Goal: Task Accomplishment & Management: Manage account settings

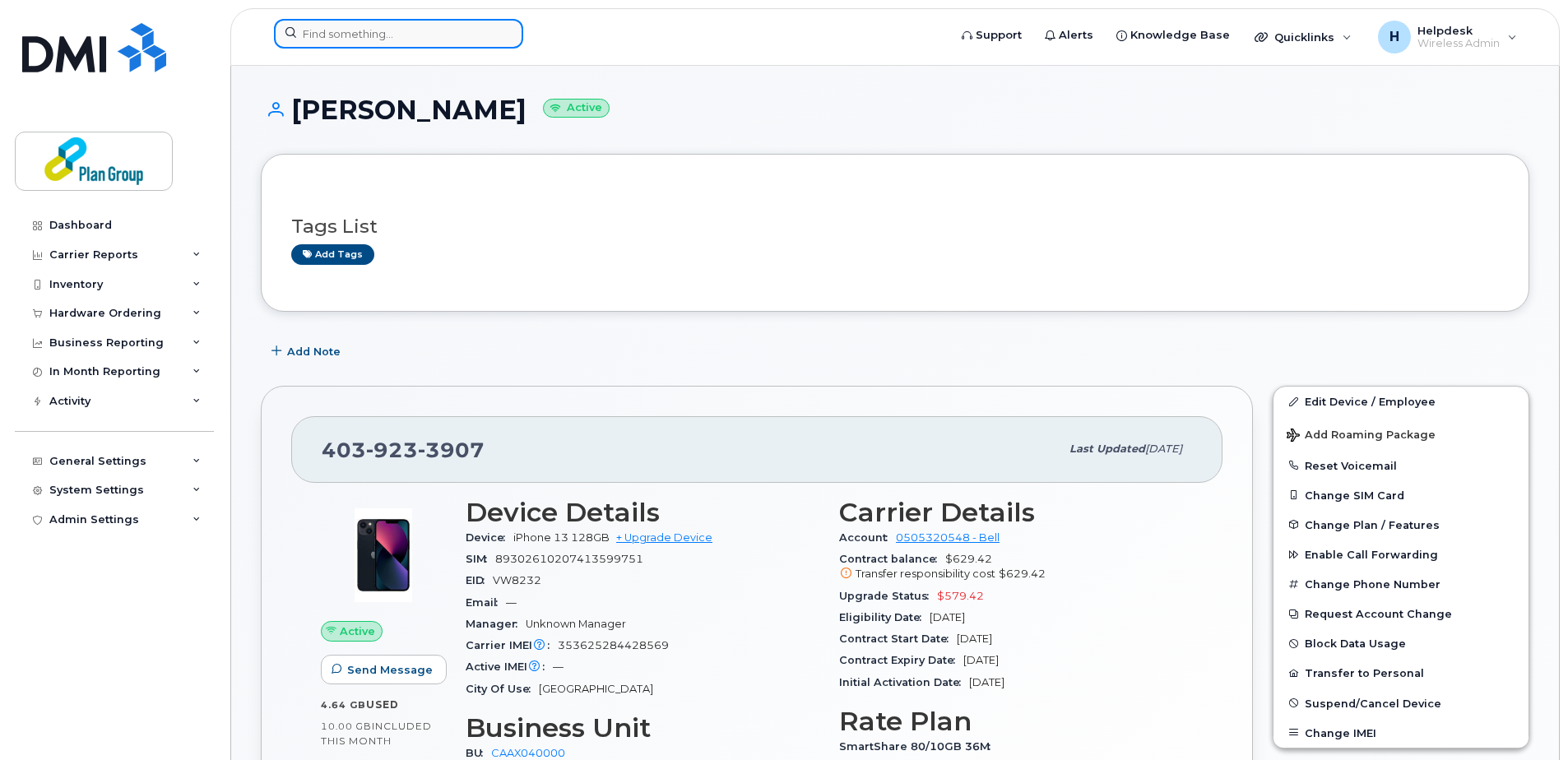
click at [357, 28] on input at bounding box center [398, 33] width 249 height 30
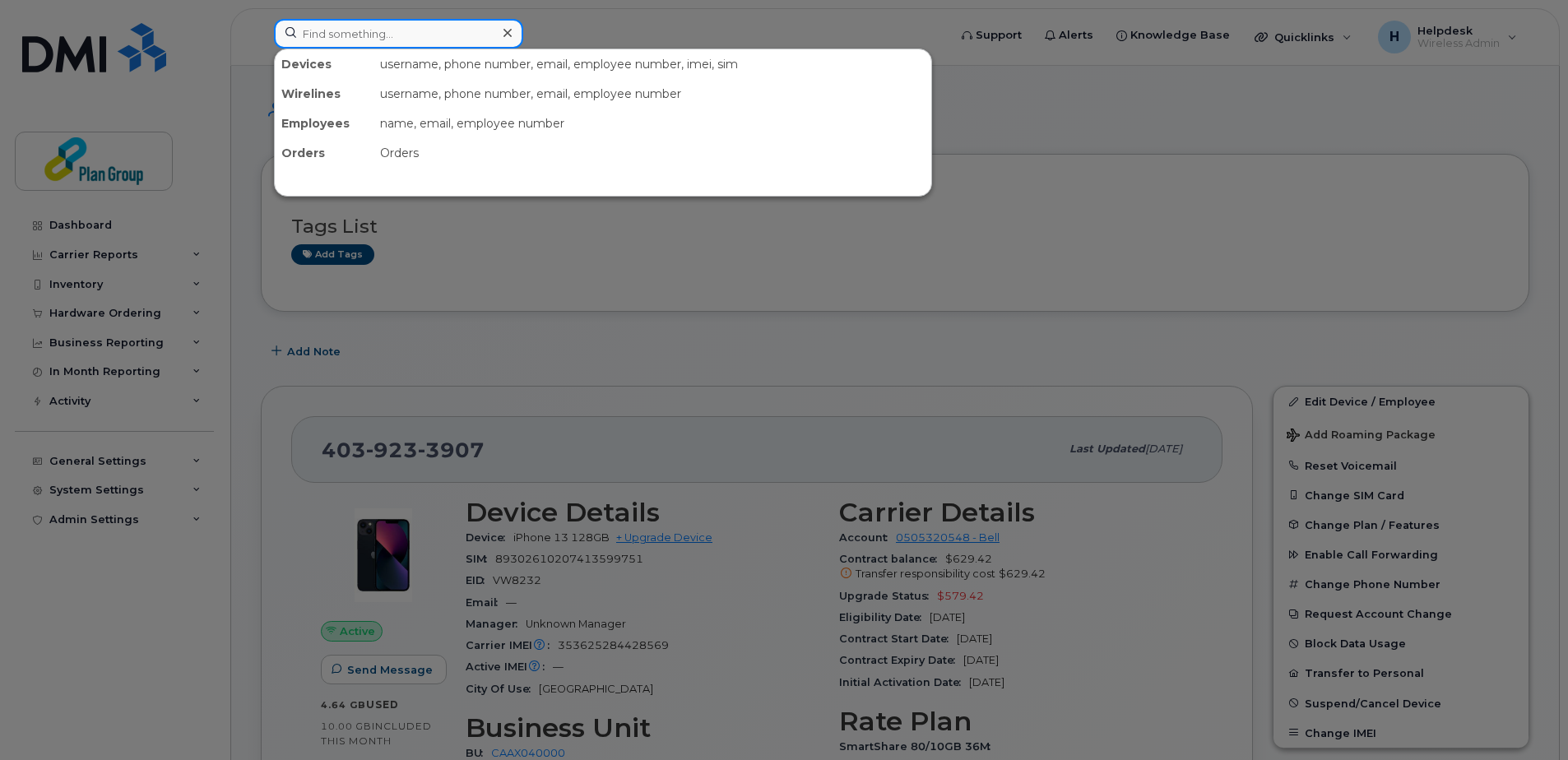
paste input "6134012582"
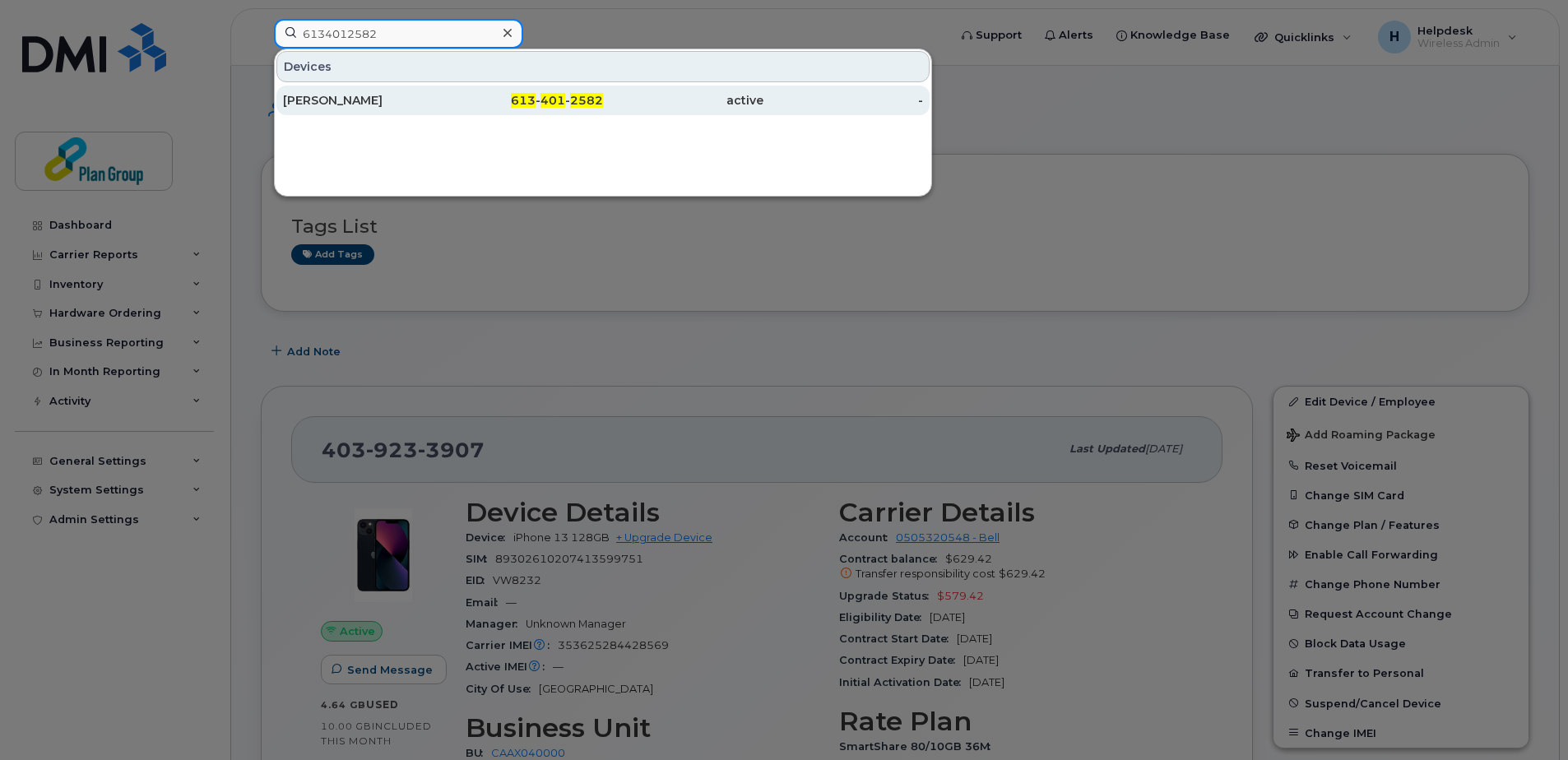
type input "6134012582"
click at [407, 99] on div "[PERSON_NAME]" at bounding box center [363, 100] width 160 height 16
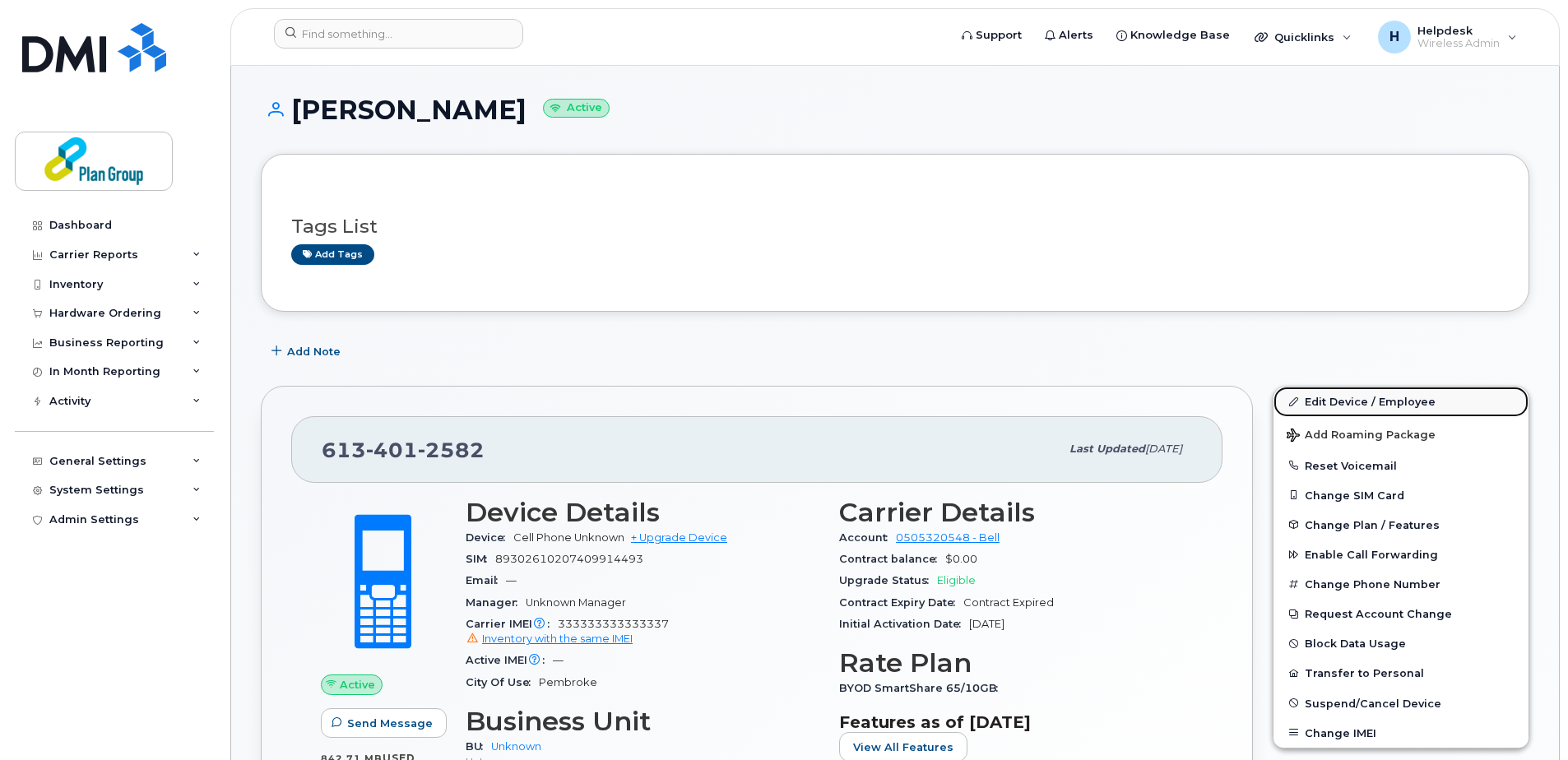
click at [1327, 396] on link "Edit Device / Employee" at bounding box center [1401, 401] width 255 height 30
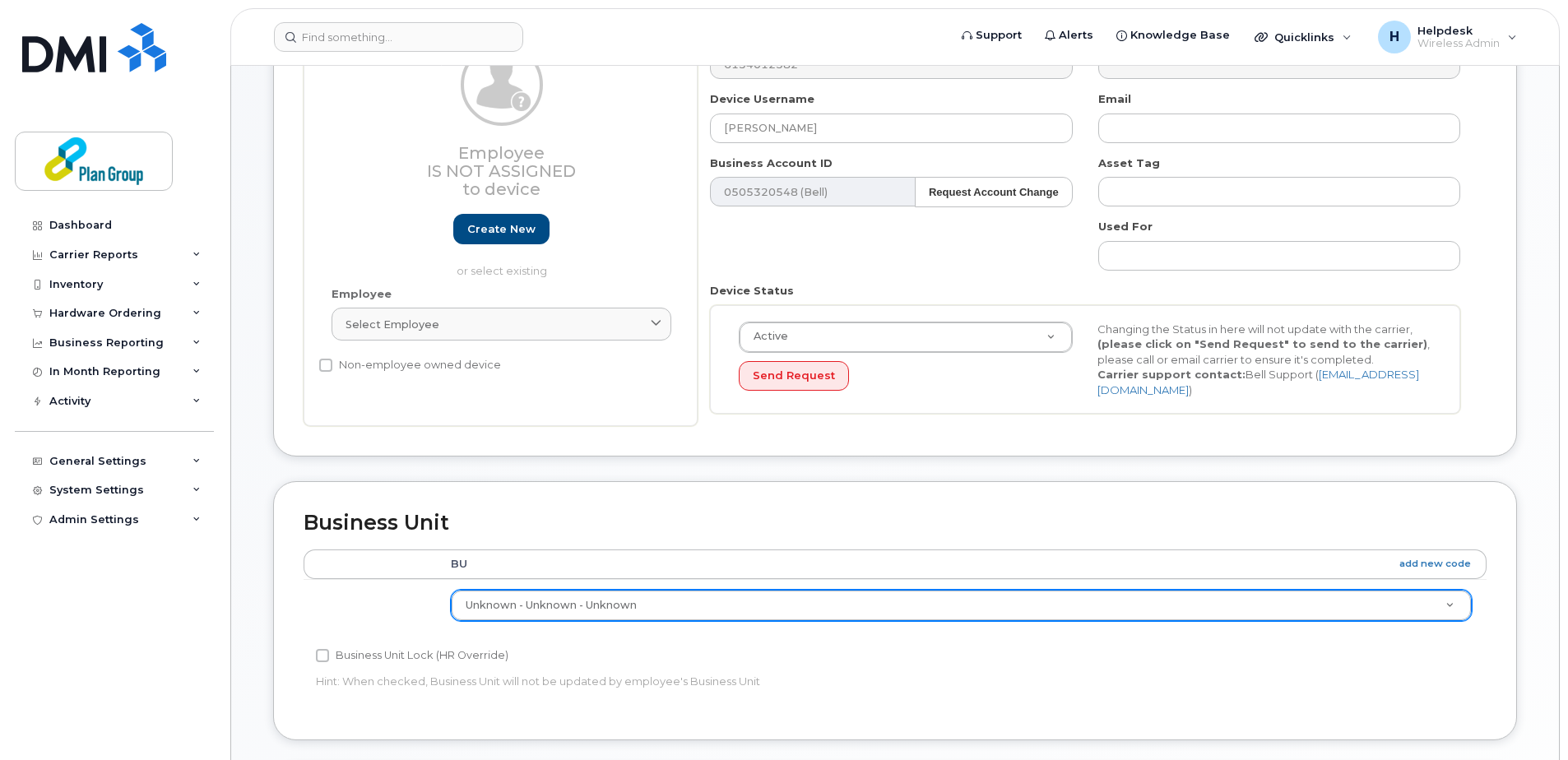
scroll to position [411, 0]
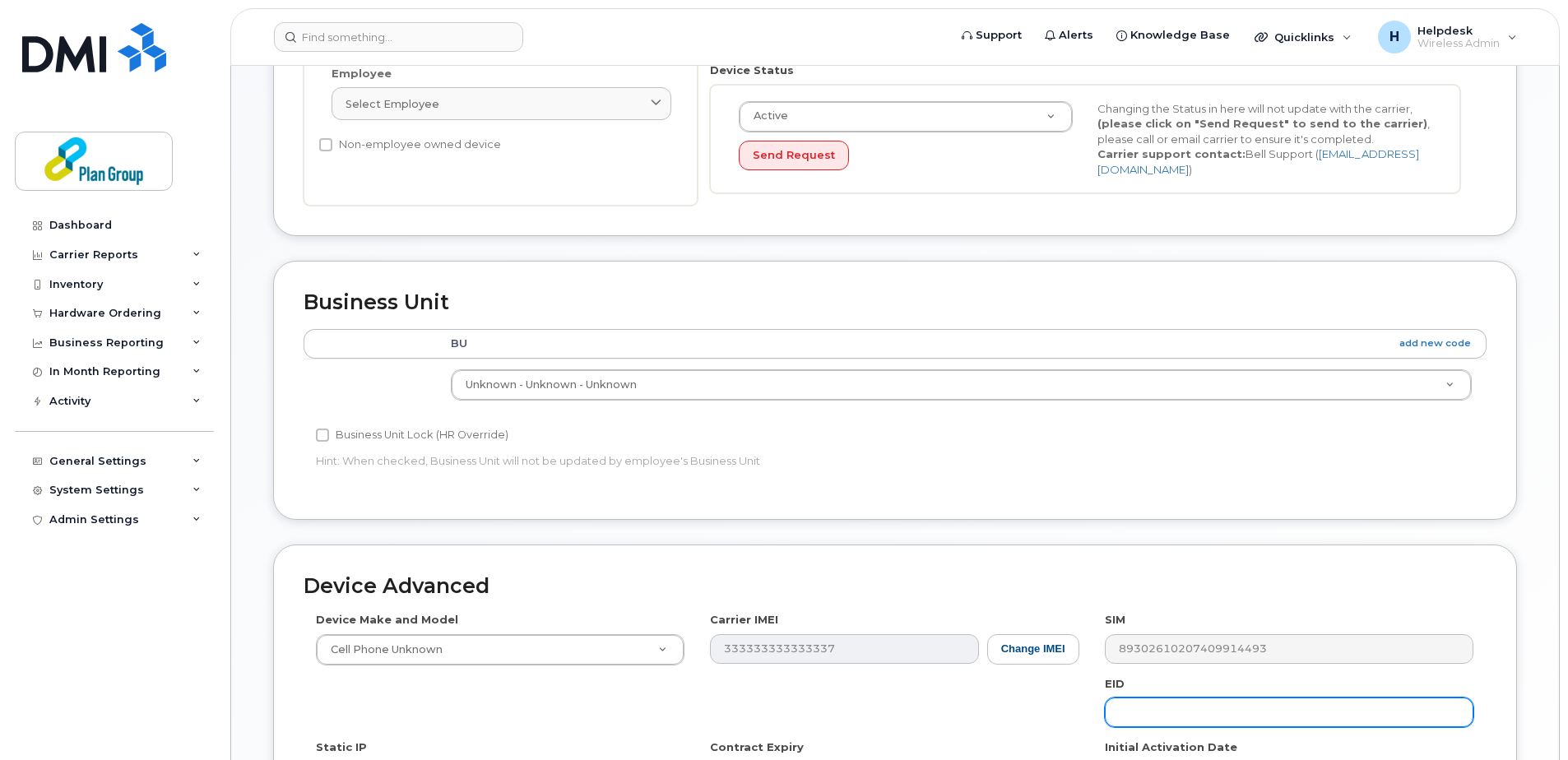
click at [1192, 717] on input "text" at bounding box center [1288, 711] width 368 height 30
paste input "PJ8183"
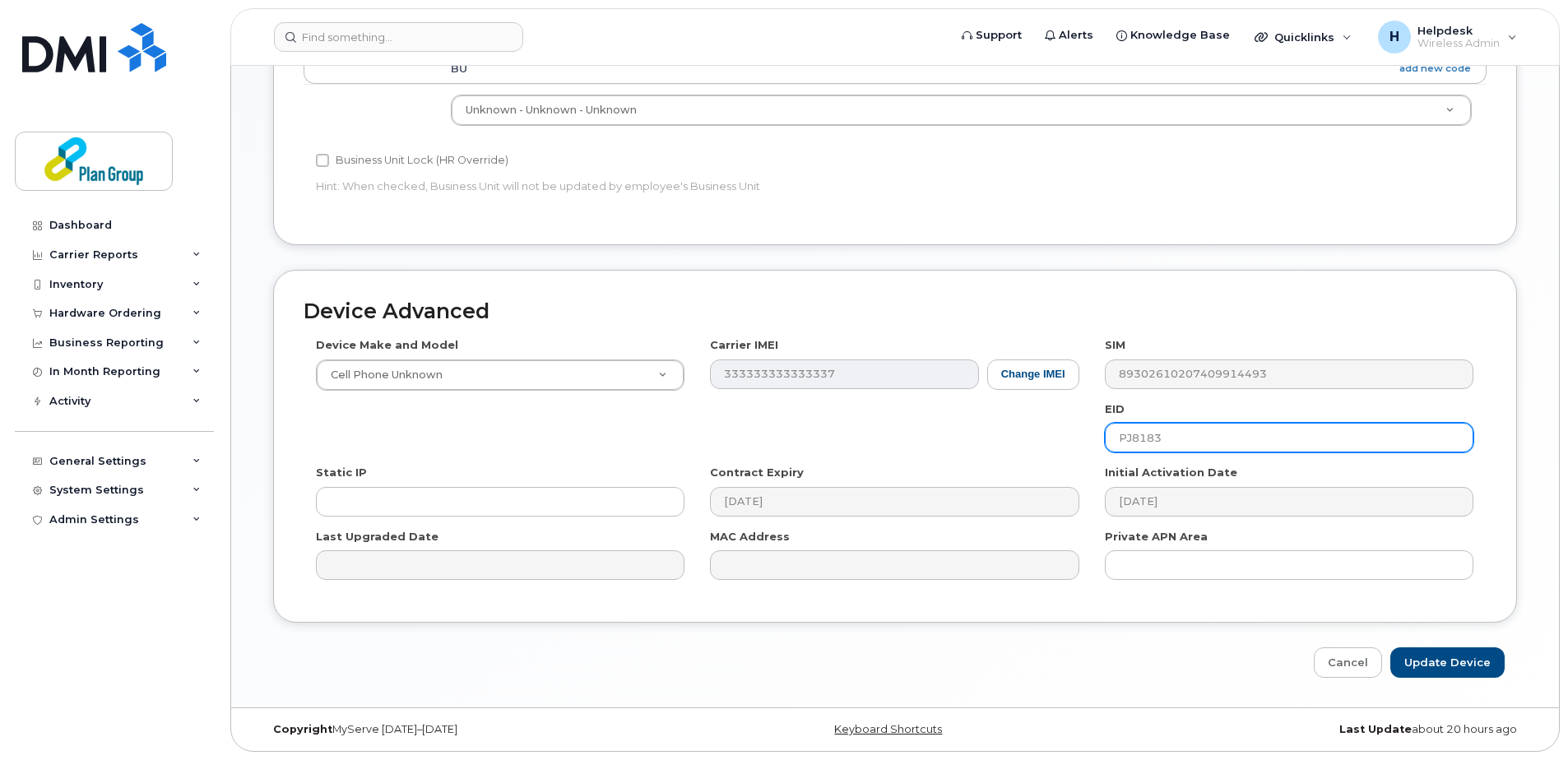
drag, startPoint x: 1199, startPoint y: 436, endPoint x: 771, endPoint y: 466, distance: 429.1
click at [801, 460] on div "Device Make and Model Cell Phone Unknown Android TCL 502 Watch Apple Watch S9 4…" at bounding box center [894, 465] width 1183 height 255
type input "PJ8183"
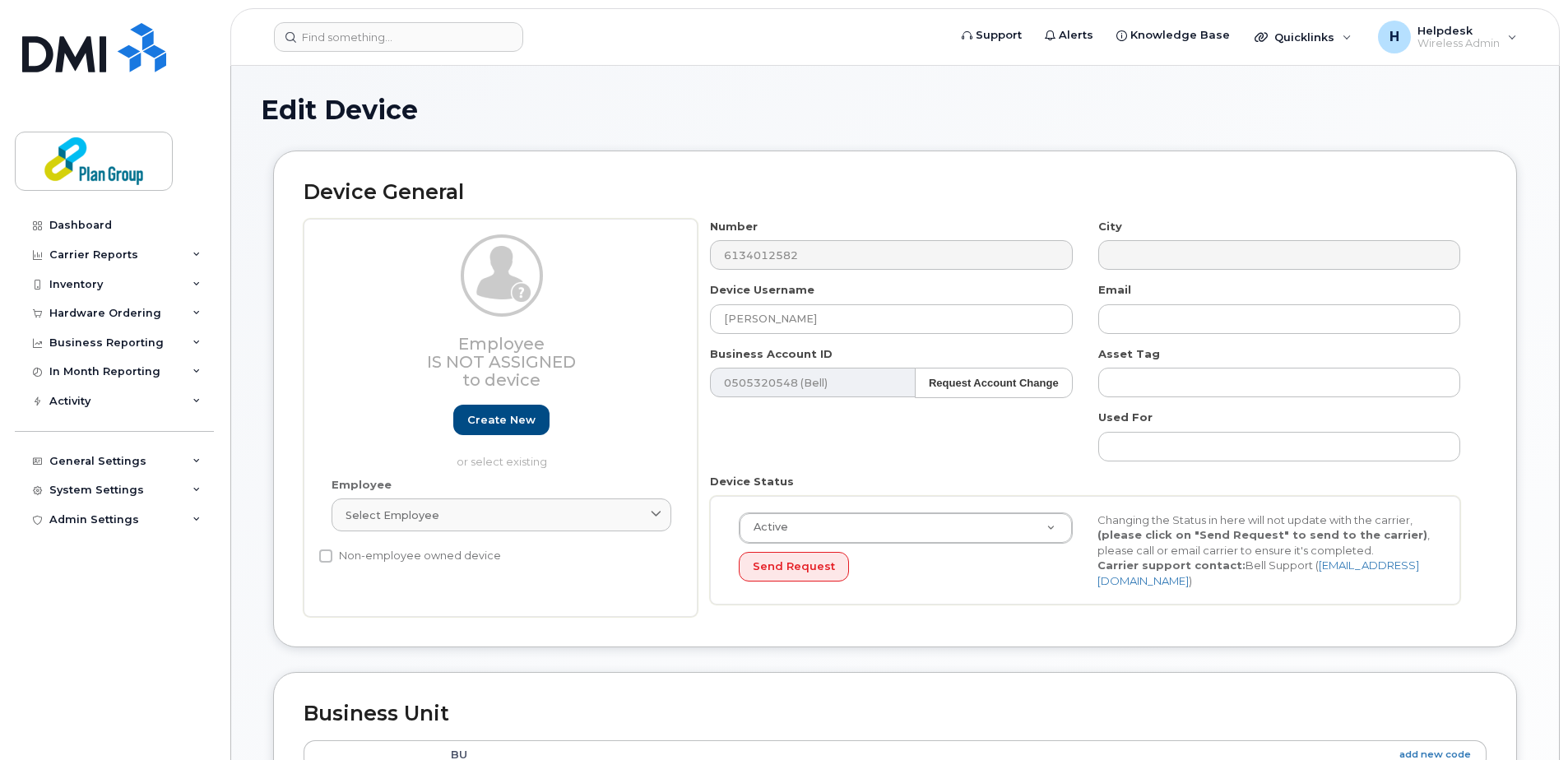
scroll to position [328, 0]
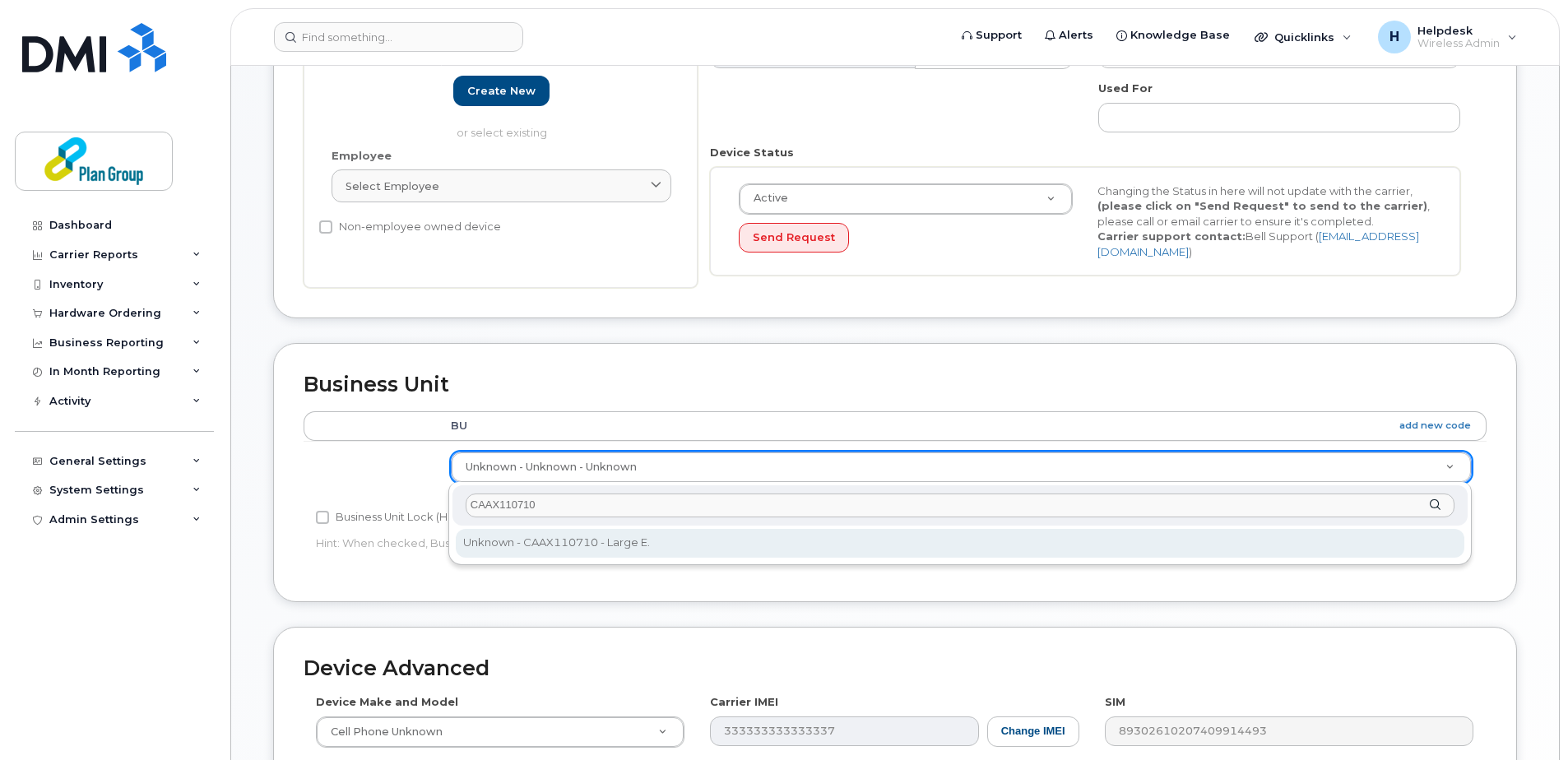
type input "CAAX110710"
type input "1989275"
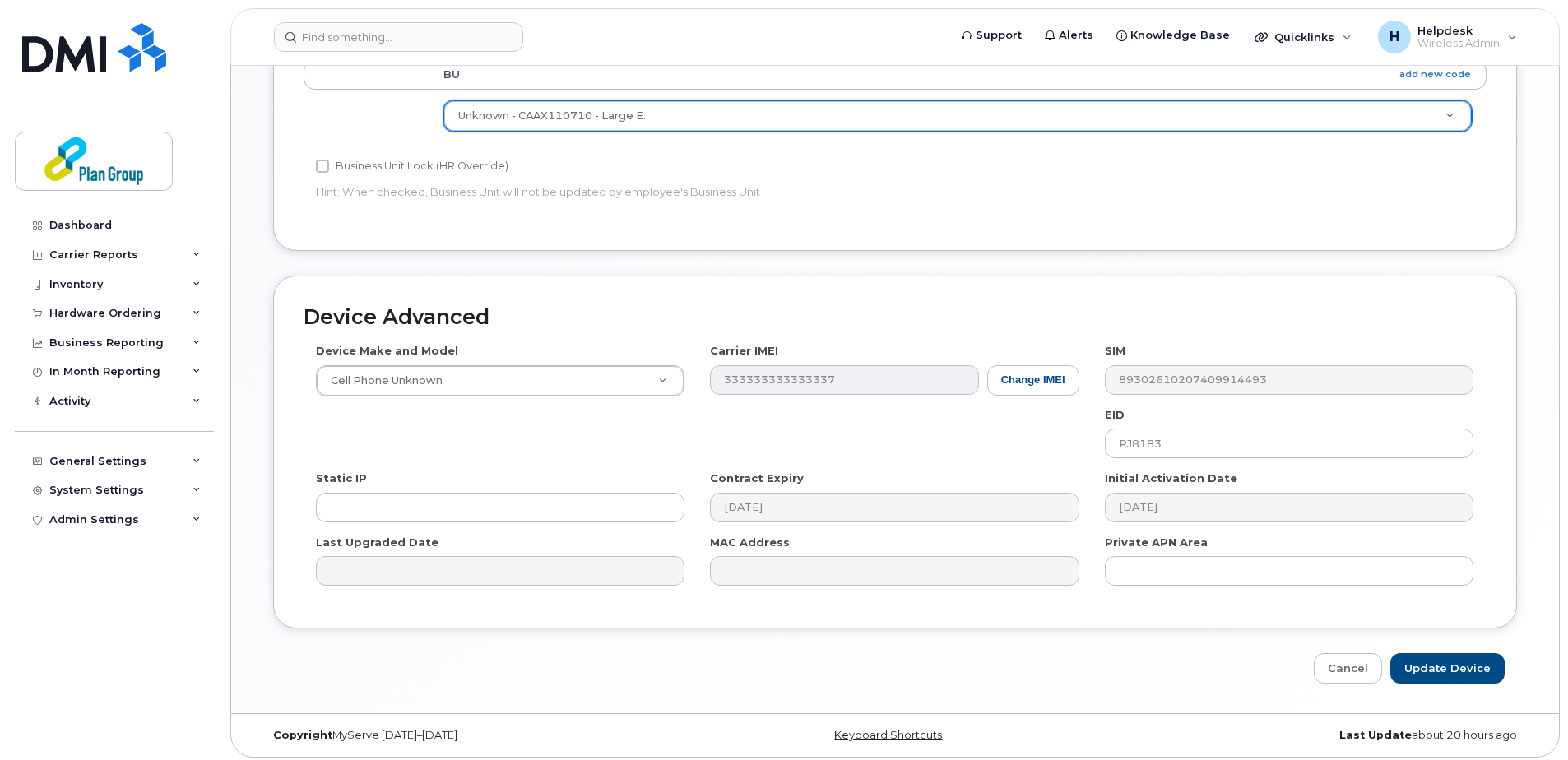
scroll to position [686, 0]
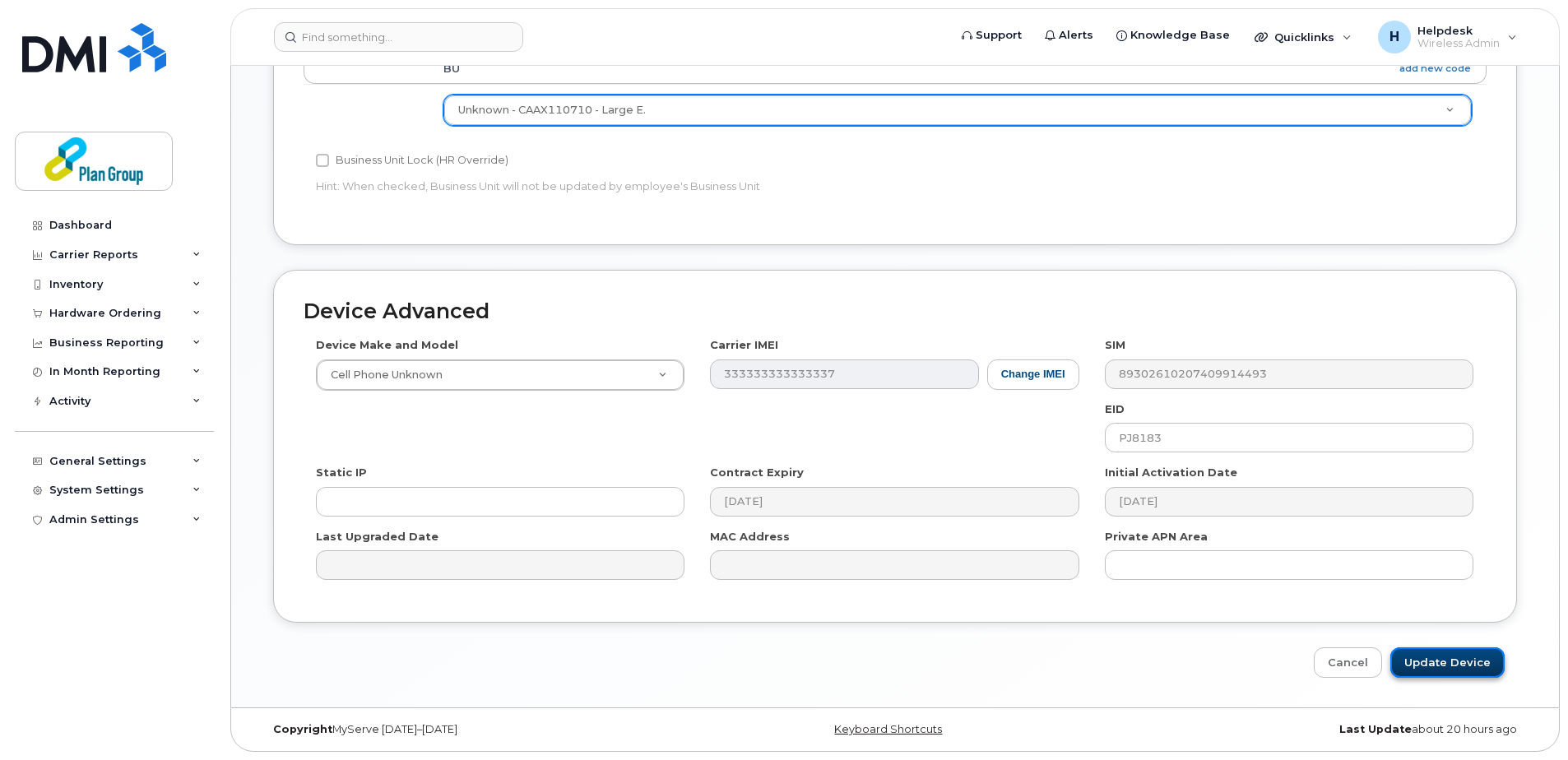
click at [1468, 659] on input "Update Device" at bounding box center [1448, 662] width 114 height 31
type input "Saving..."
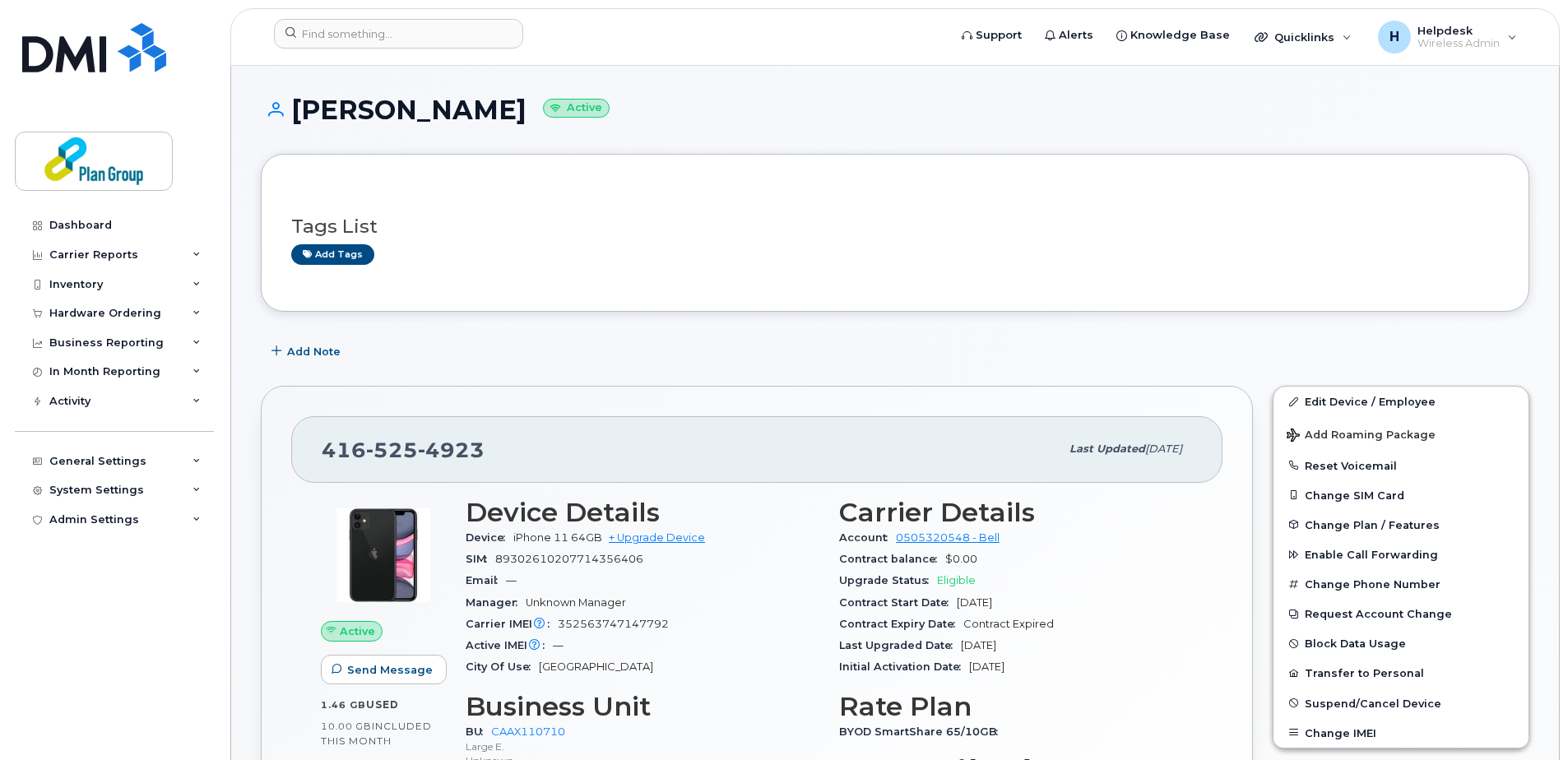
scroll to position [411, 0]
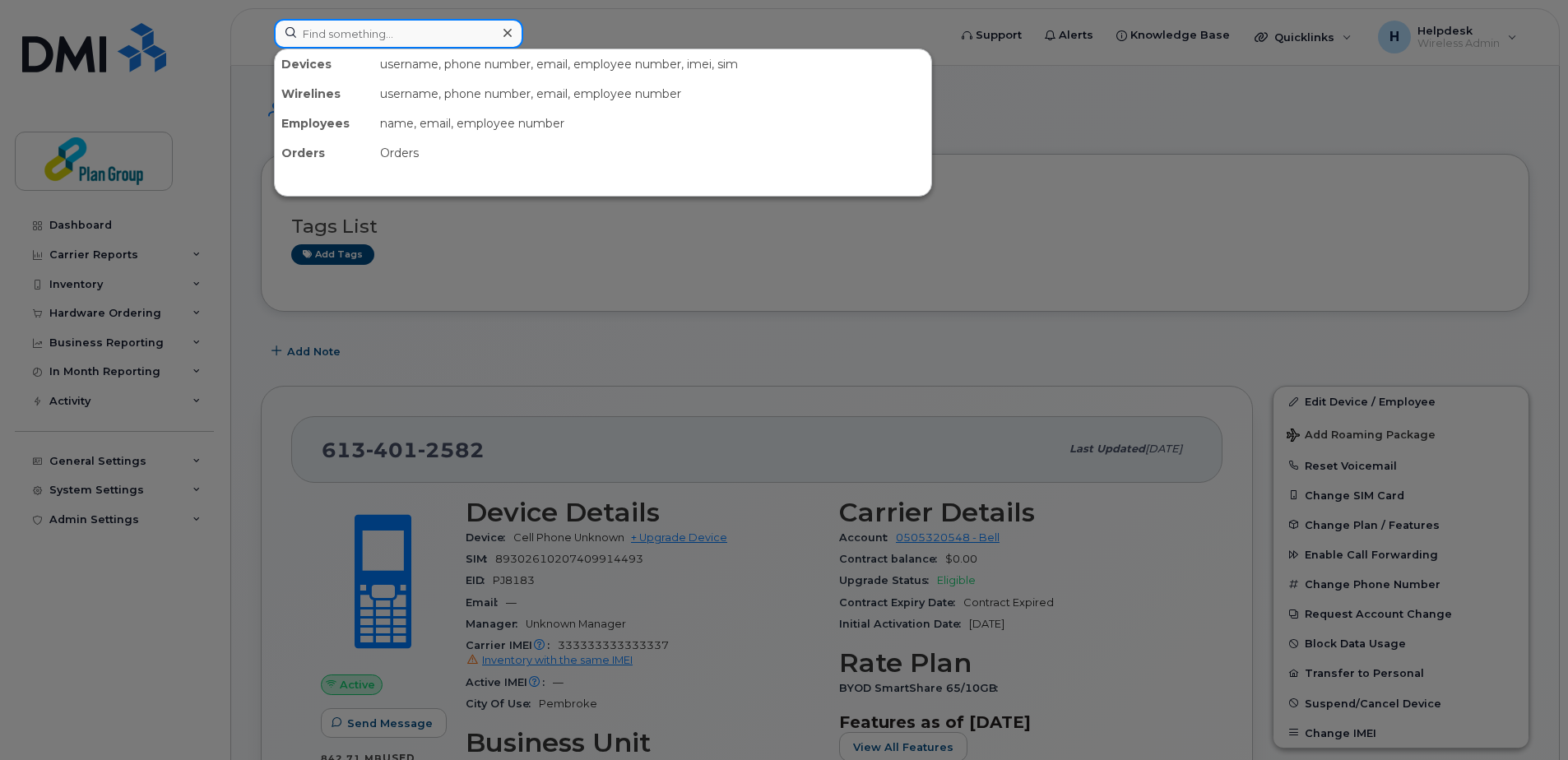
click at [374, 31] on input at bounding box center [398, 33] width 249 height 30
paste input "4169484206"
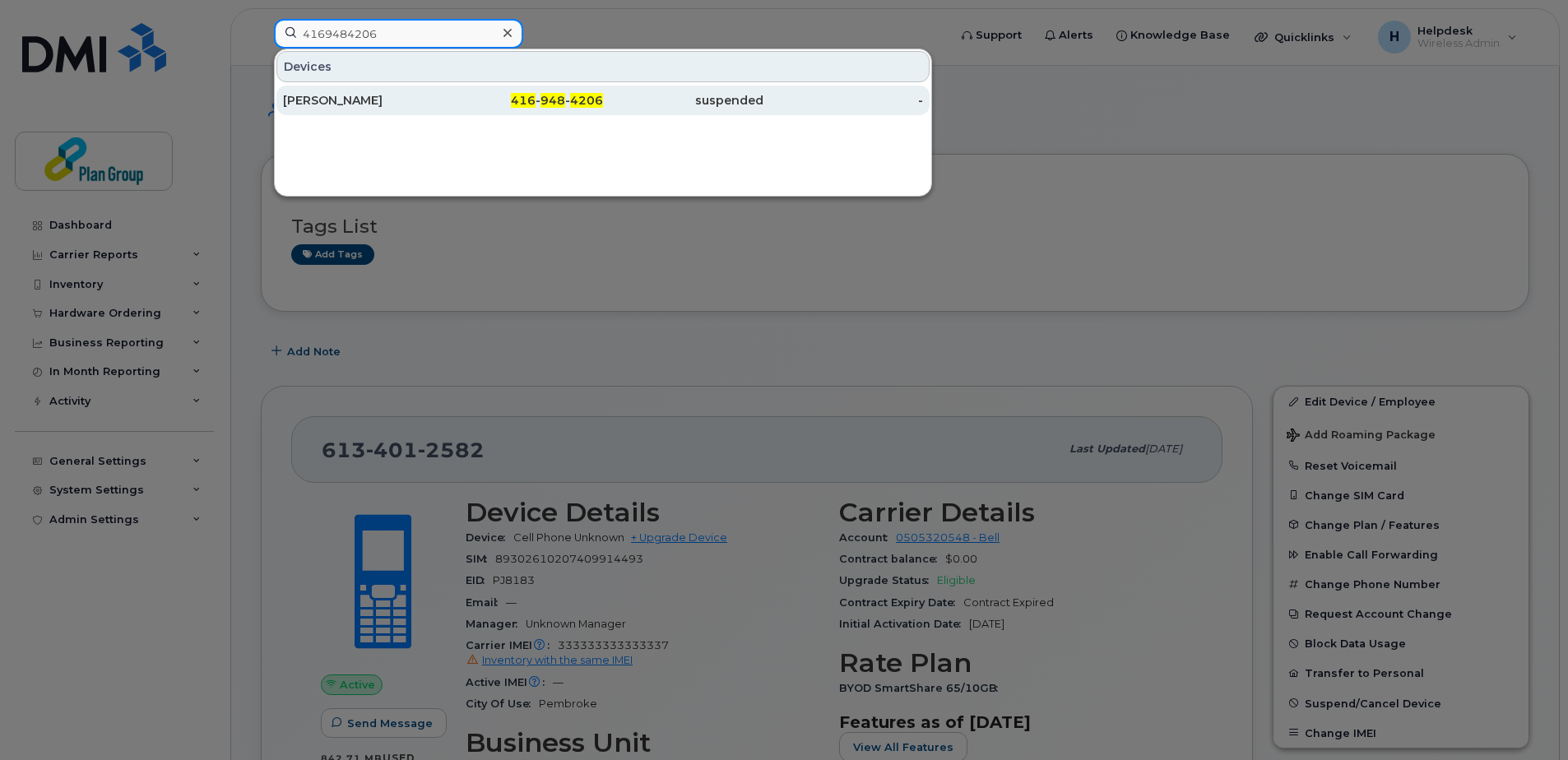
type input "4169484206"
click at [369, 102] on div "Richard Sargent" at bounding box center [363, 100] width 160 height 16
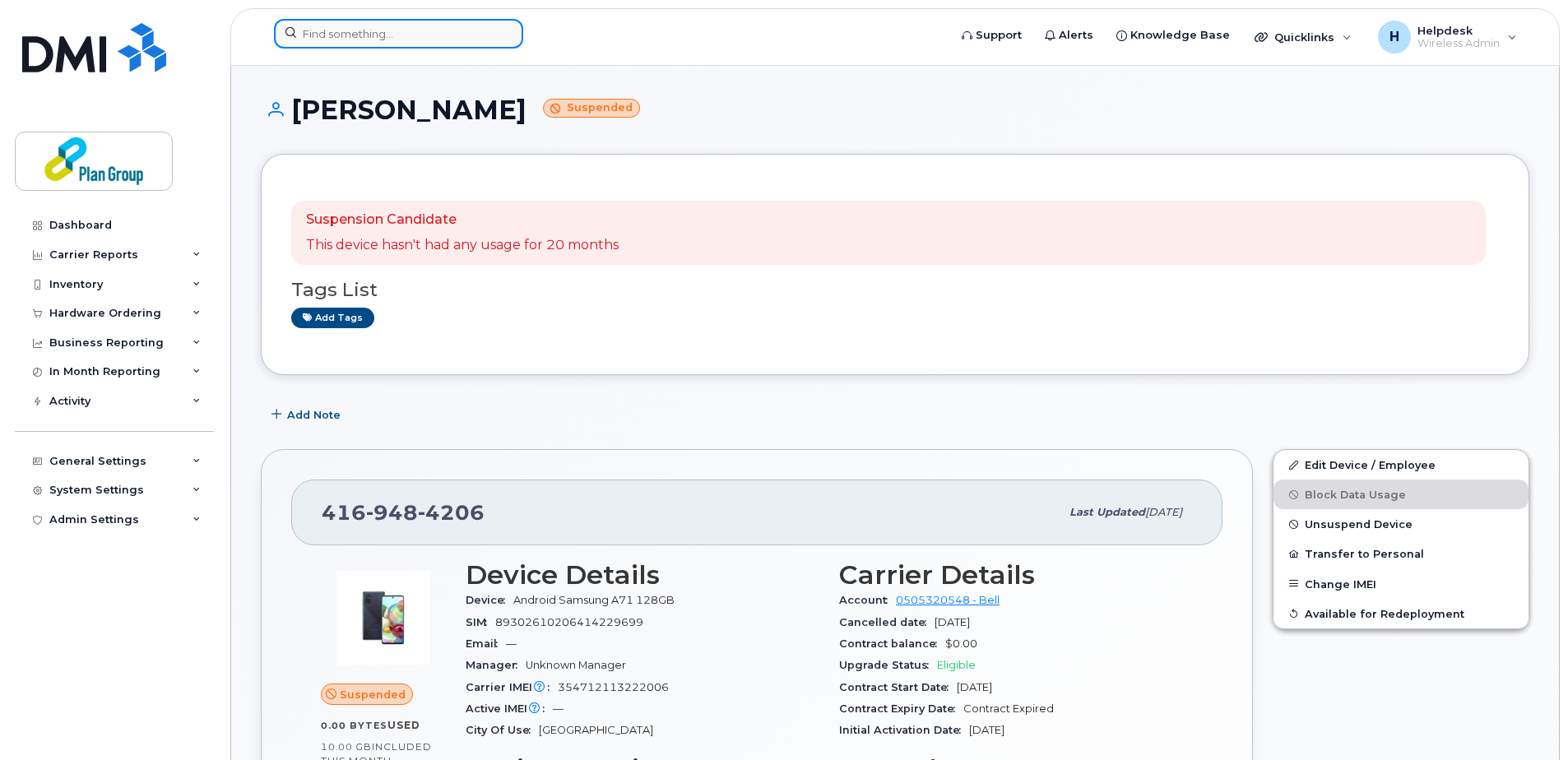
click at [391, 34] on input at bounding box center [398, 33] width 249 height 30
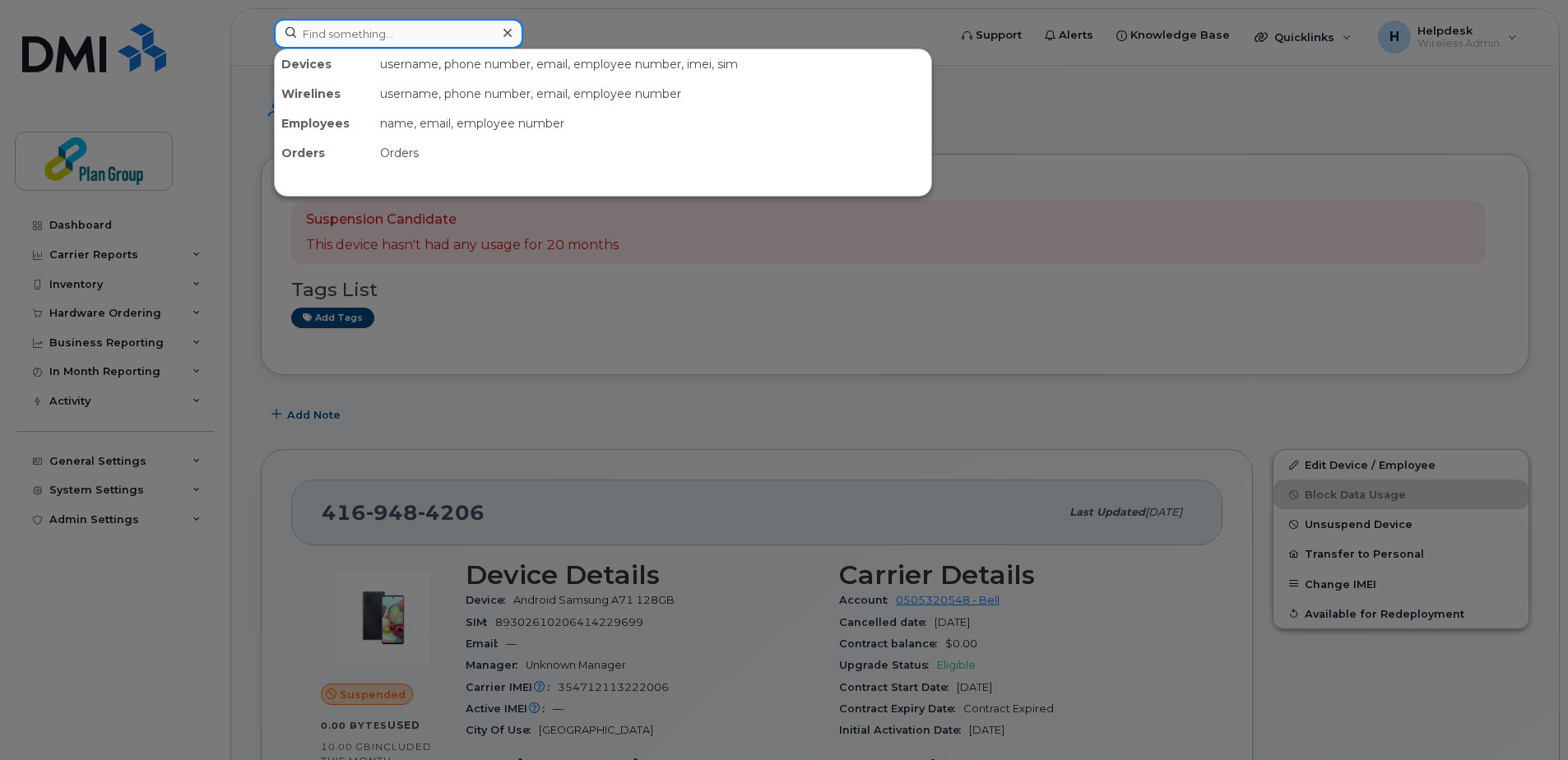
paste input "4034618201"
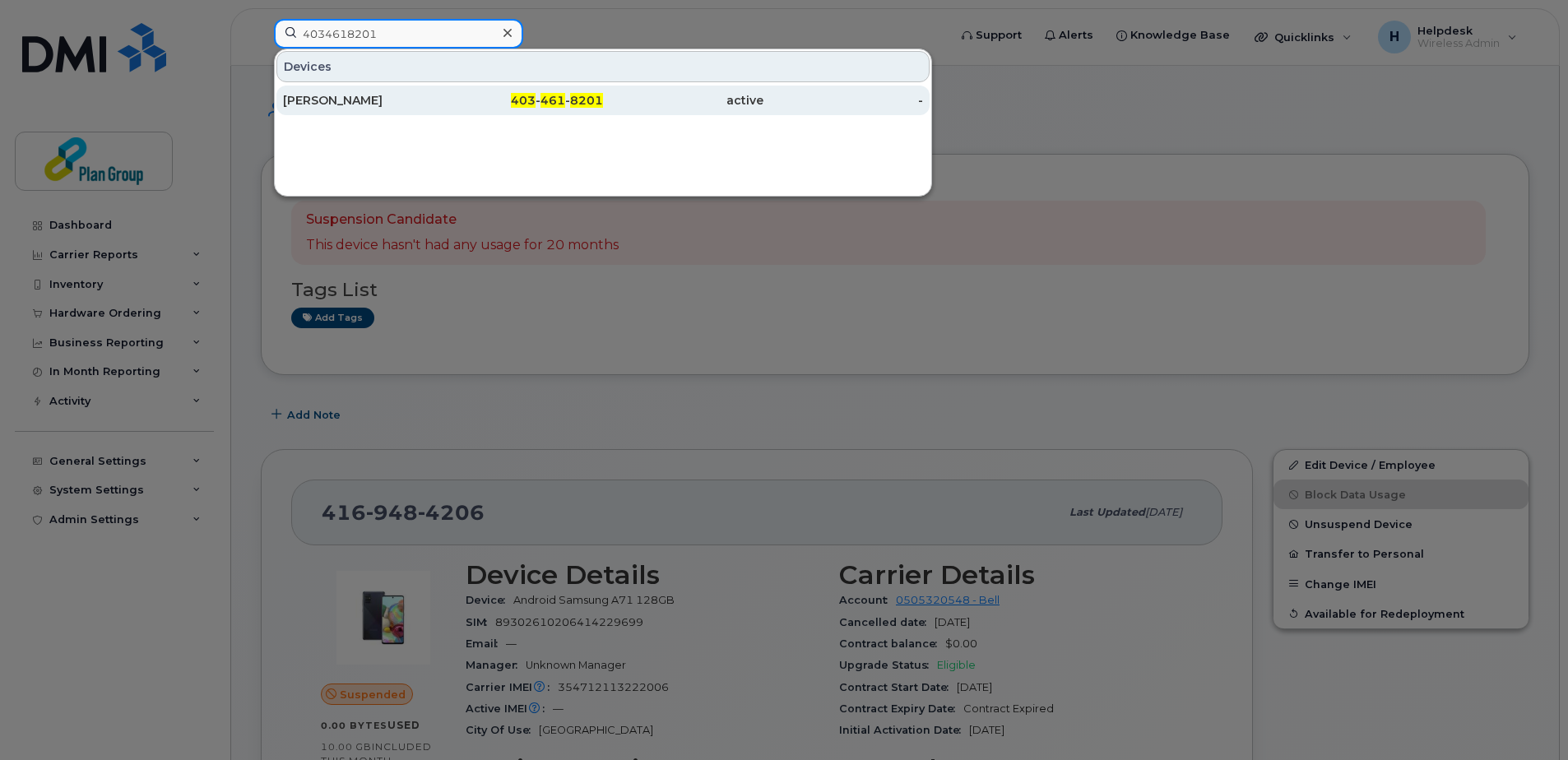
type input "4034618201"
click at [410, 103] on div "[PERSON_NAME]" at bounding box center [363, 100] width 160 height 16
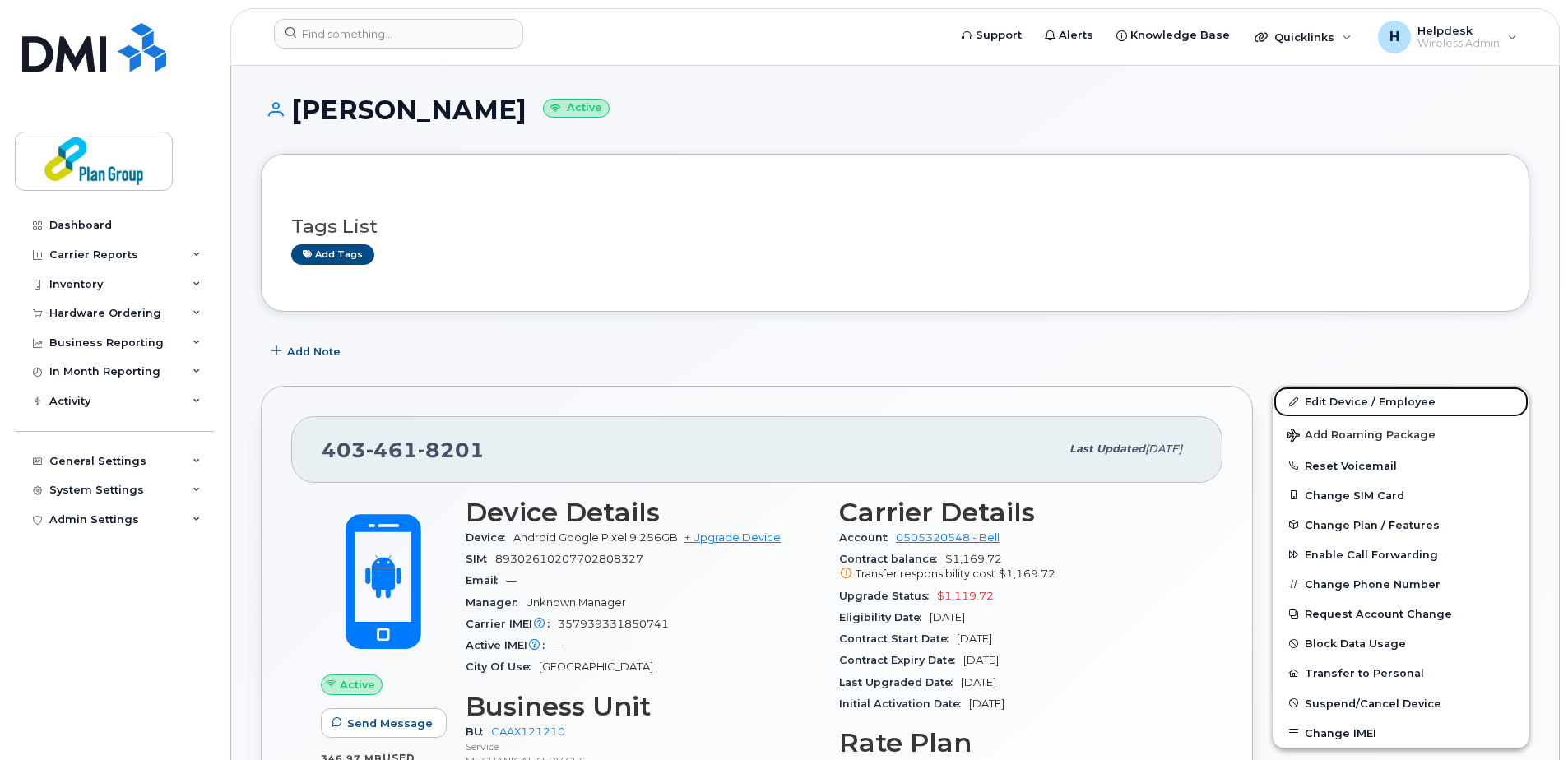
drag, startPoint x: 1394, startPoint y: 404, endPoint x: 1154, endPoint y: 439, distance: 242.5
click at [1394, 404] on link "Edit Device / Employee" at bounding box center [1401, 401] width 255 height 30
click at [1382, 397] on link "Edit Device / Employee" at bounding box center [1401, 401] width 255 height 30
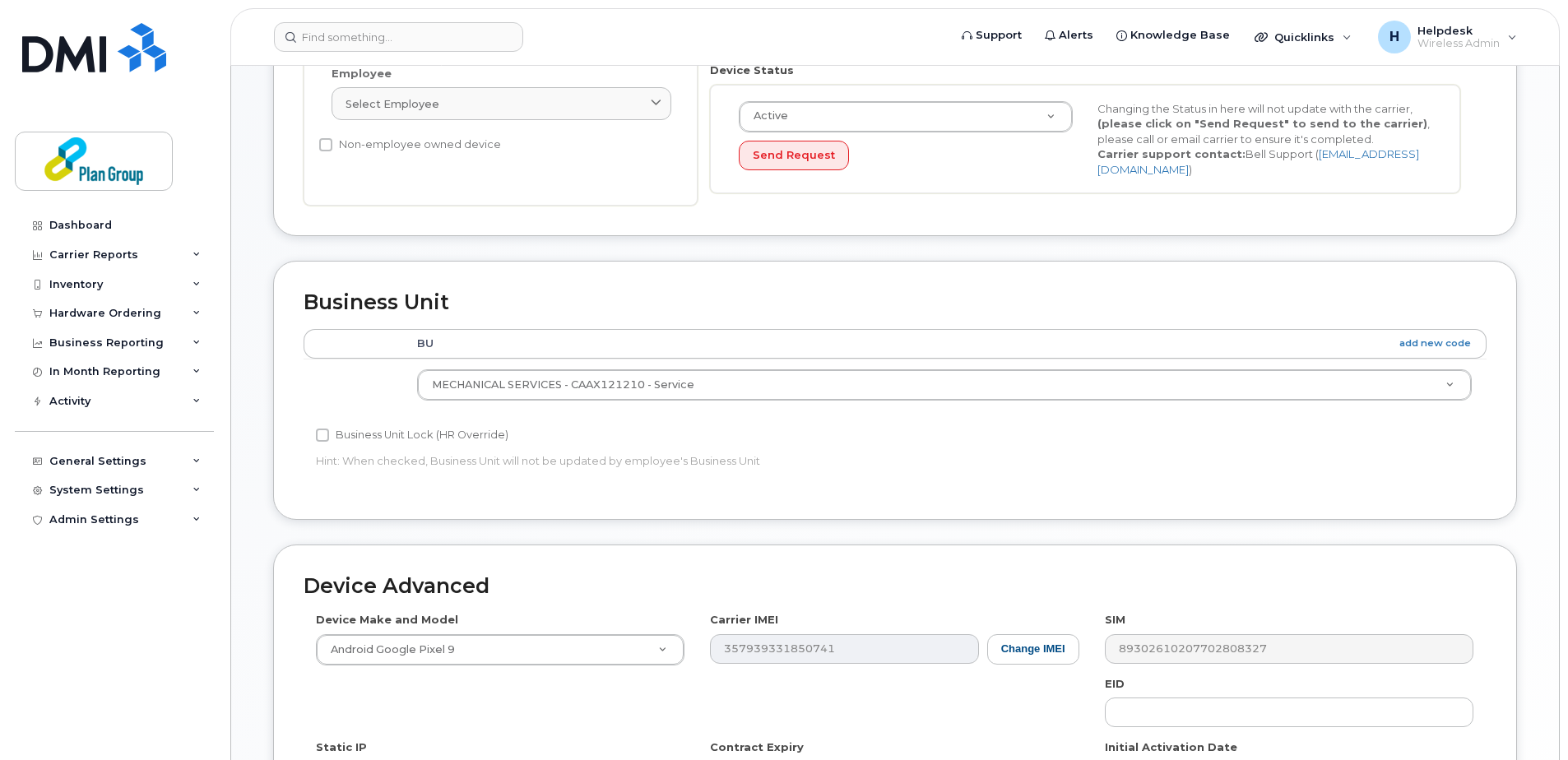
scroll to position [686, 0]
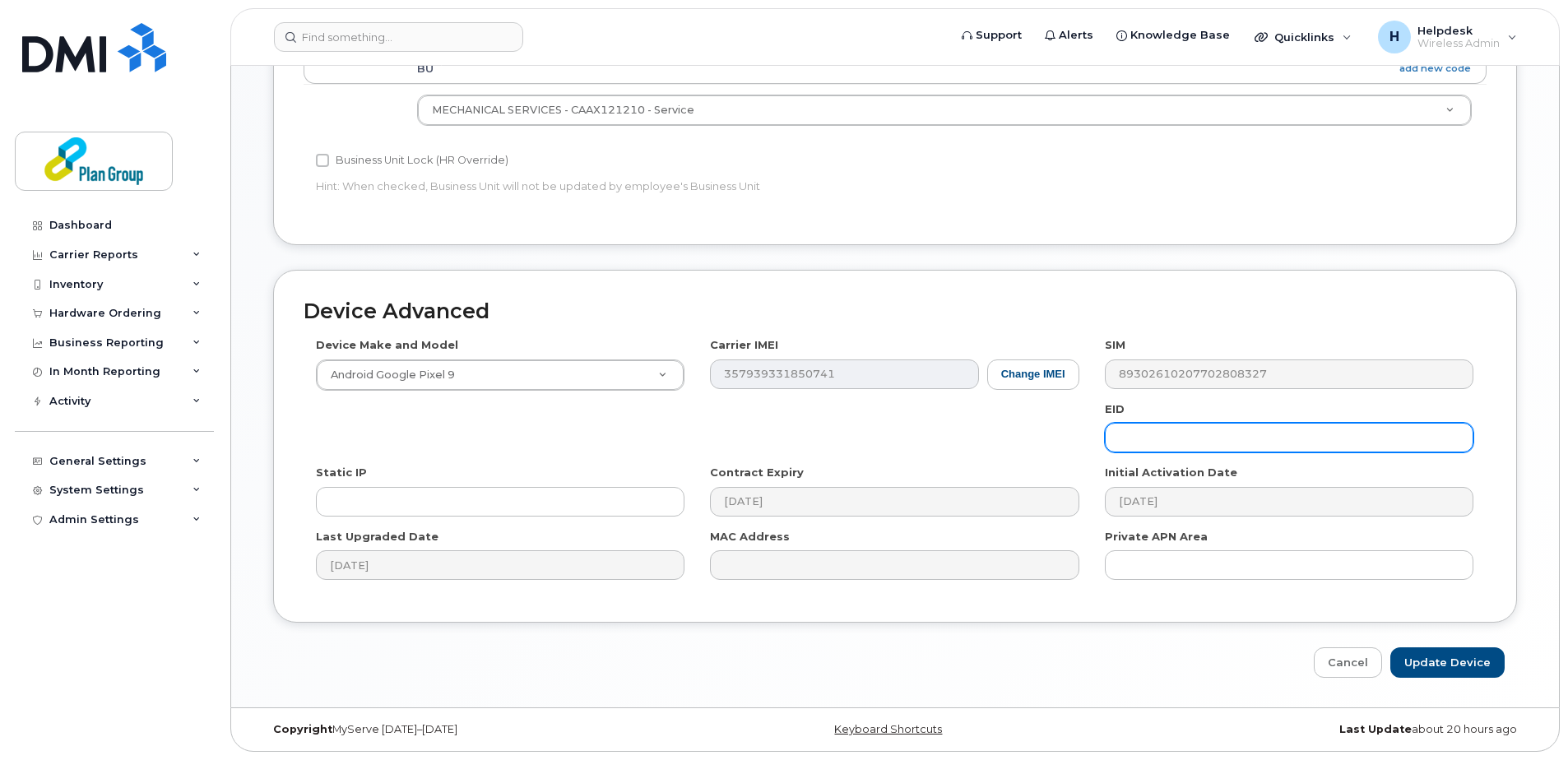
click at [1183, 437] on input "text" at bounding box center [1288, 437] width 368 height 30
paste input "JX8101"
drag, startPoint x: 1205, startPoint y: 445, endPoint x: 1076, endPoint y: 452, distance: 129.2
click at [1076, 452] on div "Device Make and Model Android Google Pixel 9 Android TCL 502 Watch Apple Watch …" at bounding box center [894, 465] width 1183 height 255
type input "JX8101"
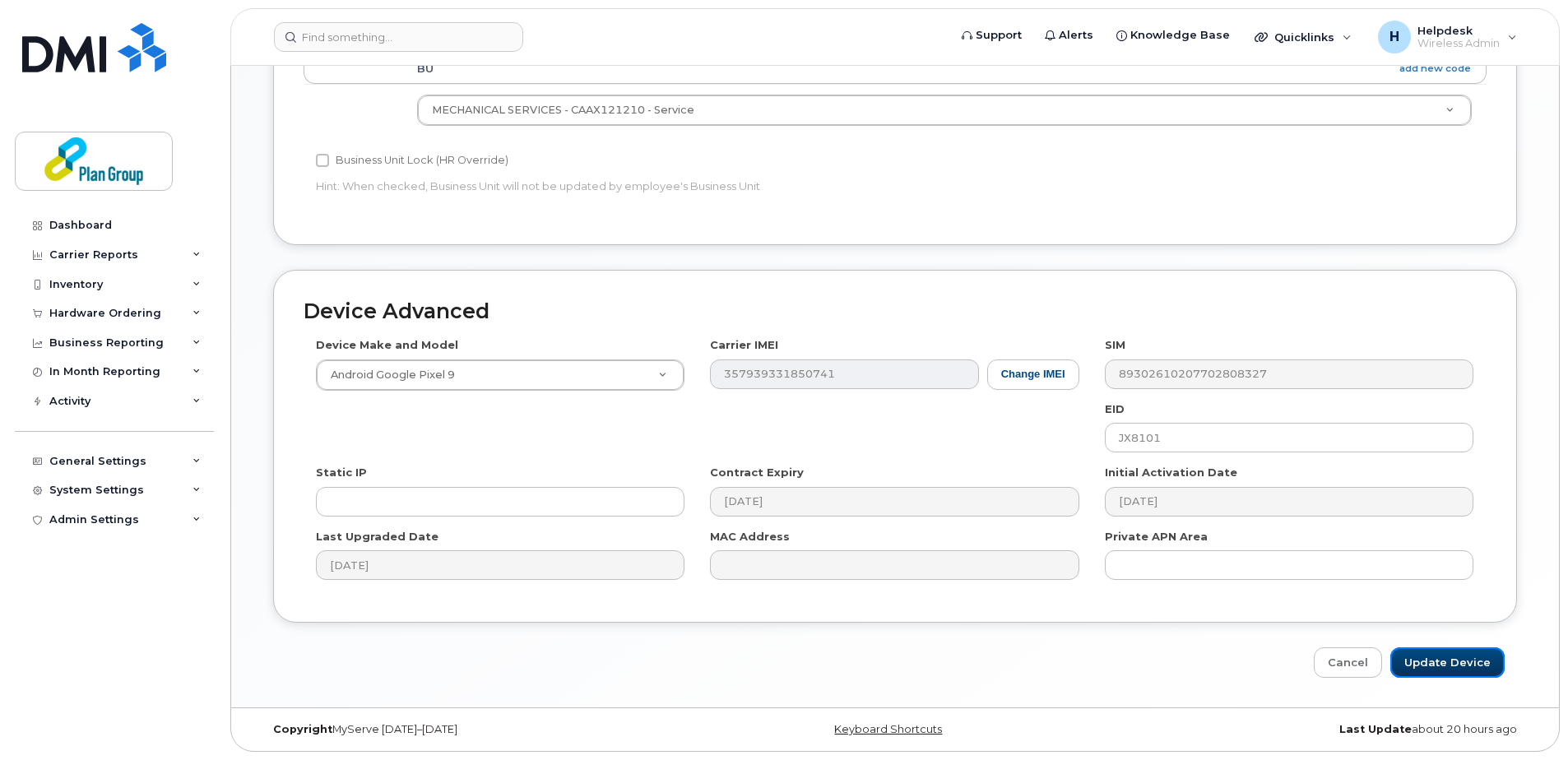
drag, startPoint x: 1468, startPoint y: 657, endPoint x: 1476, endPoint y: 630, distance: 28.2
click at [1468, 657] on input "Update Device" at bounding box center [1448, 662] width 114 height 31
type input "Saving..."
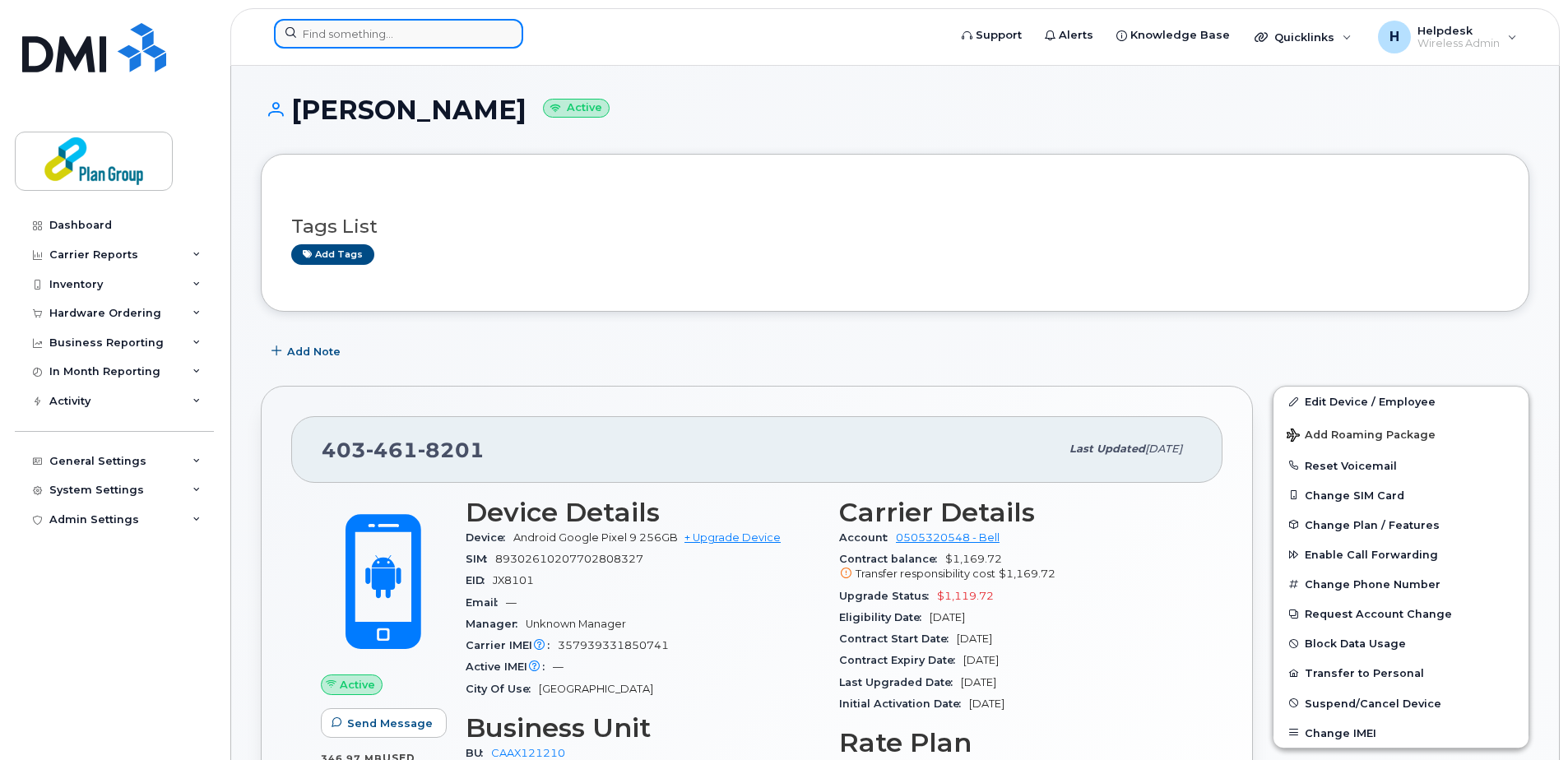
click at [413, 33] on input at bounding box center [398, 33] width 249 height 30
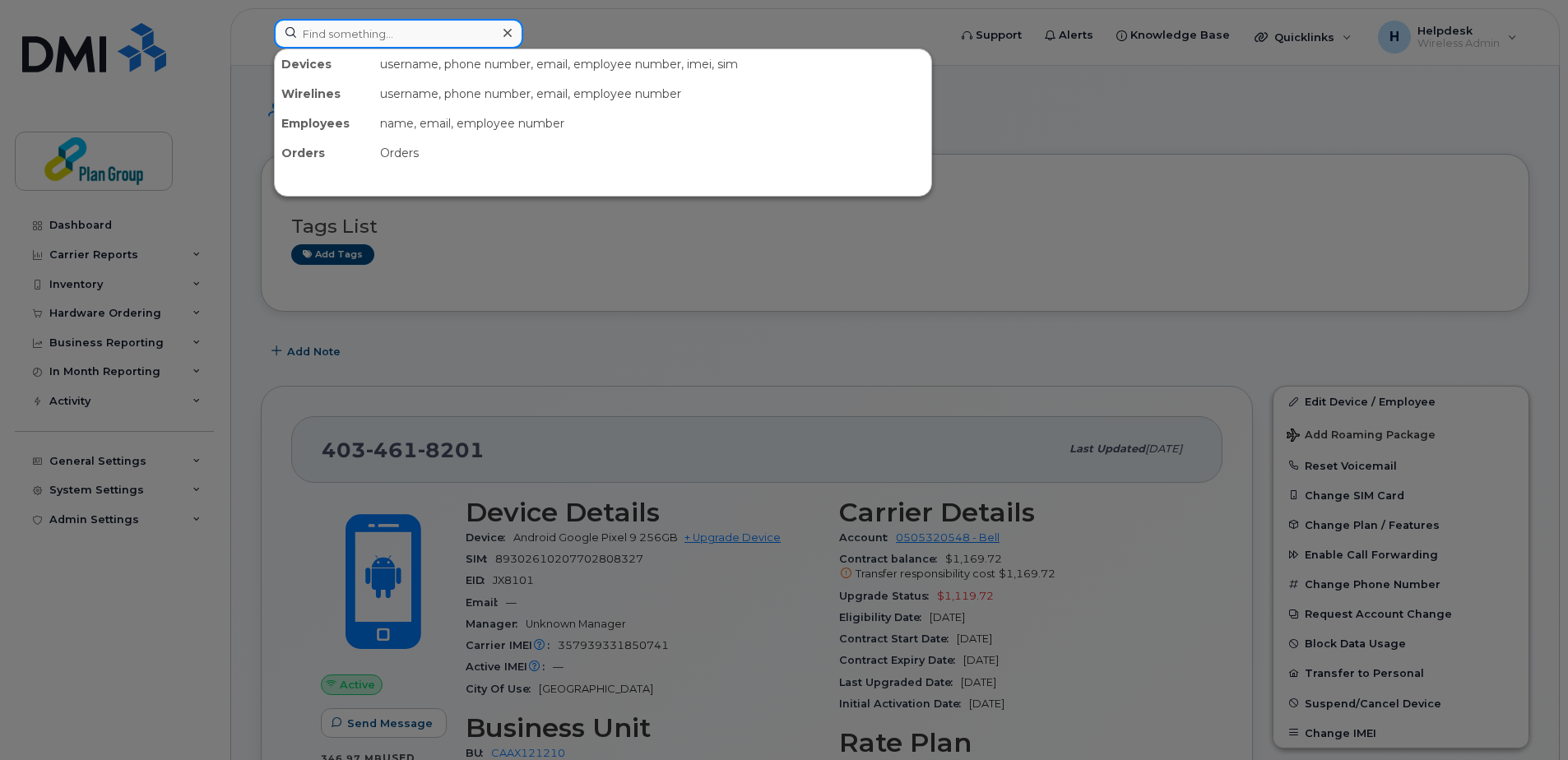
paste input "2269794367"
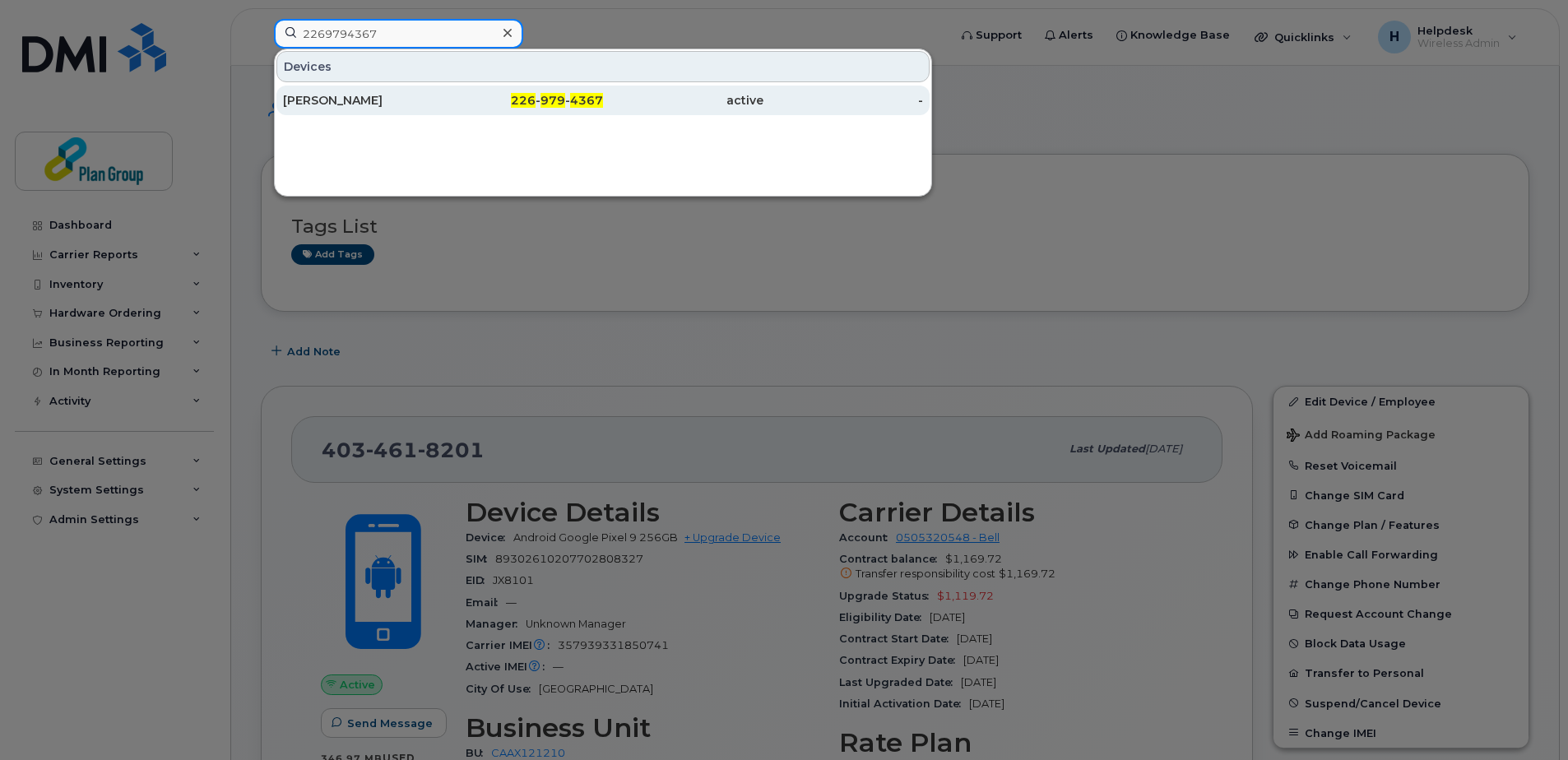
type input "2269794367"
click at [418, 94] on div "Kevin East" at bounding box center [363, 100] width 160 height 16
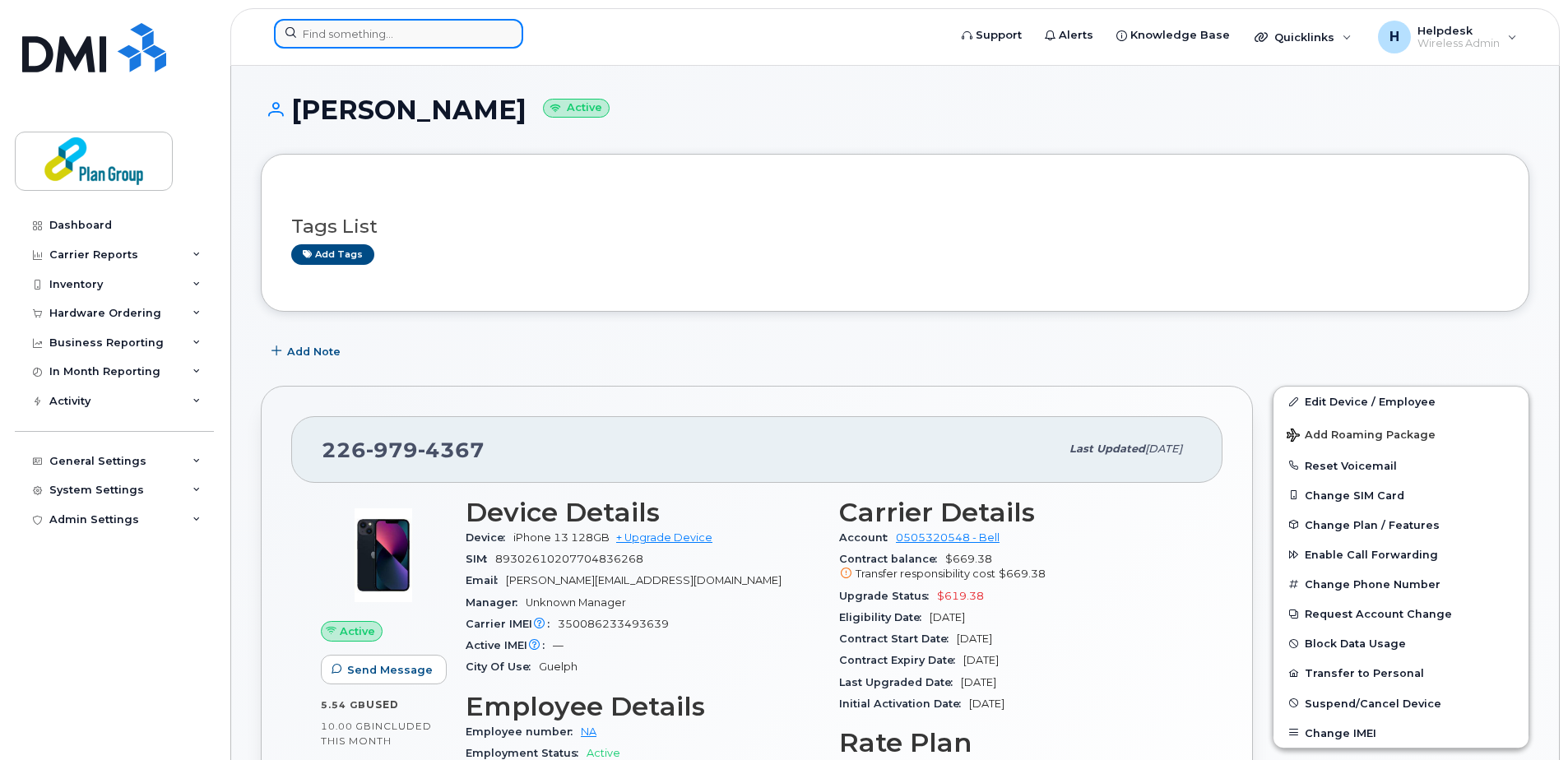
click at [399, 30] on input at bounding box center [398, 33] width 249 height 30
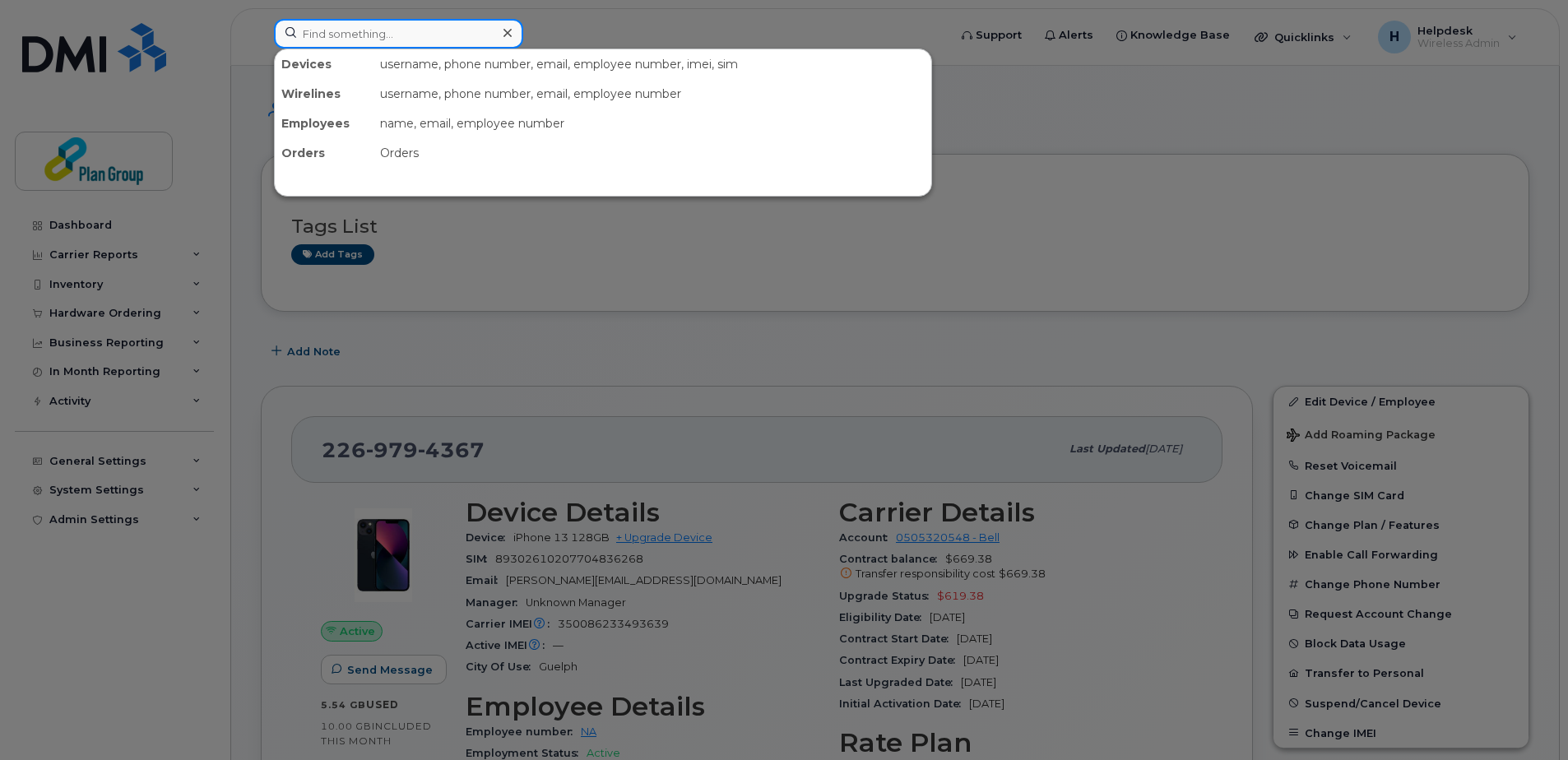
paste input "4372972392"
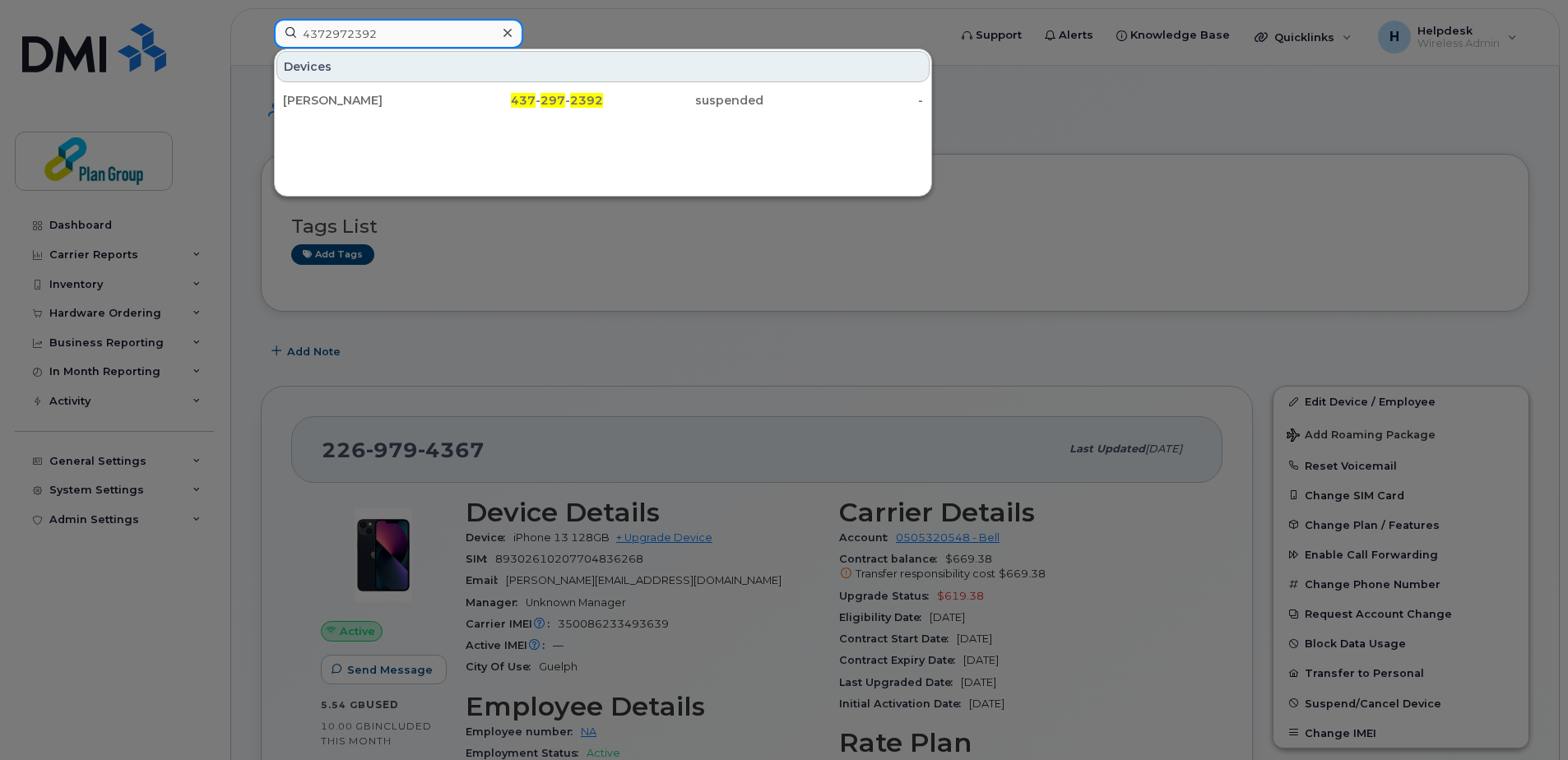
type input "4372972392"
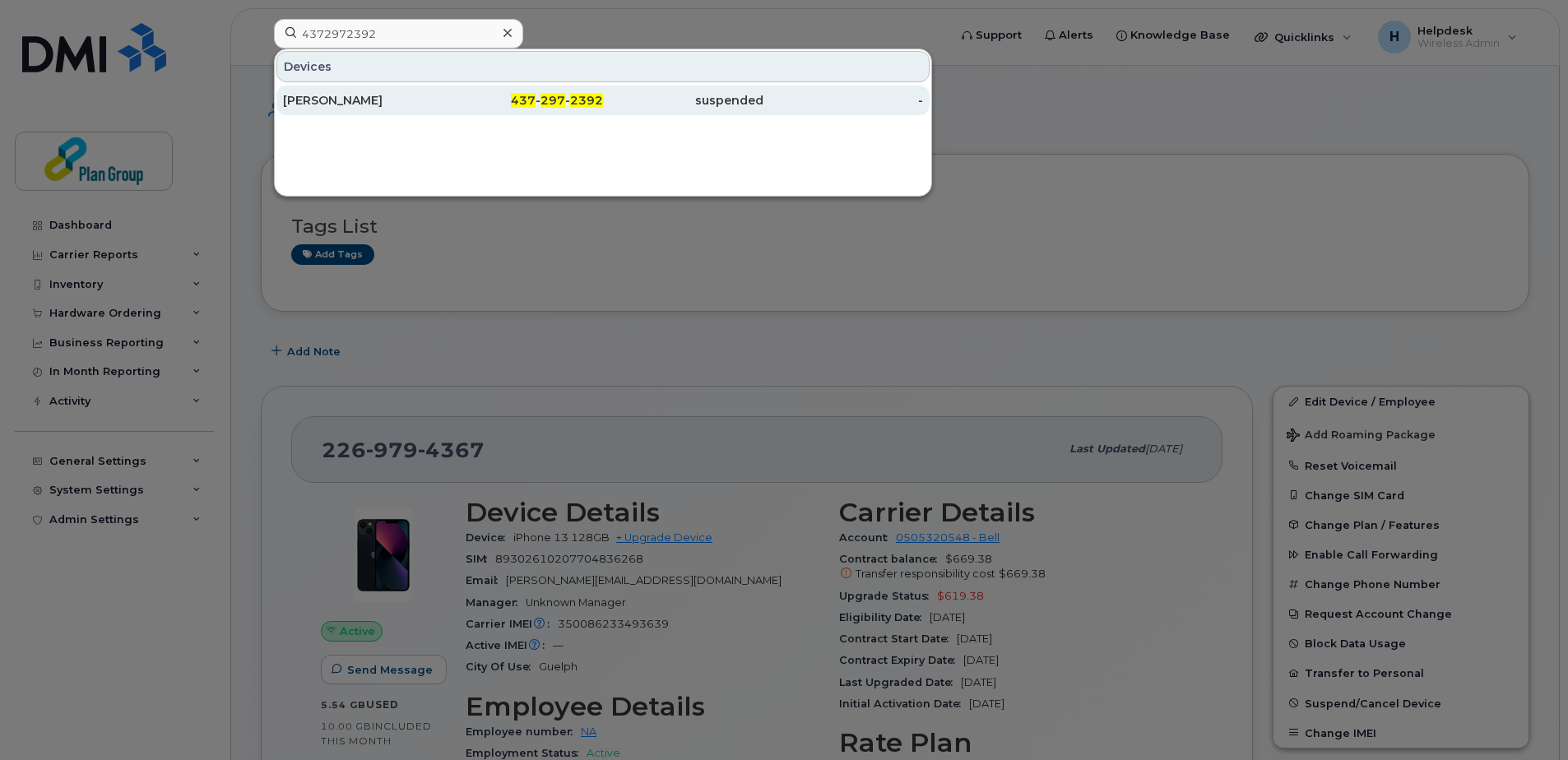
click at [368, 108] on div "[PERSON_NAME]" at bounding box center [363, 100] width 160 height 16
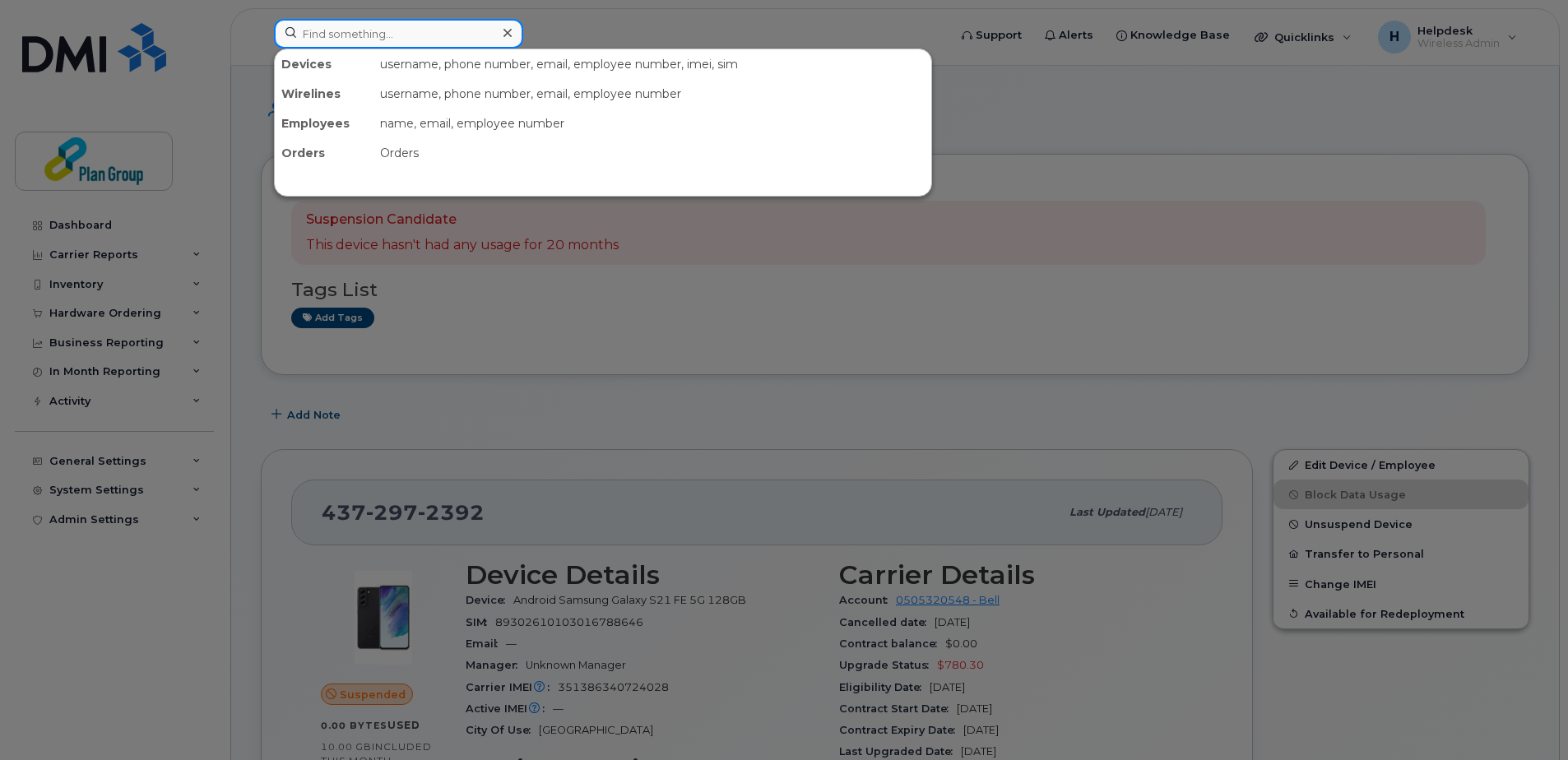
click at [377, 31] on input at bounding box center [398, 33] width 249 height 30
paste input "6474487987"
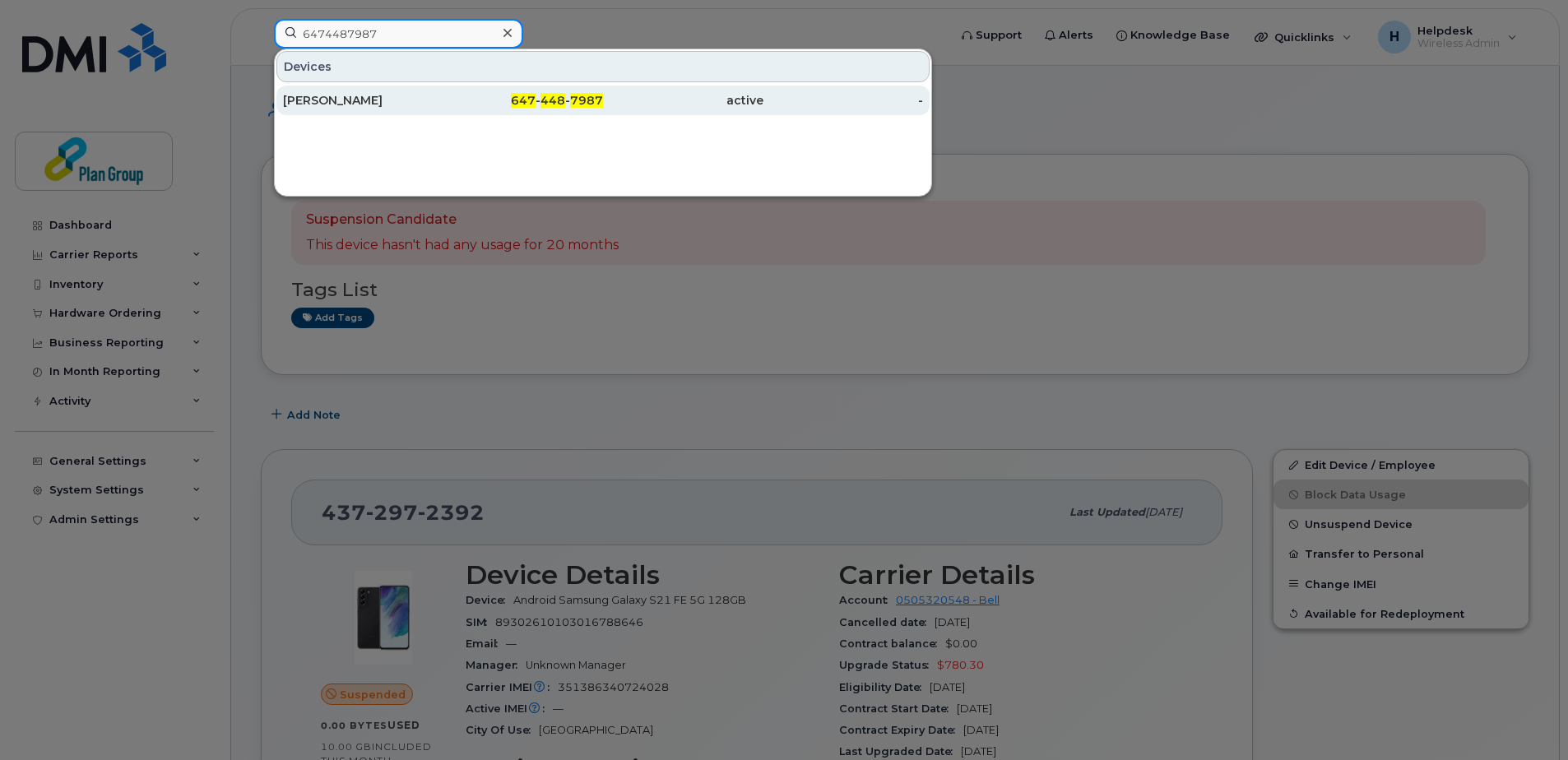
type input "6474487987"
click at [412, 103] on div "[PERSON_NAME]" at bounding box center [363, 100] width 160 height 16
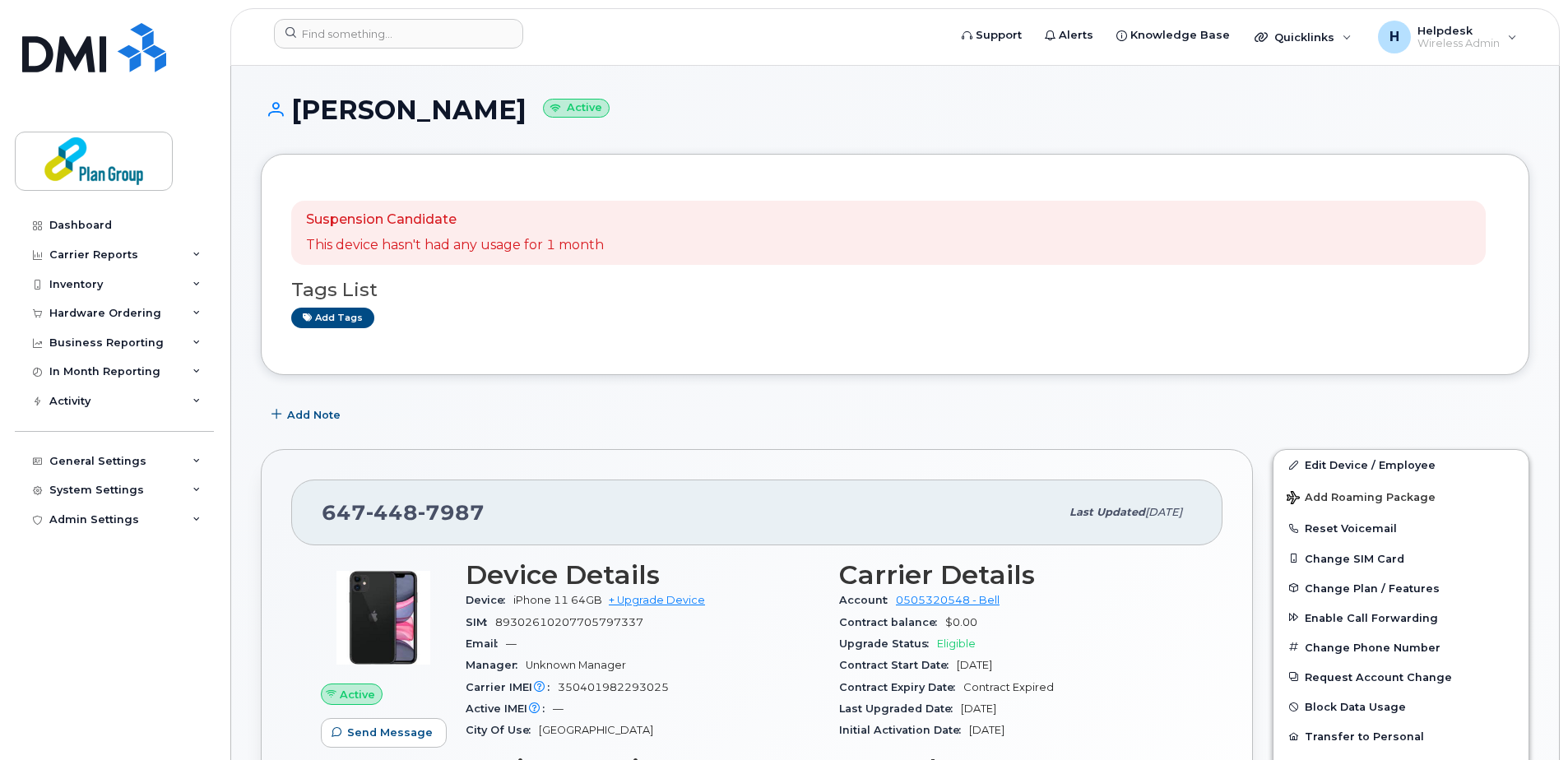
click at [435, 114] on h1 "Brian Tollet Active" at bounding box center [894, 109] width 1268 height 29
copy h1 "Tollet"
click at [1345, 470] on link "Edit Device / Employee" at bounding box center [1401, 464] width 255 height 30
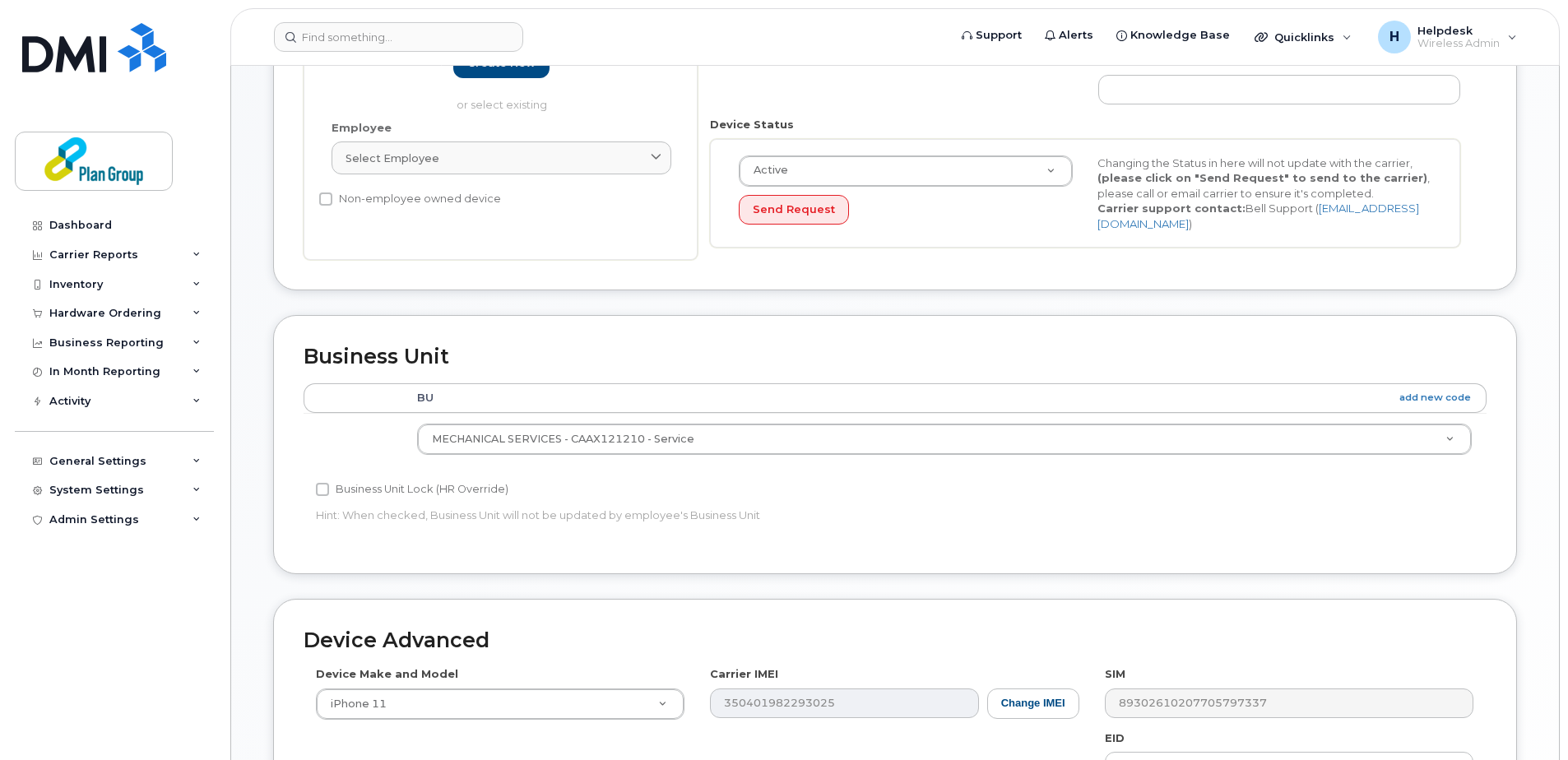
scroll to position [686, 0]
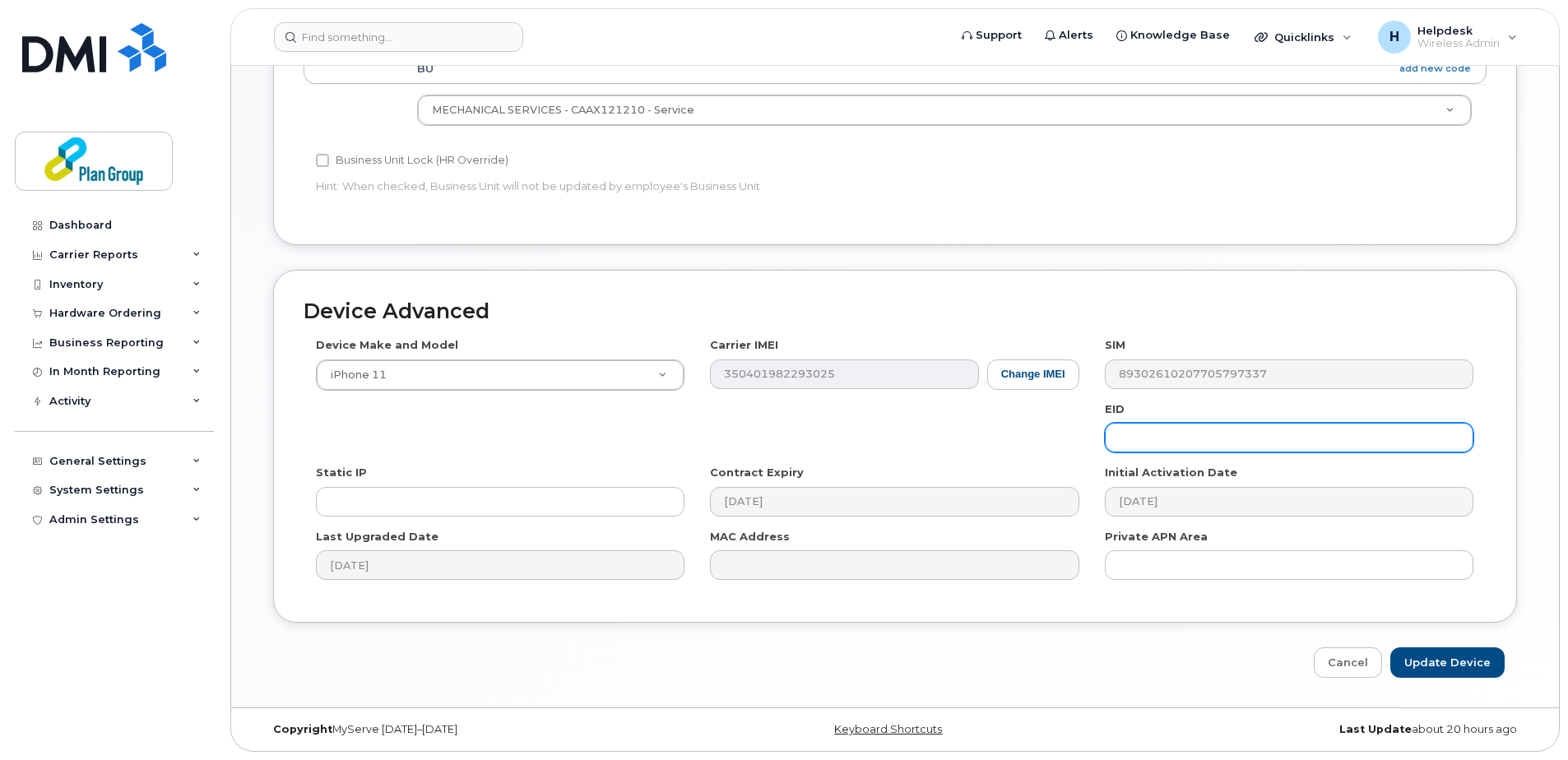
click at [1212, 432] on input "text" at bounding box center [1288, 437] width 368 height 30
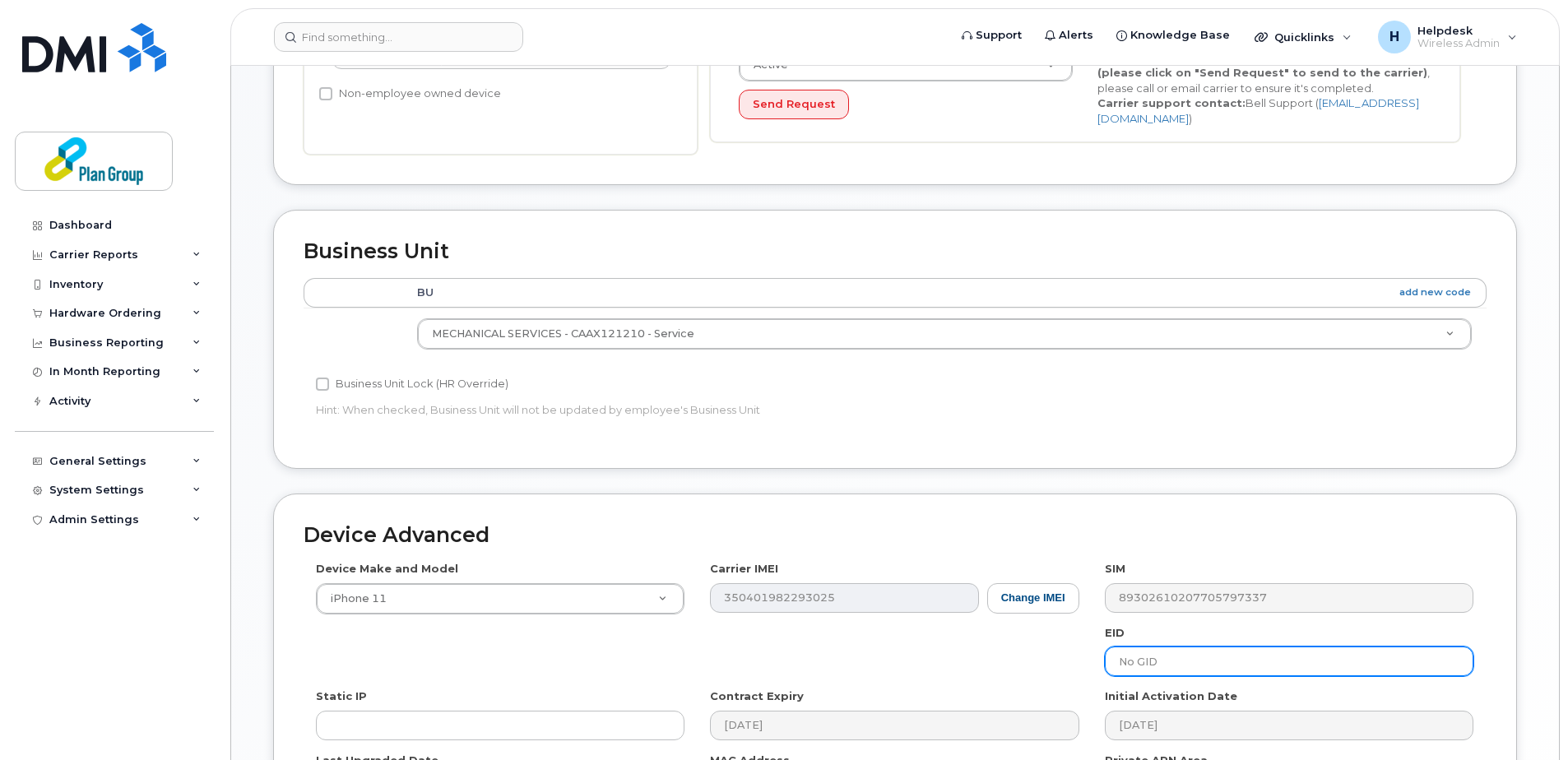
scroll to position [439, 0]
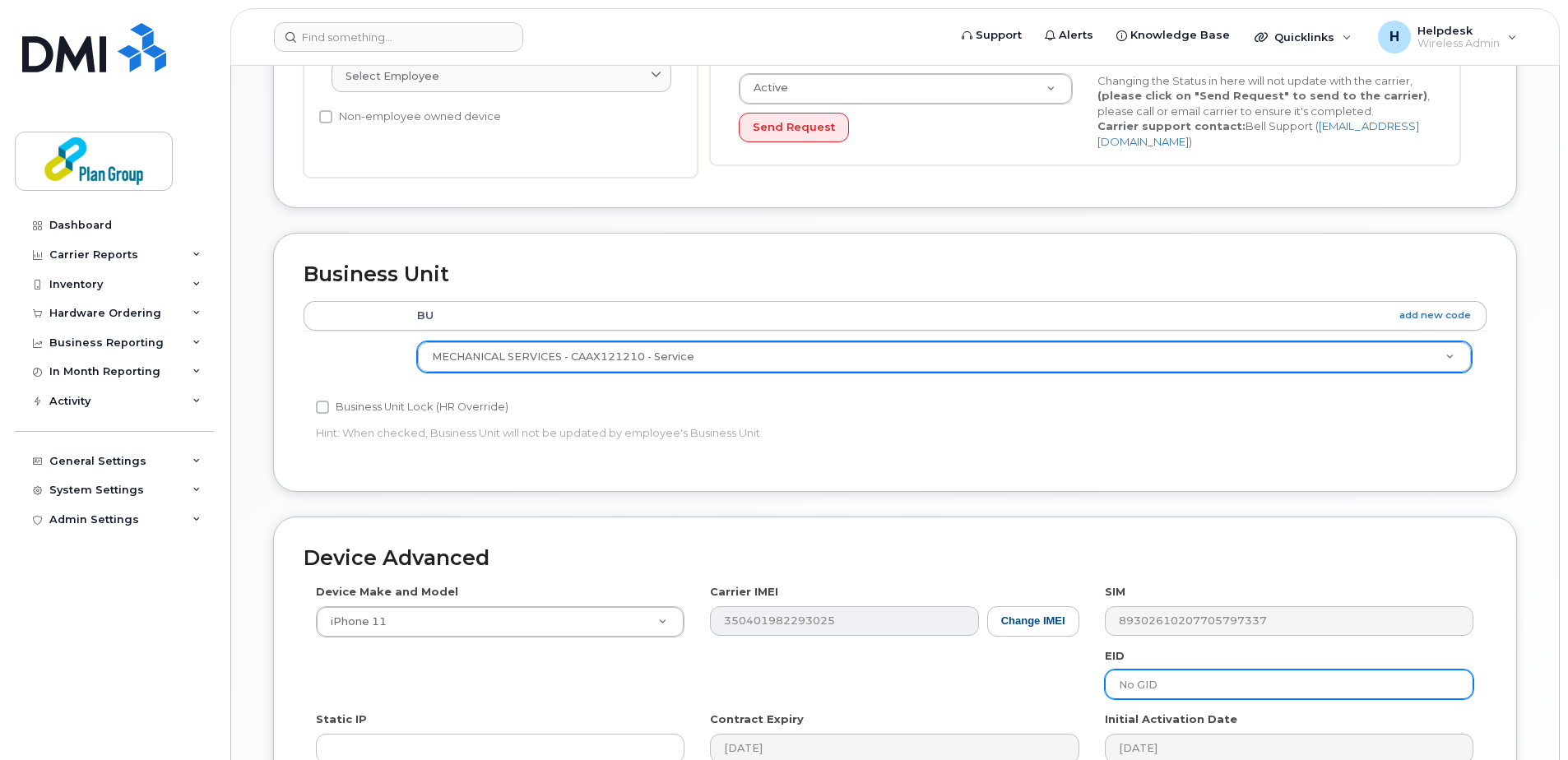
type input "No GID"
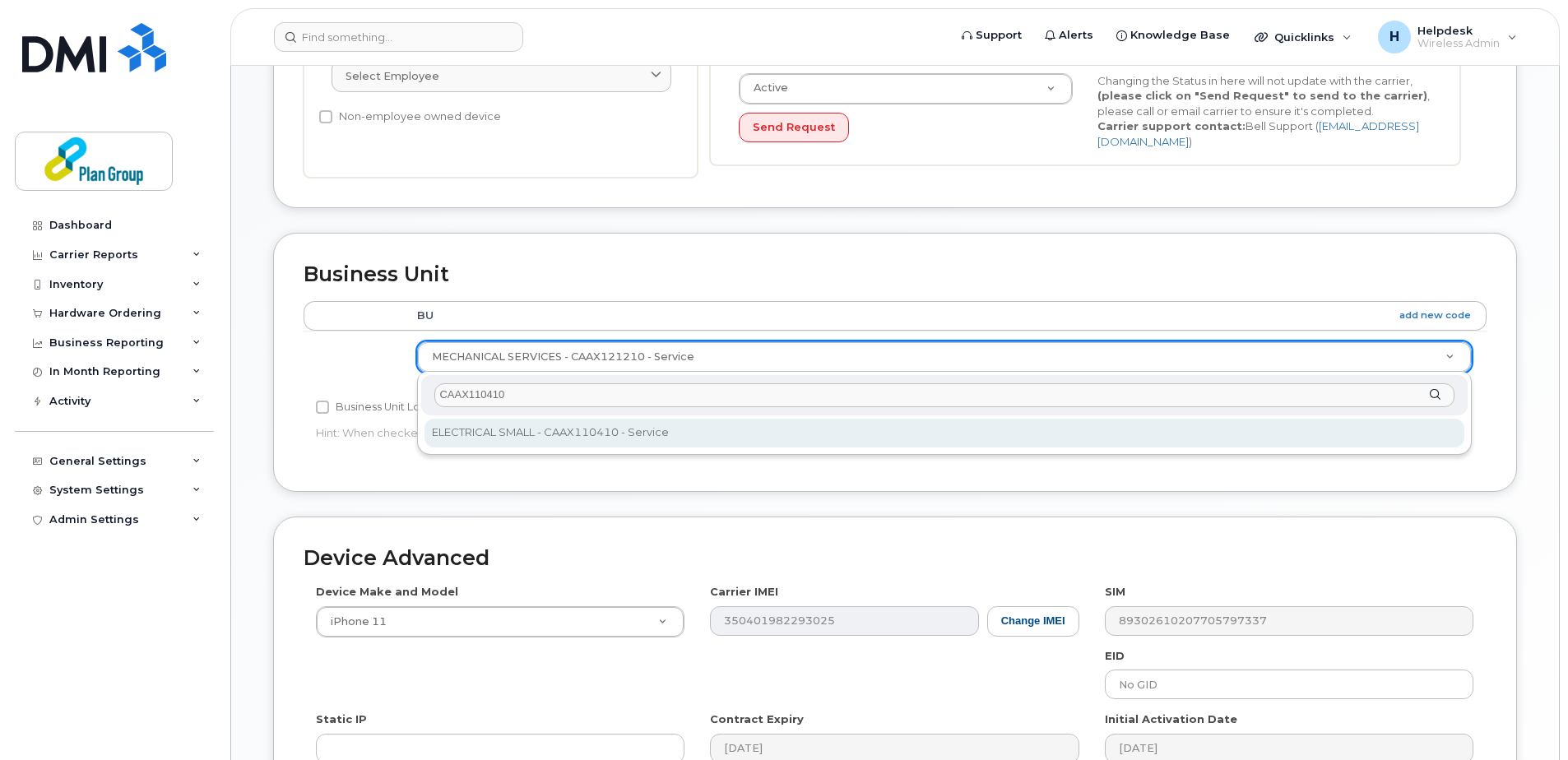
type input "CAAX110410"
type input "1989270"
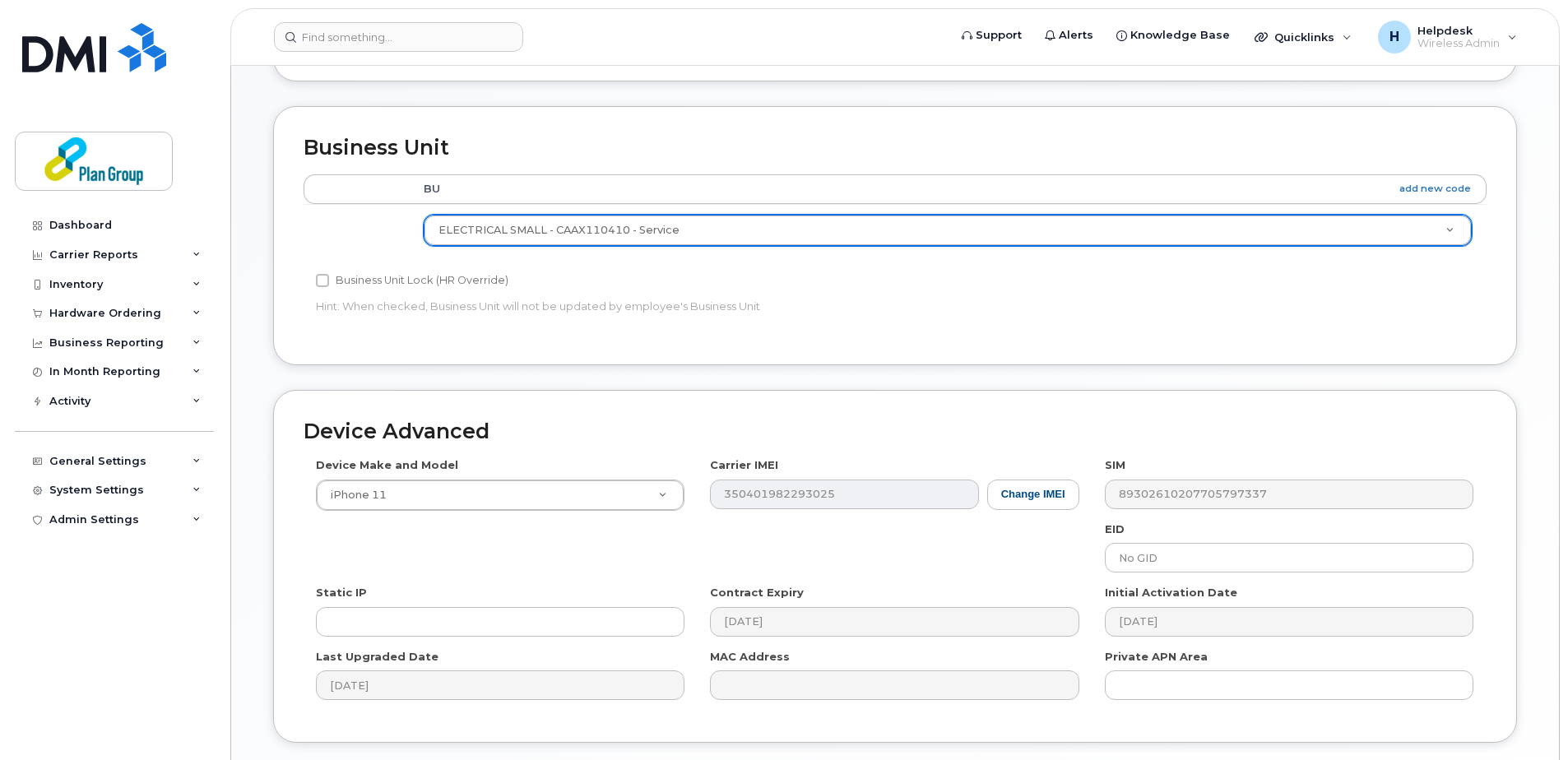
scroll to position [686, 0]
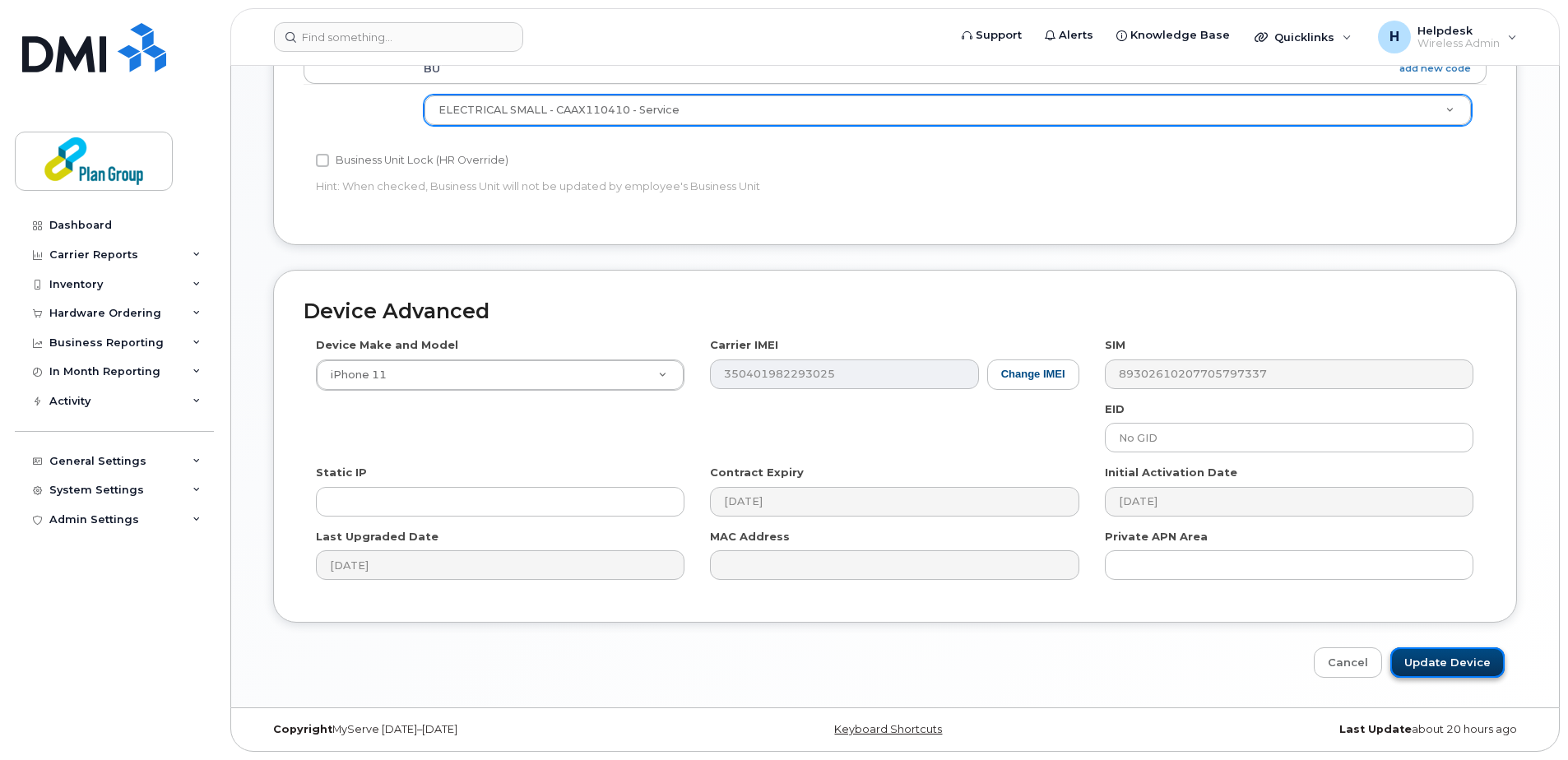
click at [1454, 672] on input "Update Device" at bounding box center [1448, 662] width 114 height 31
type input "Saving..."
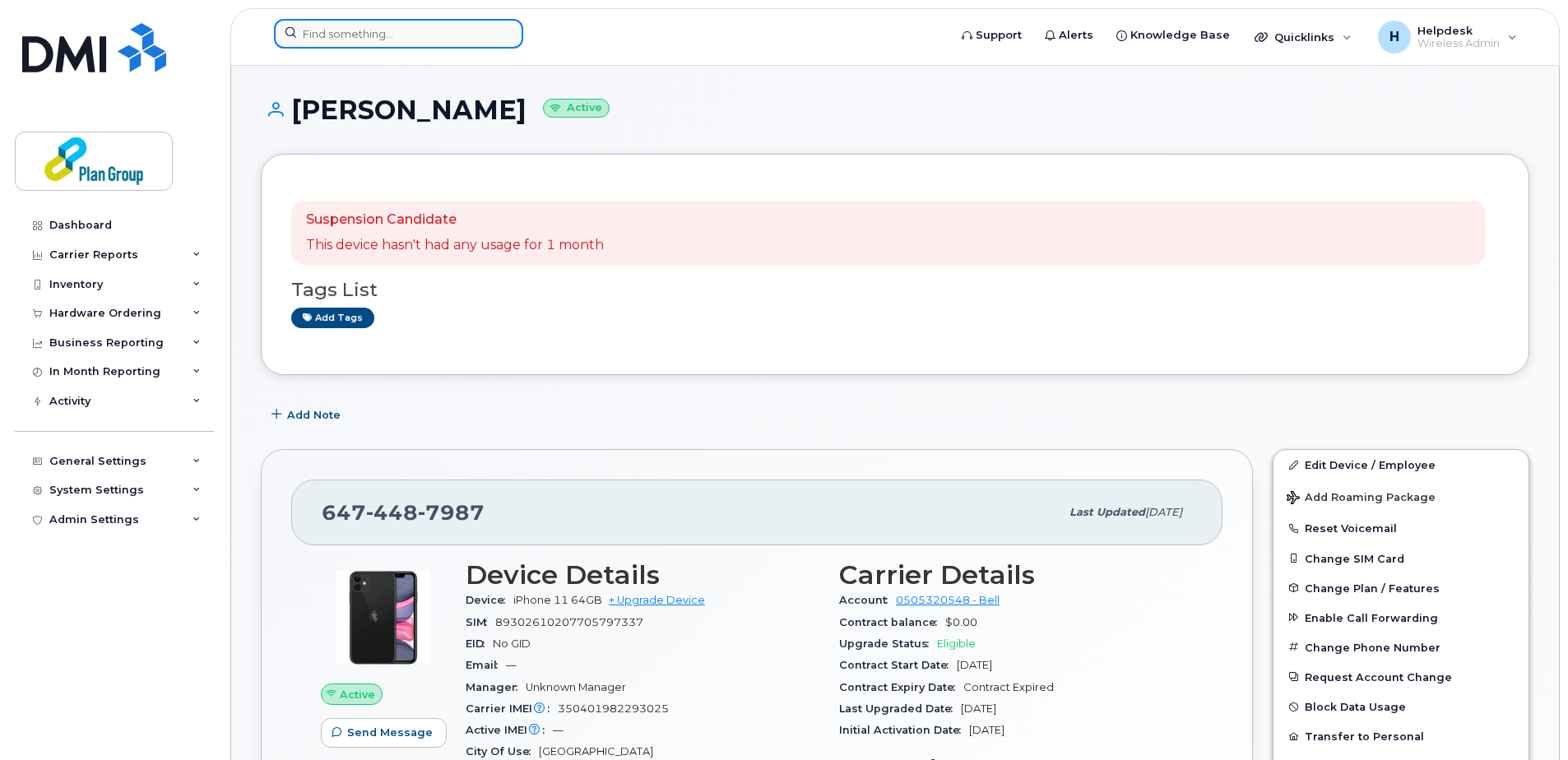
click at [483, 29] on input at bounding box center [398, 33] width 249 height 30
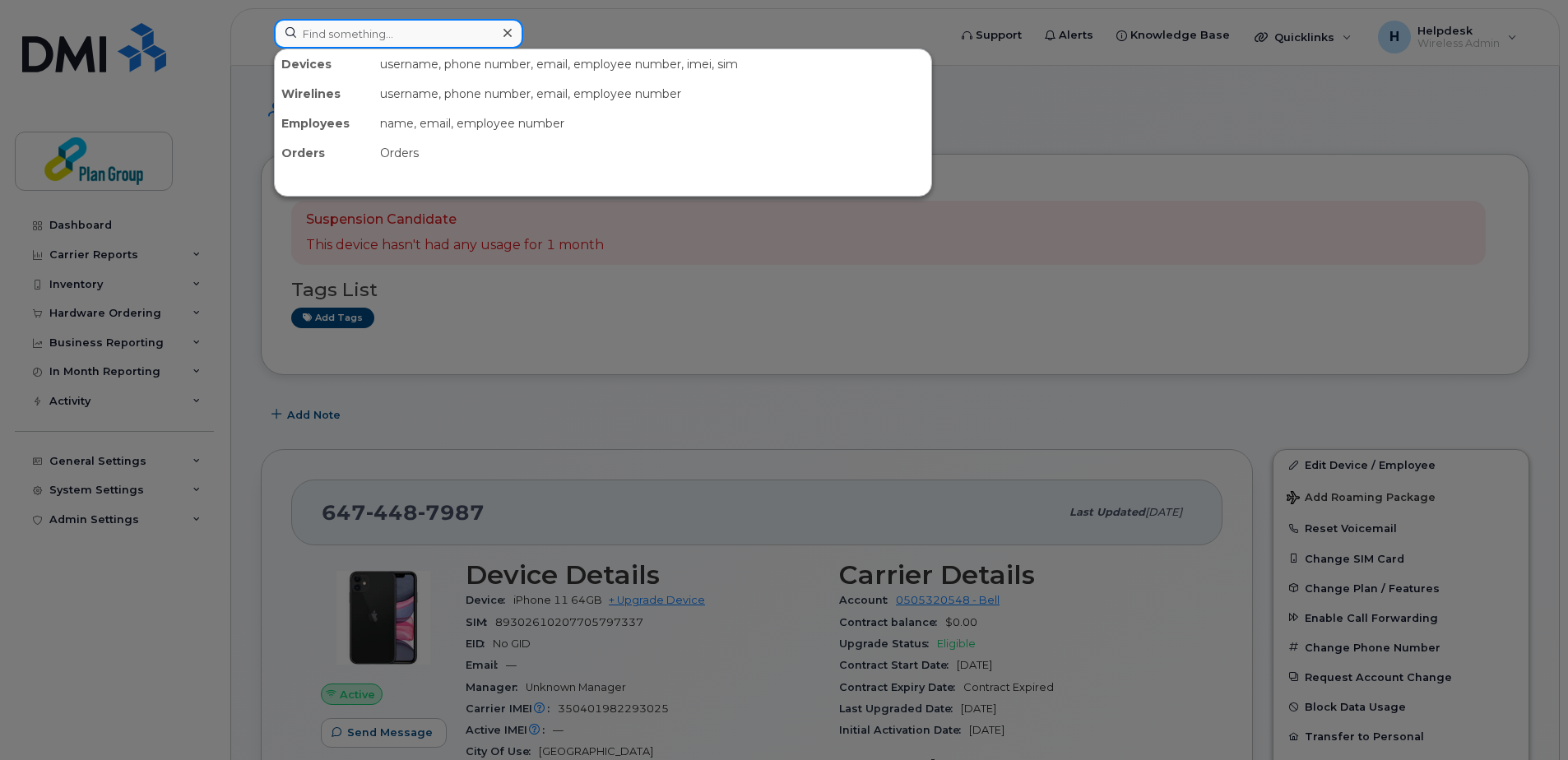
paste input "4374514037"
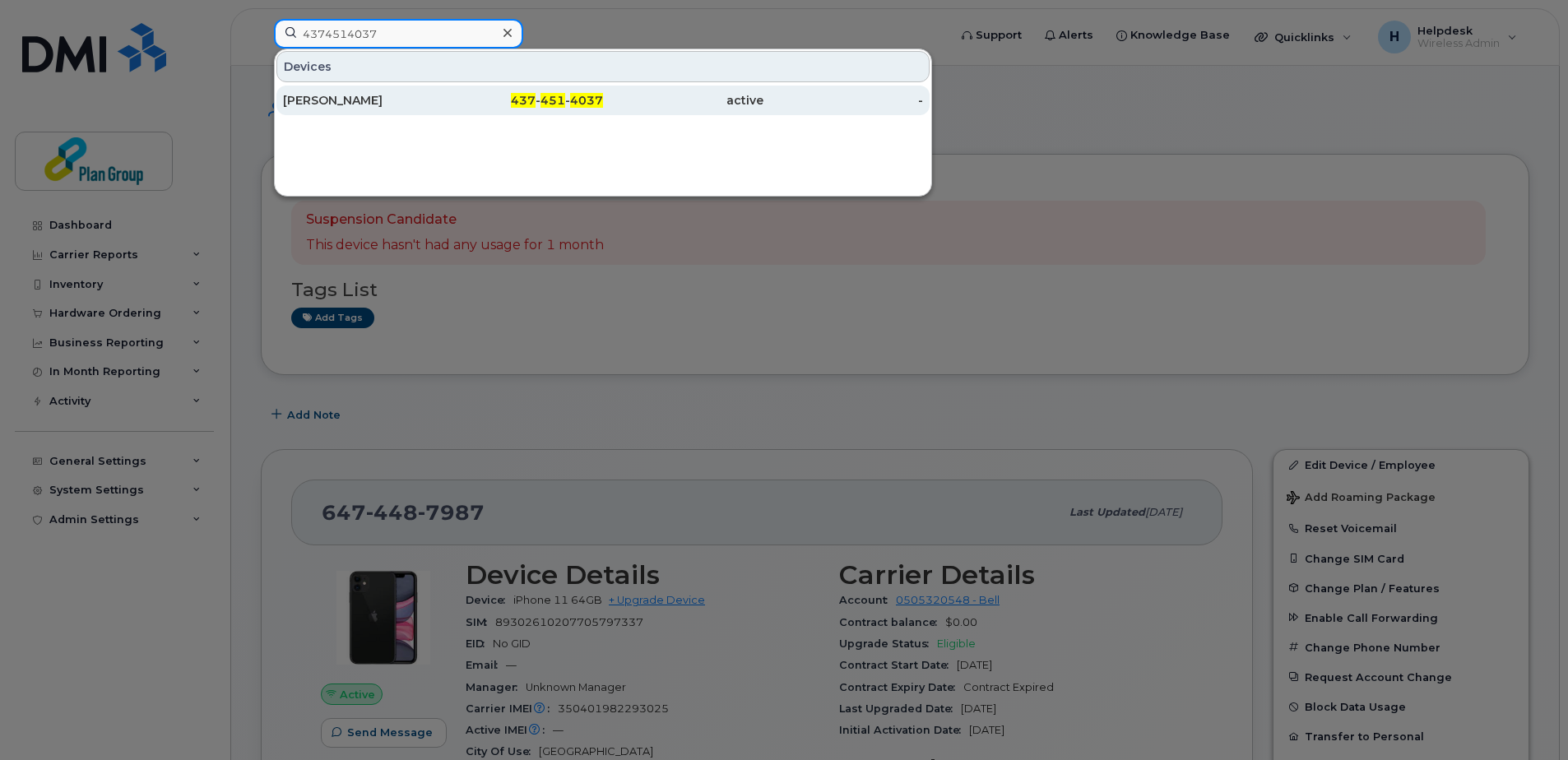
type input "4374514037"
click at [369, 100] on div "[PERSON_NAME]" at bounding box center [363, 100] width 160 height 16
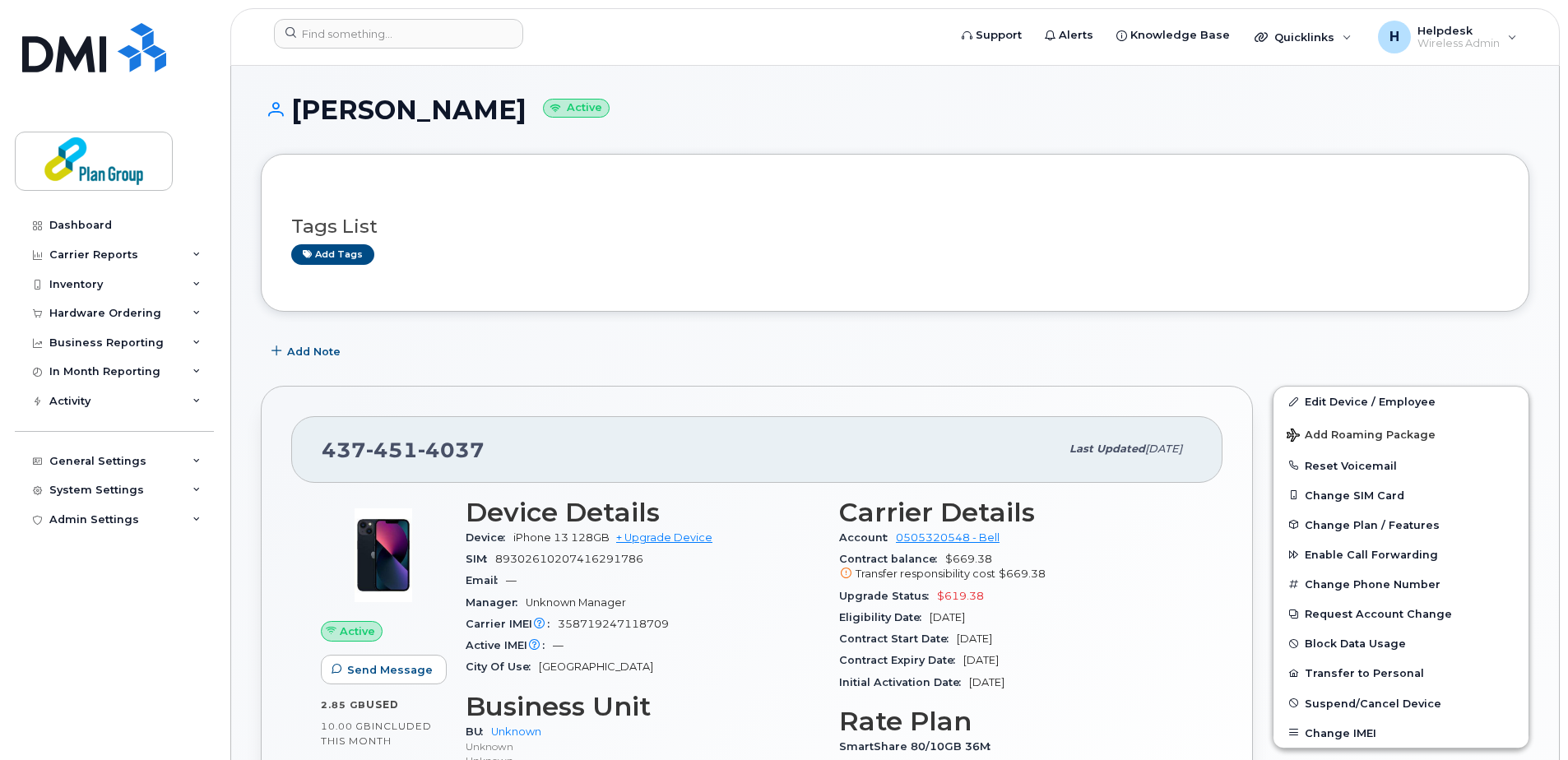
click at [402, 112] on h1 "[PERSON_NAME] Active" at bounding box center [894, 109] width 1268 height 29
copy h1 "[PERSON_NAME]"
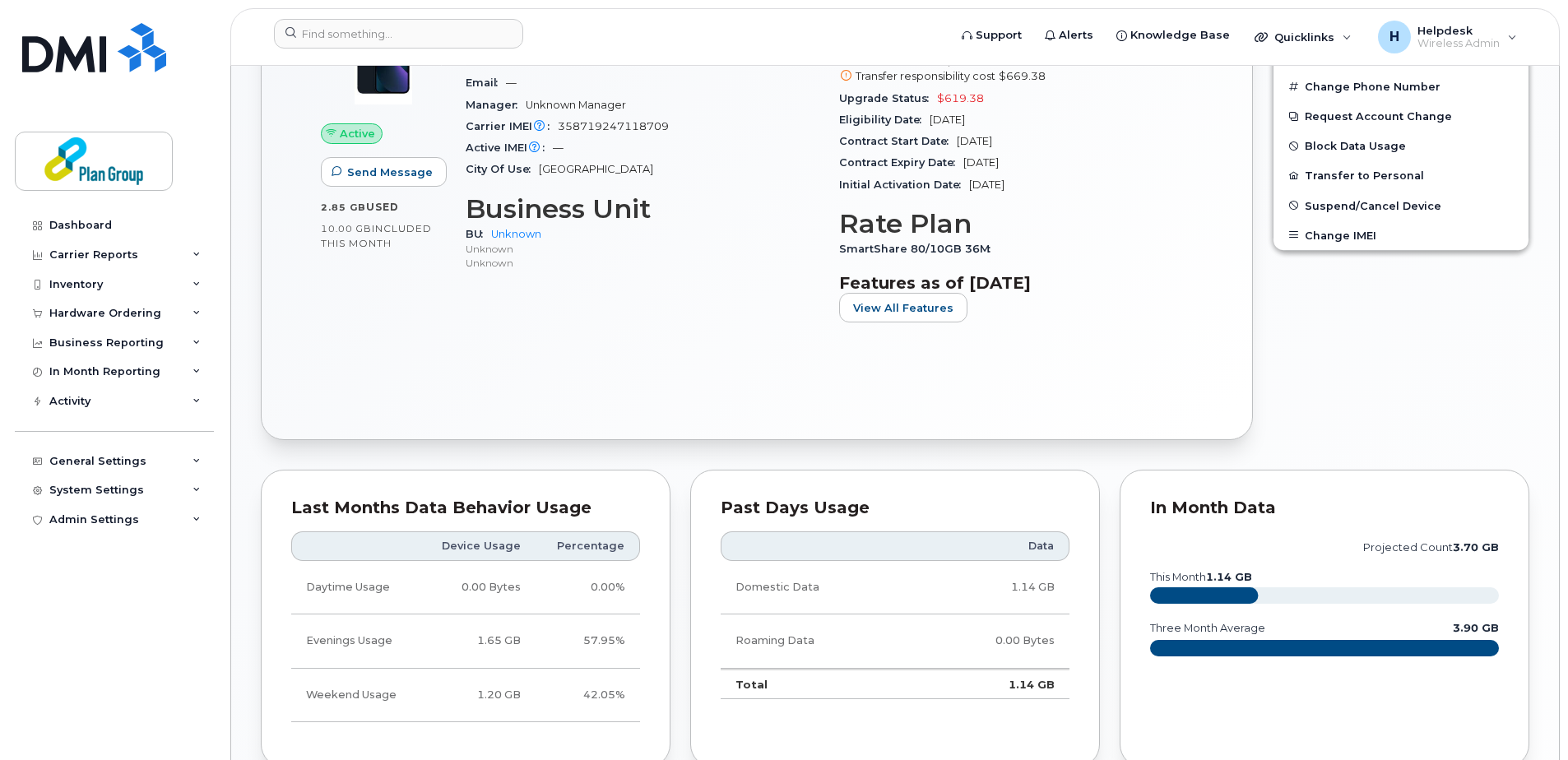
scroll to position [168, 0]
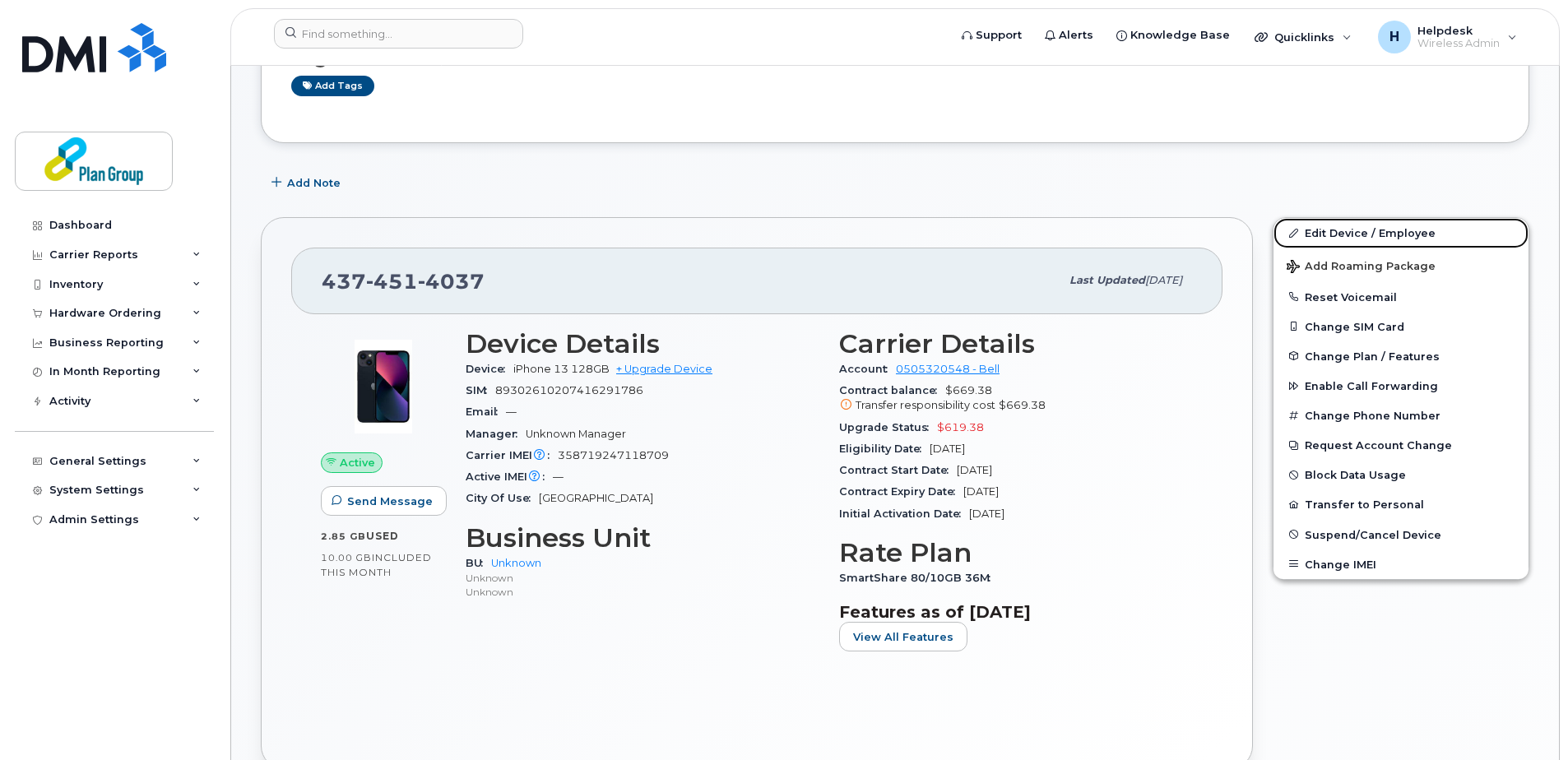
drag, startPoint x: 1429, startPoint y: 227, endPoint x: 1535, endPoint y: 362, distance: 171.6
click at [1429, 227] on link "Edit Device / Employee" at bounding box center [1401, 233] width 255 height 30
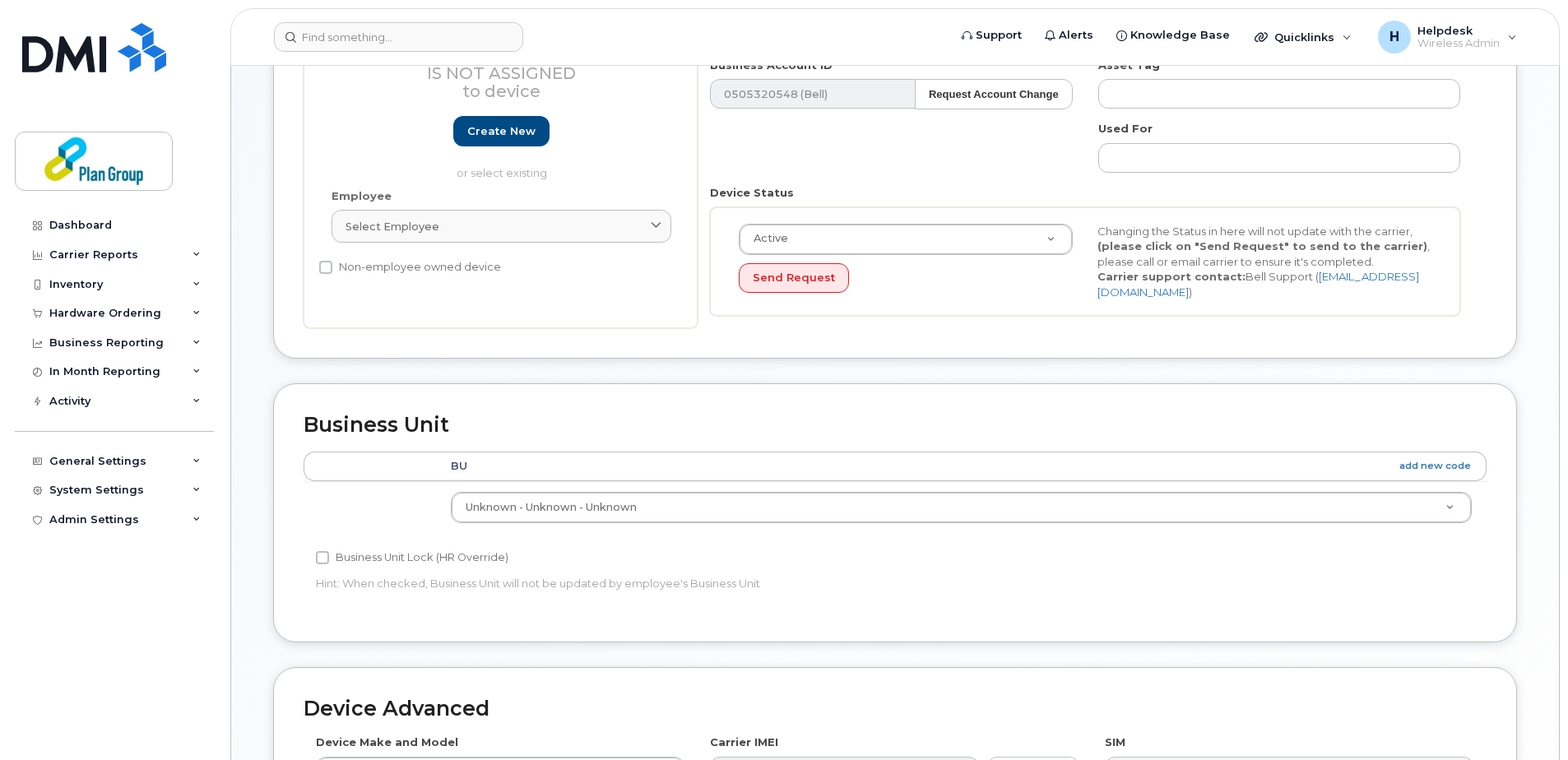
scroll to position [493, 0]
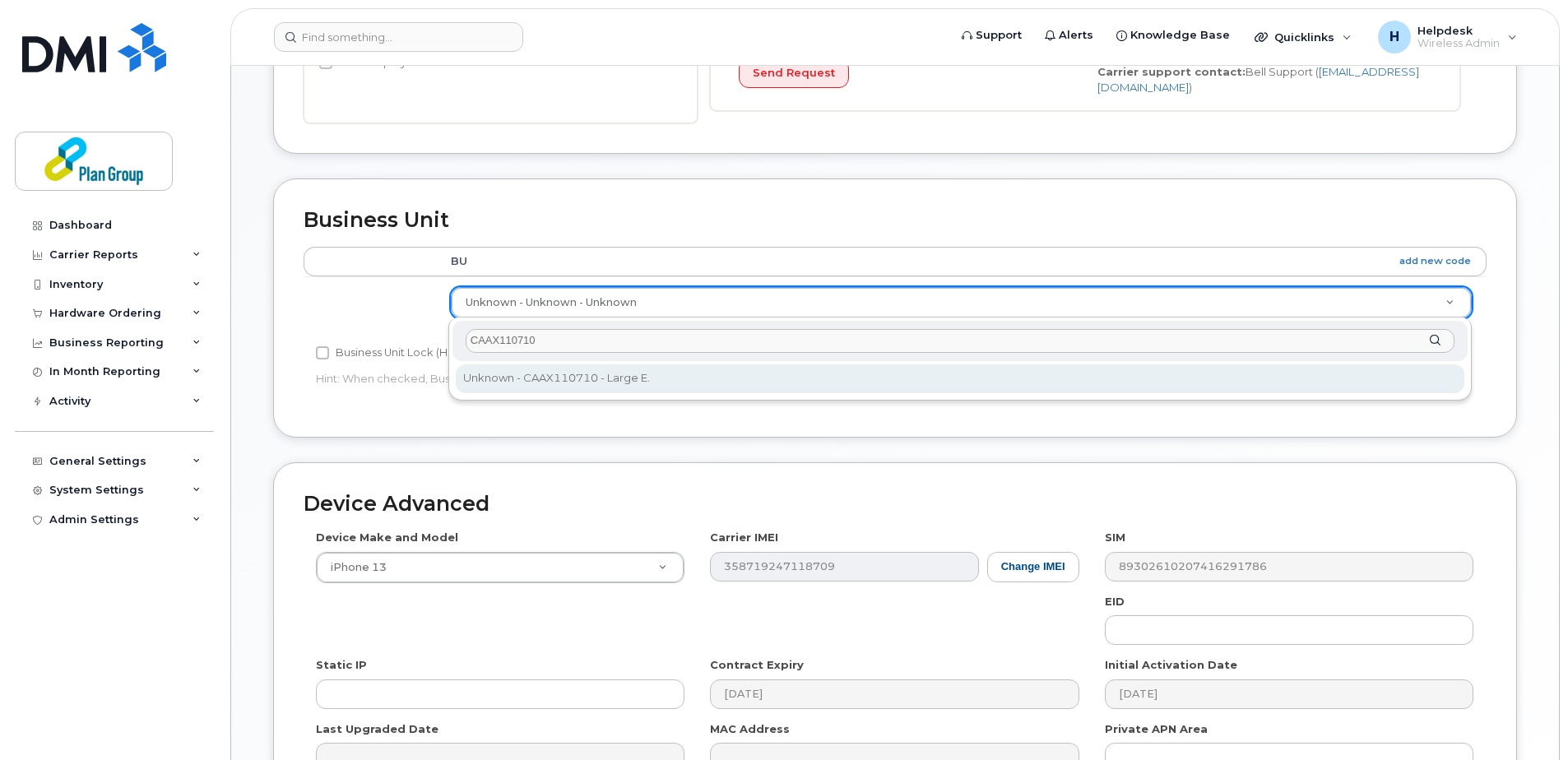
type input "CAAX110710"
type input "1989275"
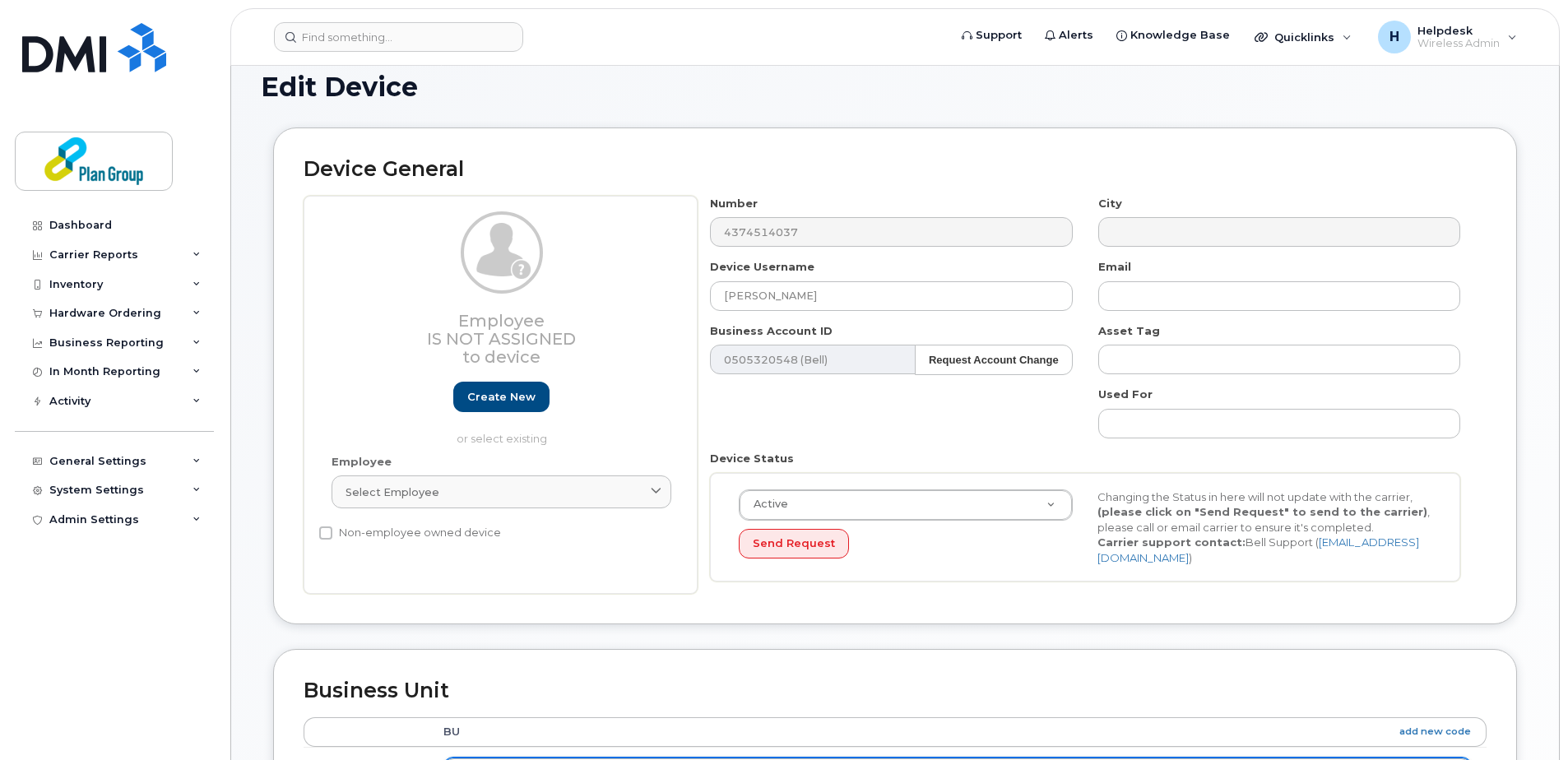
scroll to position [0, 0]
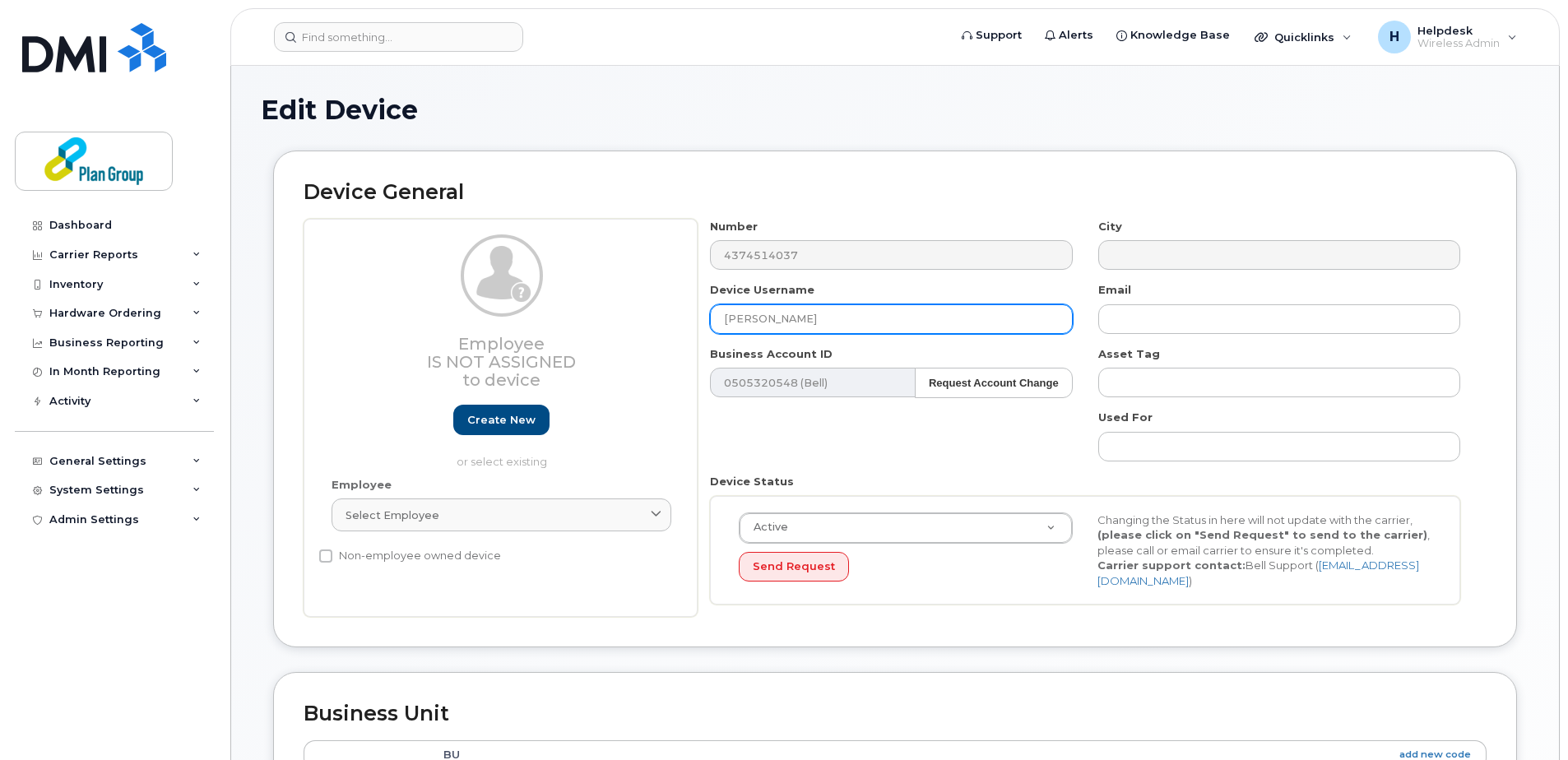
click at [775, 313] on input "Chad Willsie" at bounding box center [891, 318] width 362 height 30
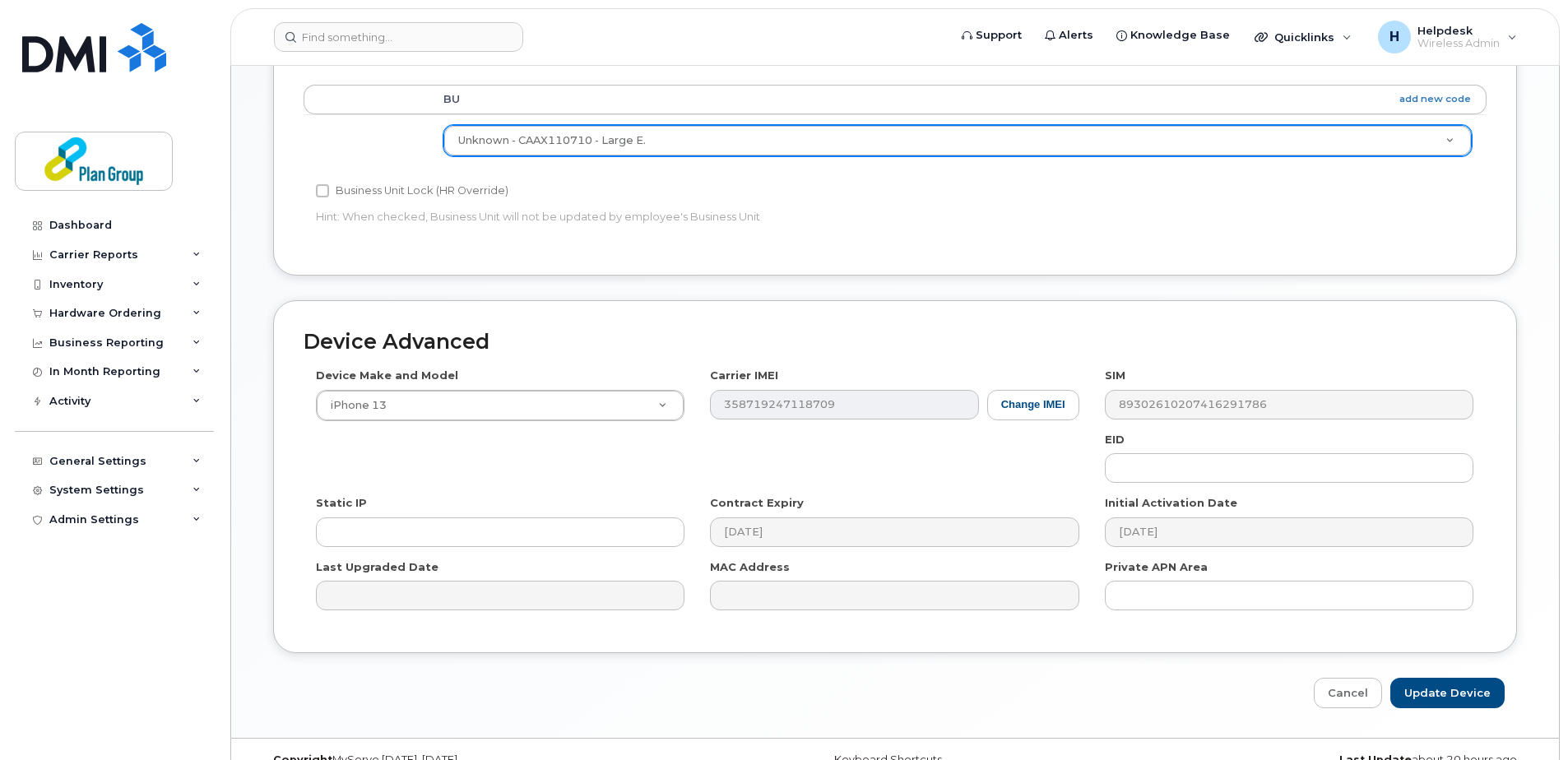
scroll to position [658, 0]
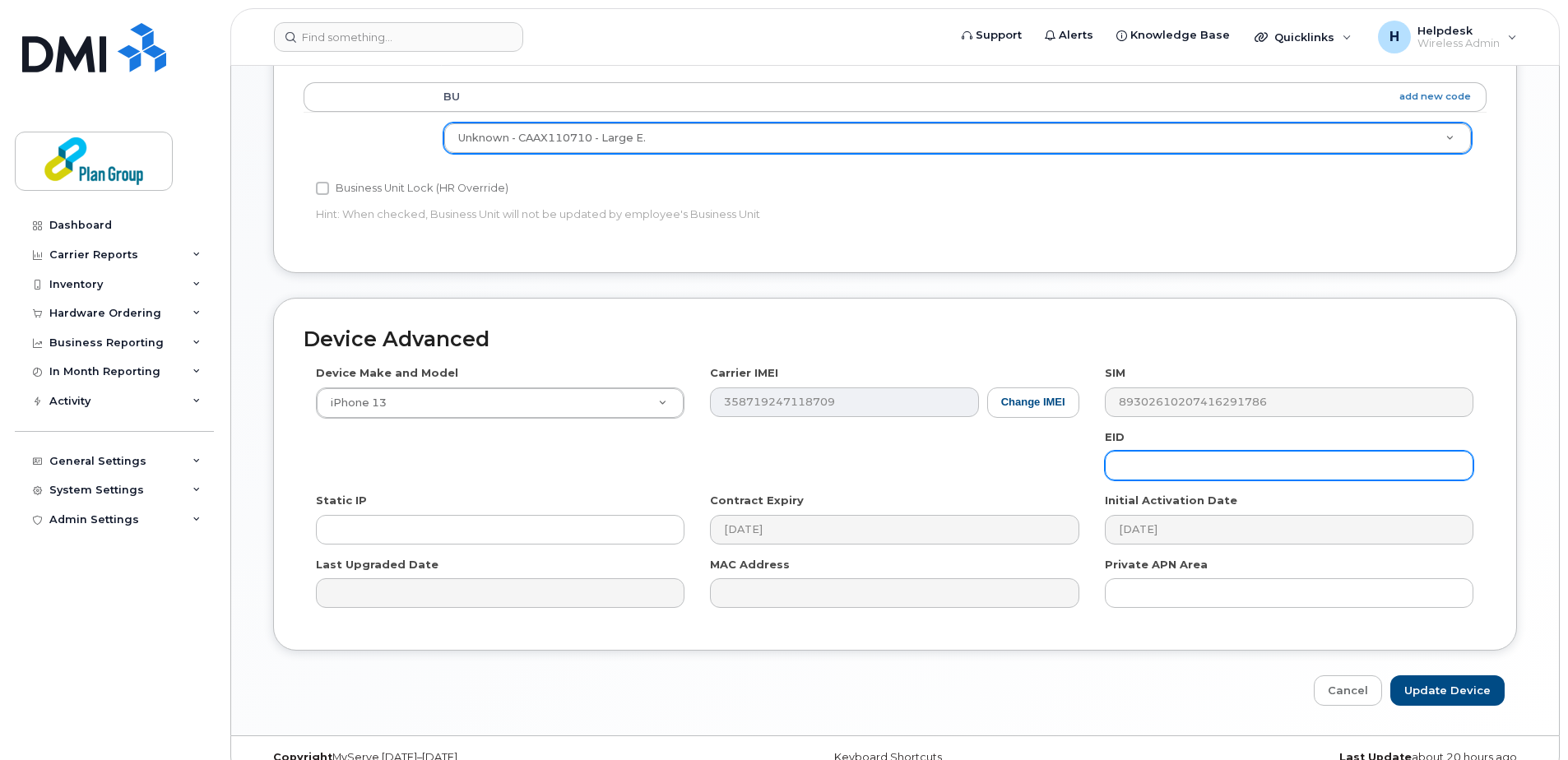
click at [1161, 461] on input "text" at bounding box center [1288, 465] width 368 height 30
paste input "hm8252@equans.com"
drag, startPoint x: 1257, startPoint y: 466, endPoint x: 1168, endPoint y: 463, distance: 89.1
click at [1168, 463] on input "hm8252@equans.com" at bounding box center [1288, 465] width 368 height 30
type input "hm8252"
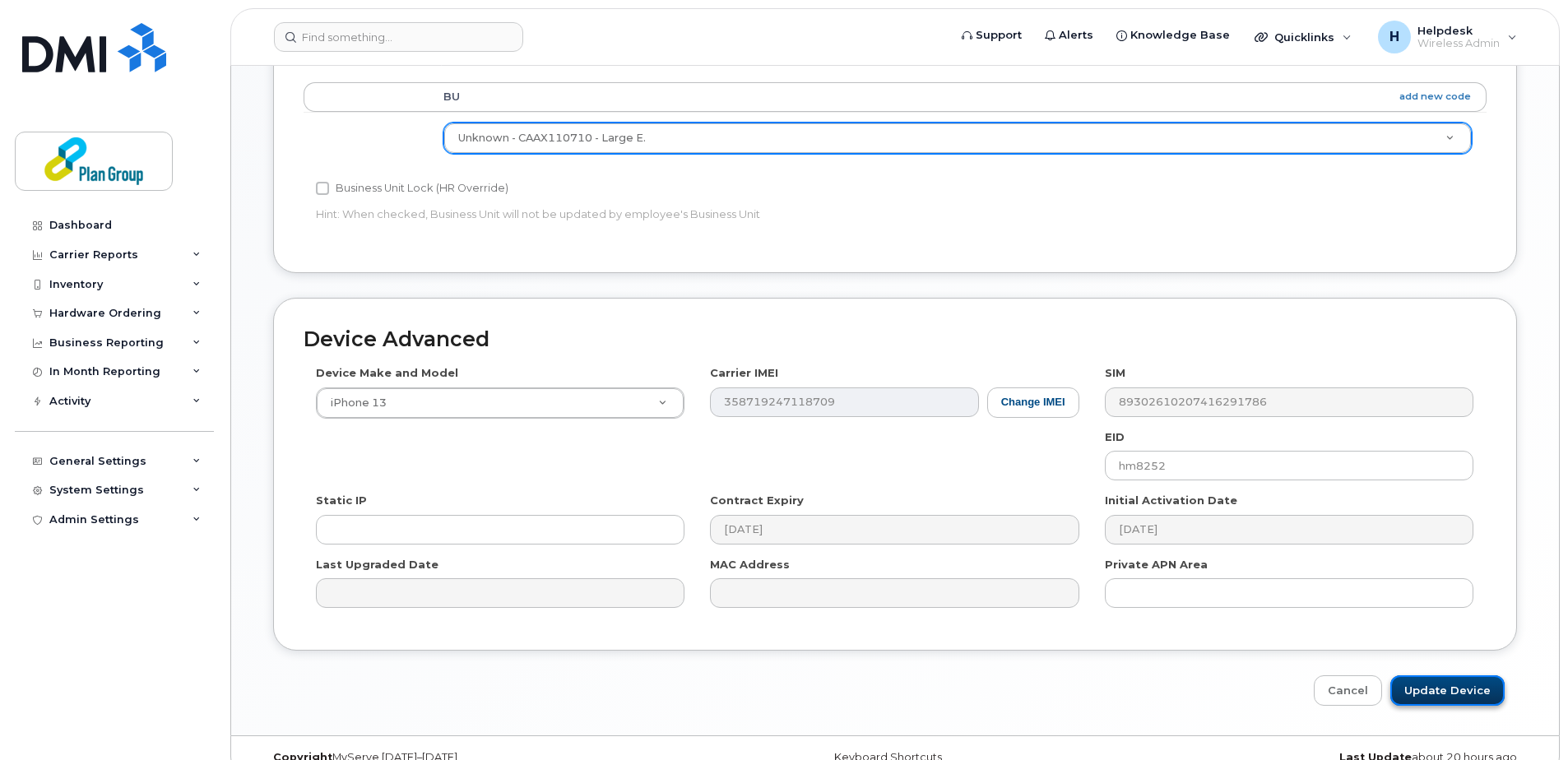
click at [1455, 693] on input "Update Device" at bounding box center [1448, 690] width 114 height 31
type input "Saving..."
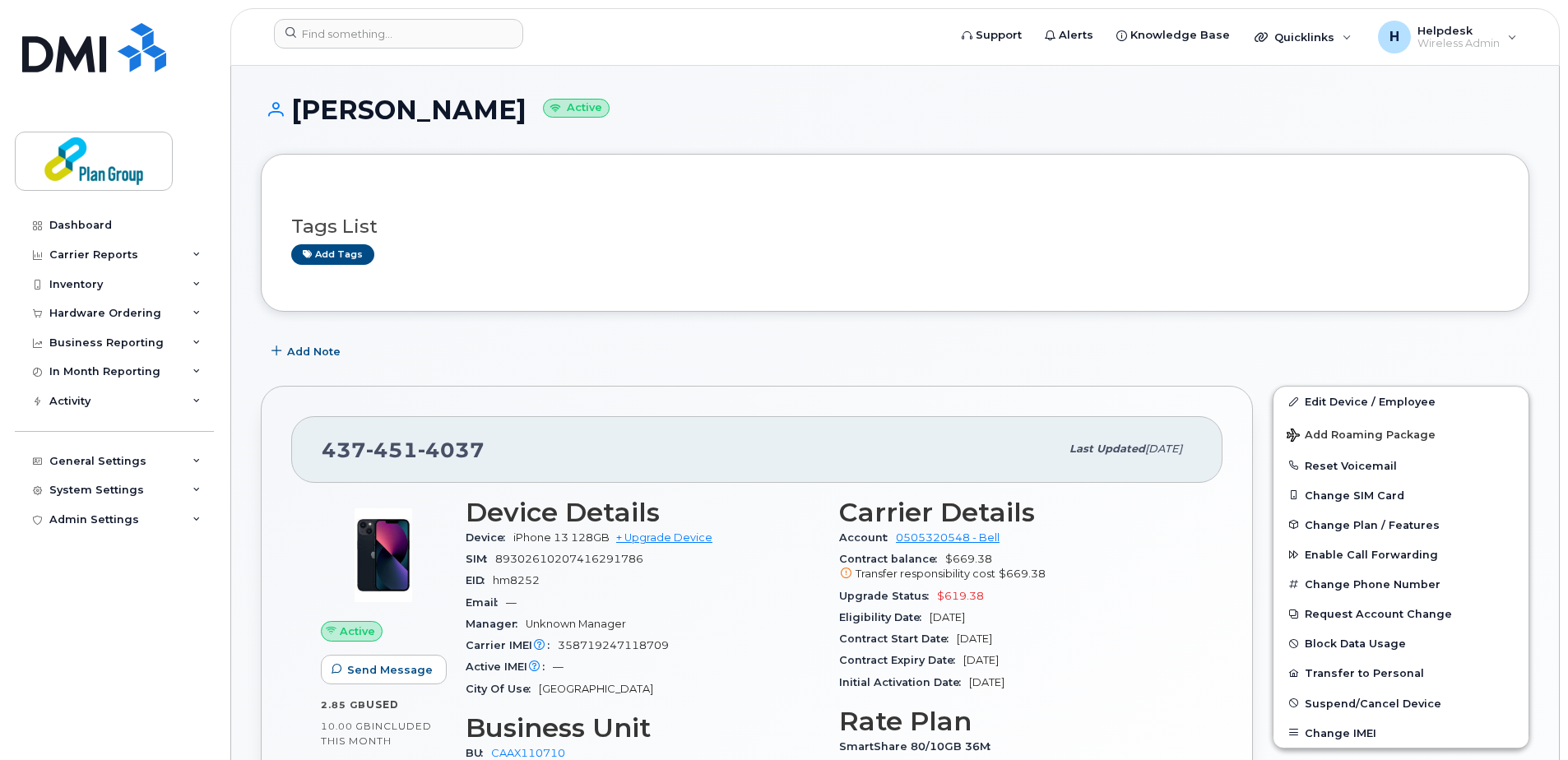
click at [422, 49] on div at bounding box center [605, 37] width 689 height 36
click at [421, 28] on input at bounding box center [398, 33] width 249 height 30
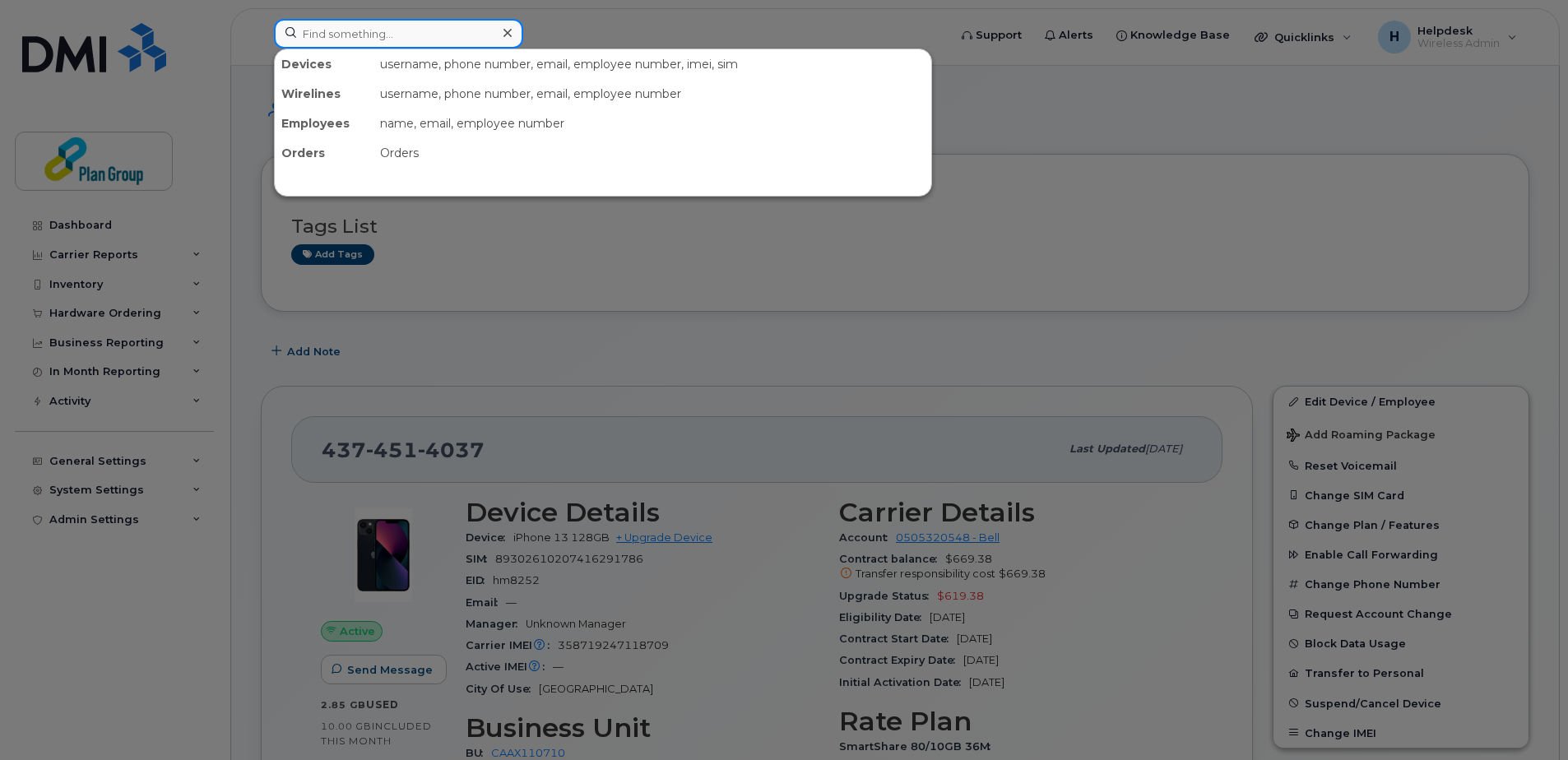
paste input "4164283724"
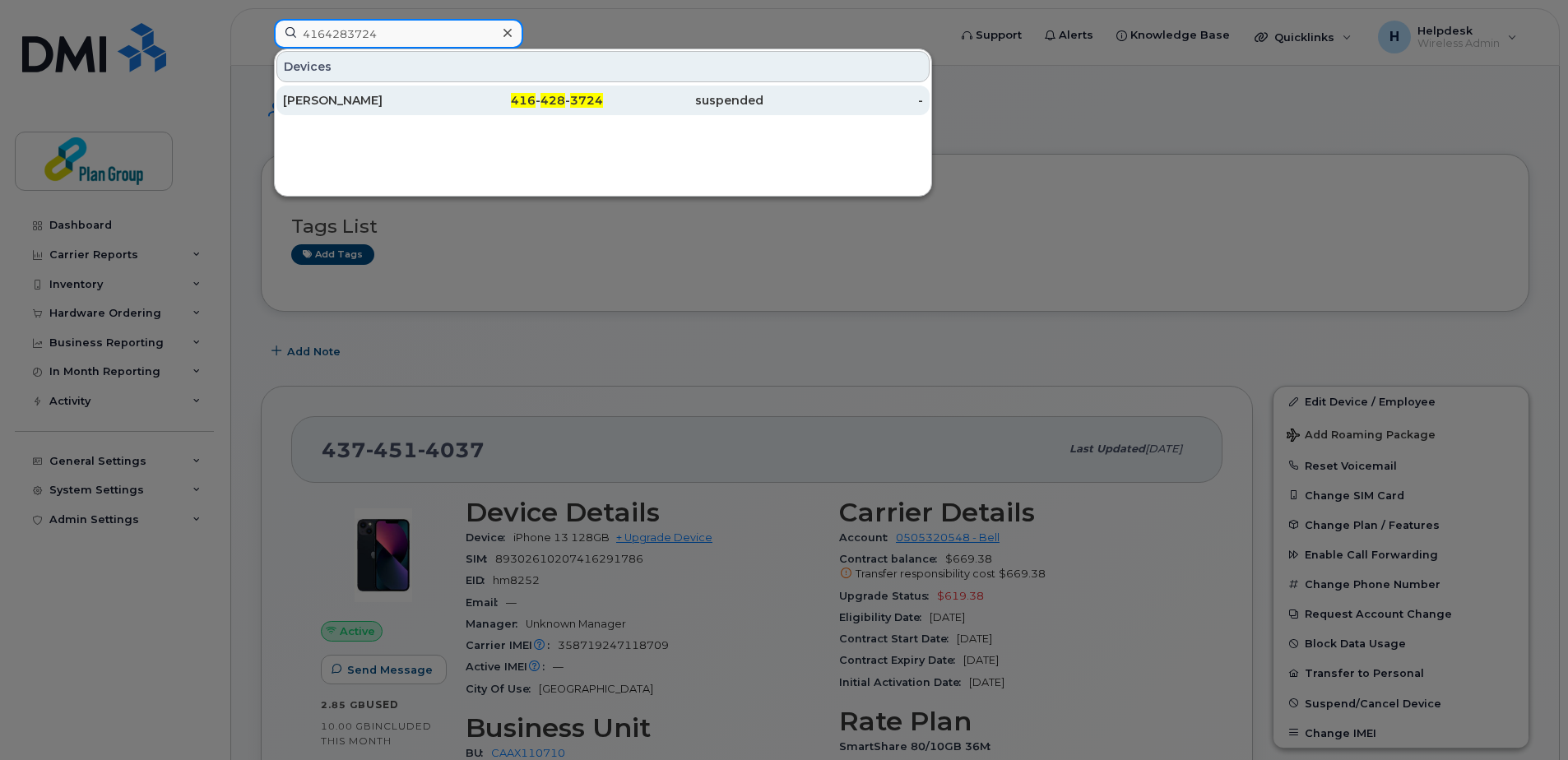
type input "4164283724"
click at [373, 98] on div "Yusuf Salad" at bounding box center [363, 100] width 160 height 16
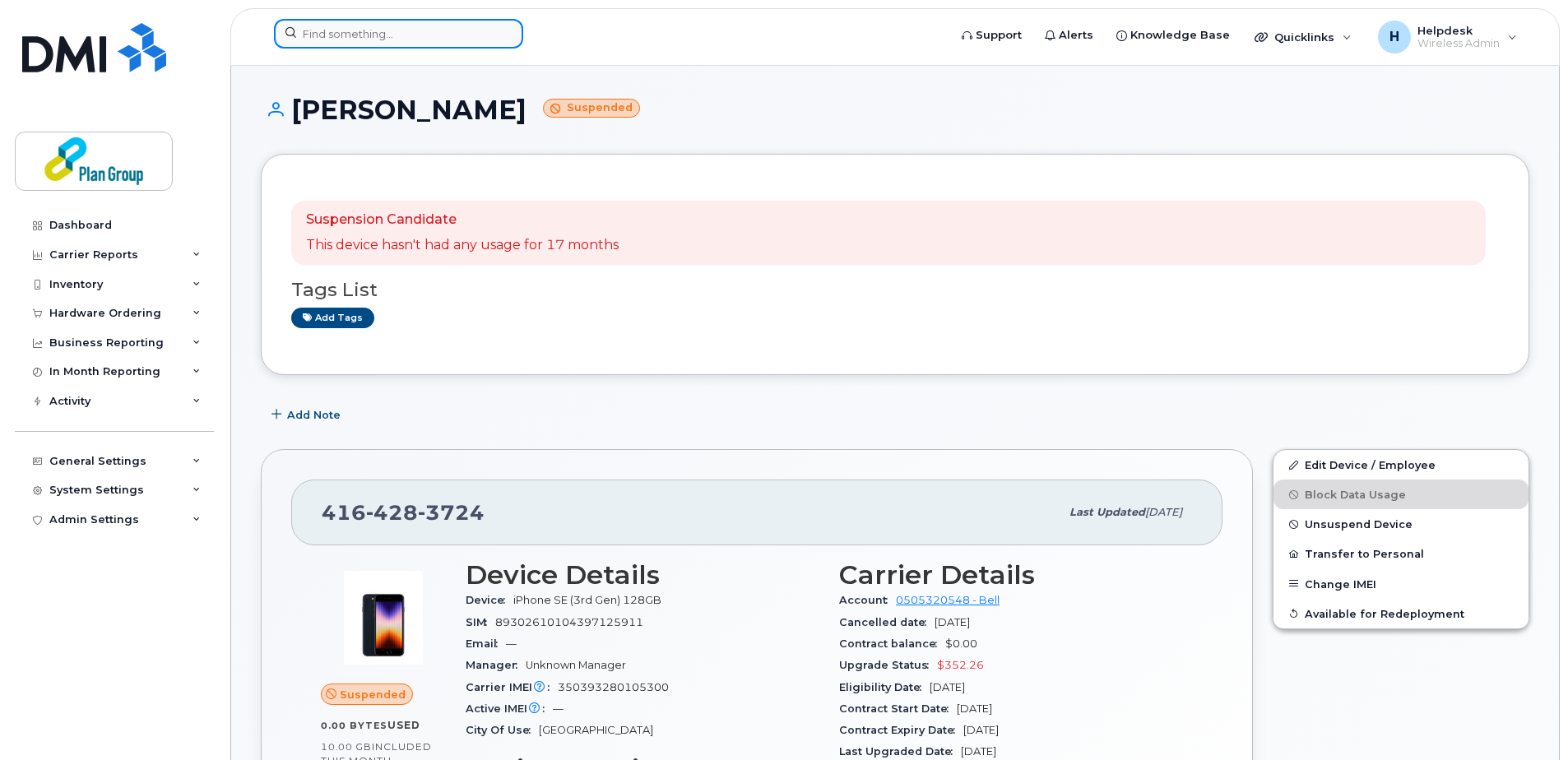
click at [476, 38] on input at bounding box center [398, 33] width 249 height 30
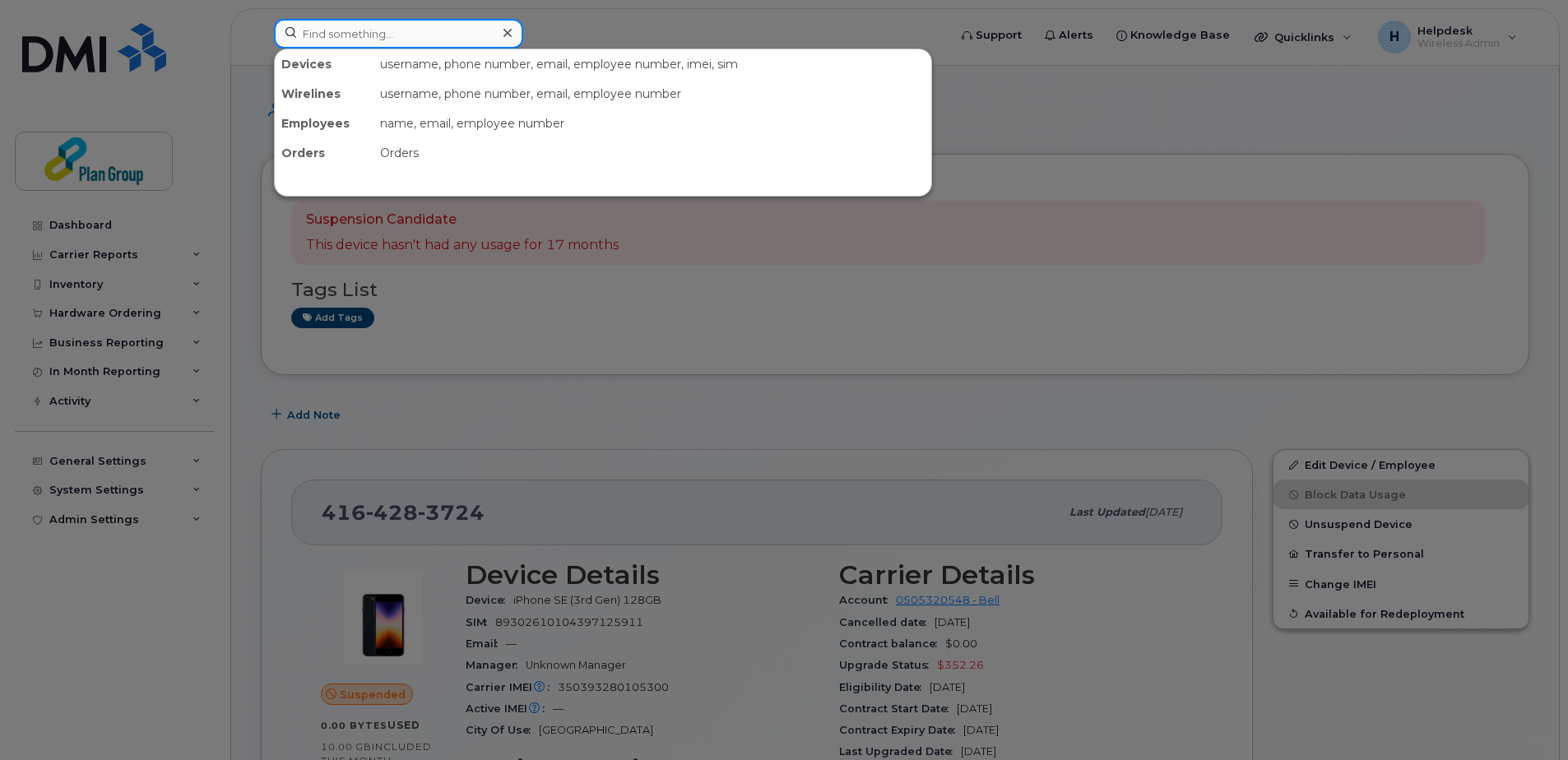
paste input "4168065332"
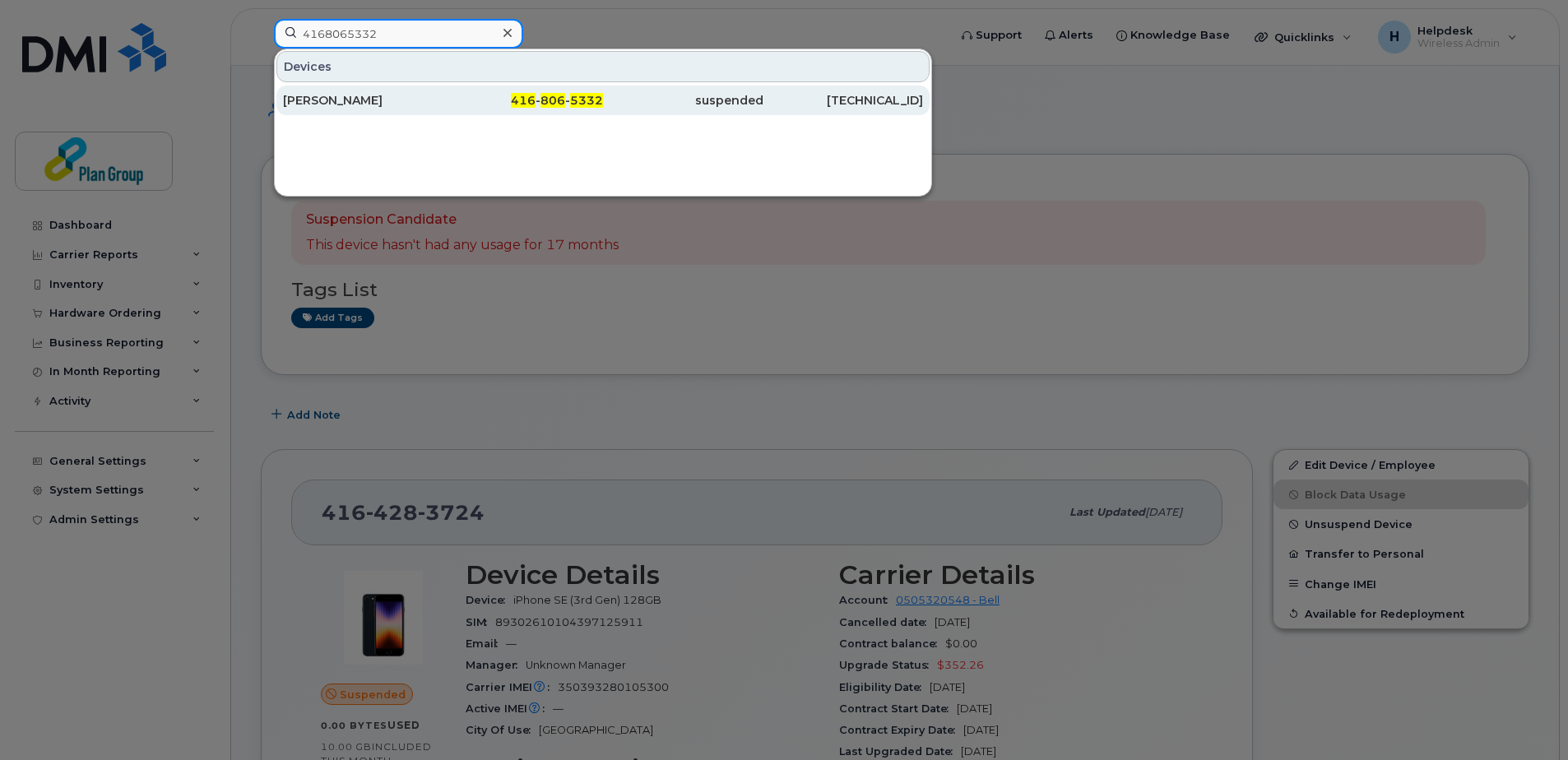
type input "4168065332"
click at [409, 101] on div "[PERSON_NAME]" at bounding box center [363, 100] width 160 height 16
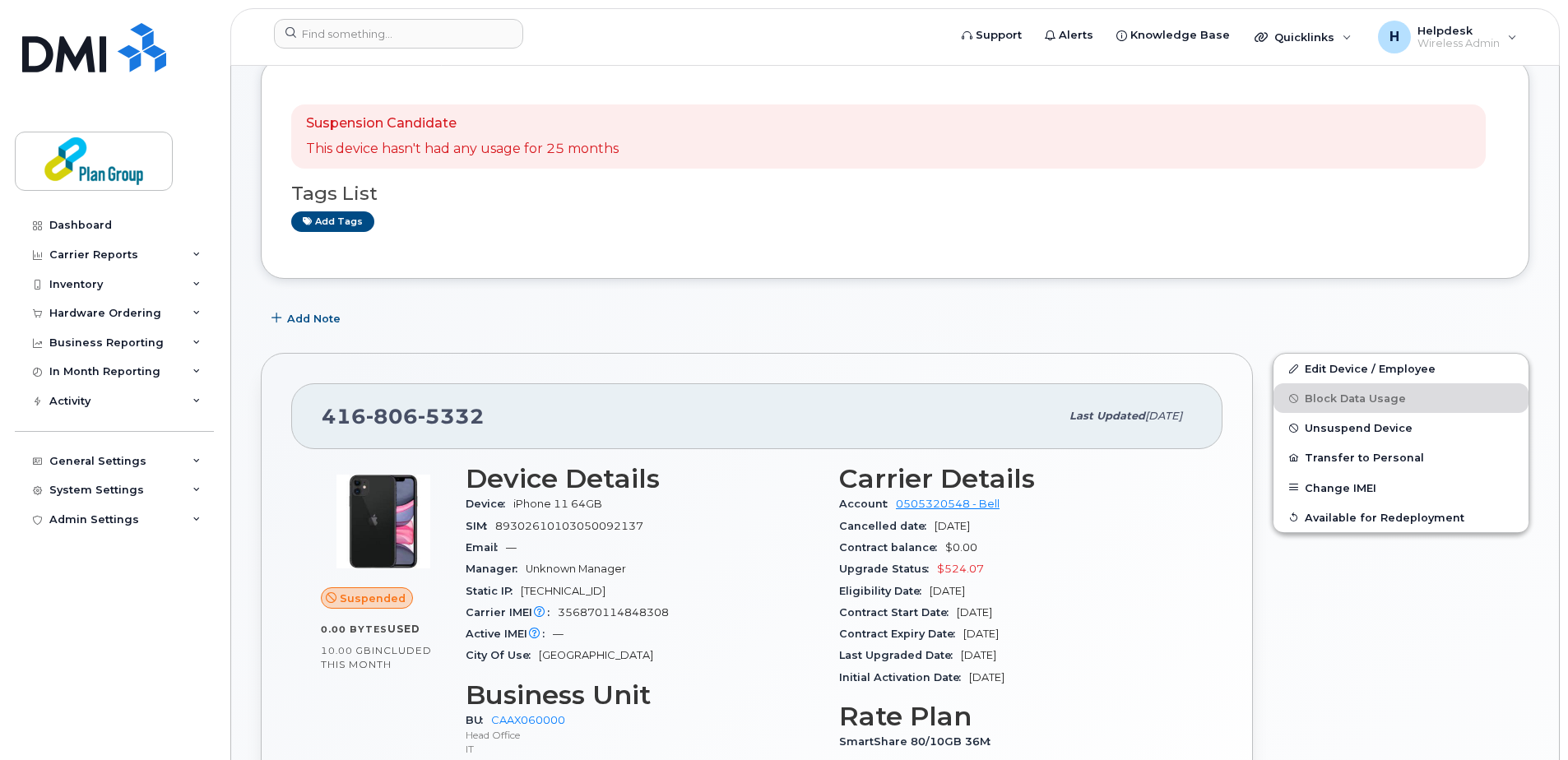
scroll to position [165, 0]
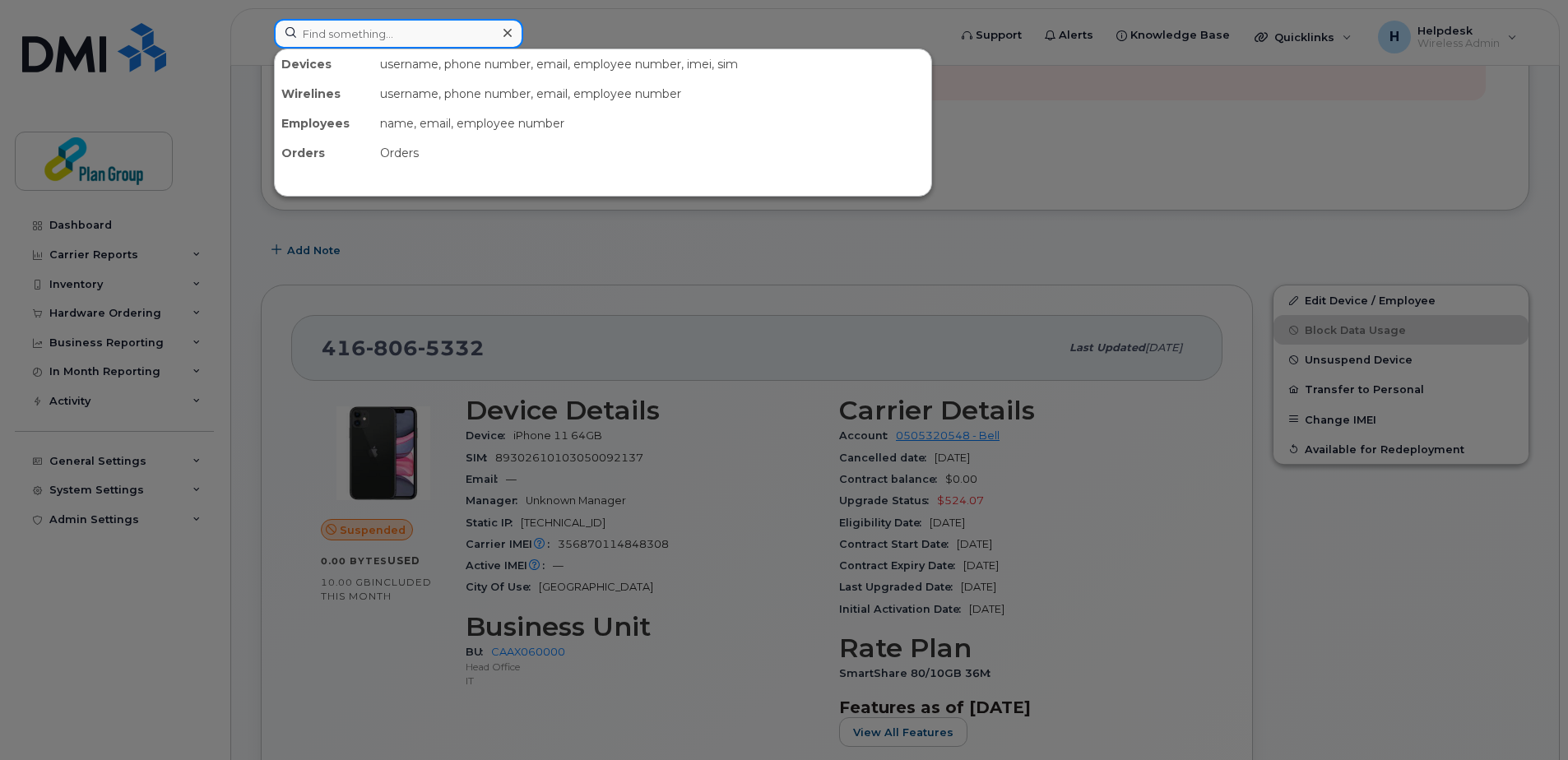
click at [469, 30] on input at bounding box center [398, 33] width 249 height 30
paste input "4372458641"
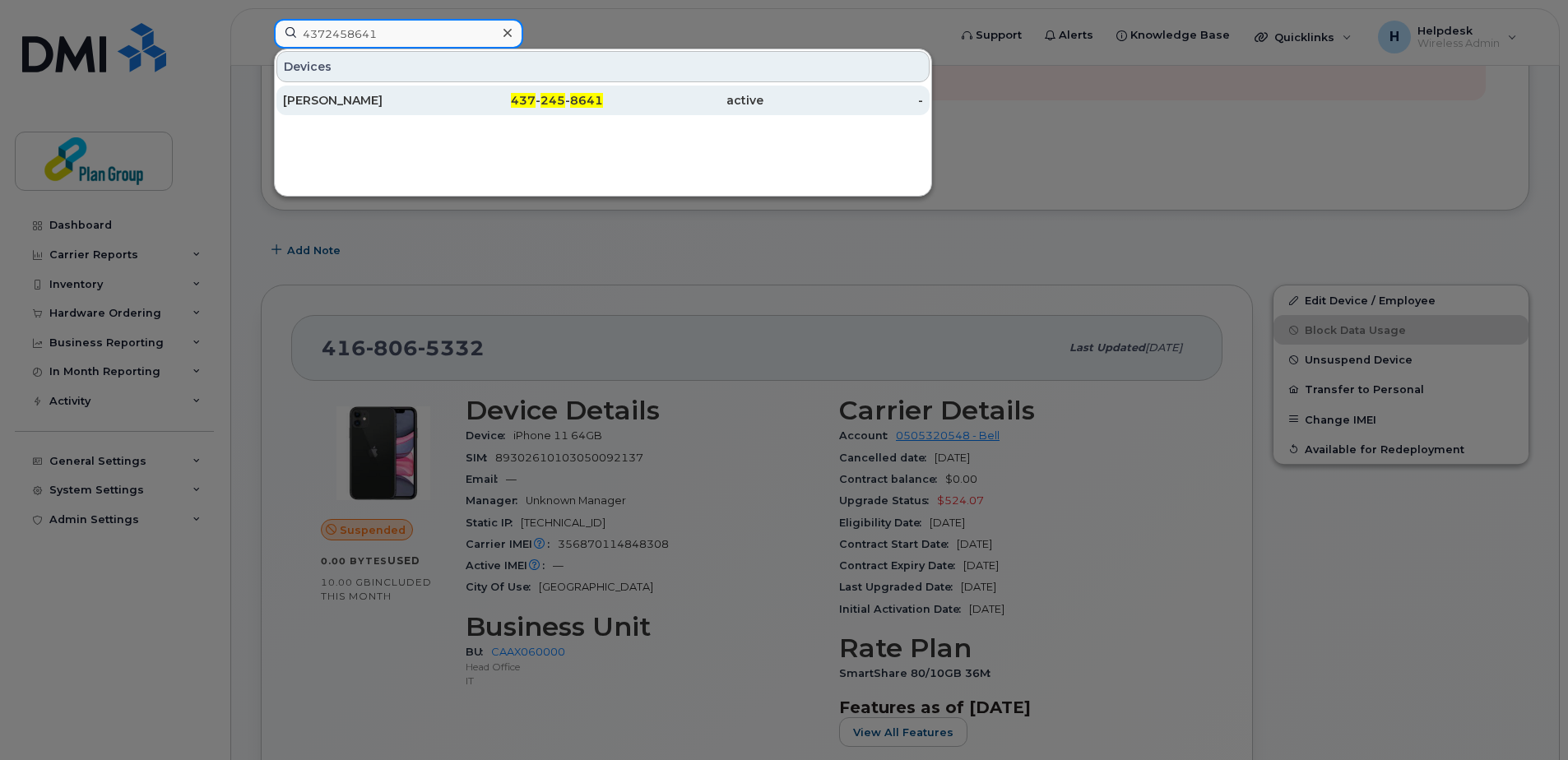
type input "4372458641"
click at [321, 97] on div "[PERSON_NAME]" at bounding box center [363, 100] width 160 height 16
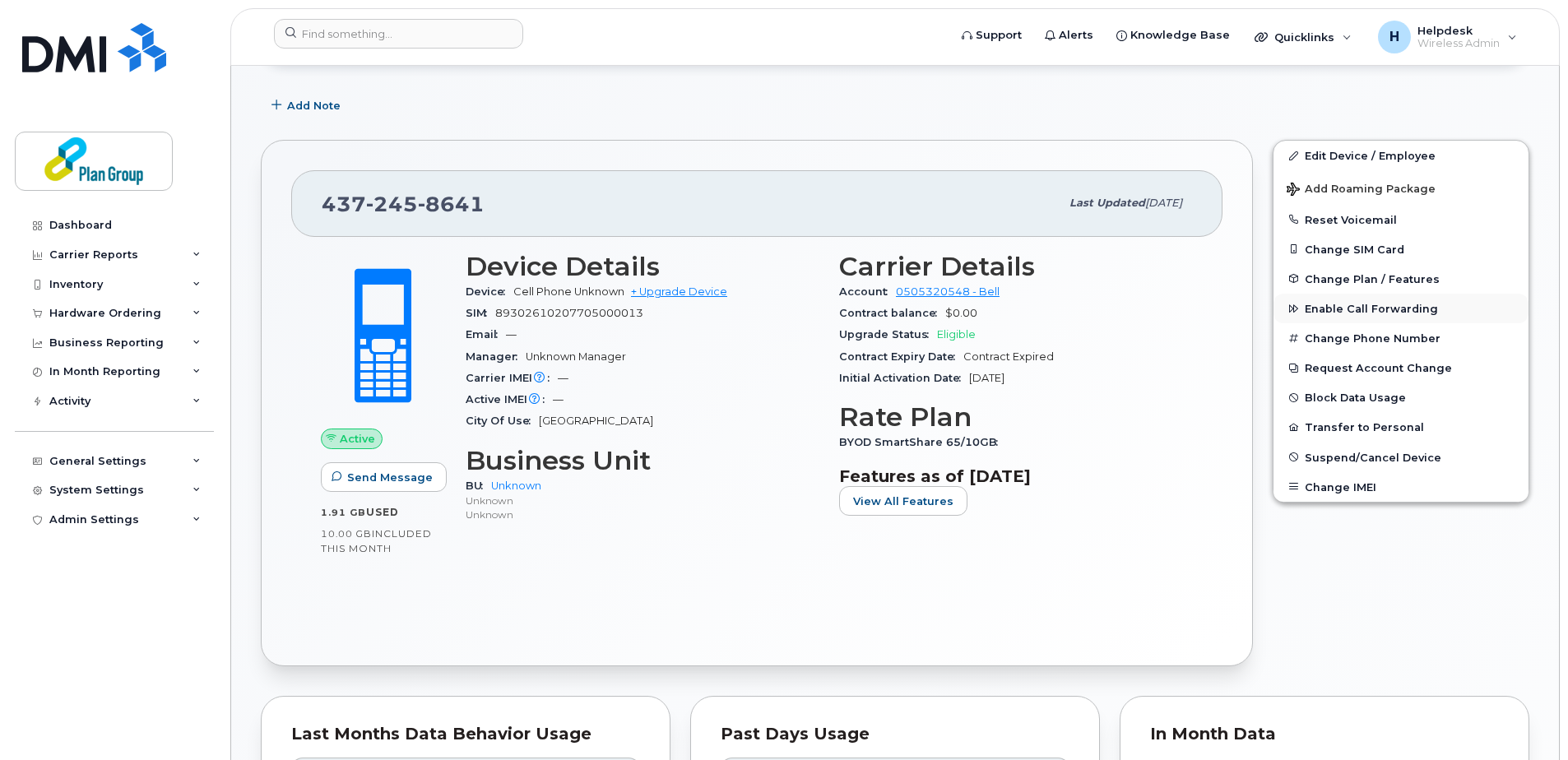
scroll to position [247, 0]
drag, startPoint x: 1356, startPoint y: 153, endPoint x: 1236, endPoint y: 242, distance: 149.4
click at [1356, 153] on link "Edit Device / Employee" at bounding box center [1401, 154] width 255 height 30
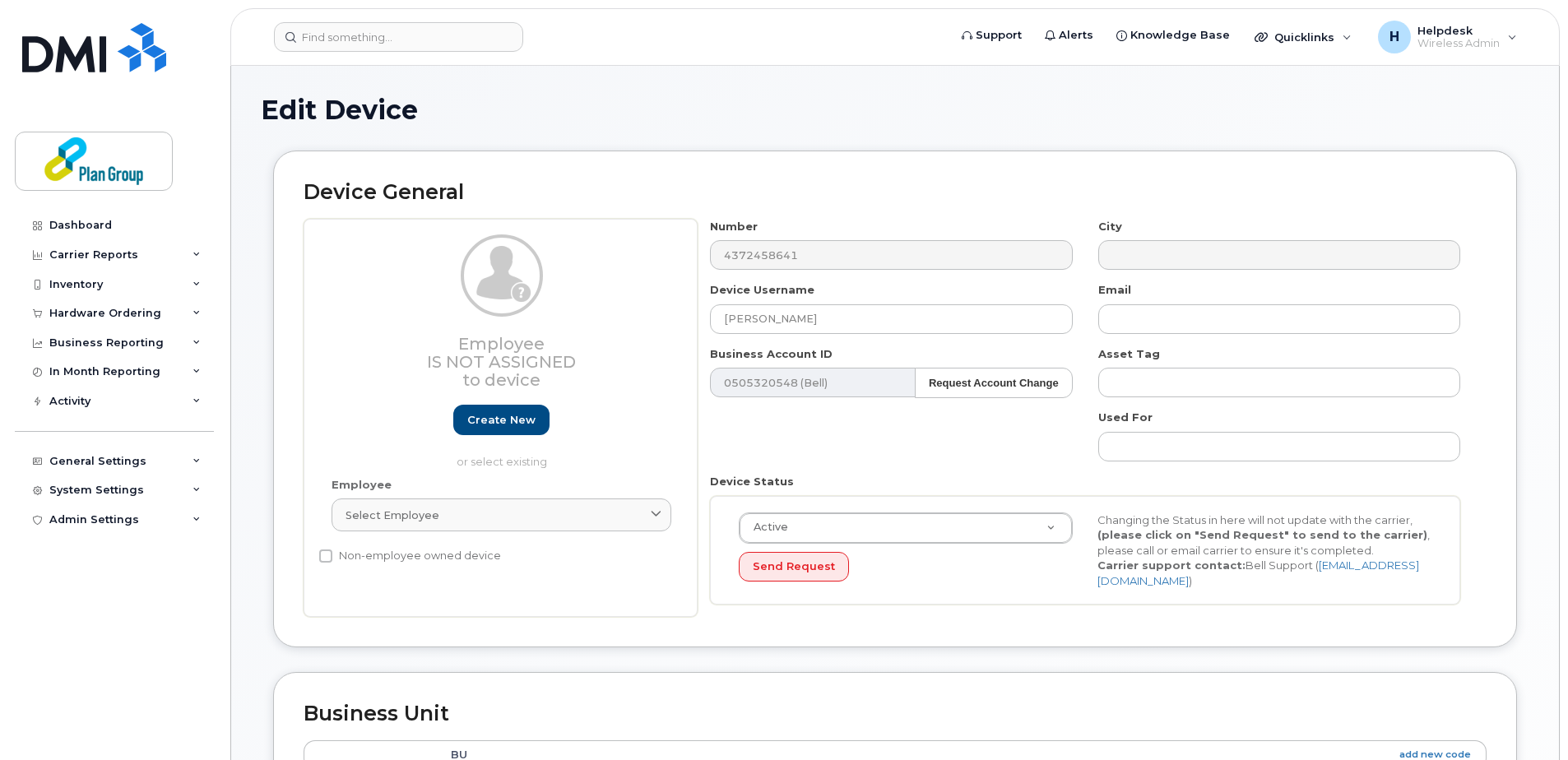
scroll to position [493, 0]
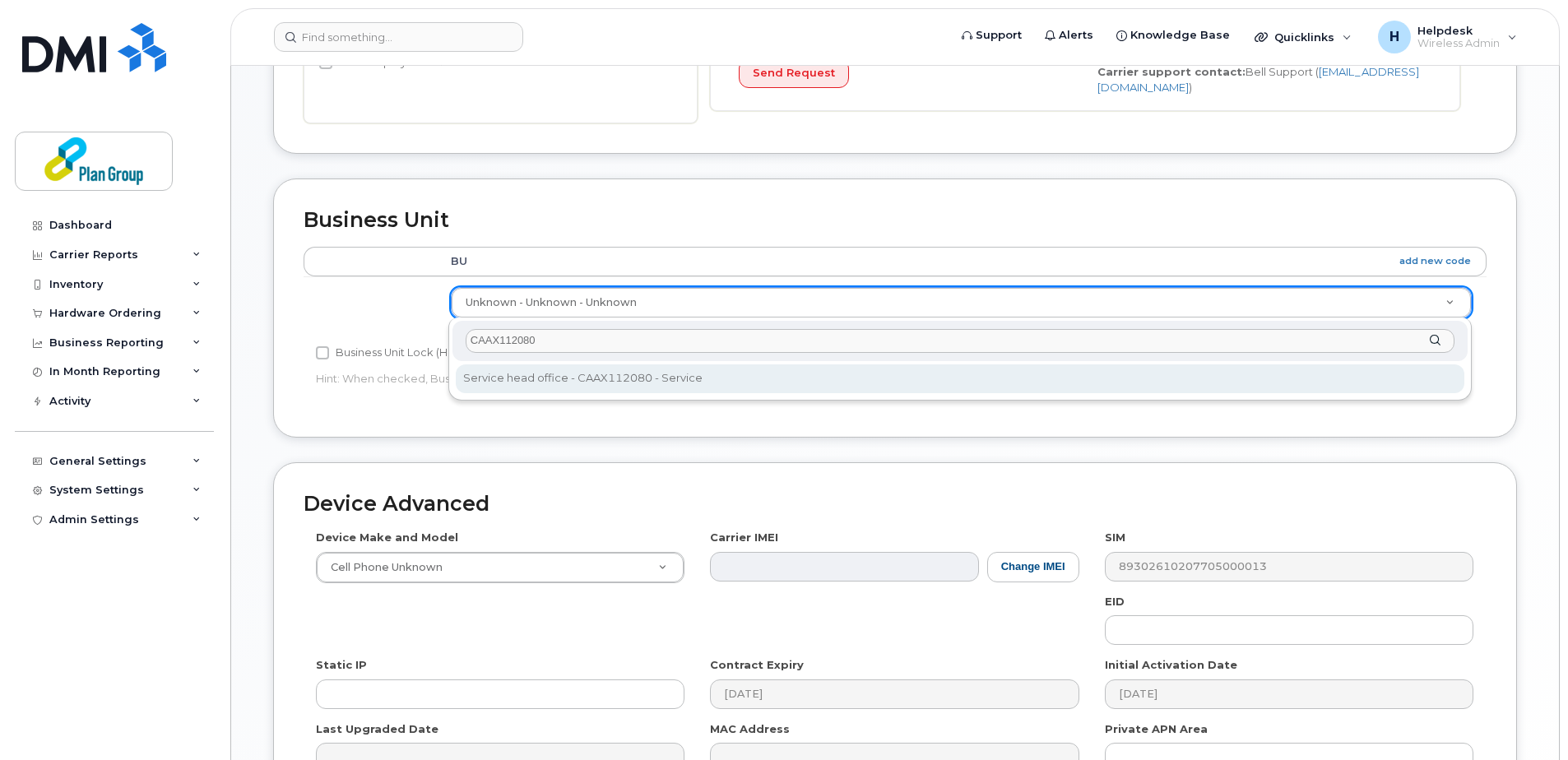
type input "CAAX112080"
type input "1989315"
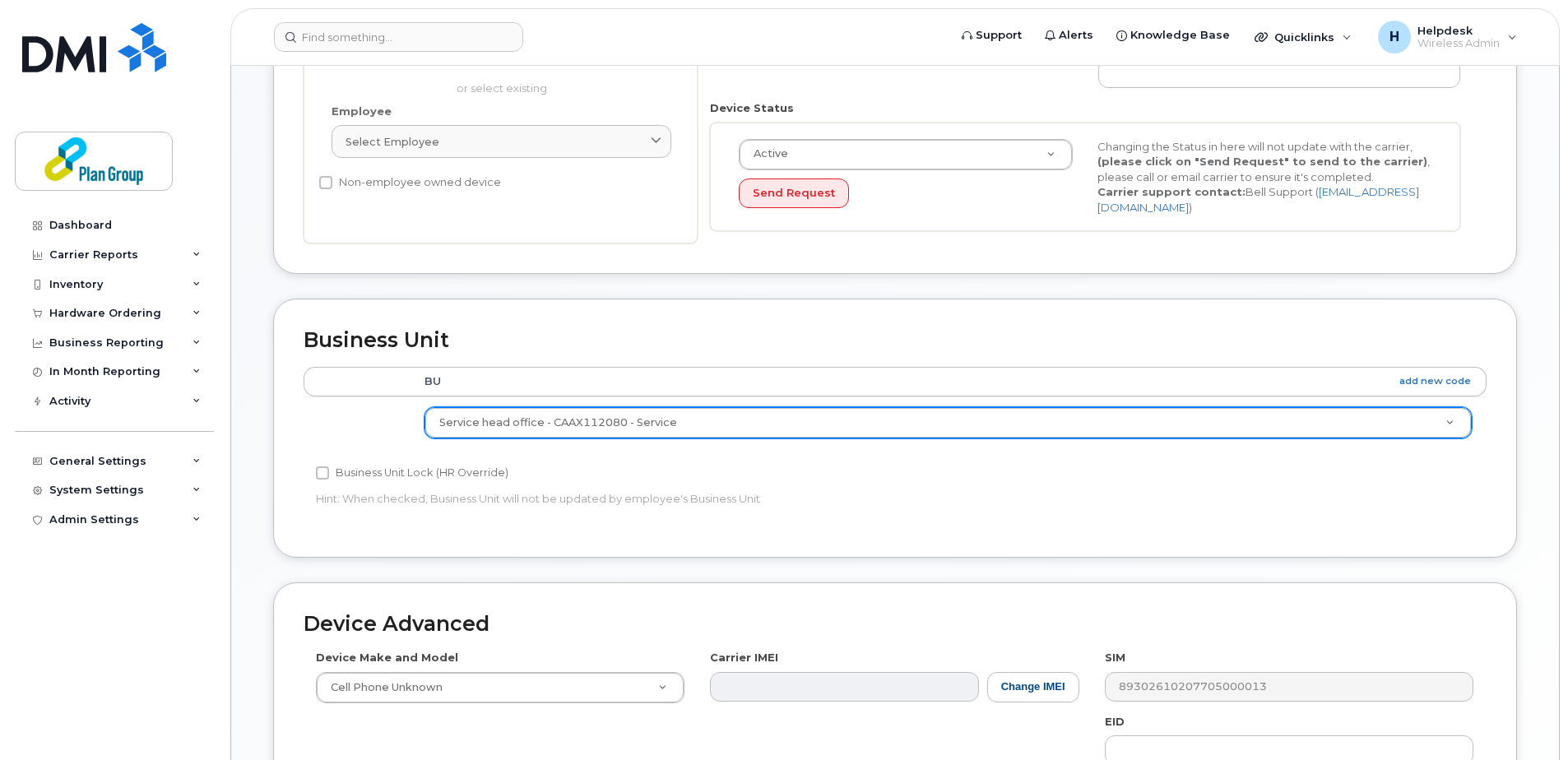
scroll to position [575, 0]
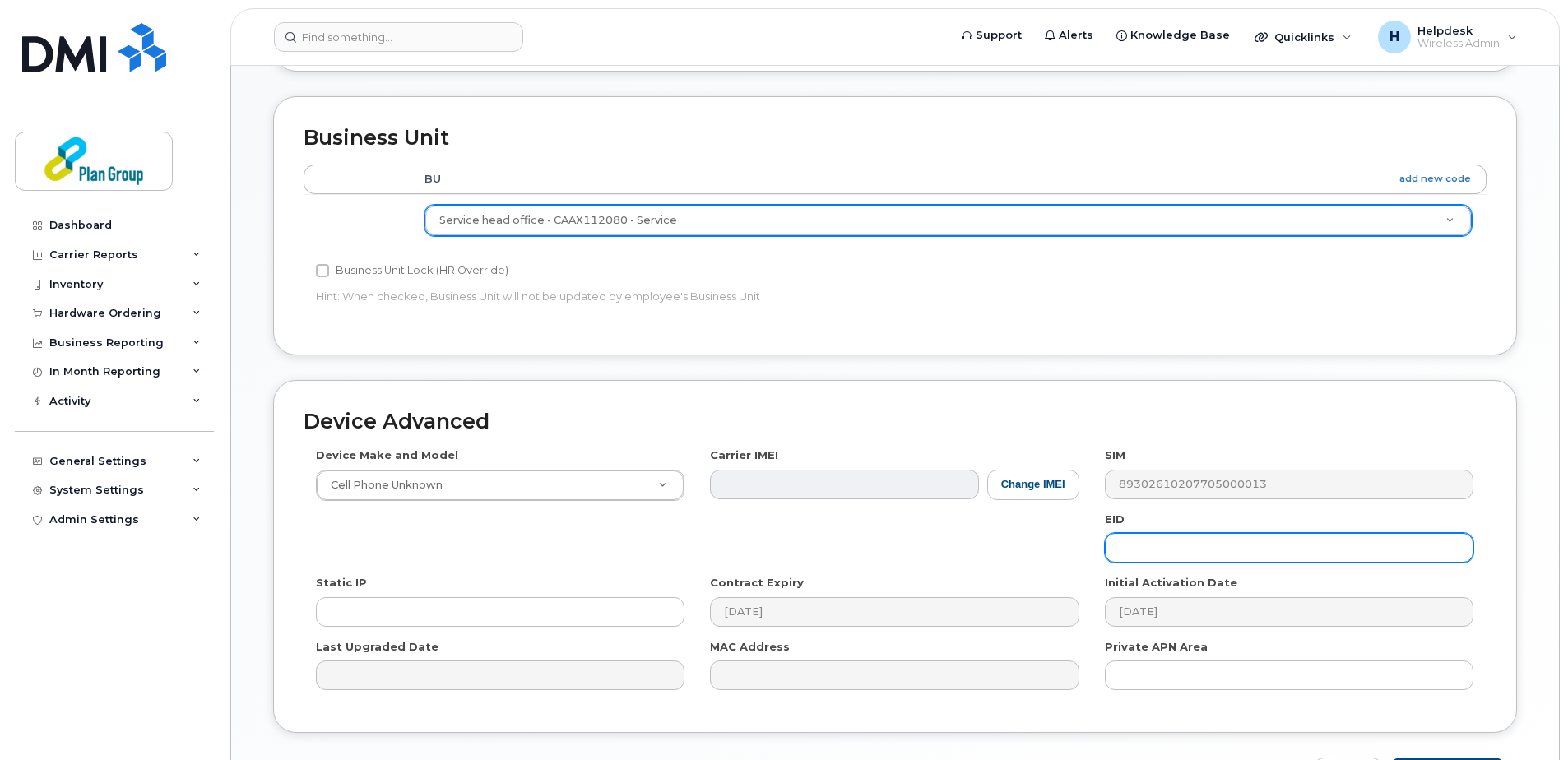
click at [1220, 543] on input "text" at bounding box center [1288, 547] width 368 height 30
paste input "JL8192"
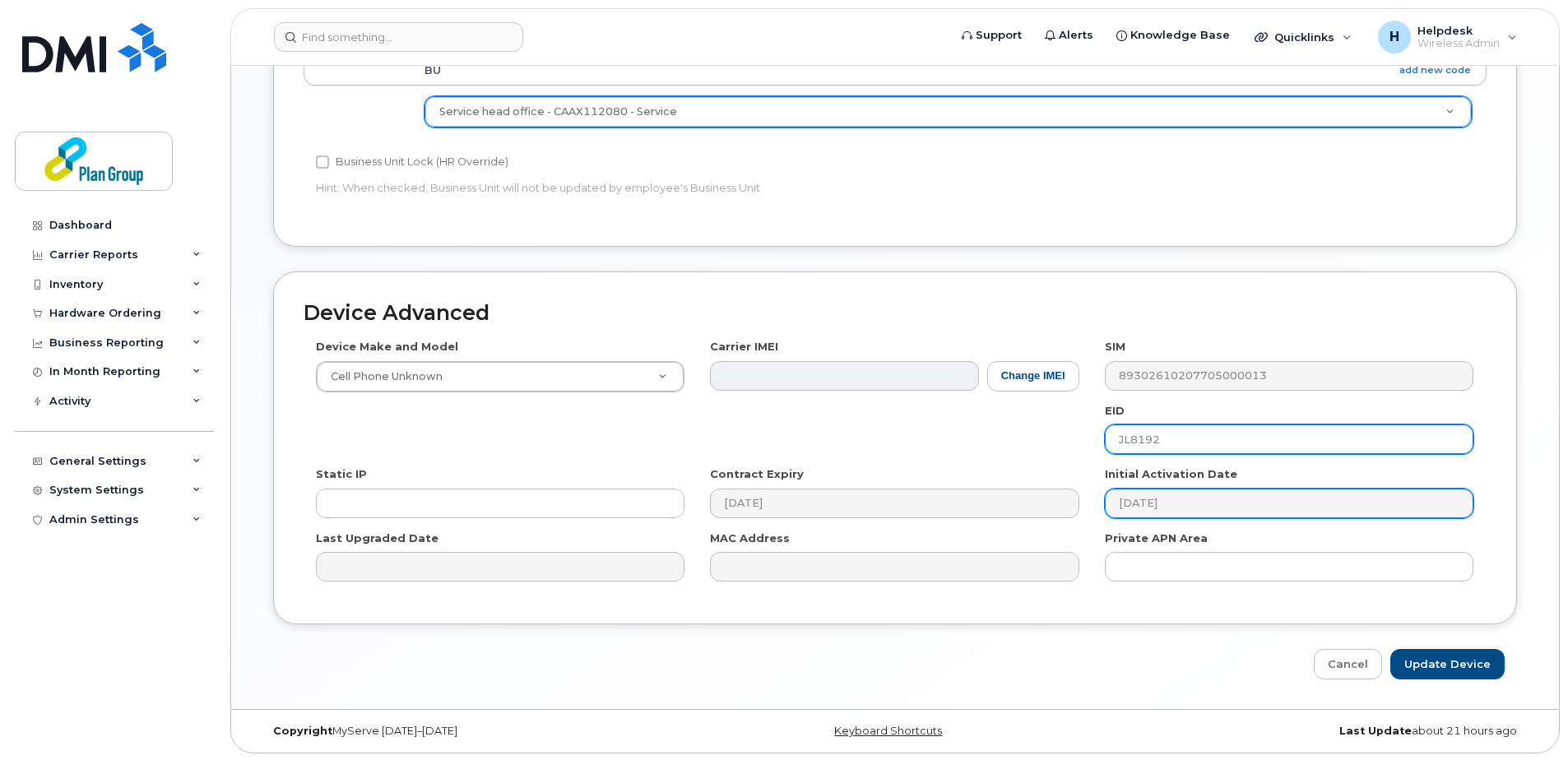
scroll to position [686, 0]
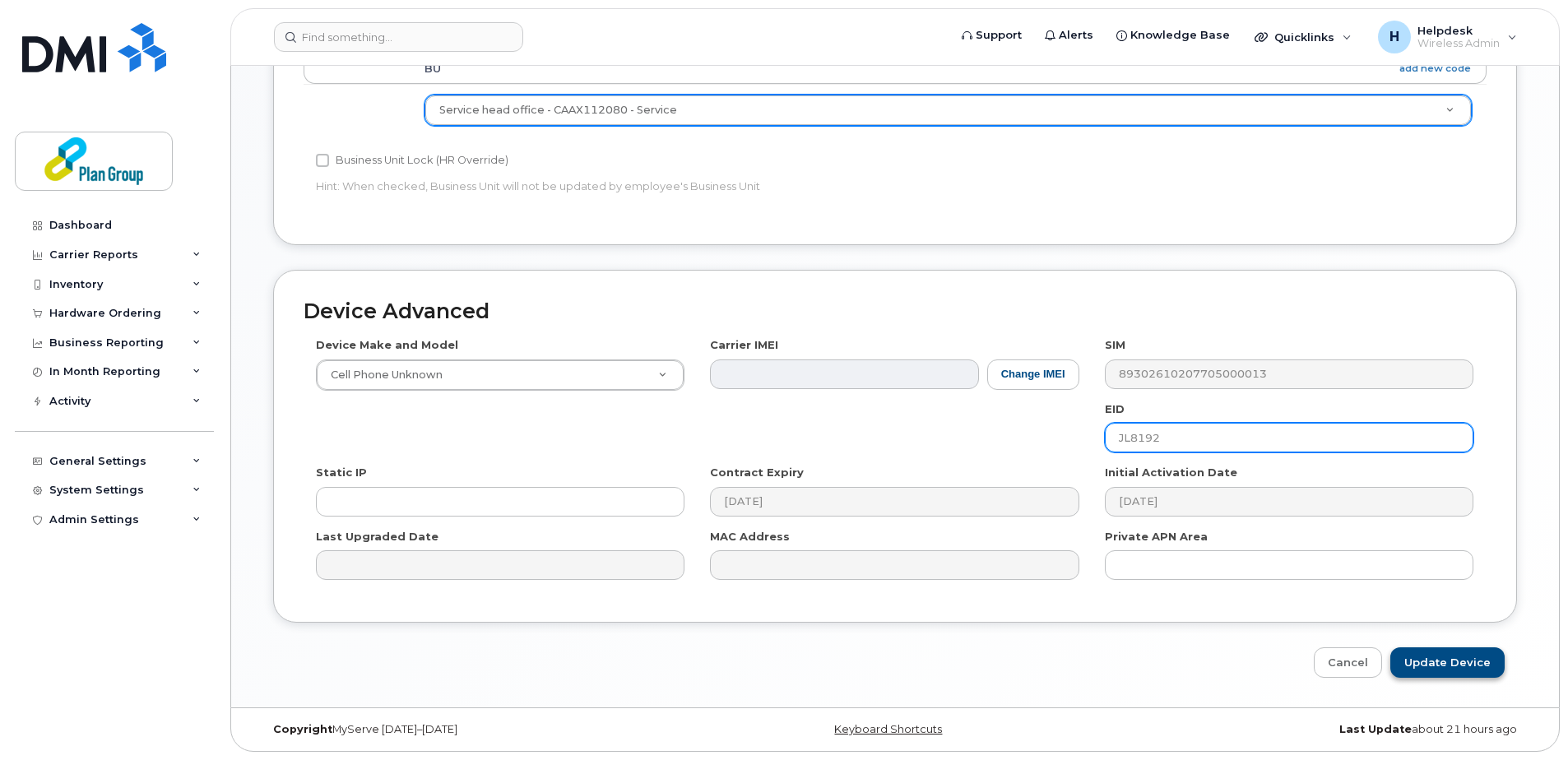
type input "JL8192"
click at [1475, 667] on input "Update Device" at bounding box center [1448, 662] width 114 height 31
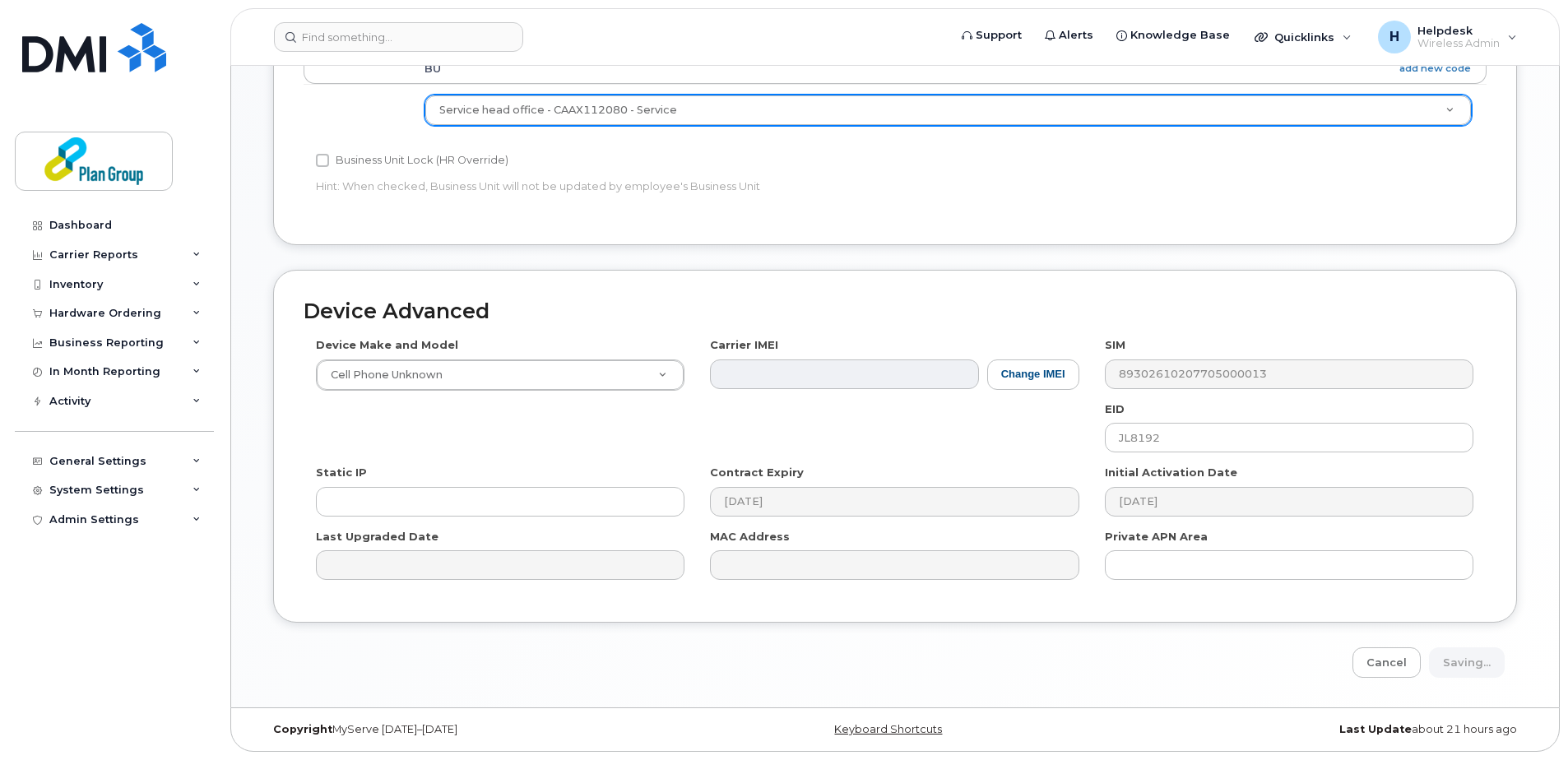
type input "Saving..."
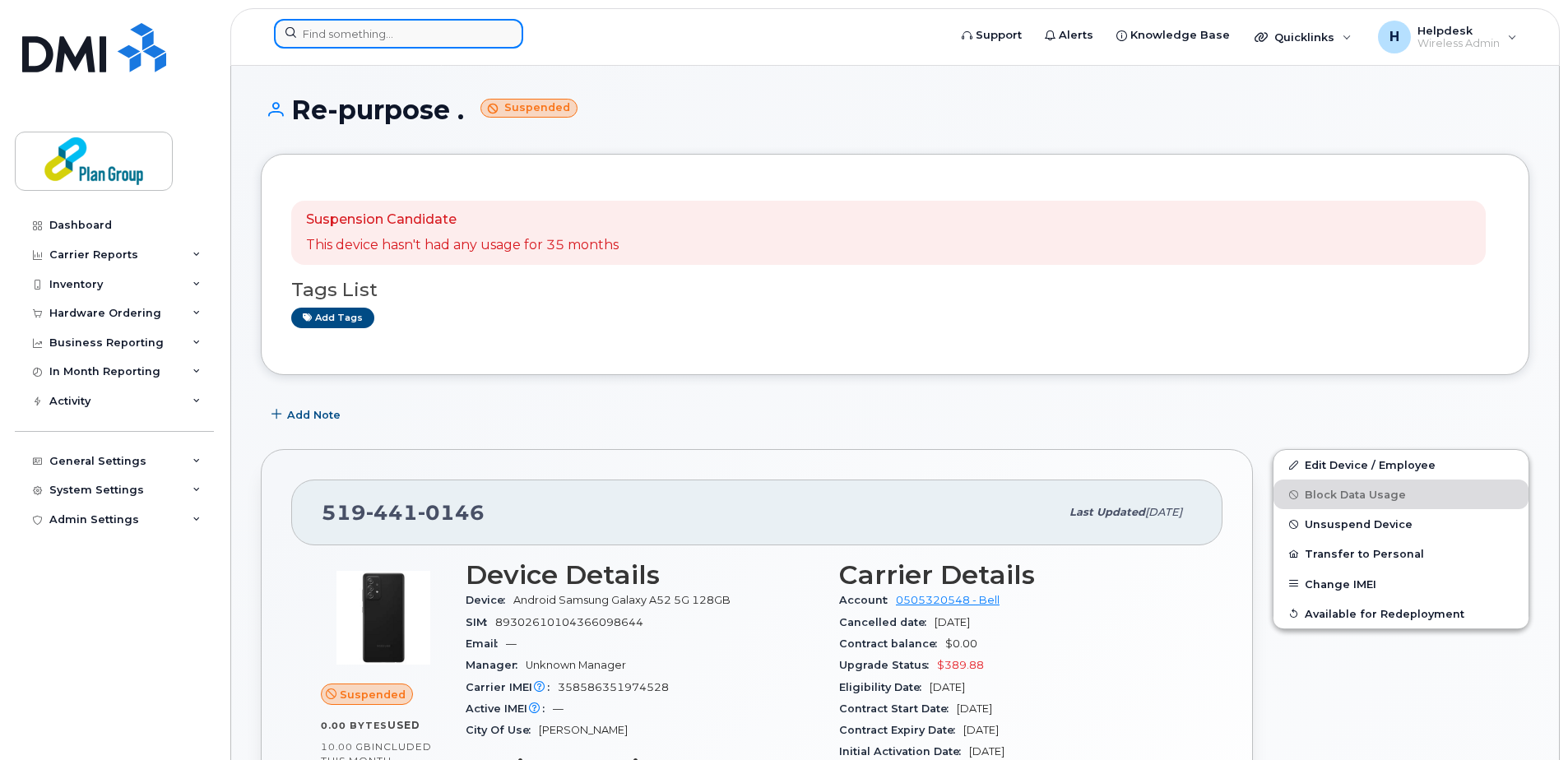
click at [391, 46] on input at bounding box center [398, 33] width 249 height 30
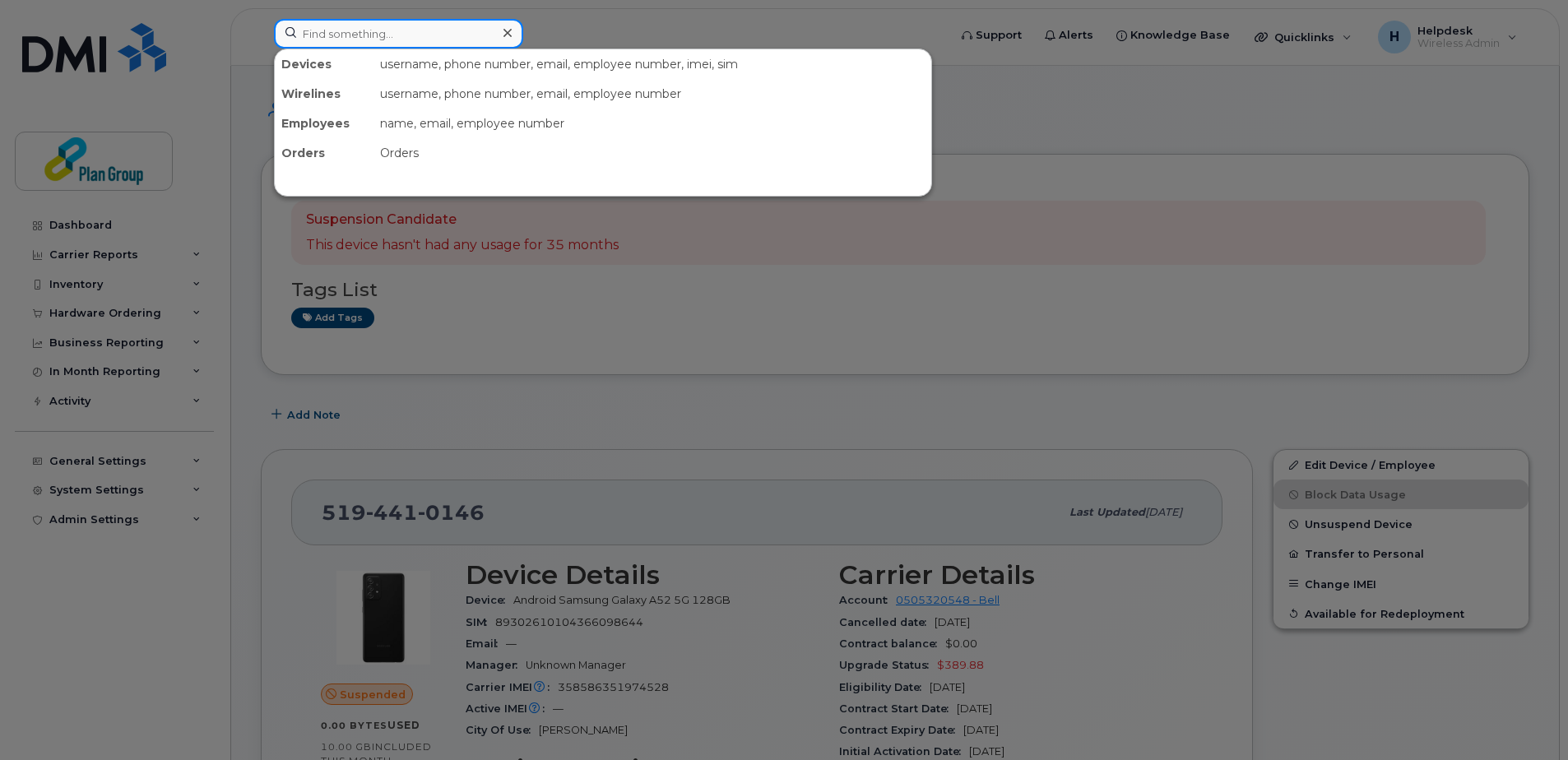
paste input "3435497833"
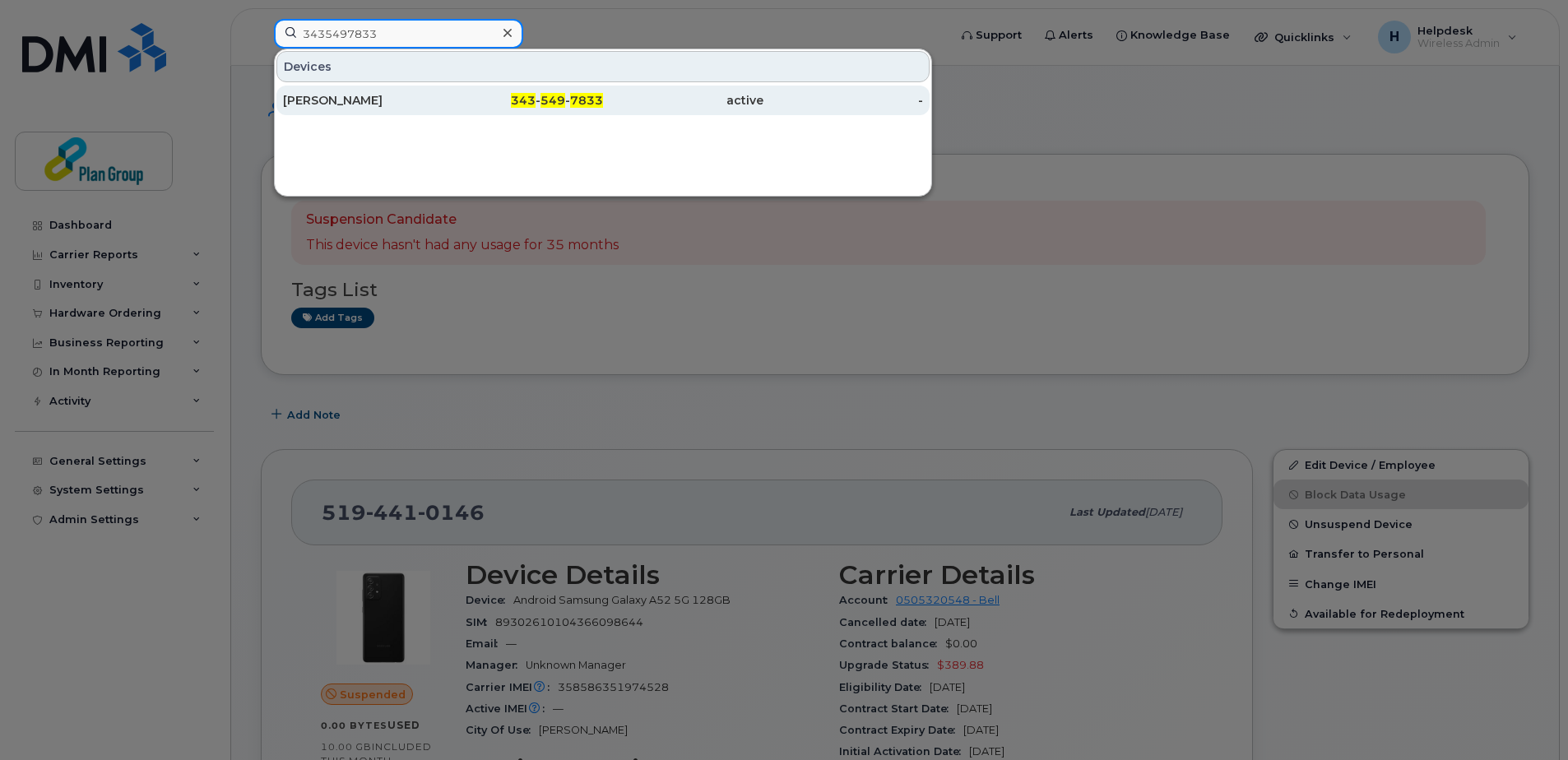
type input "3435497833"
click at [347, 101] on div "[PERSON_NAME]" at bounding box center [363, 100] width 160 height 16
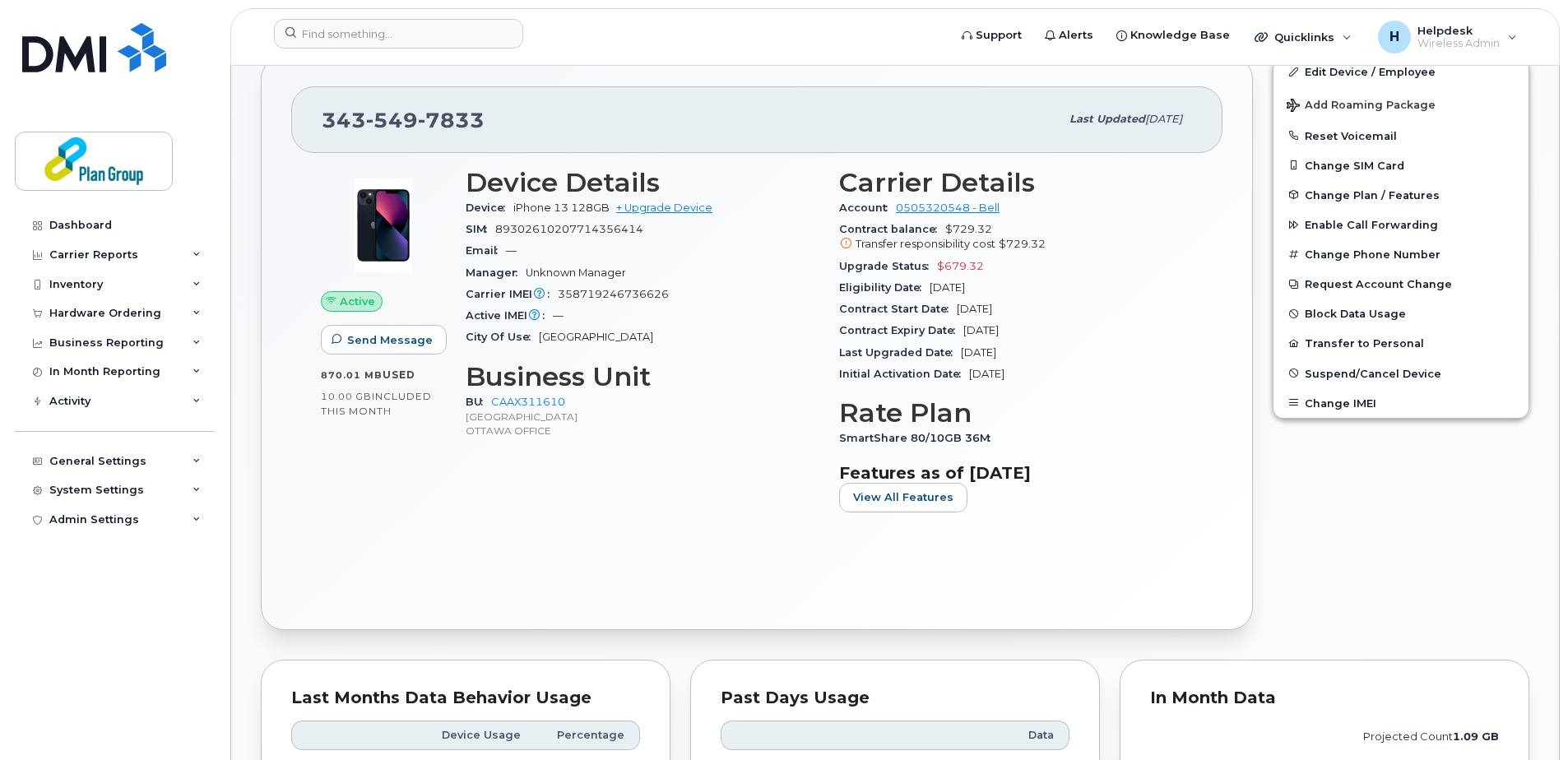
scroll to position [247, 0]
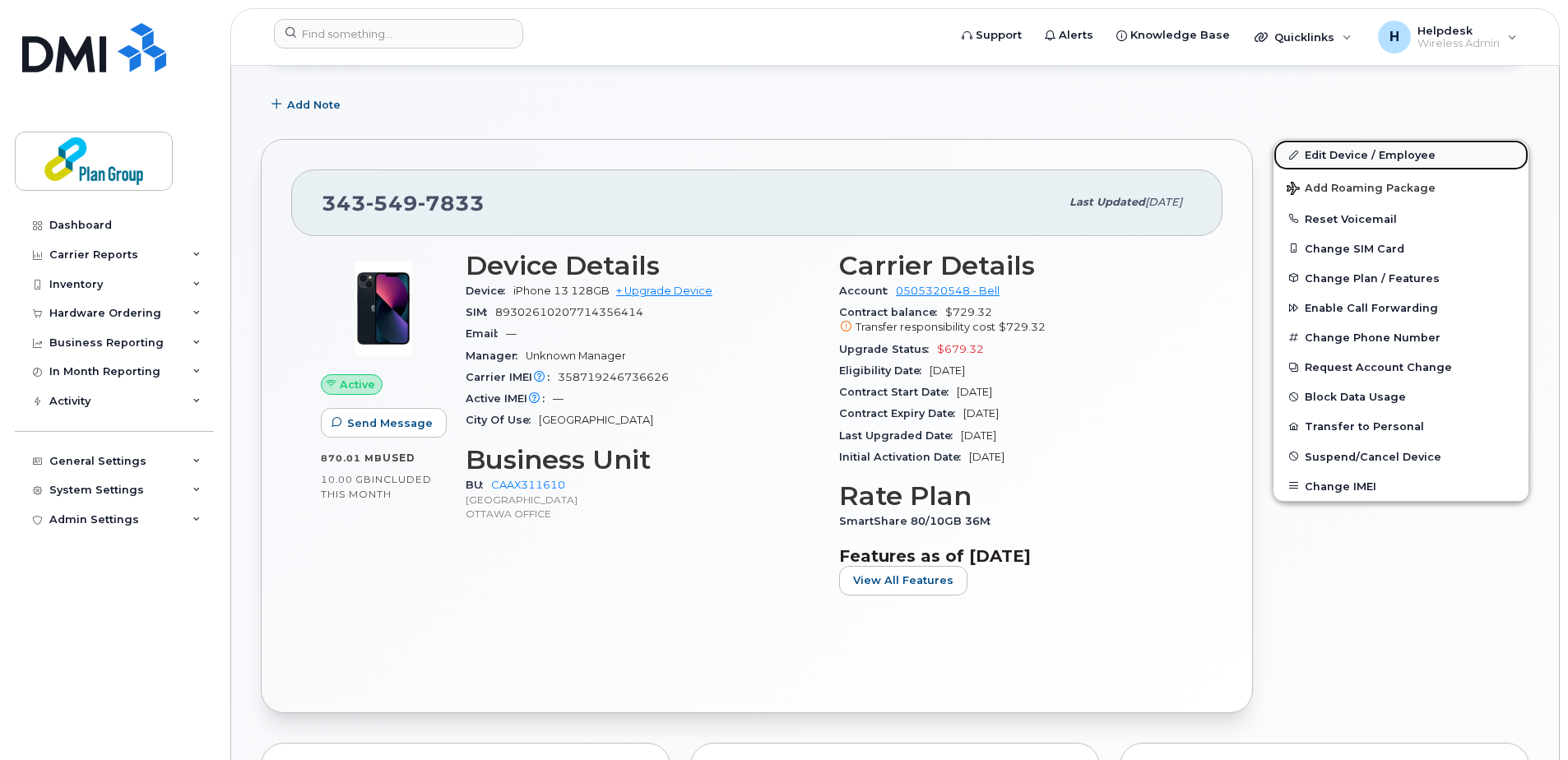
click at [1364, 152] on link "Edit Device / Employee" at bounding box center [1401, 154] width 255 height 30
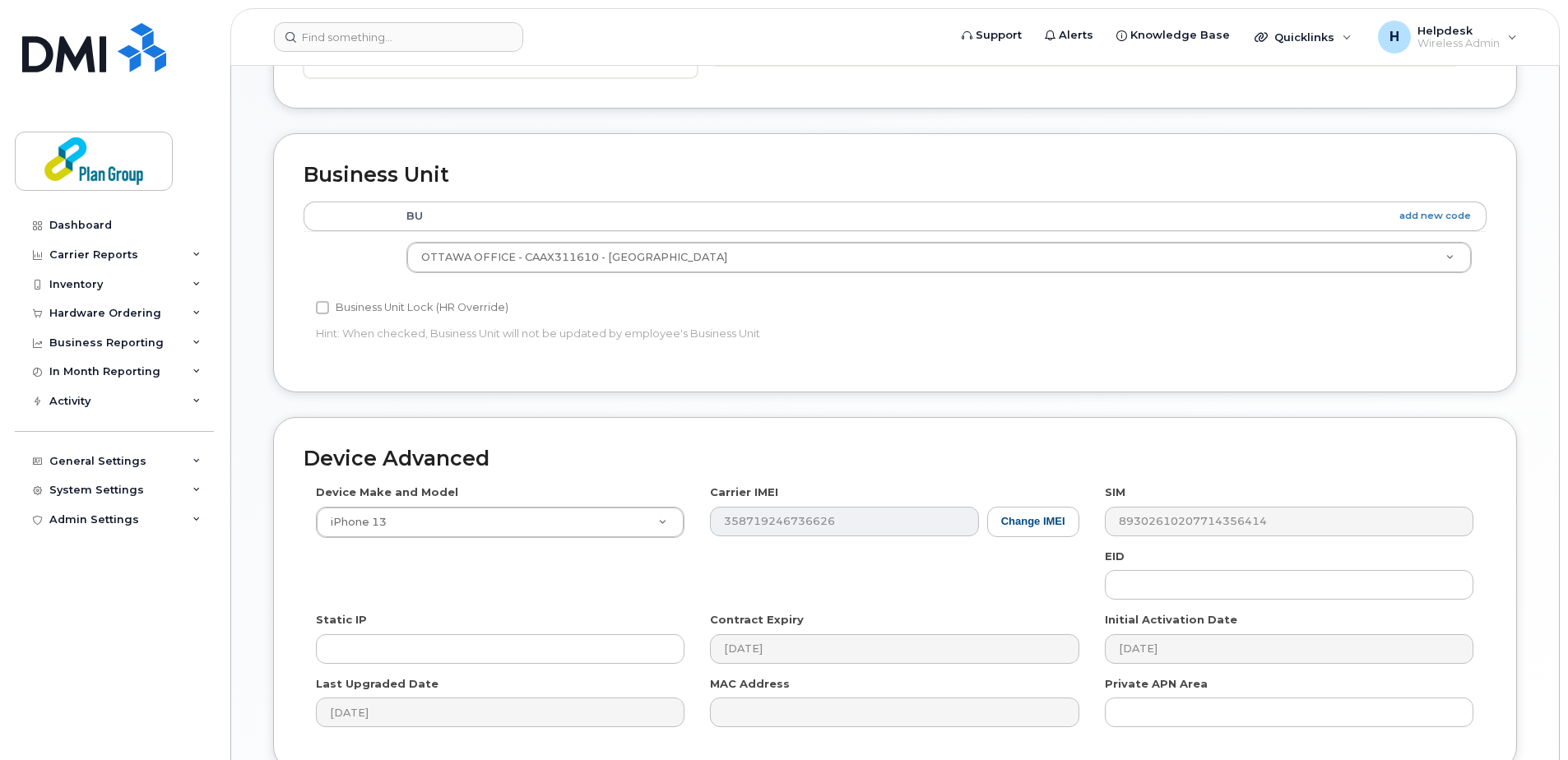
scroll to position [686, 0]
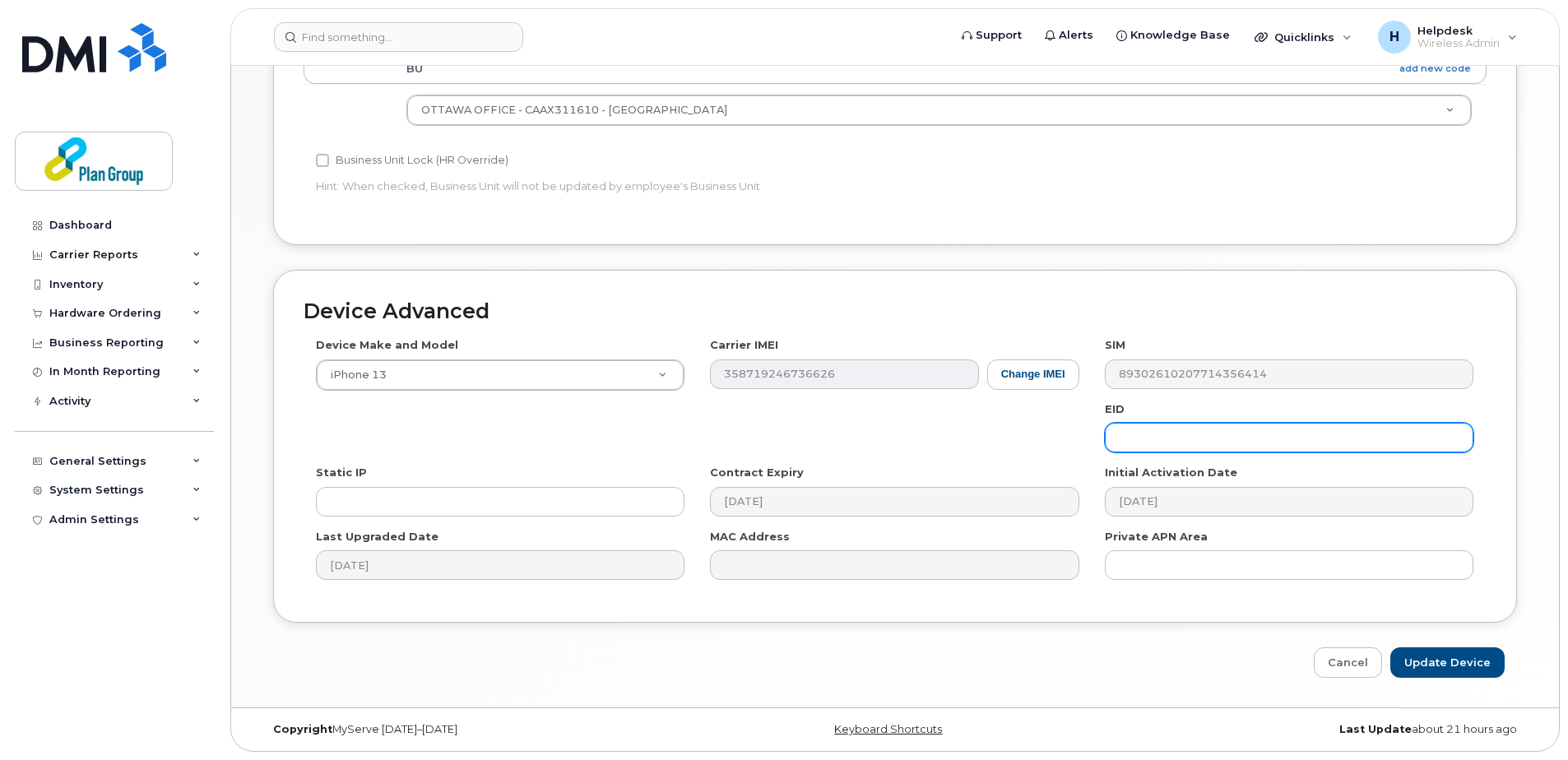
click at [1147, 431] on input "text" at bounding box center [1288, 437] width 368 height 30
paste input "[EMAIL_ADDRESS][DOMAIN_NAME]"
drag, startPoint x: 1268, startPoint y: 436, endPoint x: 1161, endPoint y: 435, distance: 107.0
click at [1161, 435] on input "kn8104@plan-group.com" at bounding box center [1288, 437] width 368 height 30
click at [1130, 442] on input "kn8104" at bounding box center [1288, 437] width 368 height 30
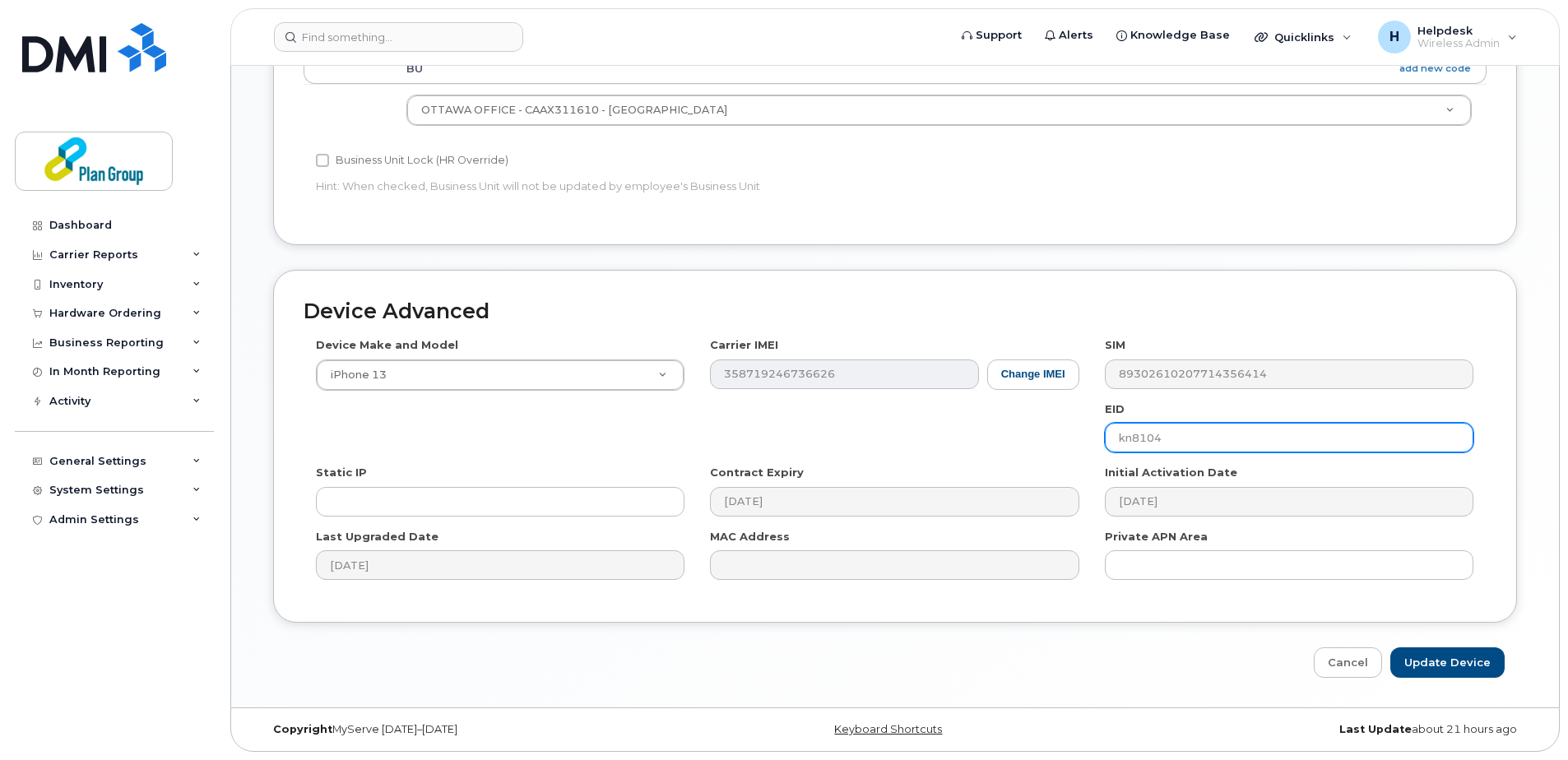
click at [1130, 442] on input "kn8104" at bounding box center [1288, 437] width 368 height 30
type input "kn8104"
click at [1441, 655] on input "Update Device" at bounding box center [1448, 662] width 114 height 31
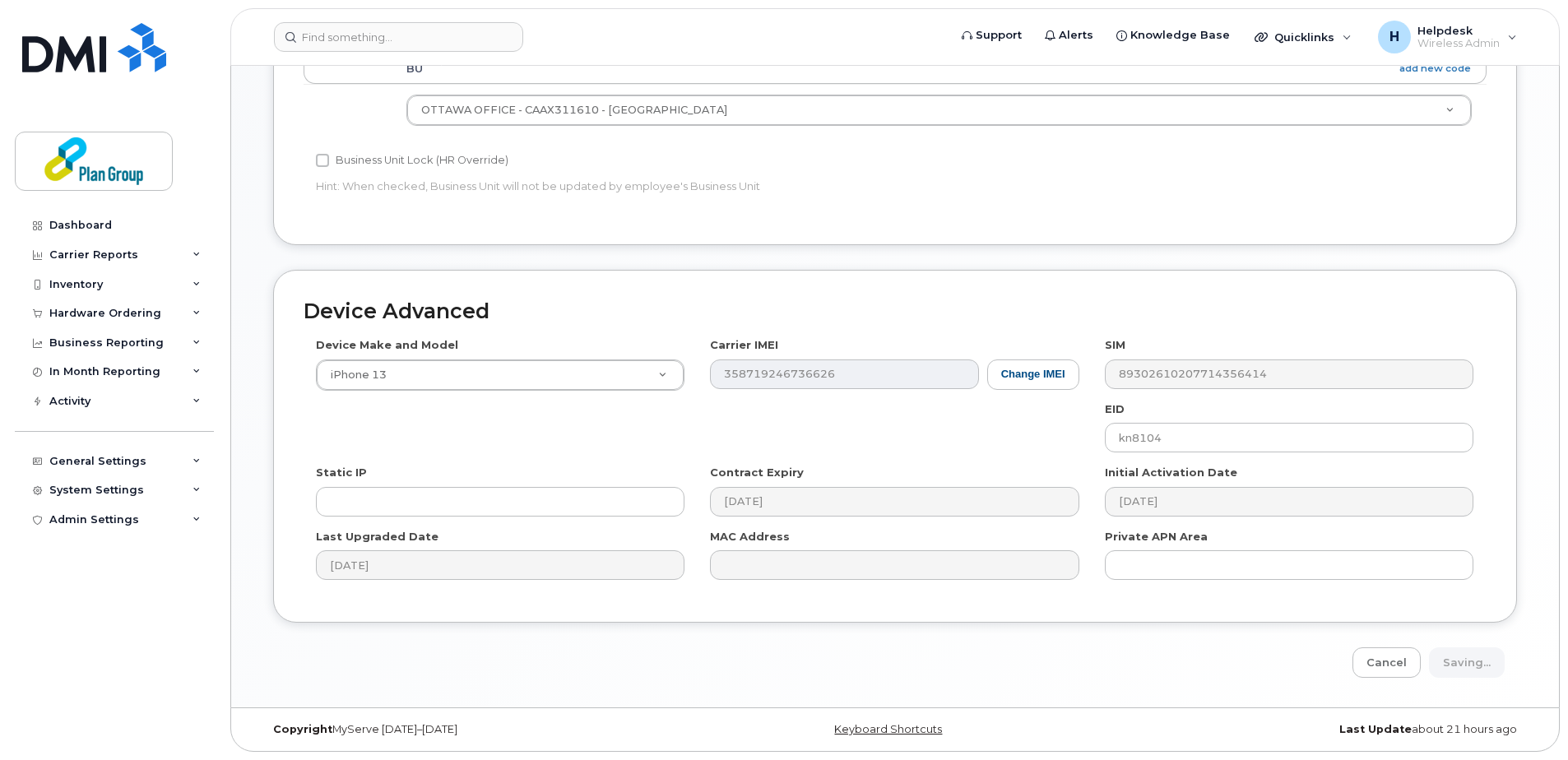
type input "Saving..."
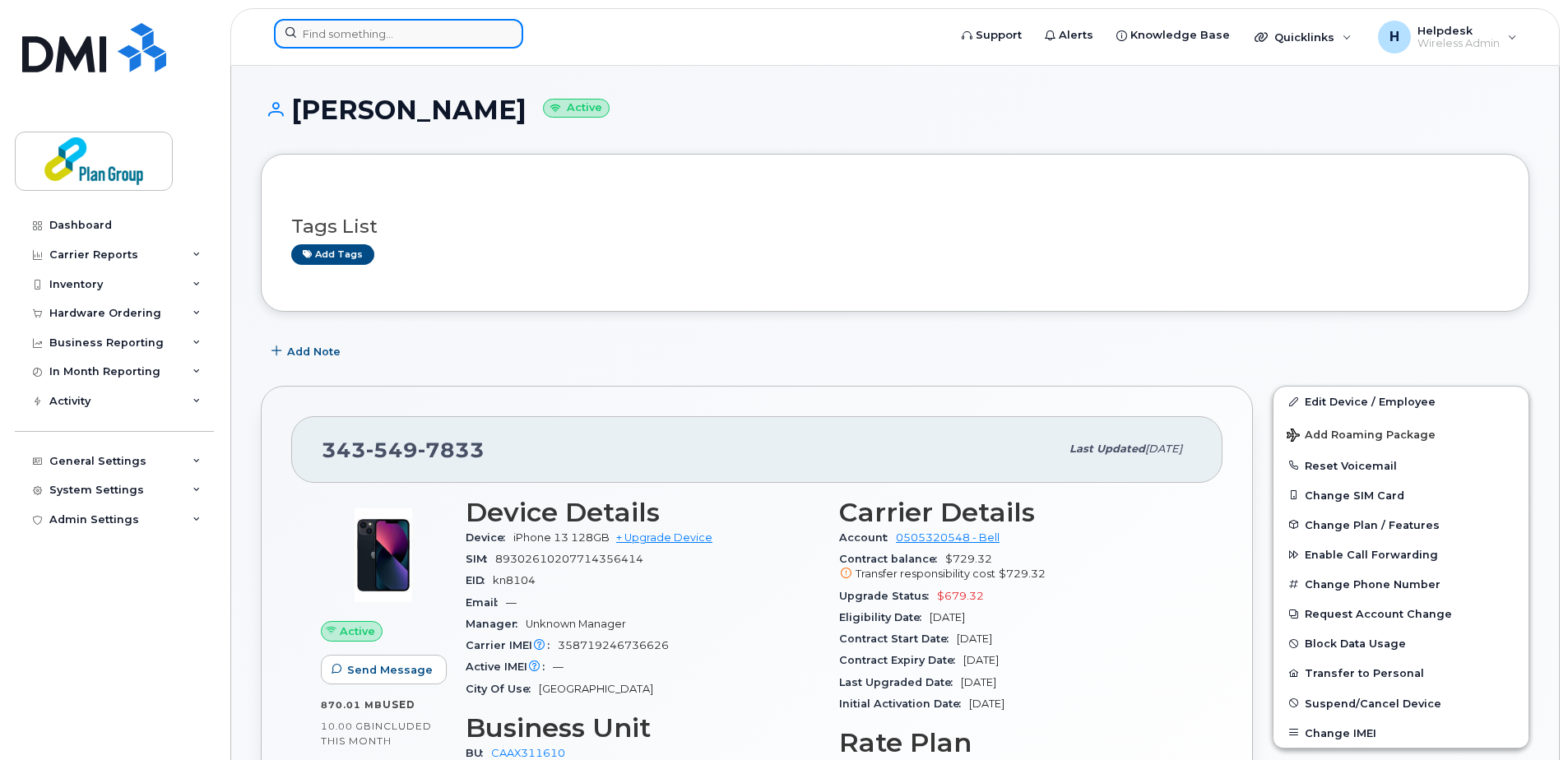
click at [488, 30] on input at bounding box center [398, 33] width 249 height 30
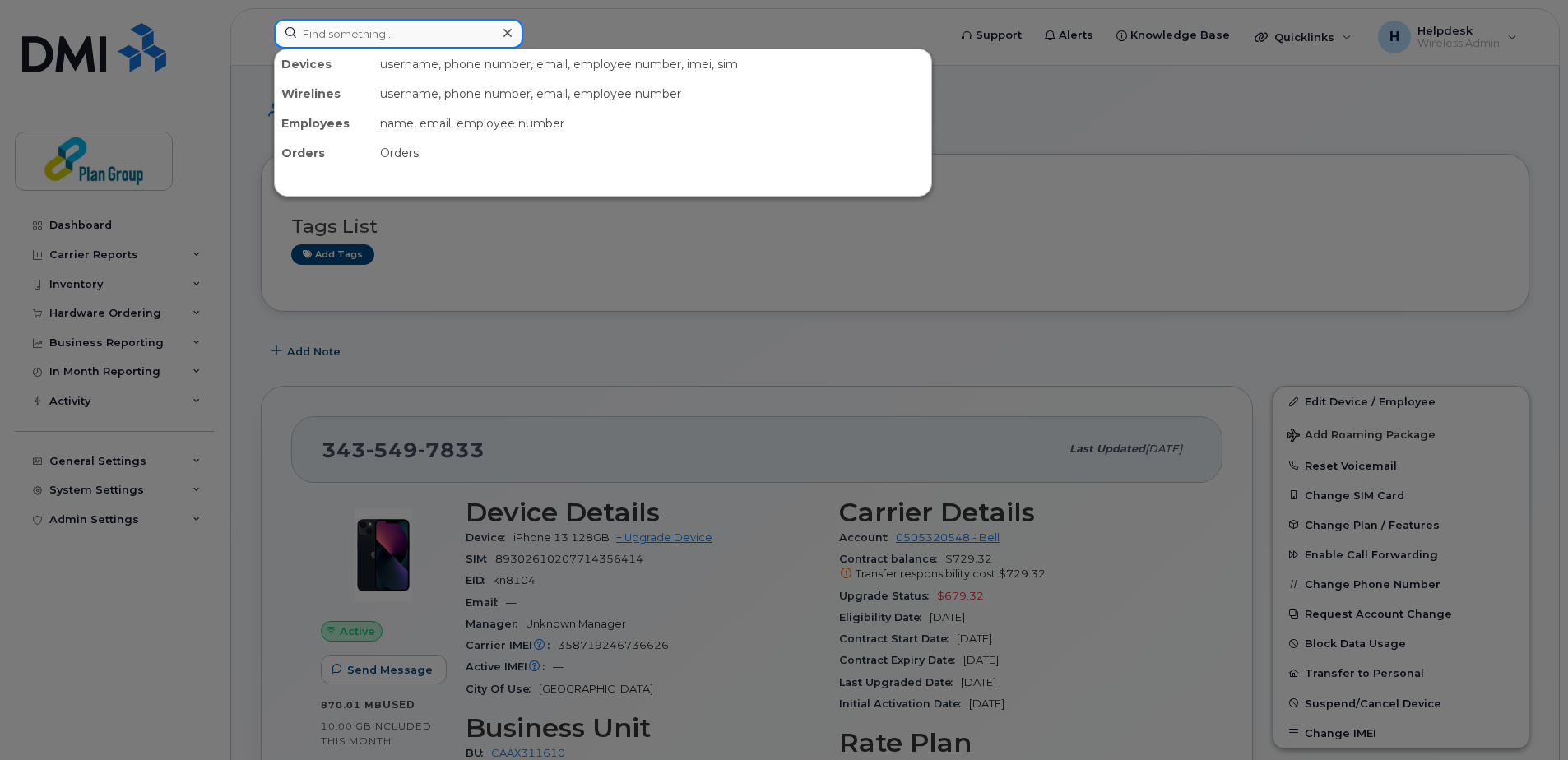
paste input "6136338138"
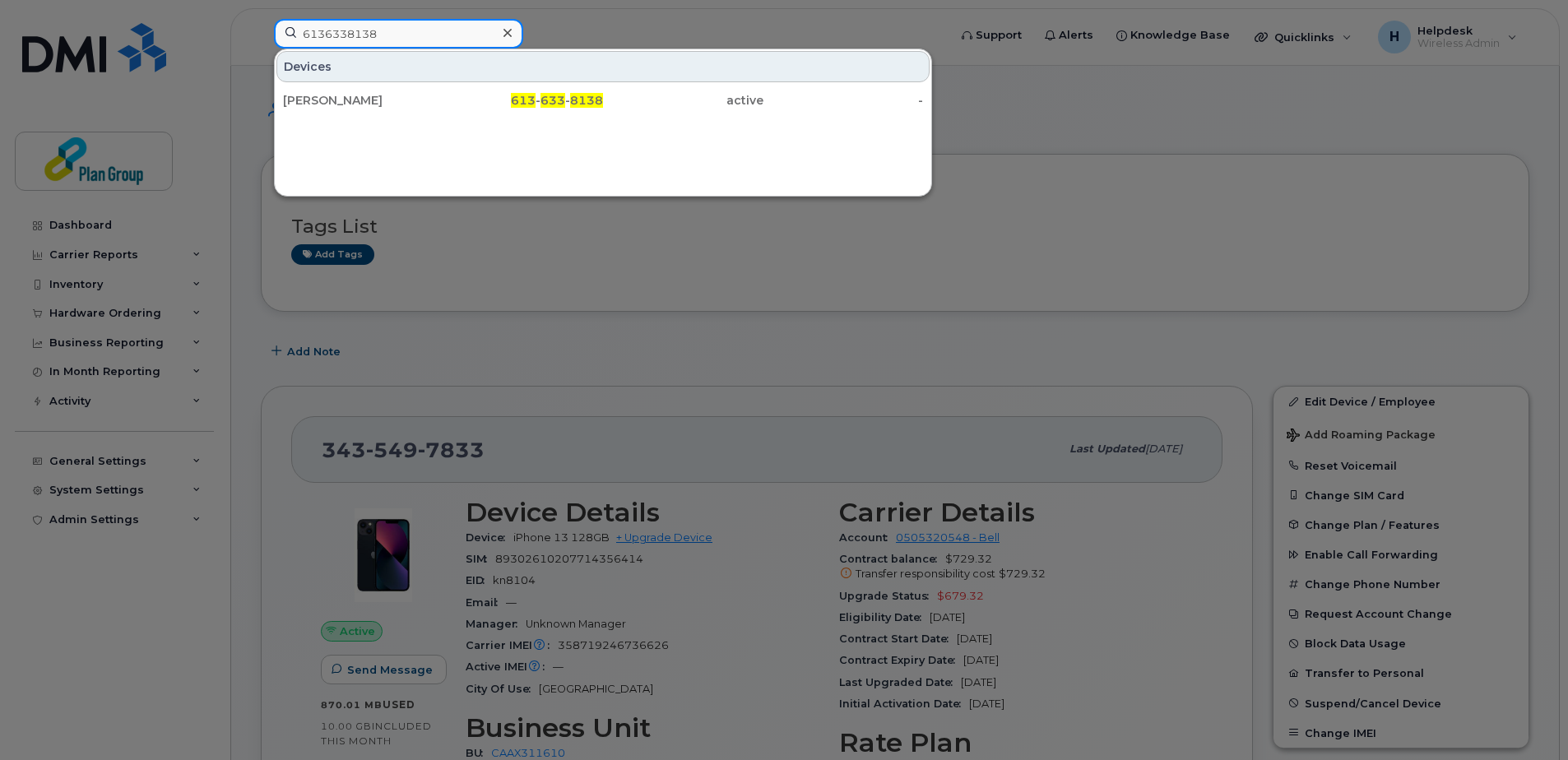
type input "6136338138"
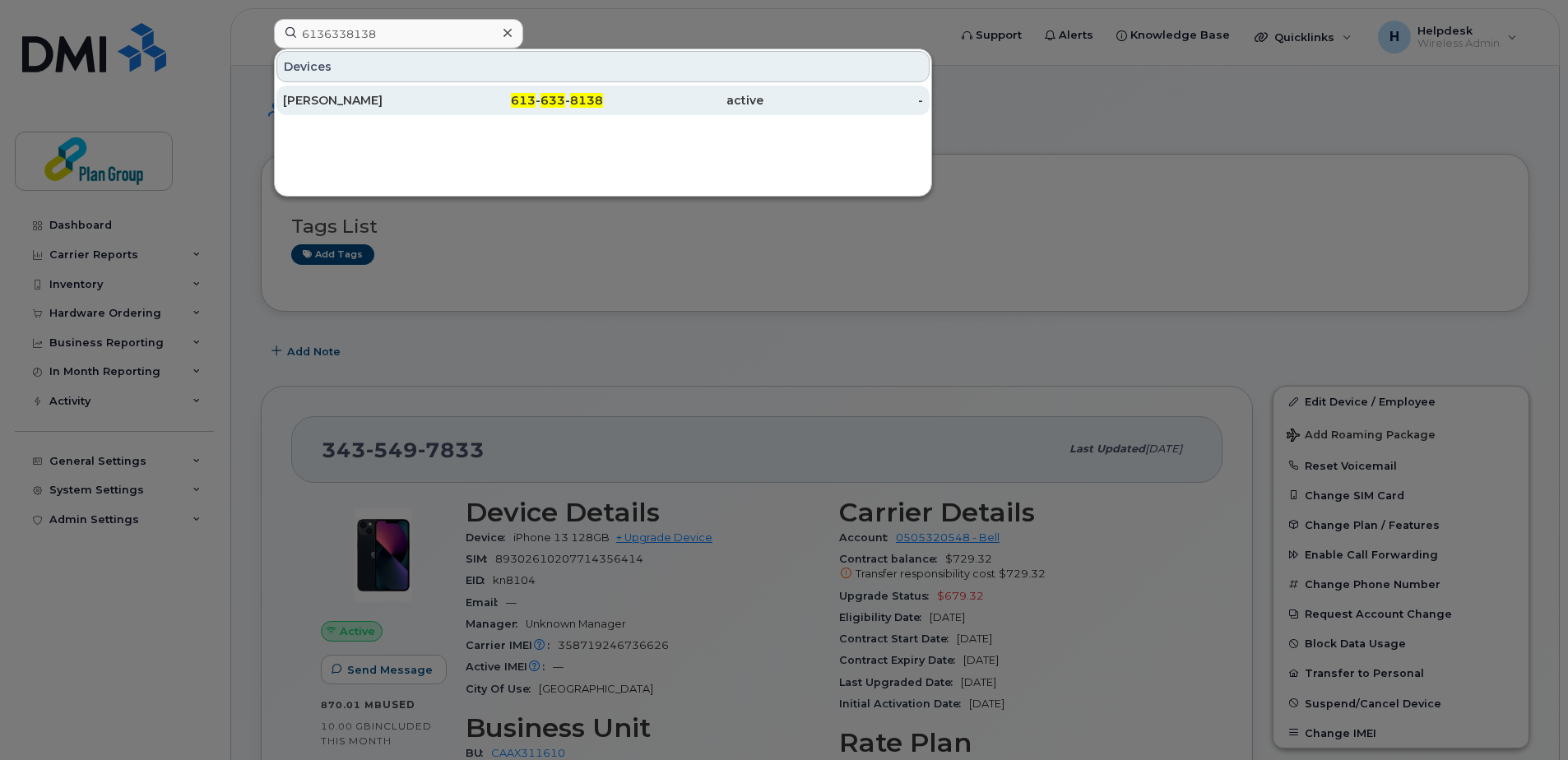
drag, startPoint x: 427, startPoint y: 76, endPoint x: 400, endPoint y: 99, distance: 35.5
click at [400, 99] on div "[PERSON_NAME]" at bounding box center [363, 100] width 160 height 16
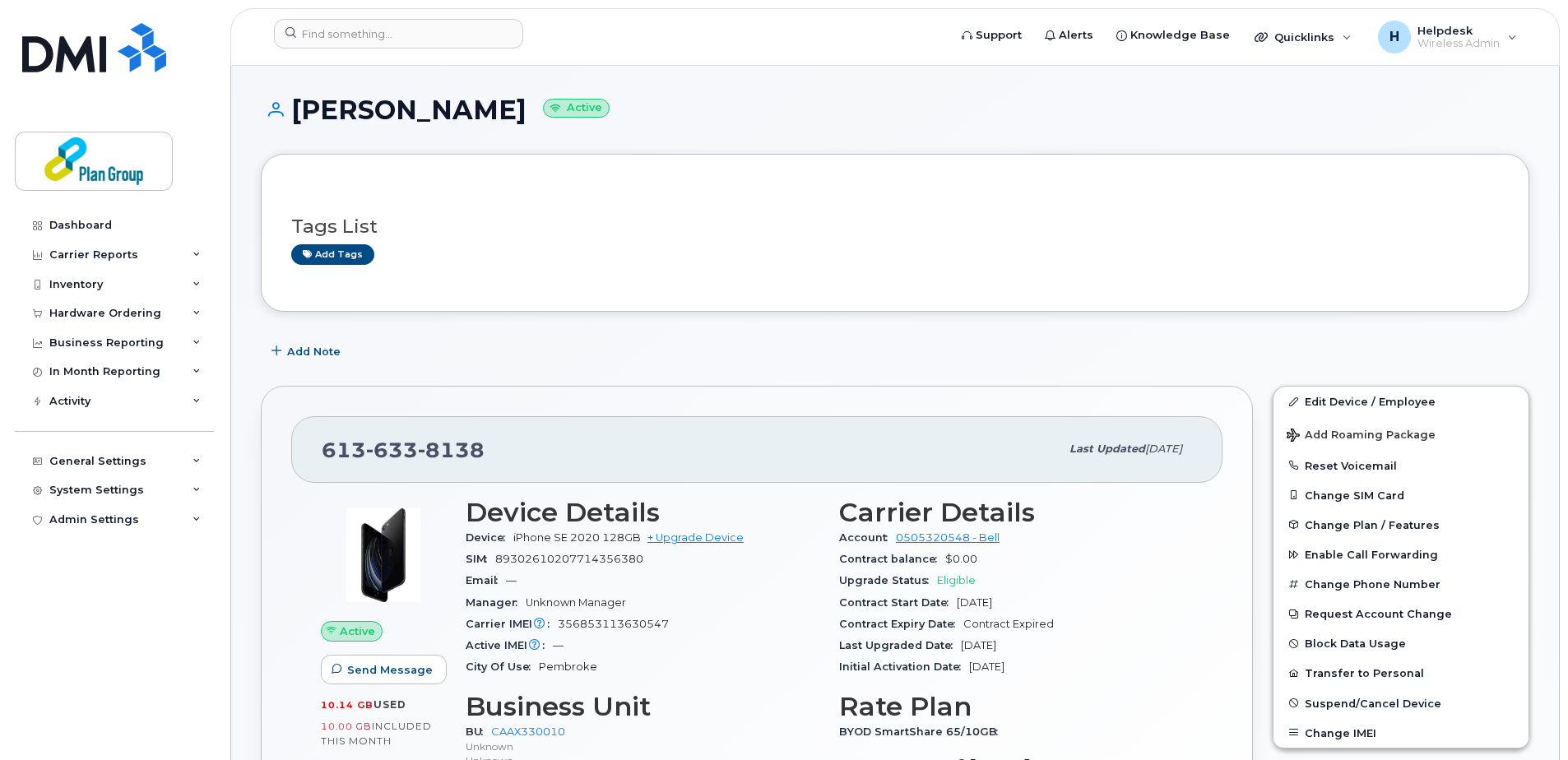
scroll to position [165, 0]
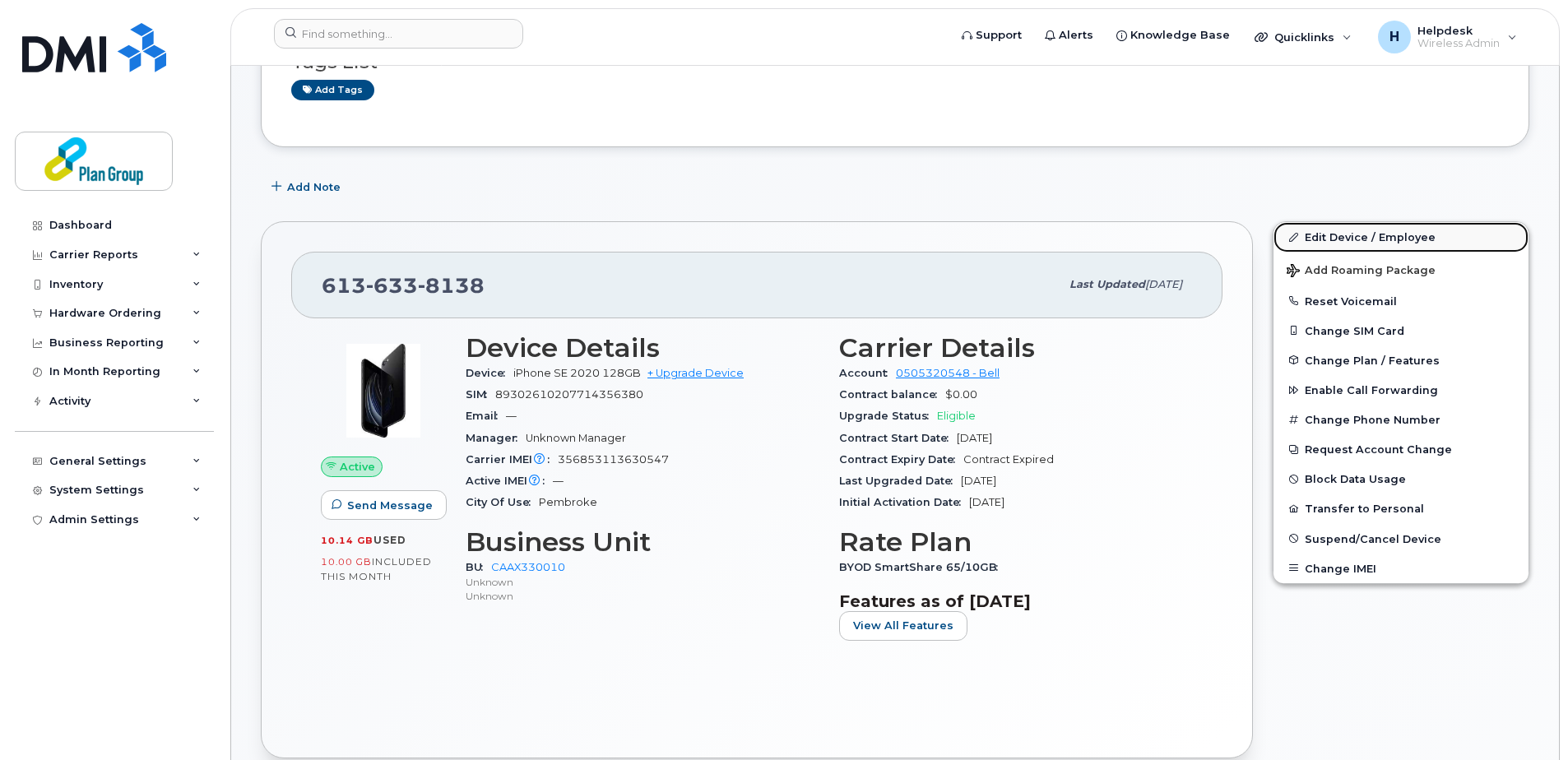
click at [1307, 240] on link "Edit Device / Employee" at bounding box center [1401, 236] width 255 height 30
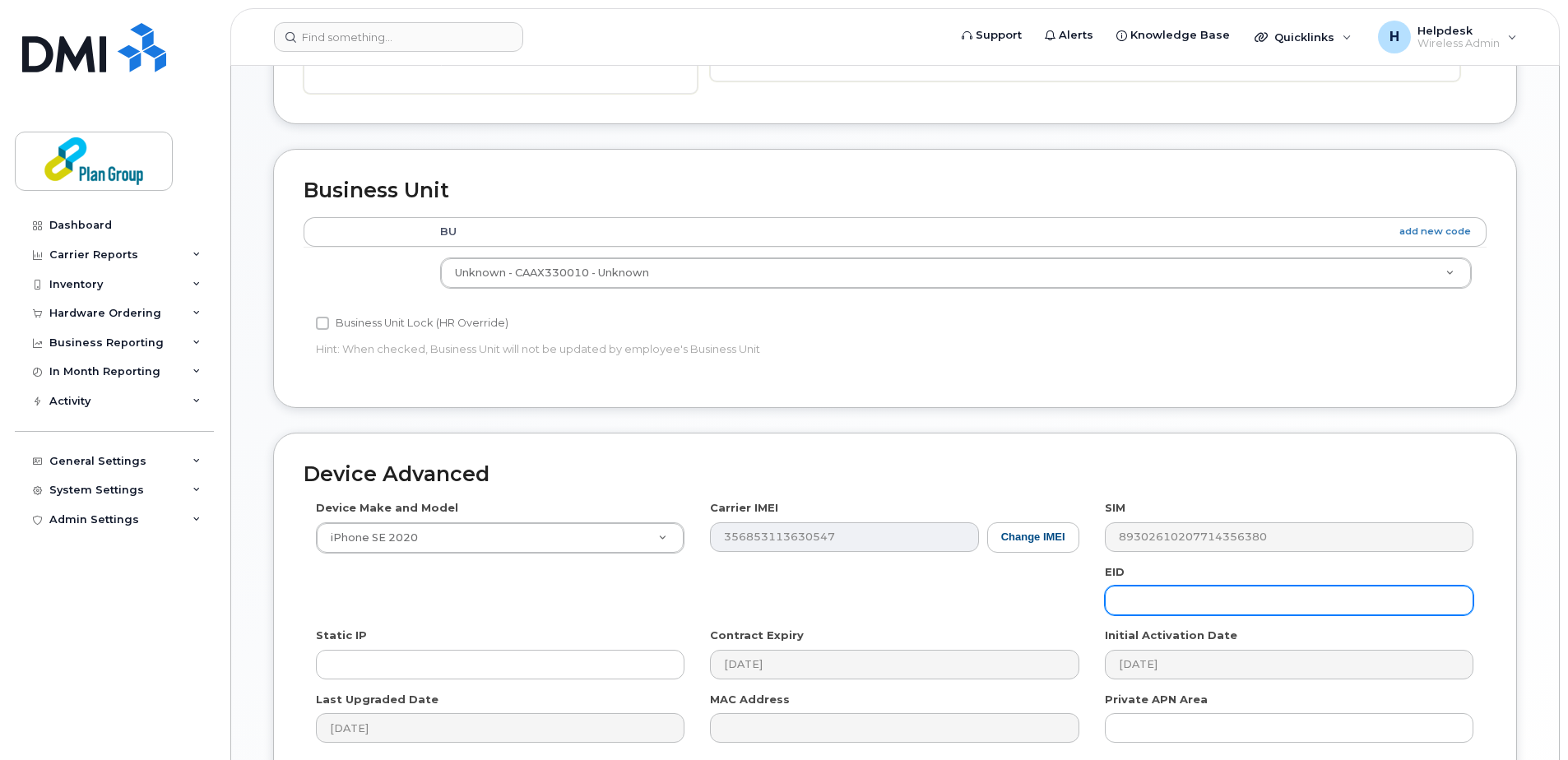
scroll to position [658, 0]
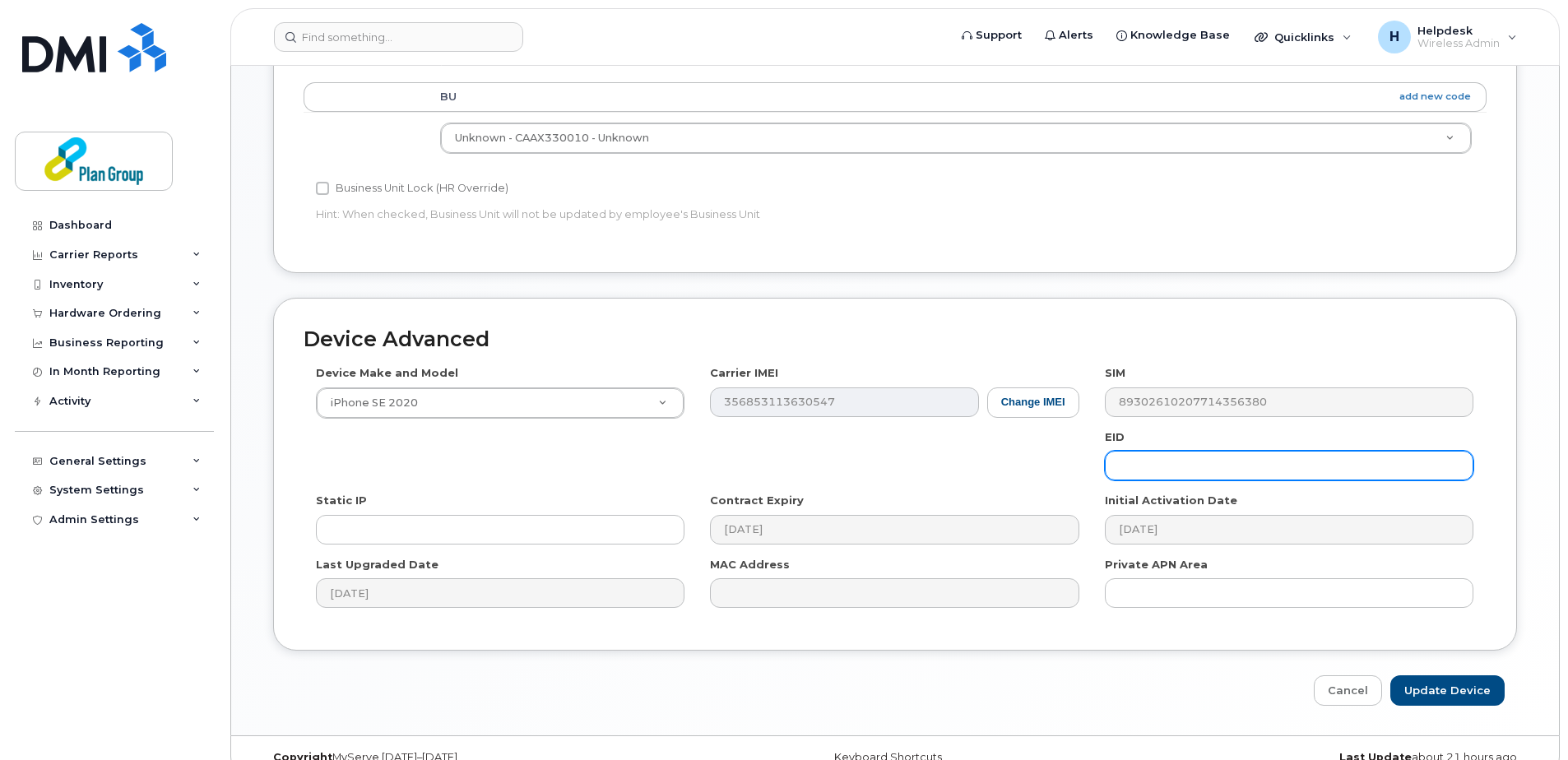
click at [1146, 461] on input "text" at bounding box center [1288, 465] width 368 height 30
paste input "TL8202"
drag, startPoint x: 1176, startPoint y: 467, endPoint x: 1051, endPoint y: 471, distance: 125.1
click at [1051, 471] on div "Device Make and Model iPhone SE 2020 Android TCL 502 Watch Apple Watch S9 41mm …" at bounding box center [894, 492] width 1183 height 255
type input "TL8202"
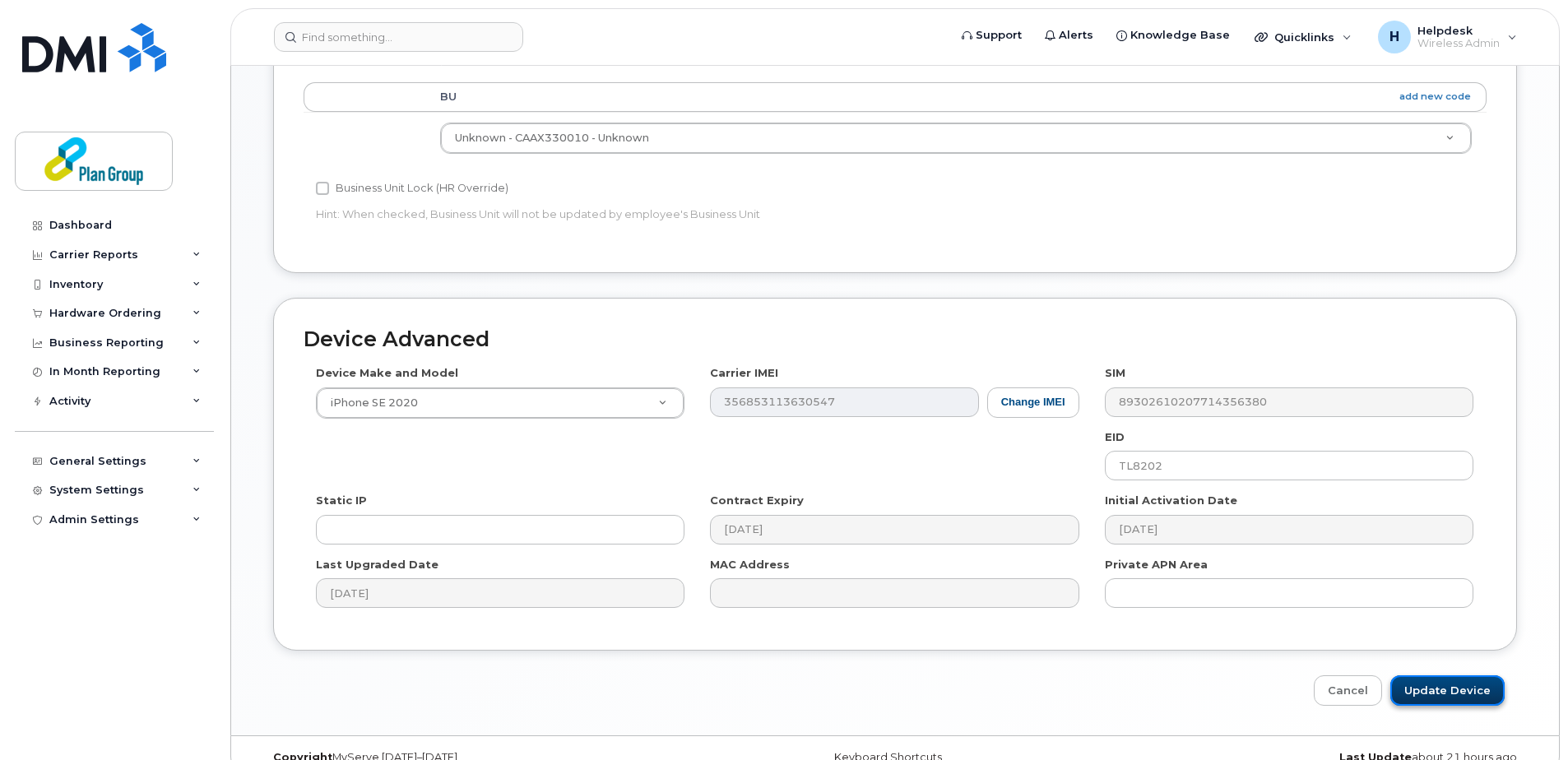
click at [1425, 689] on input "Update Device" at bounding box center [1448, 690] width 114 height 31
type input "Saving..."
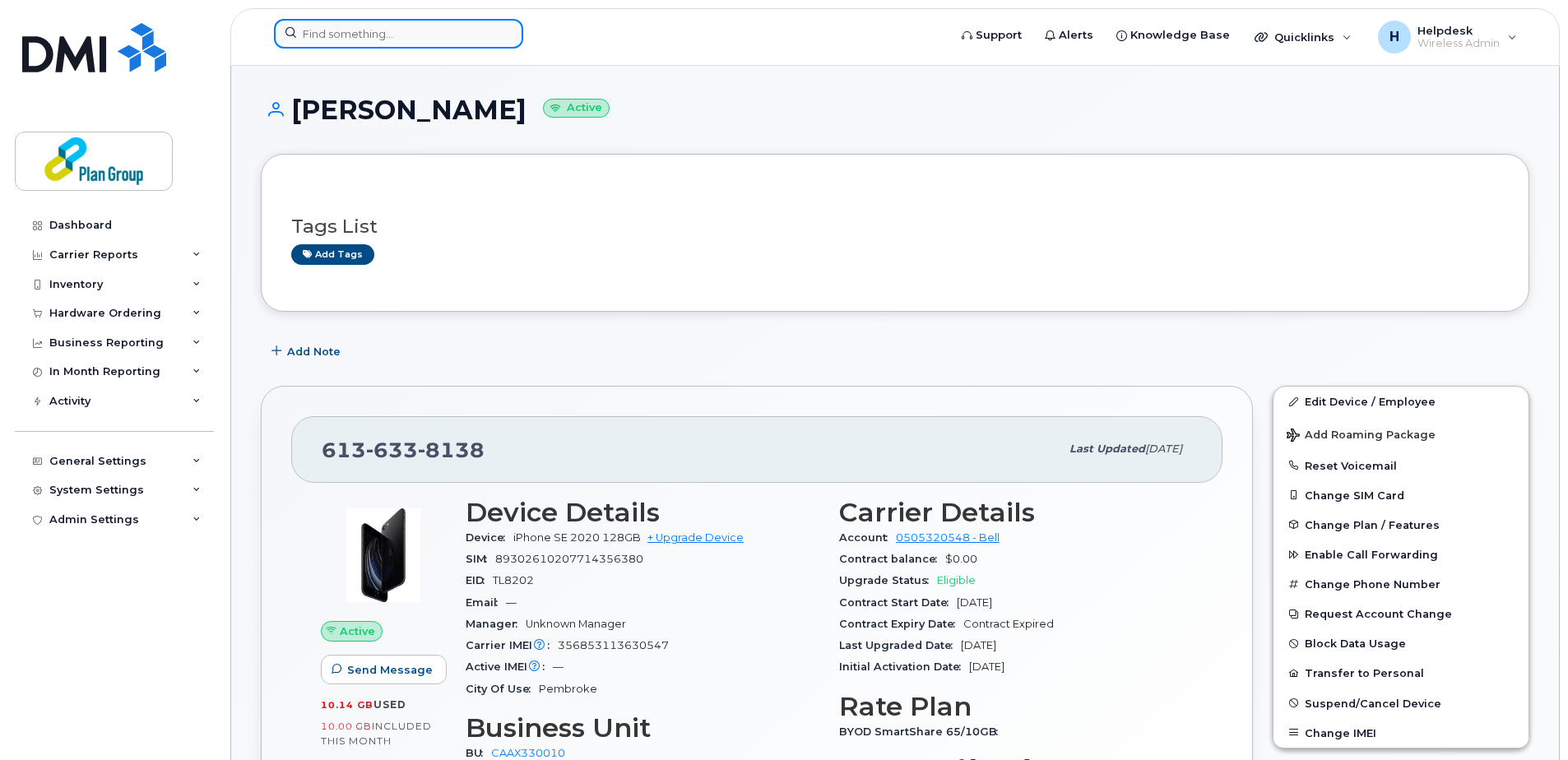
click at [464, 34] on input at bounding box center [398, 33] width 249 height 30
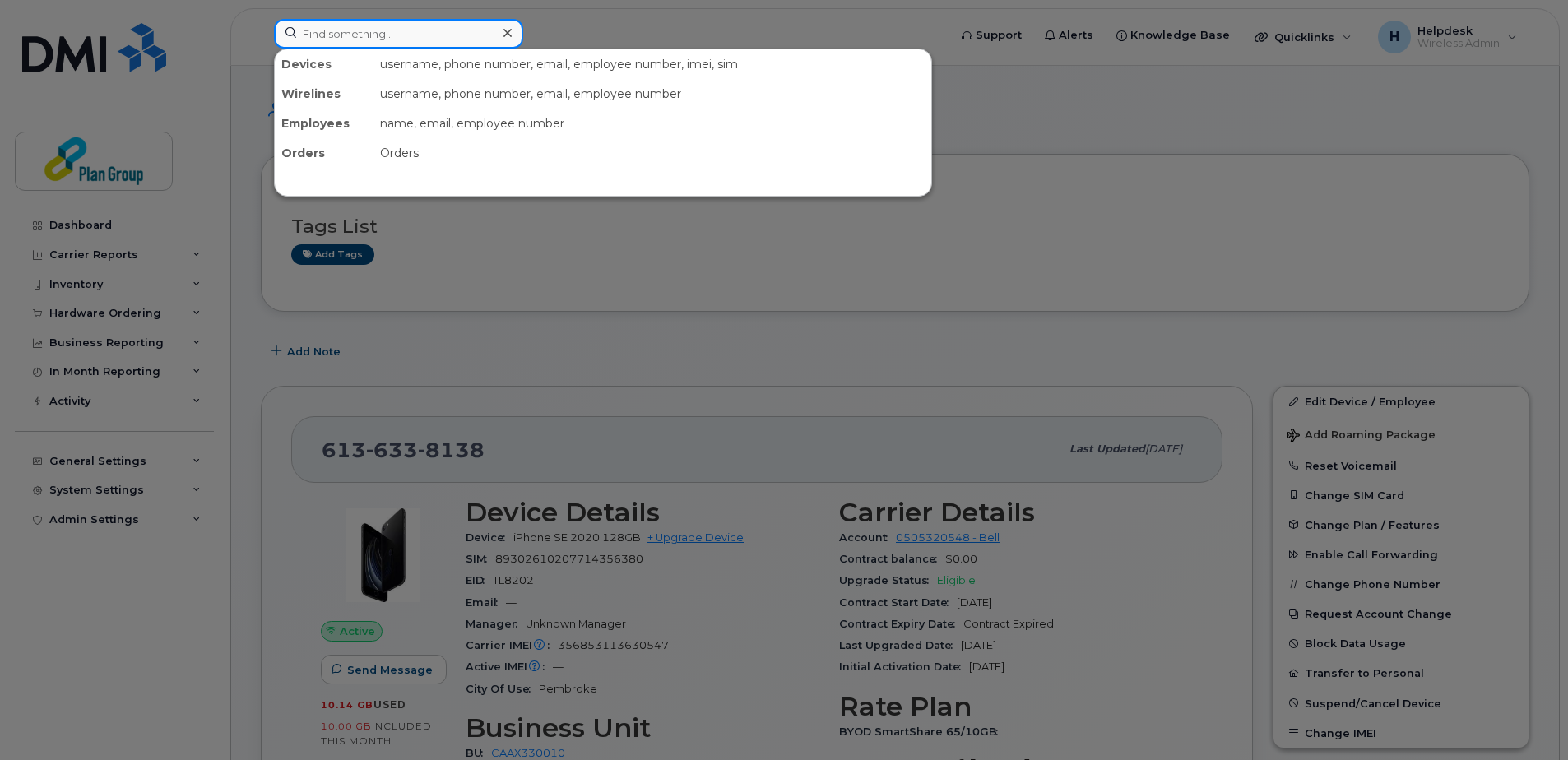
paste input "3435432318"
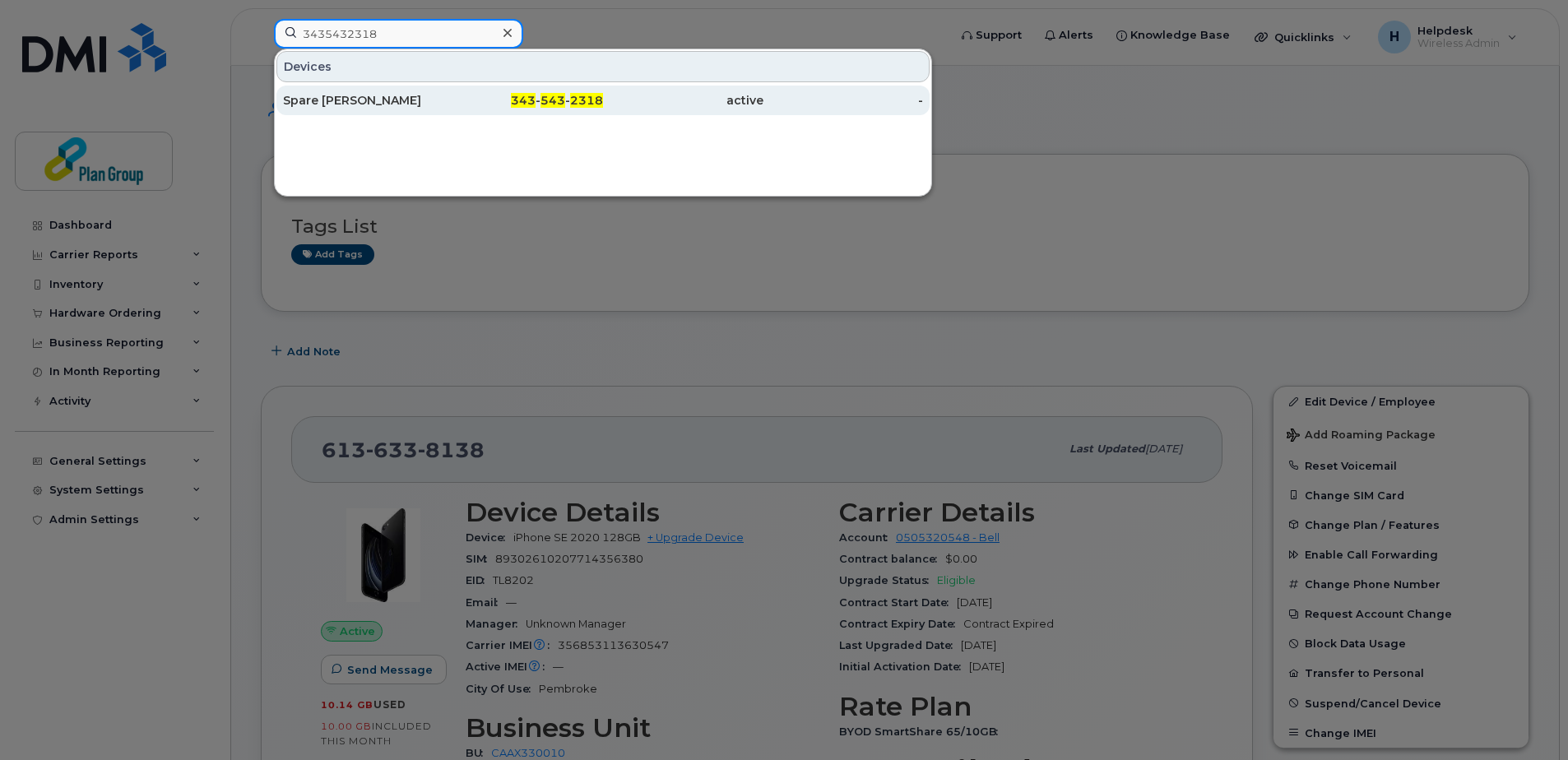
type input "3435432318"
click at [365, 107] on div "Spare [PERSON_NAME]" at bounding box center [363, 100] width 160 height 16
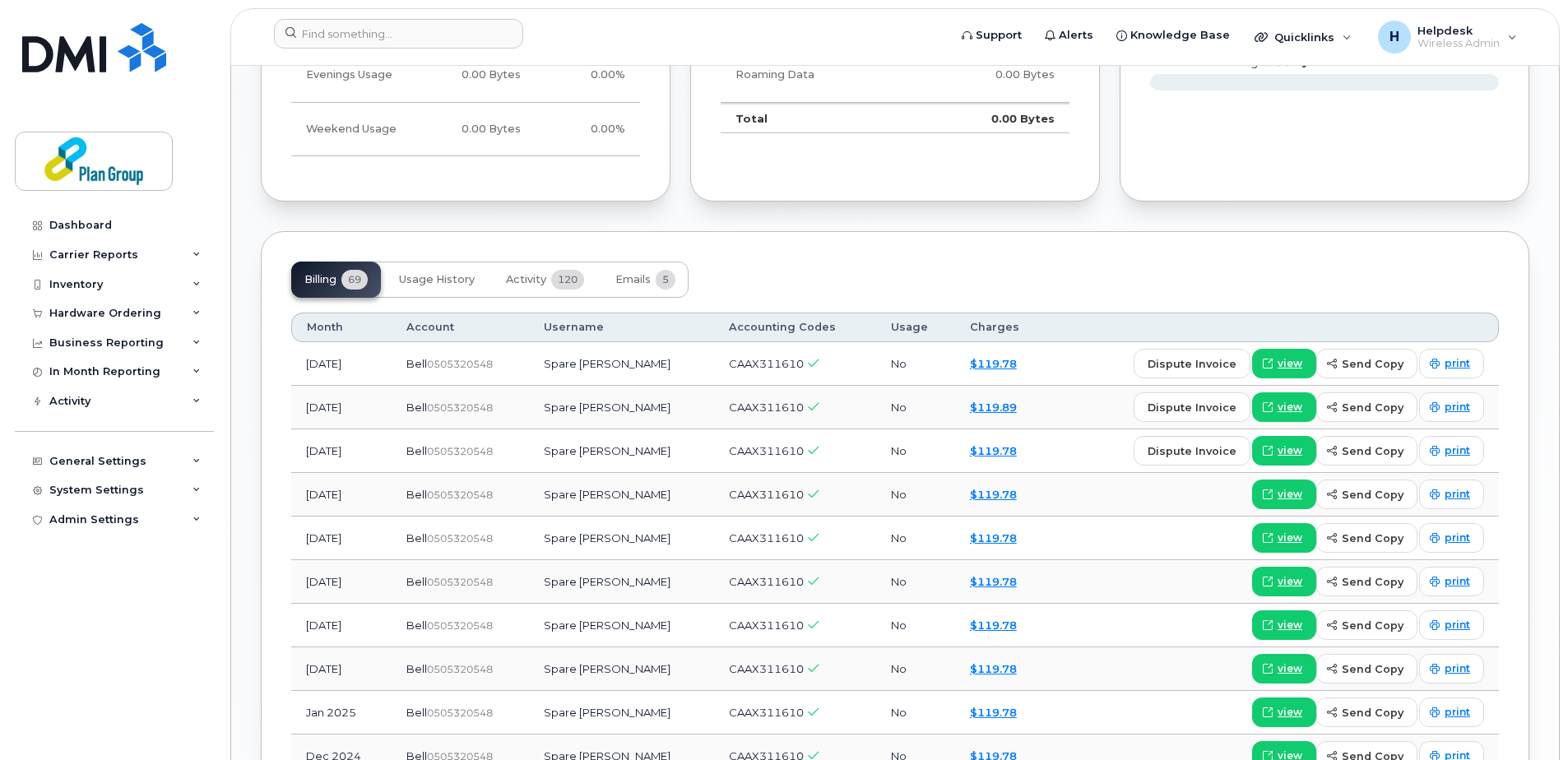
scroll to position [1151, 0]
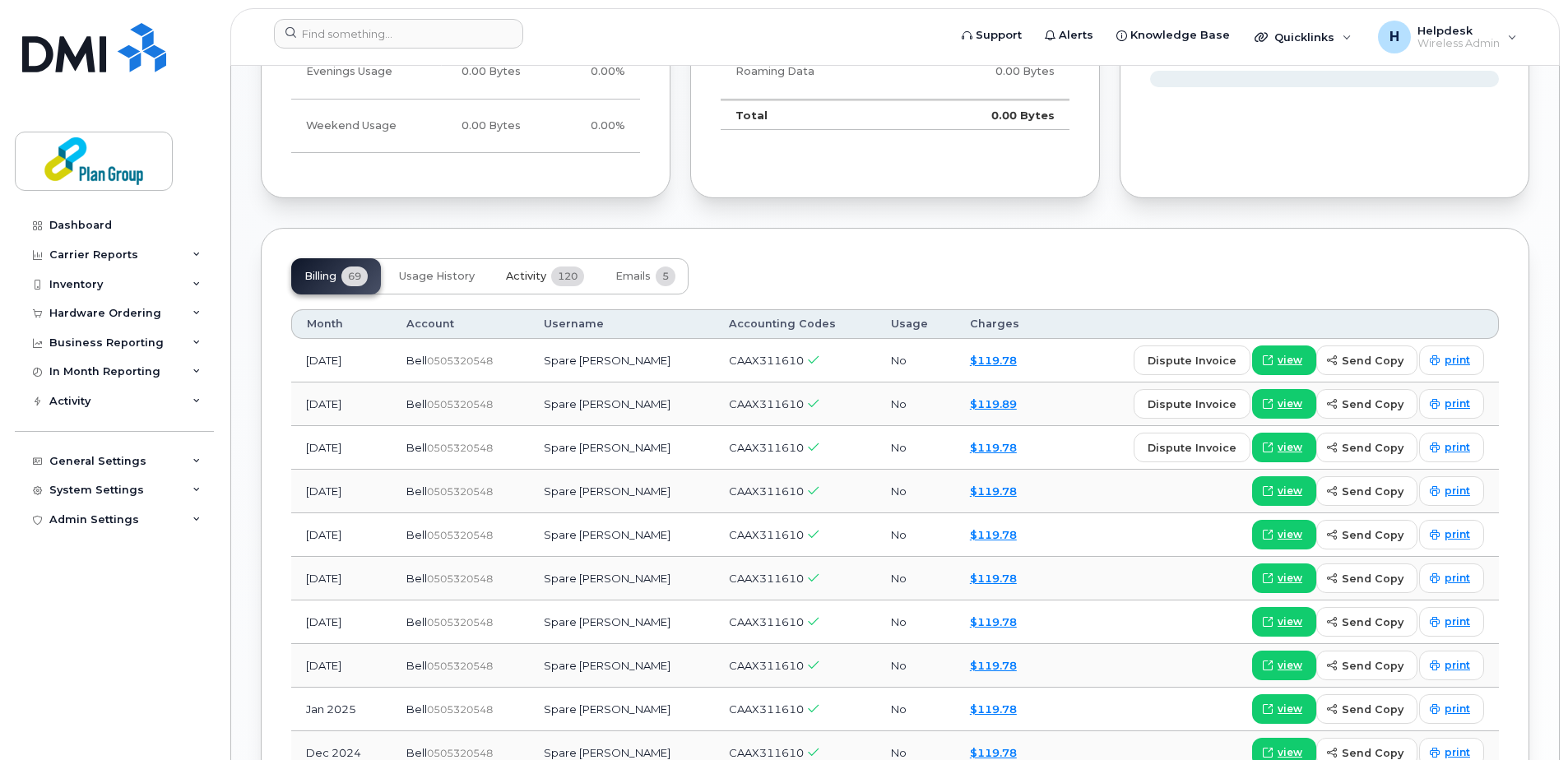
click at [542, 274] on span "Activity" at bounding box center [526, 276] width 41 height 14
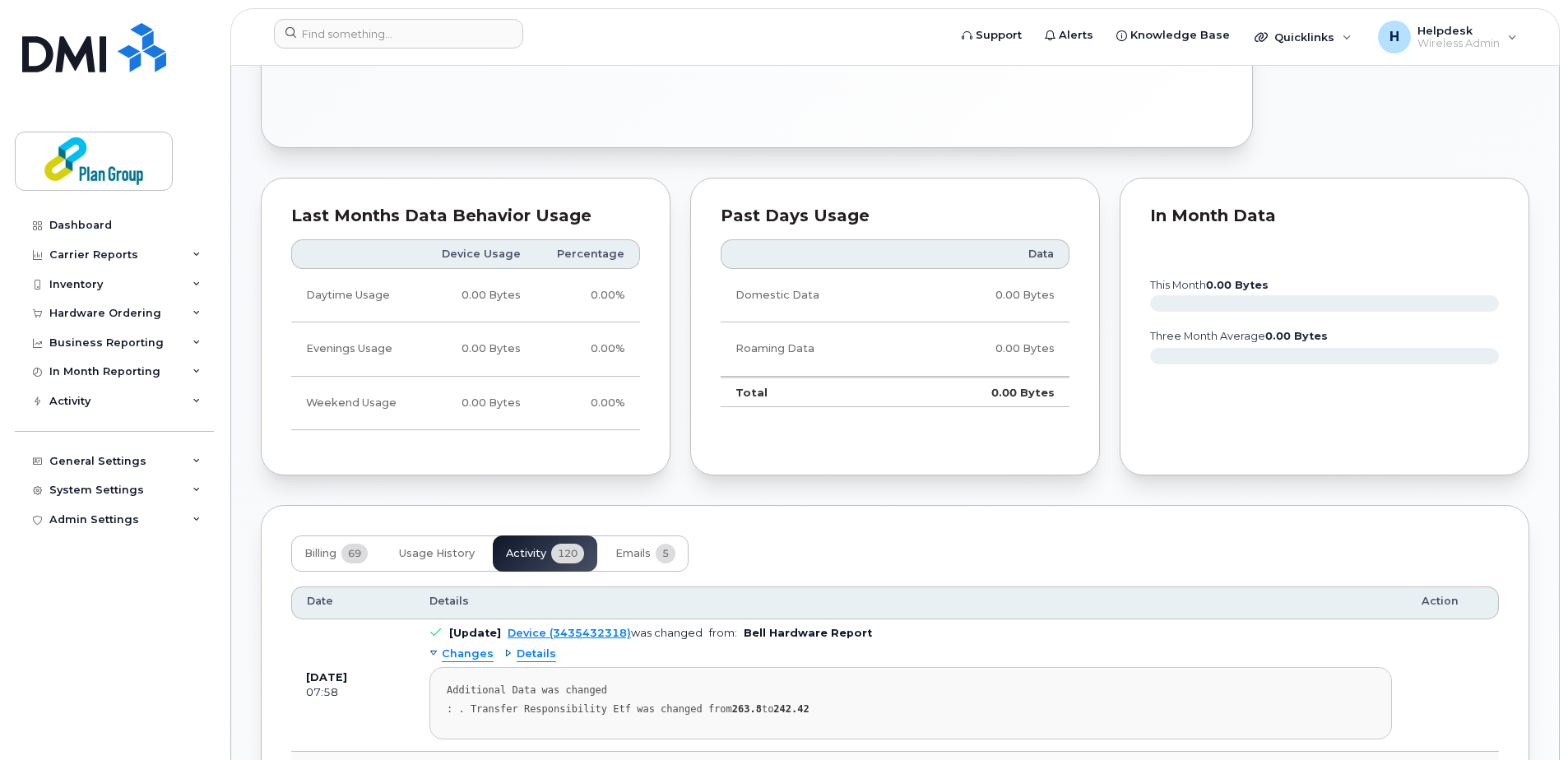
scroll to position [748, 0]
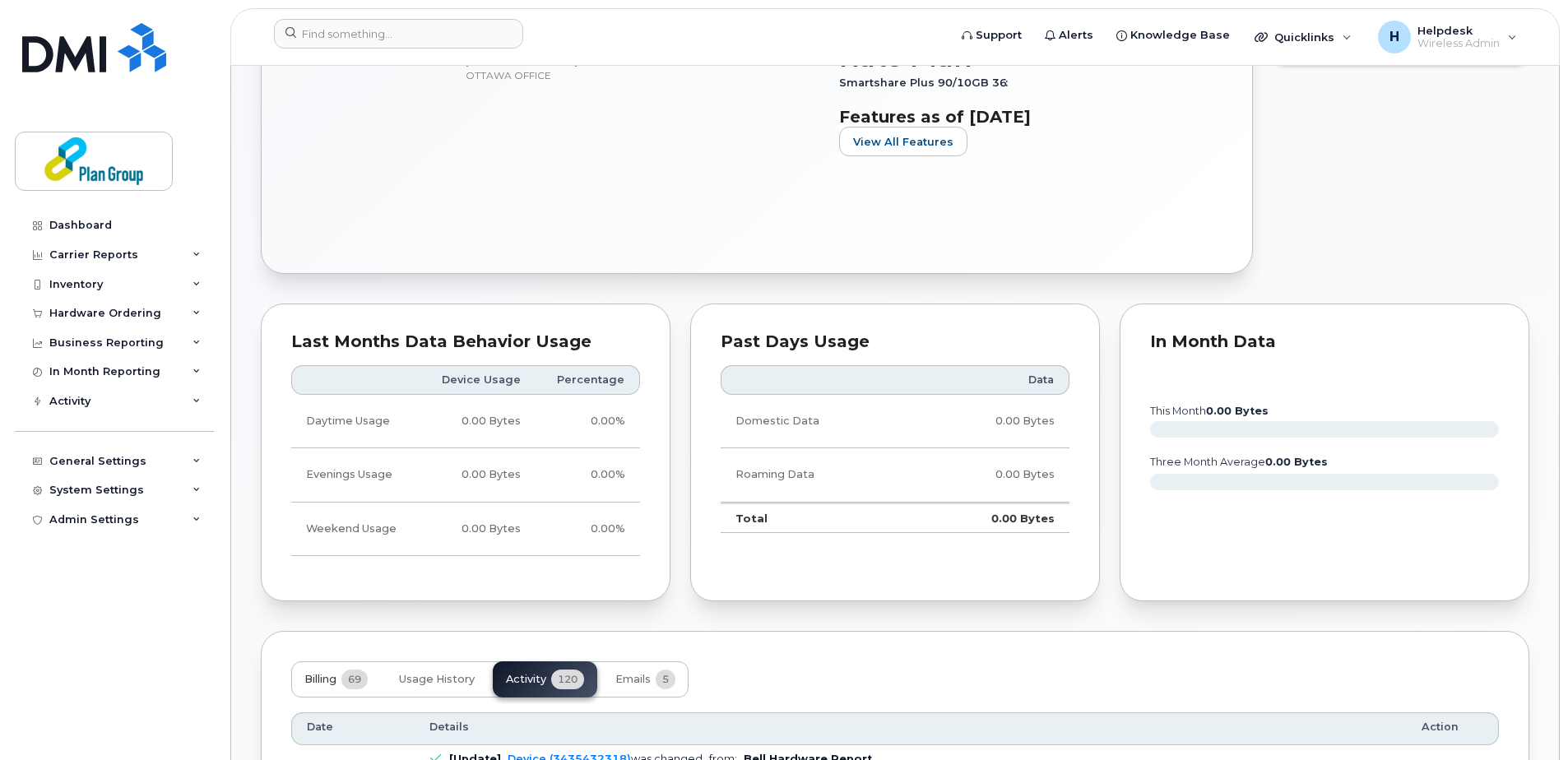
click at [335, 684] on span "Billing" at bounding box center [320, 679] width 32 height 14
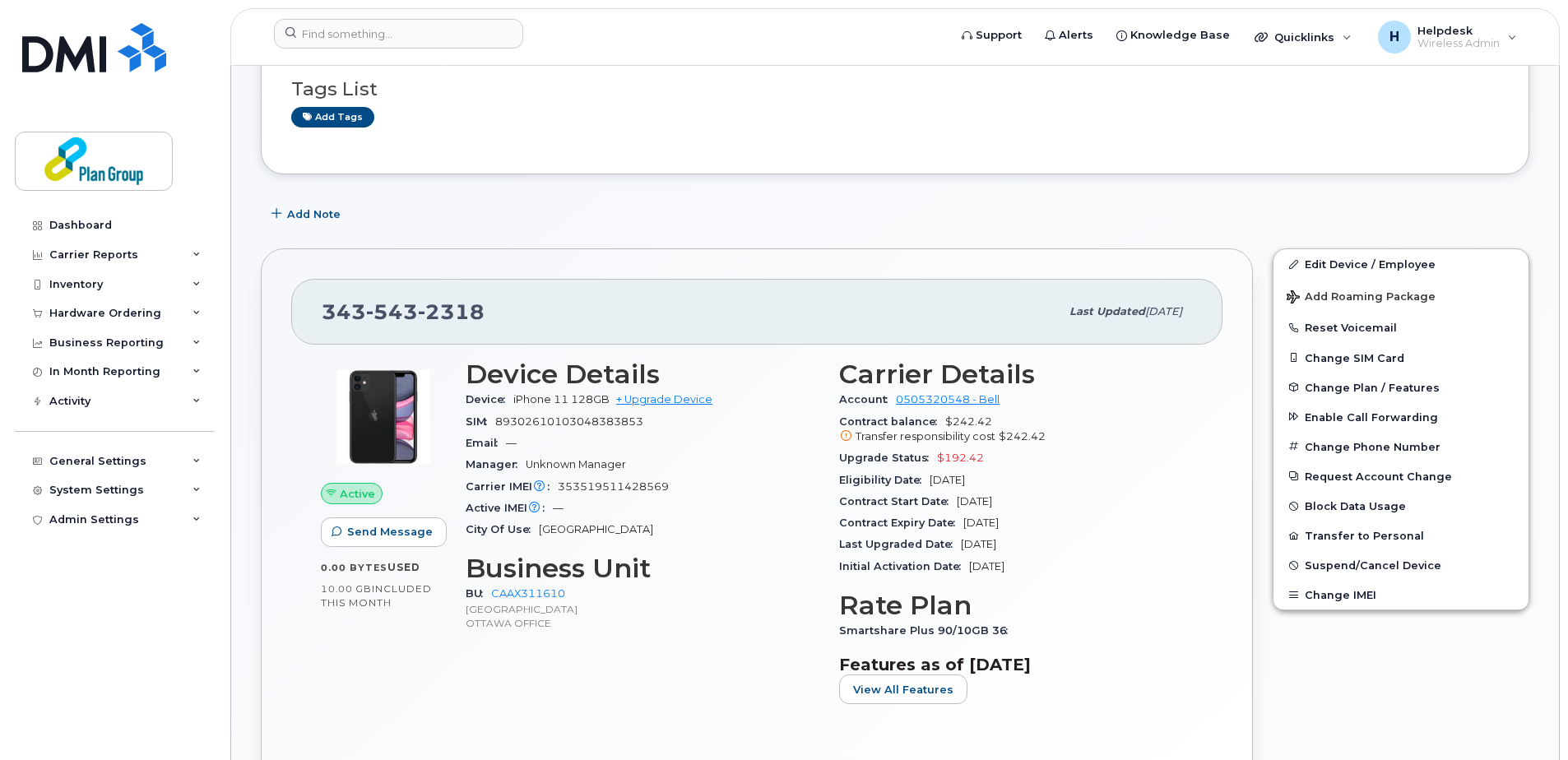
scroll to position [90, 0]
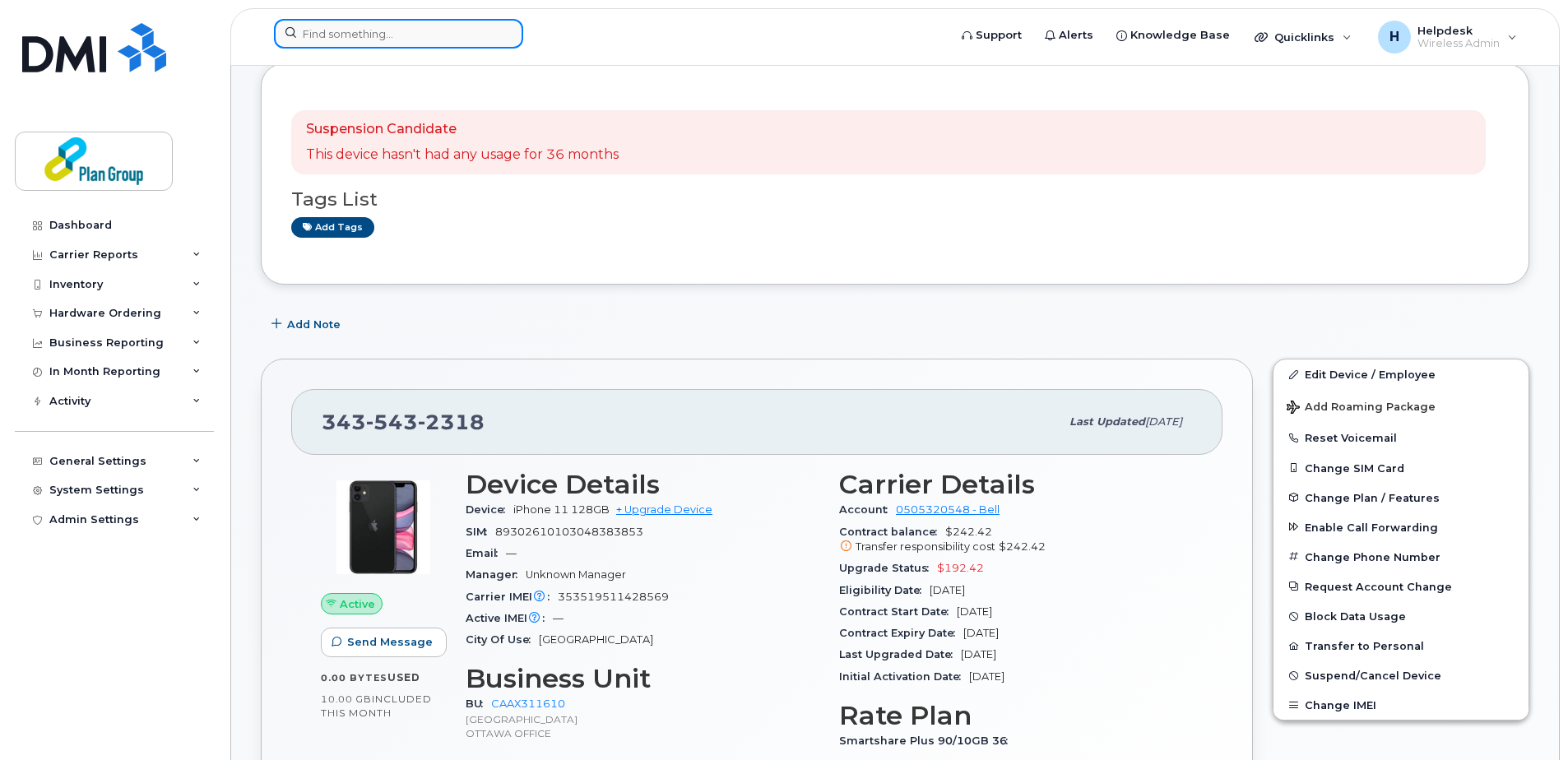
click at [480, 35] on input at bounding box center [398, 33] width 249 height 30
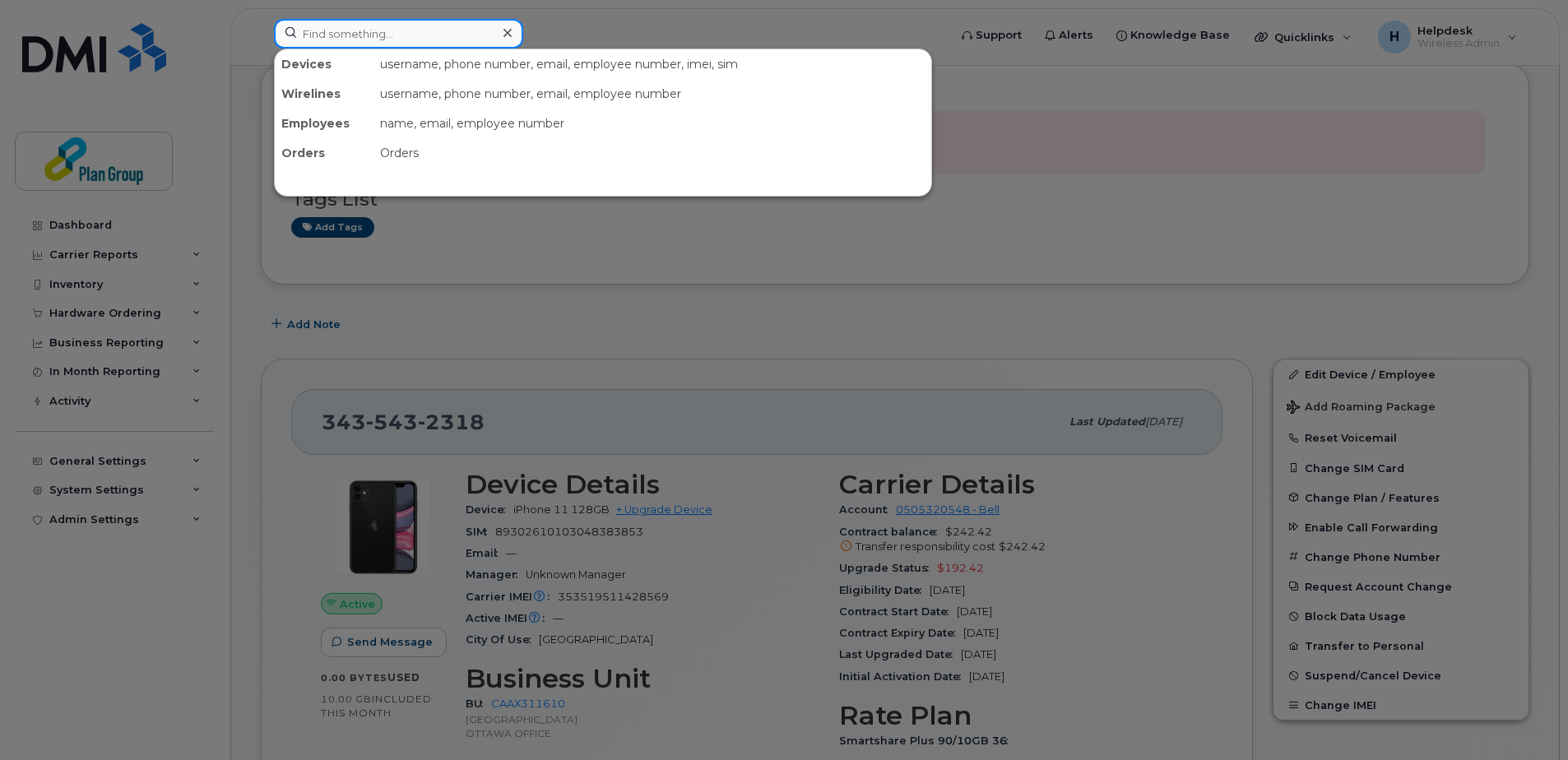
paste input "4164648539"
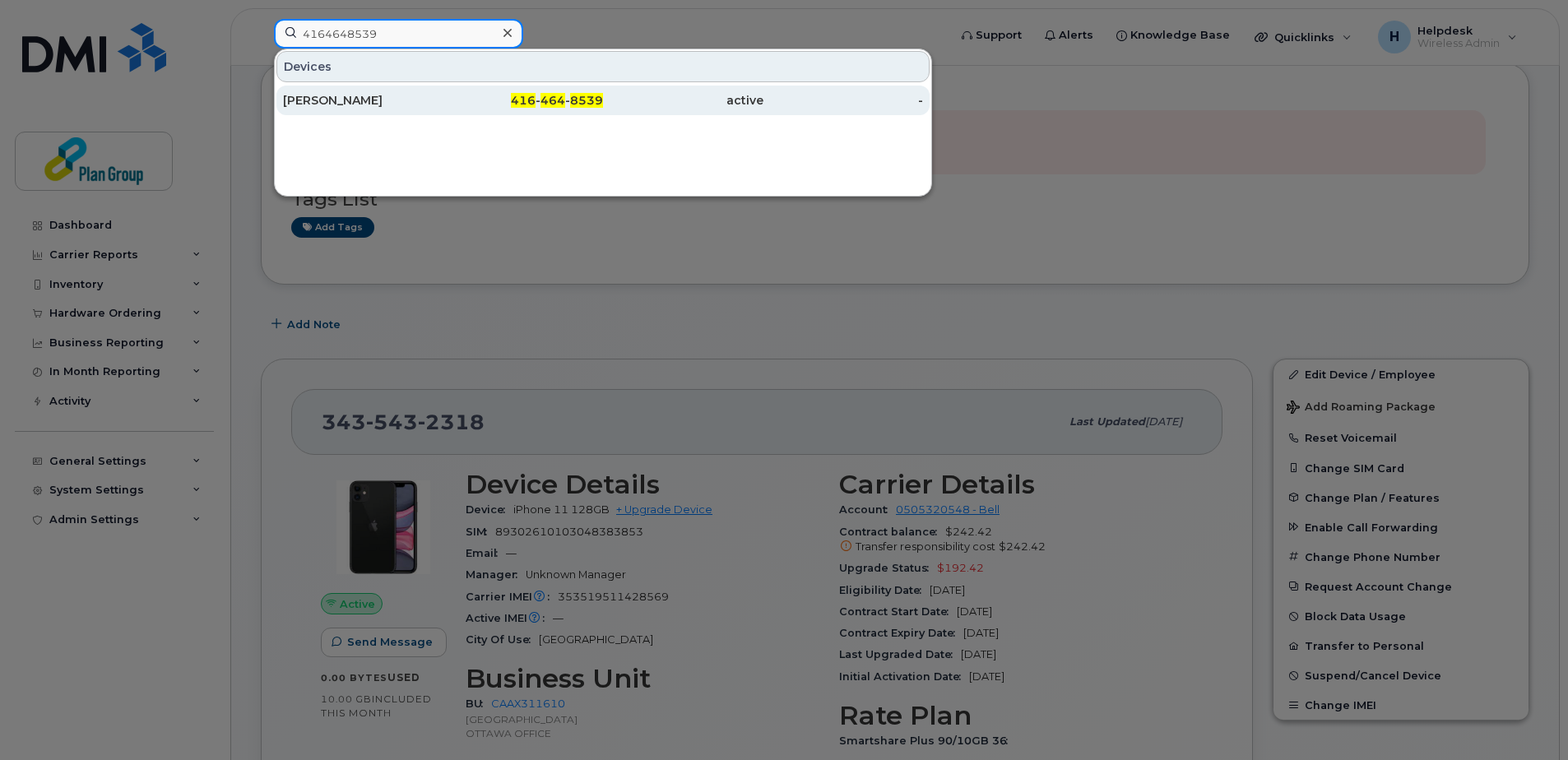
type input "4164648539"
click at [330, 110] on div "[PERSON_NAME]" at bounding box center [363, 100] width 160 height 30
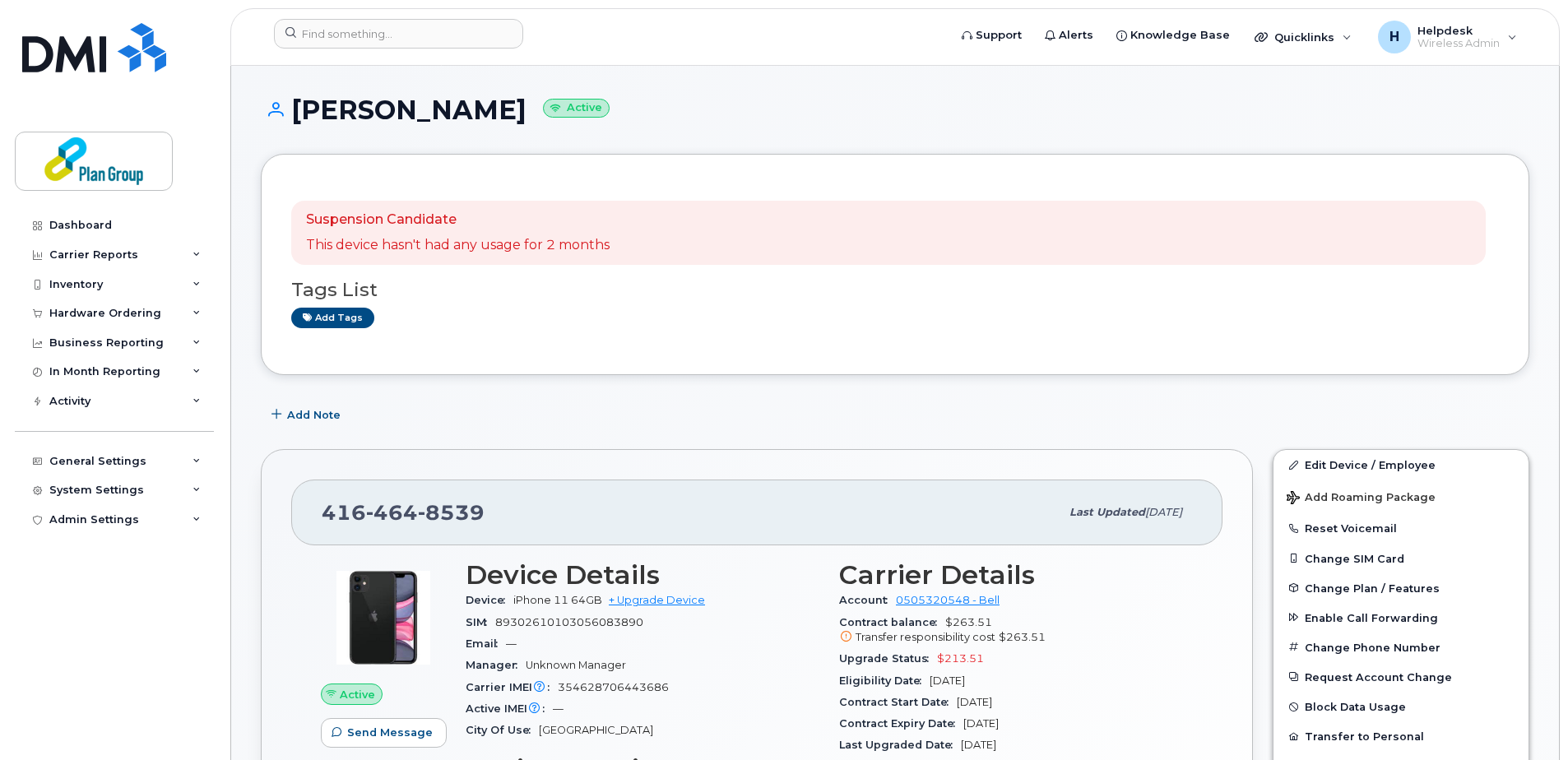
click at [459, 103] on h1 "[PERSON_NAME] Active" at bounding box center [894, 109] width 1268 height 29
copy h1 "Shakell"
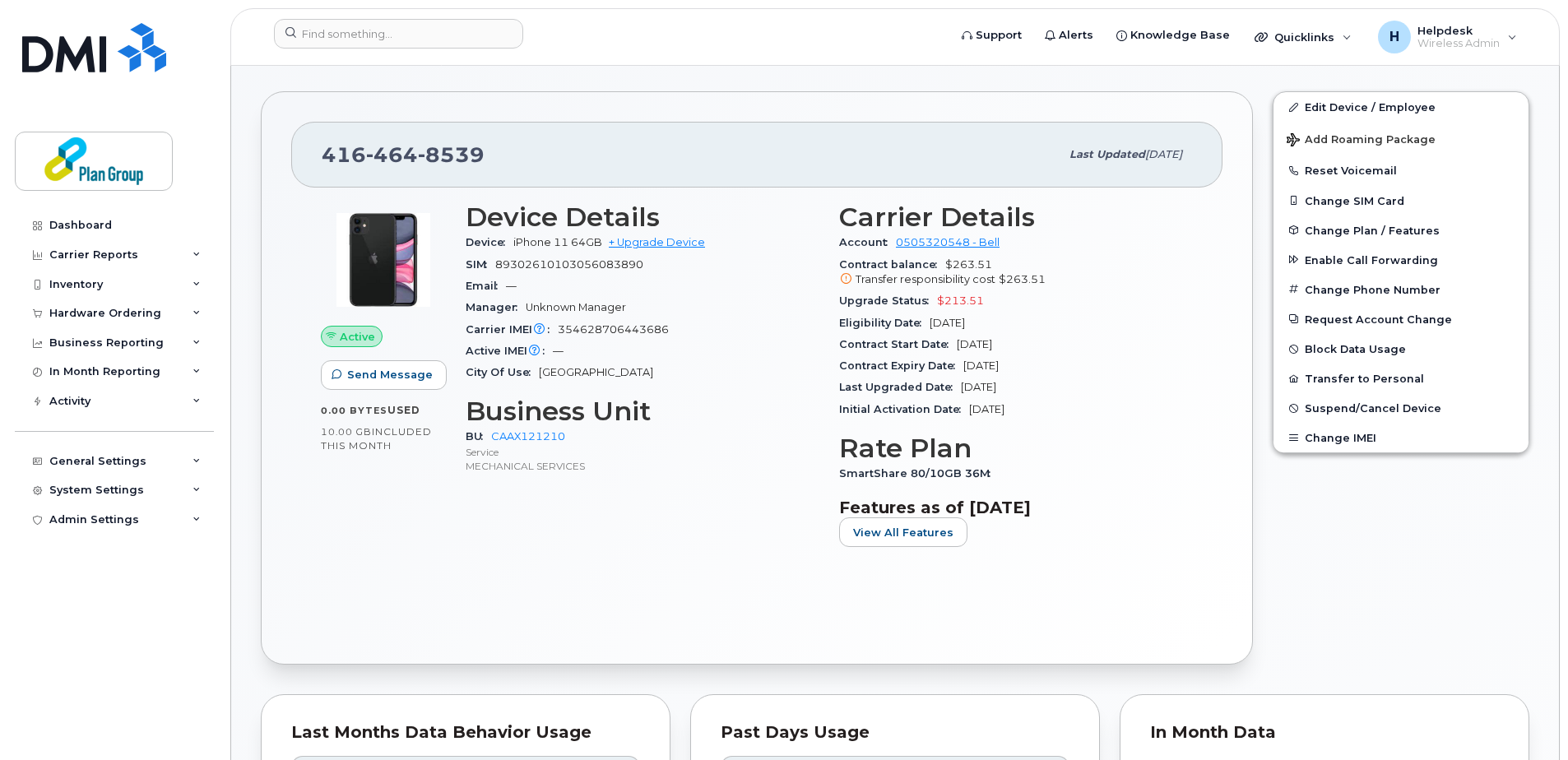
scroll to position [328, 0]
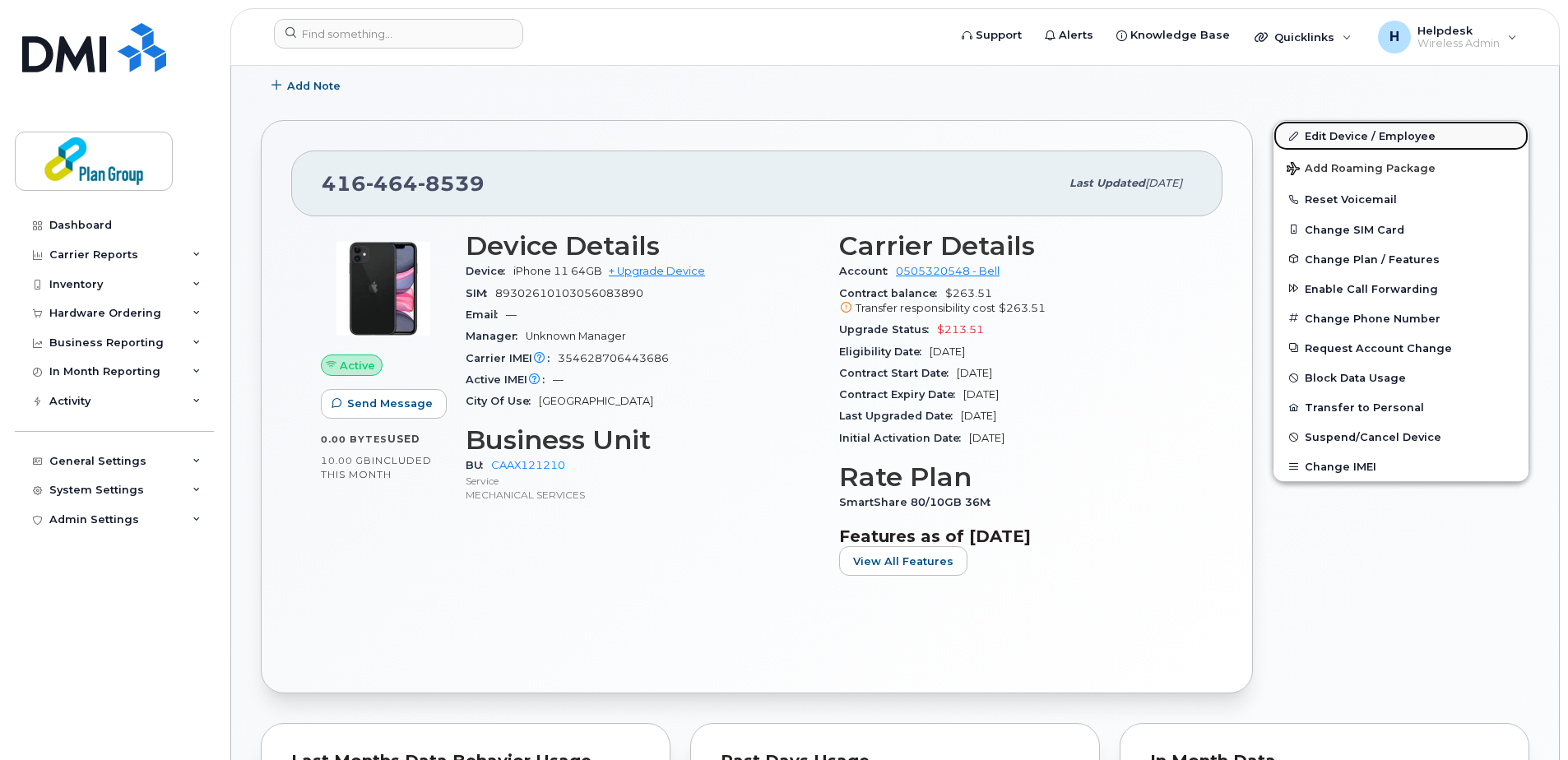
click at [1341, 129] on link "Edit Device / Employee" at bounding box center [1401, 136] width 255 height 30
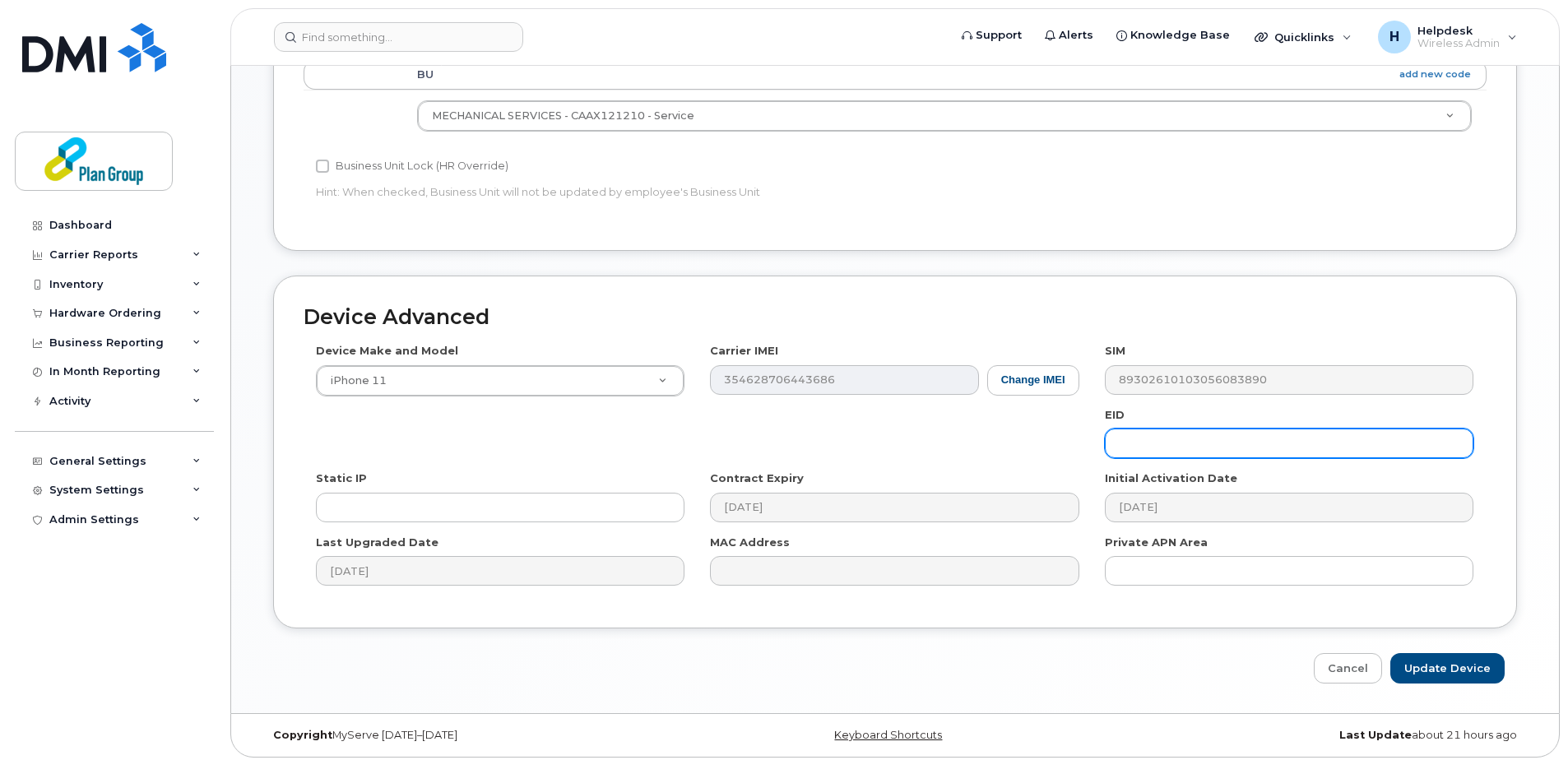
scroll to position [686, 0]
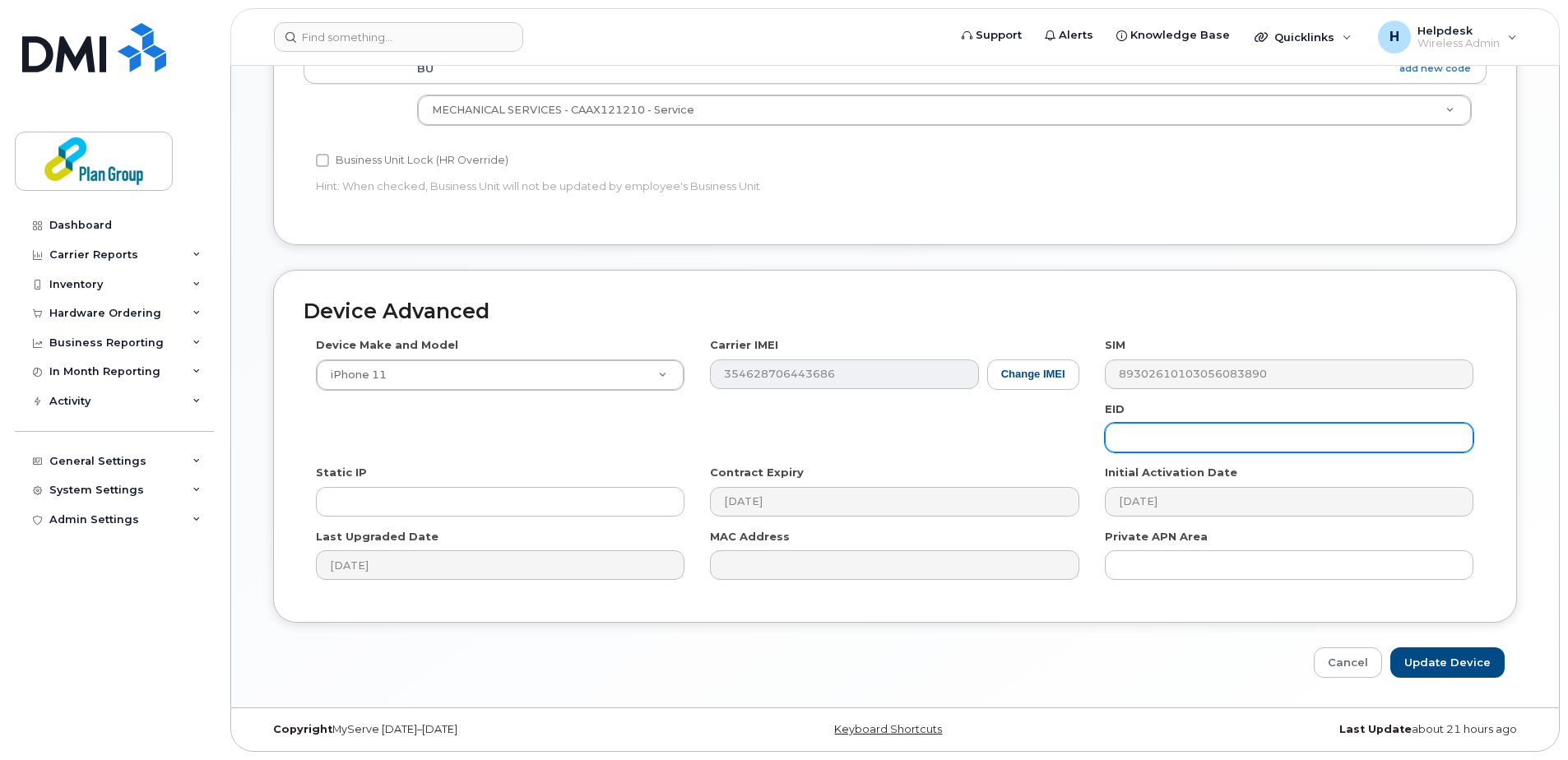
click at [1158, 431] on input "text" at bounding box center [1288, 437] width 368 height 30
type input "No GID"
click at [1453, 652] on input "Update Device" at bounding box center [1448, 662] width 114 height 31
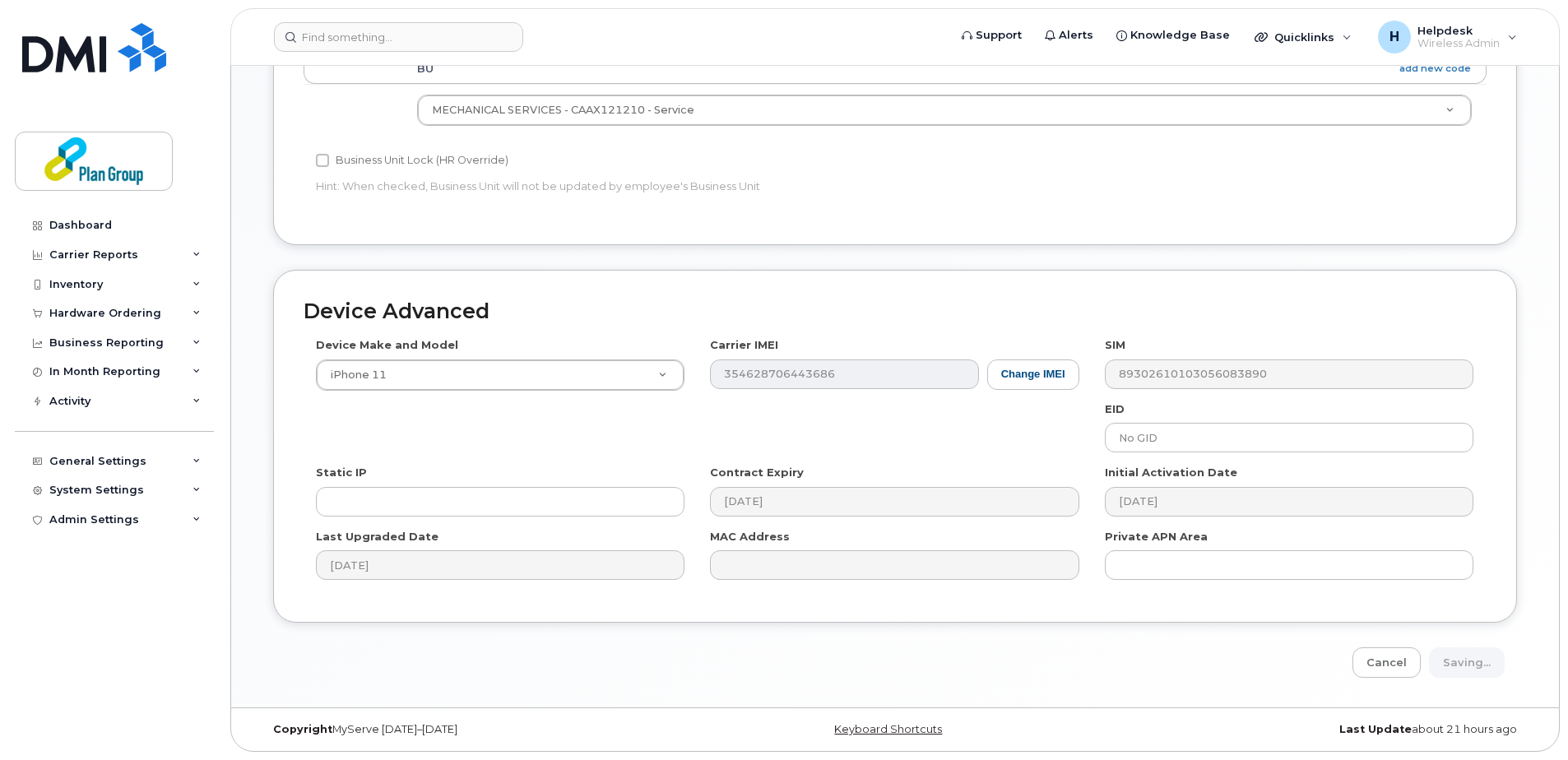
type input "Saving..."
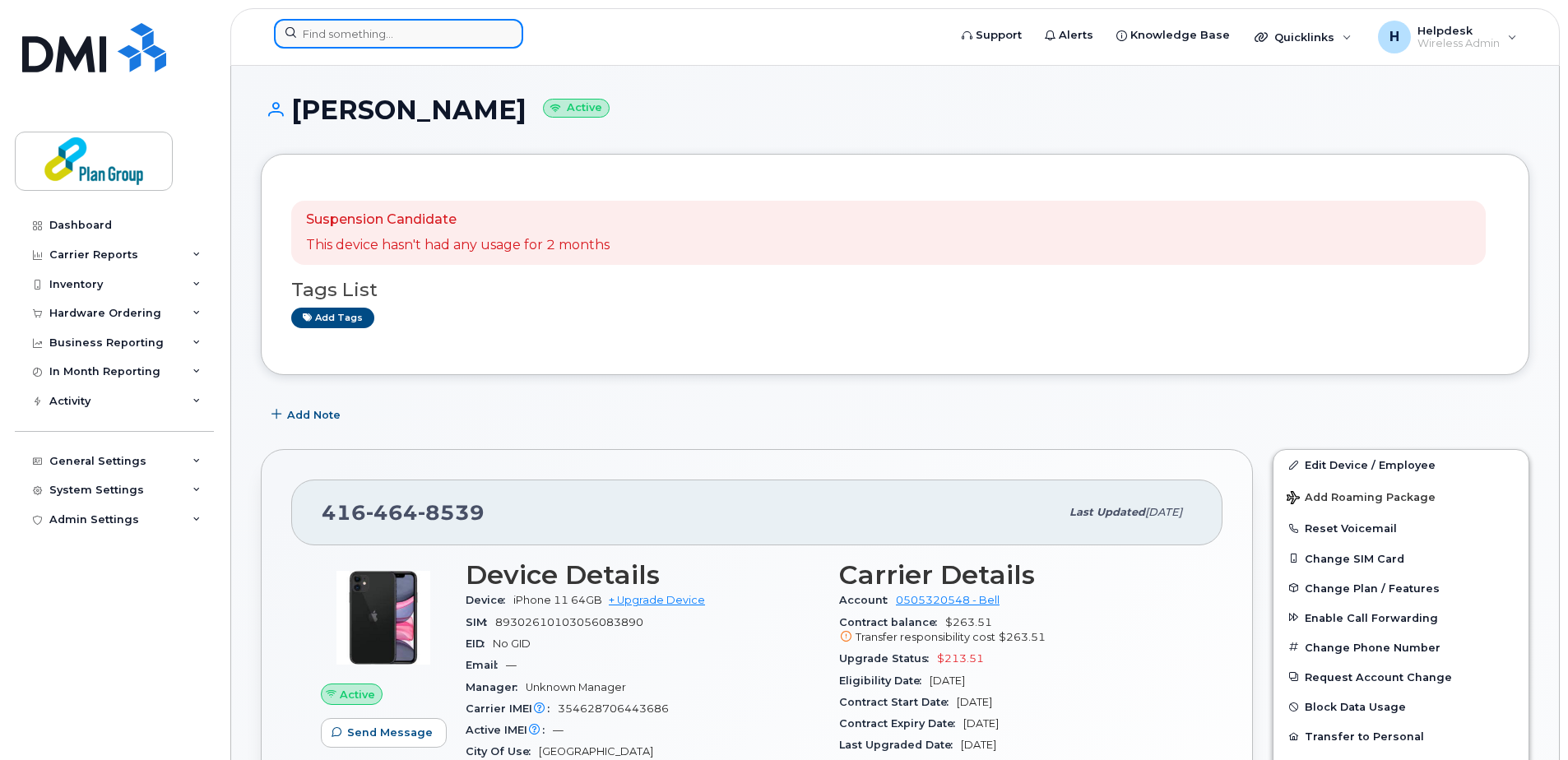
click at [387, 29] on input at bounding box center [398, 33] width 249 height 30
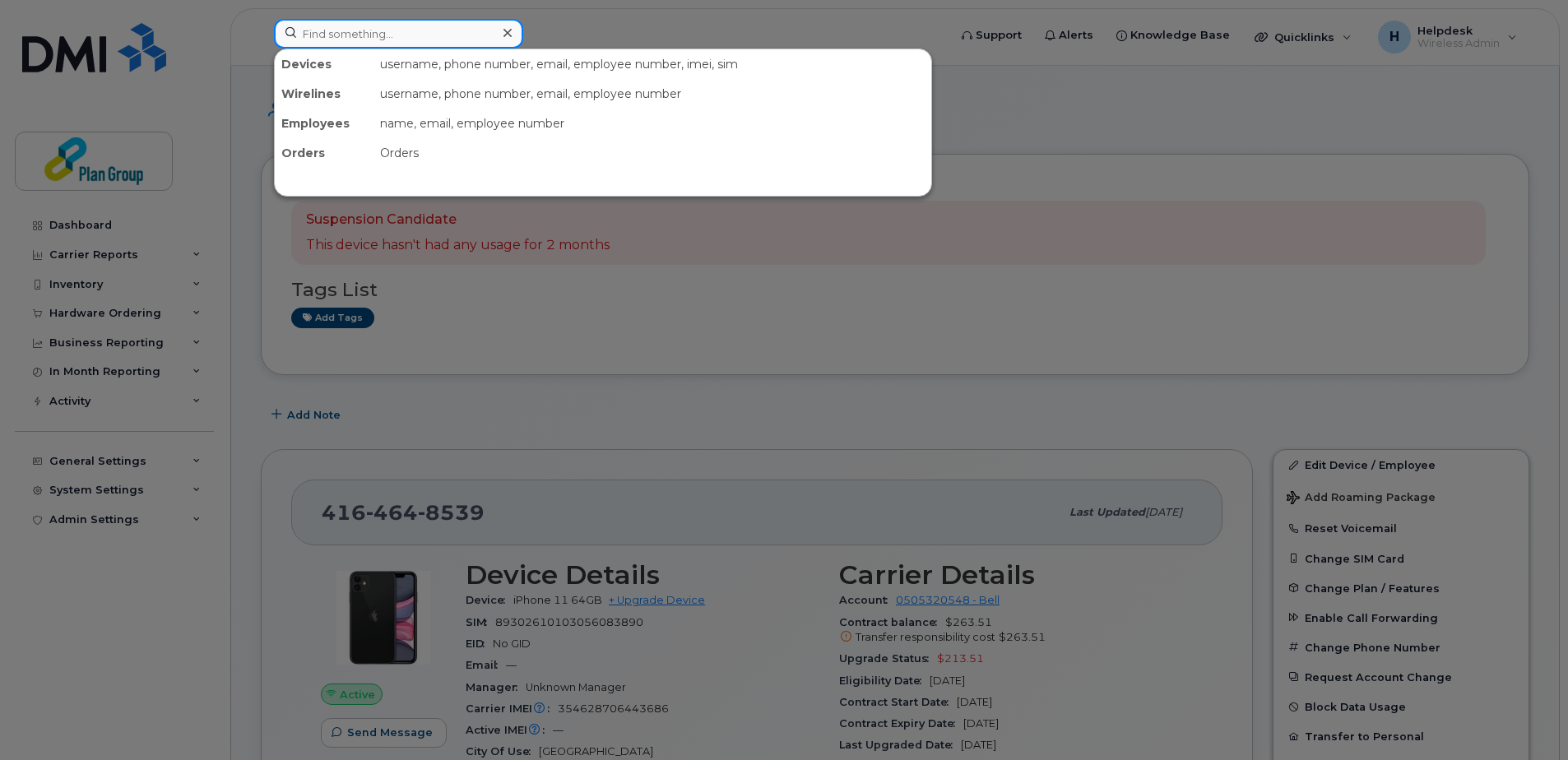
paste input "5878369482"
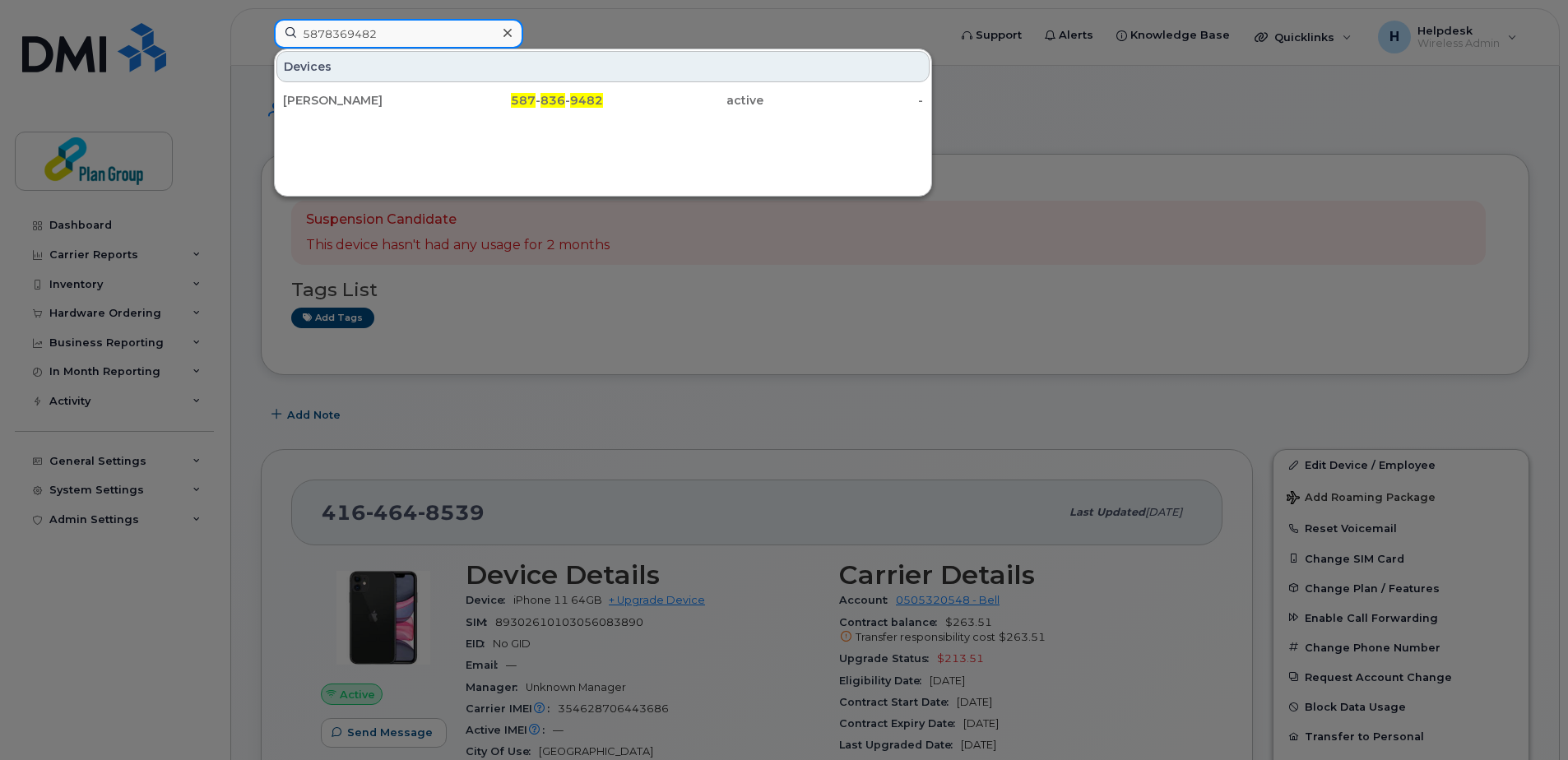
type input "5878369482"
click at [401, 95] on div "[PERSON_NAME]" at bounding box center [363, 100] width 160 height 16
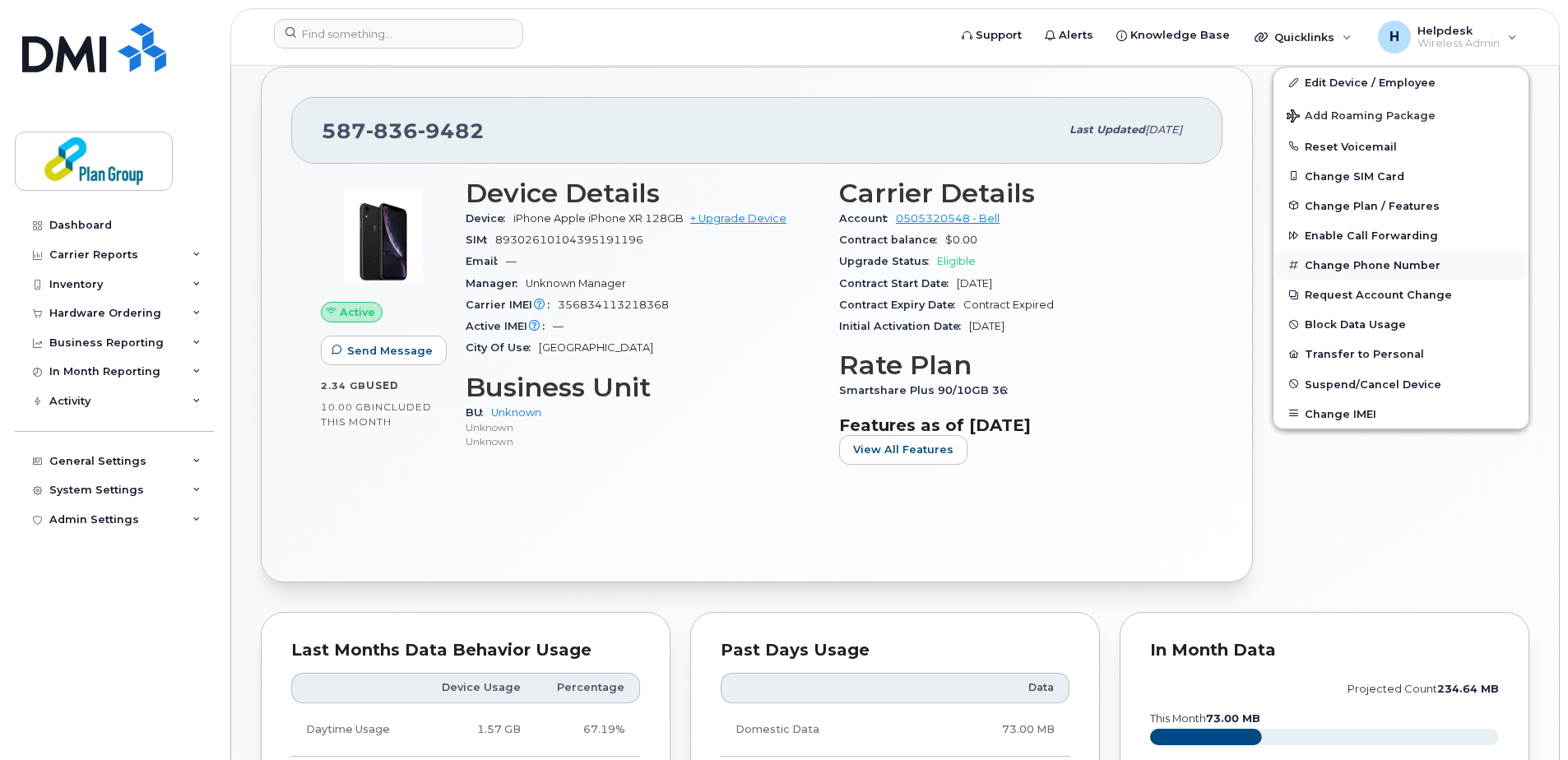
scroll to position [165, 0]
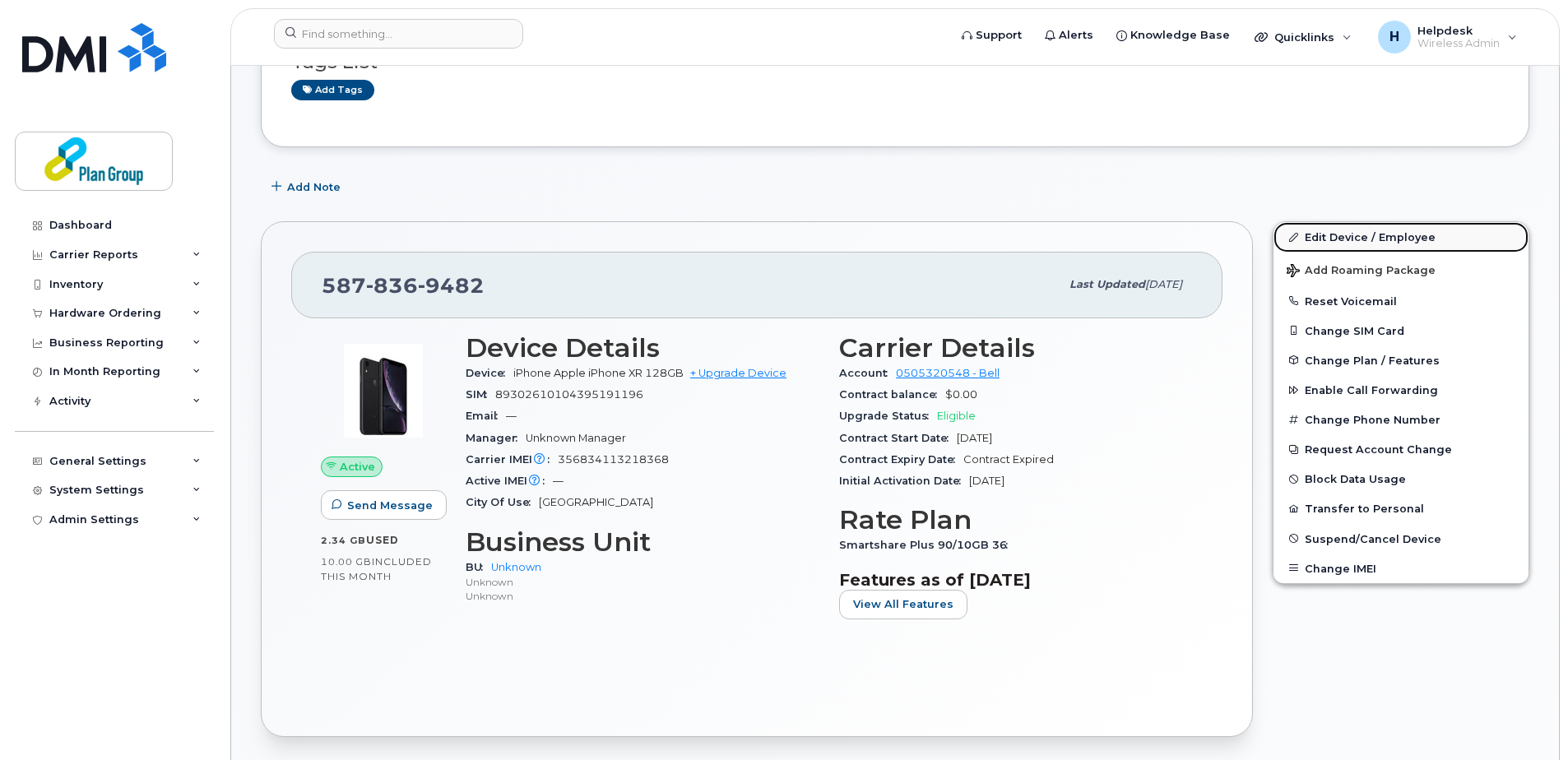
click at [1353, 234] on link "Edit Device / Employee" at bounding box center [1401, 236] width 255 height 30
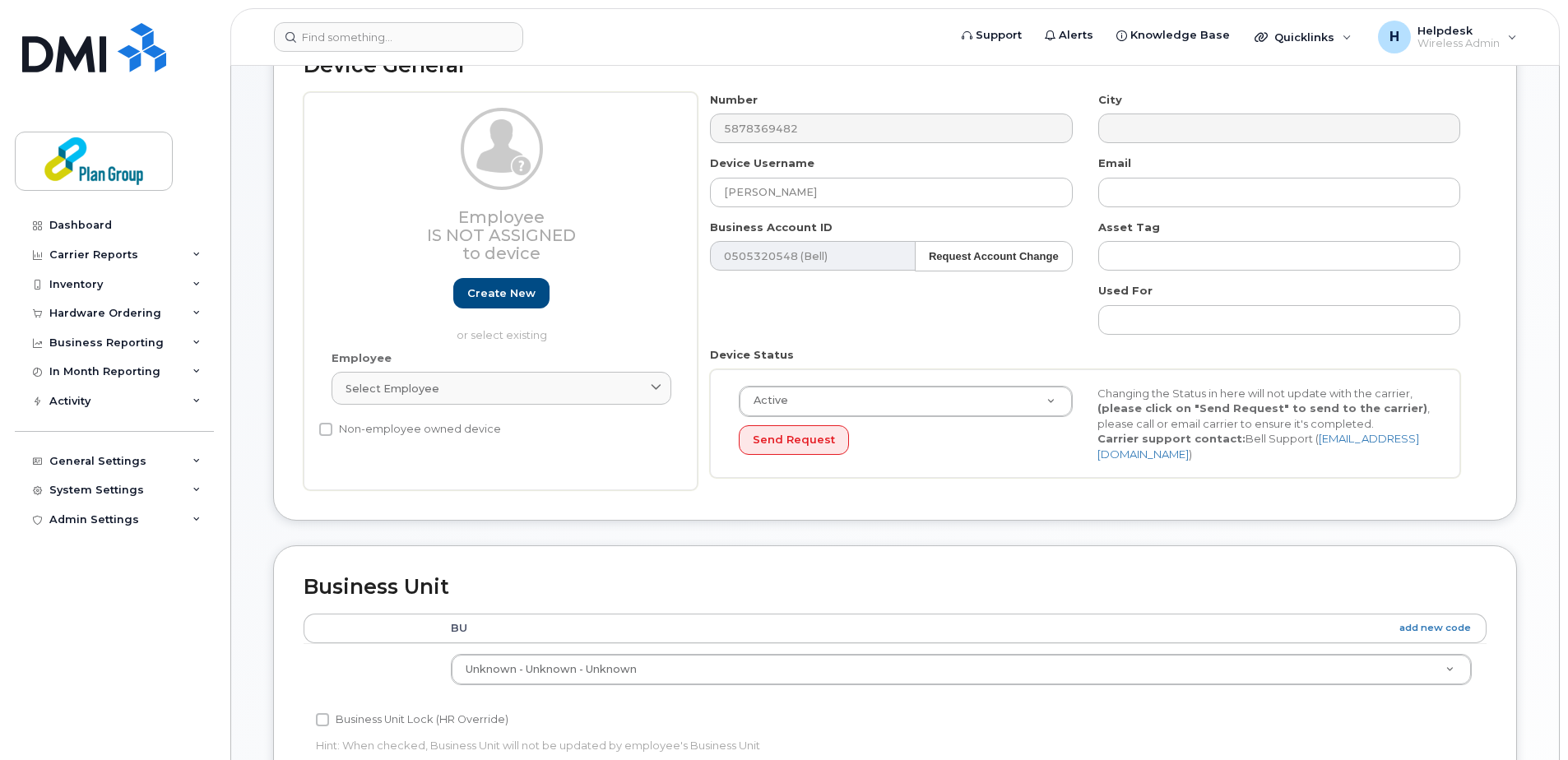
scroll to position [328, 0]
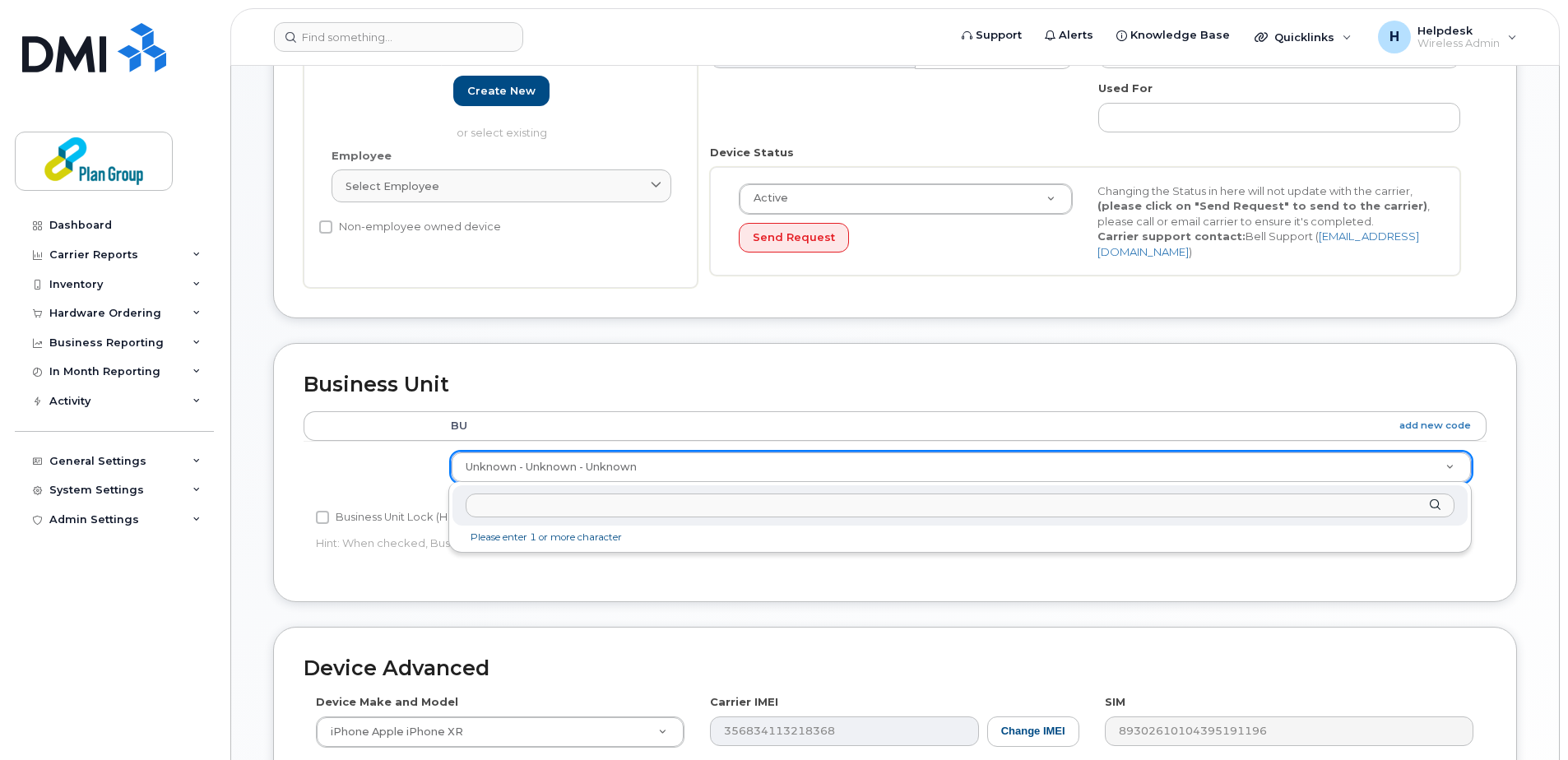
click at [675, 513] on input "text" at bounding box center [960, 505] width 989 height 24
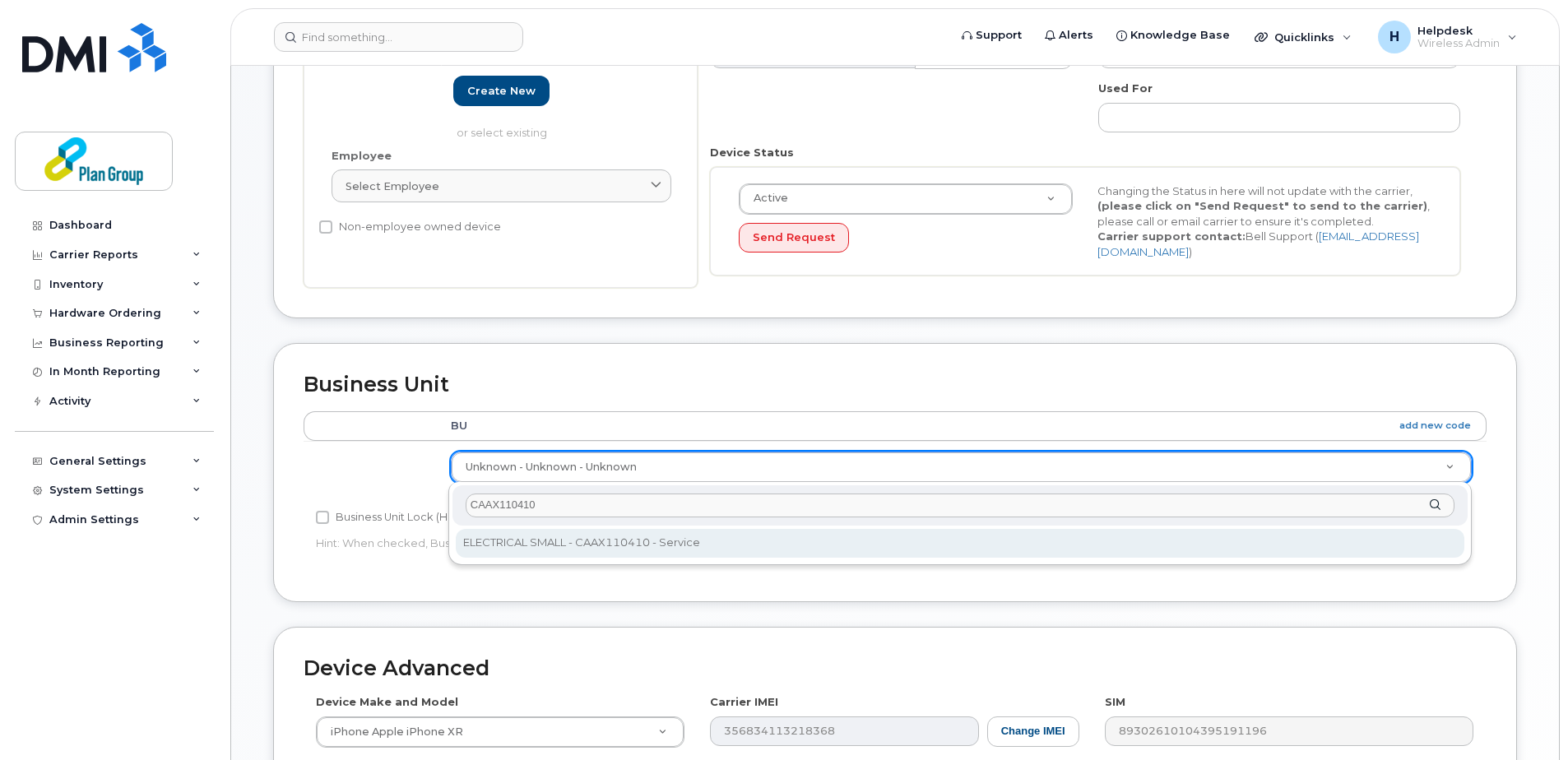
type input "CAAX110410"
type input "1989270"
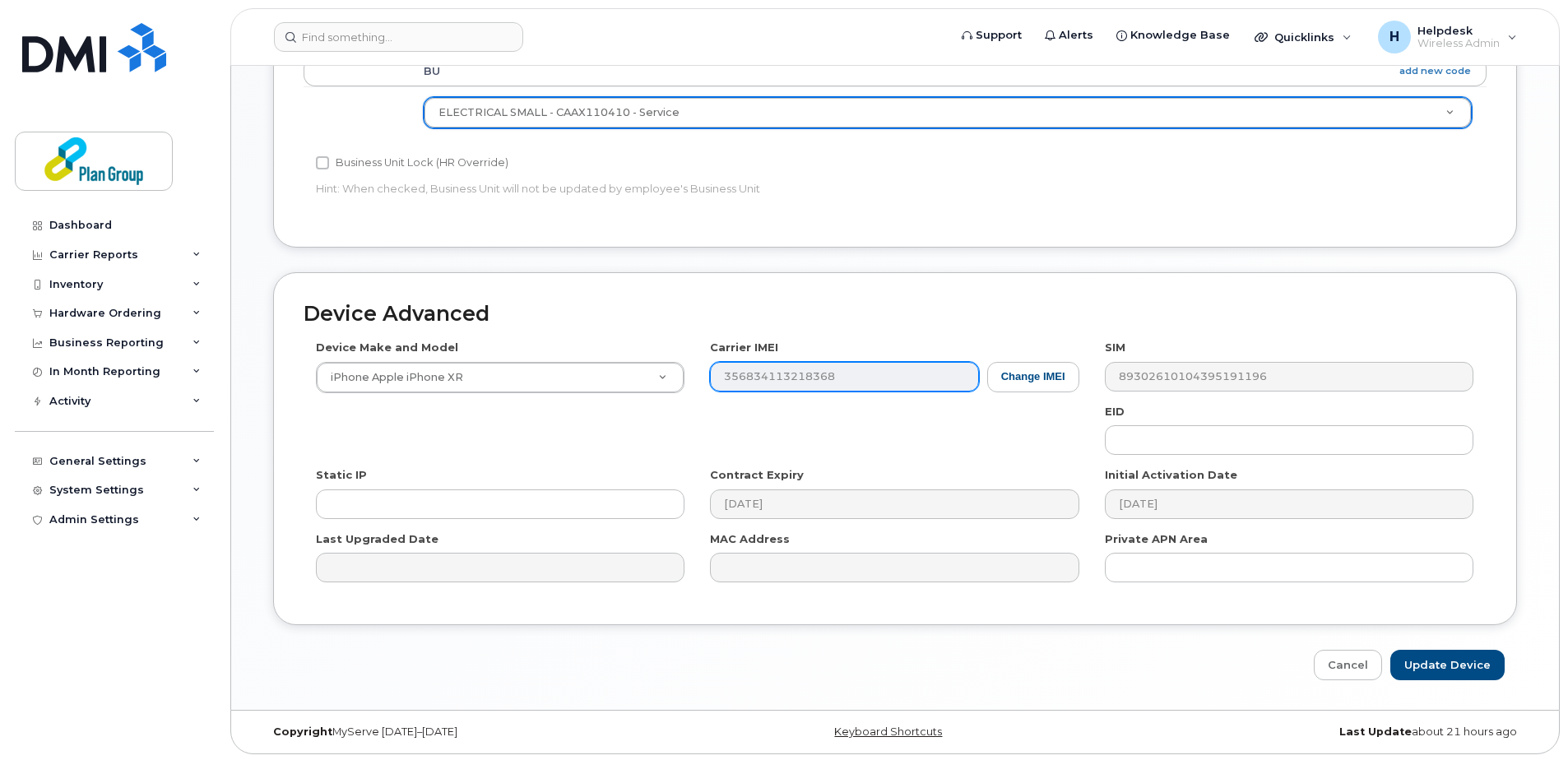
scroll to position [686, 0]
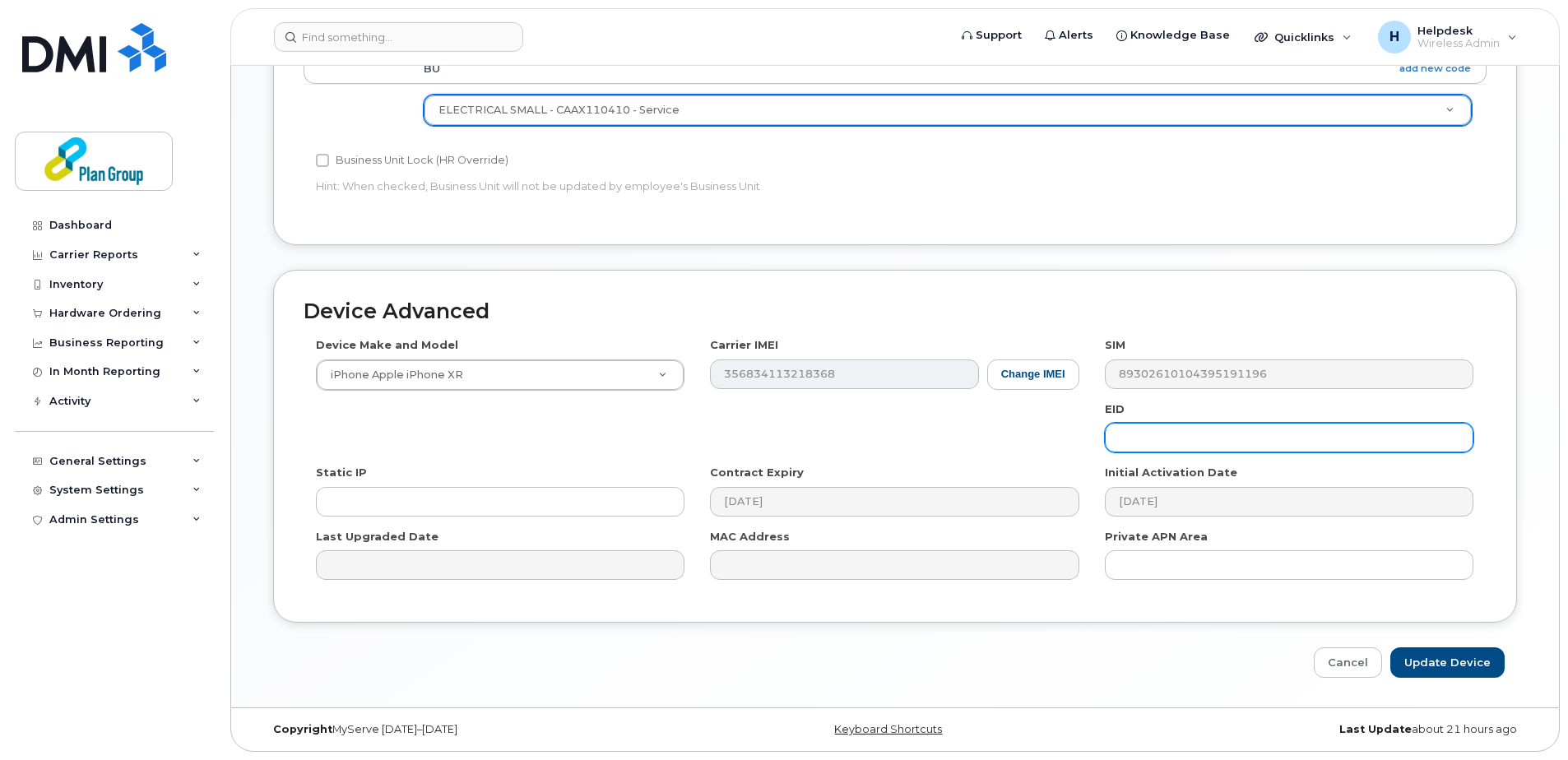
click at [1147, 444] on input "text" at bounding box center [1288, 437] width 368 height 30
paste input "MC8183"
type input "MC8183"
click at [1439, 664] on input "Update Device" at bounding box center [1448, 662] width 114 height 31
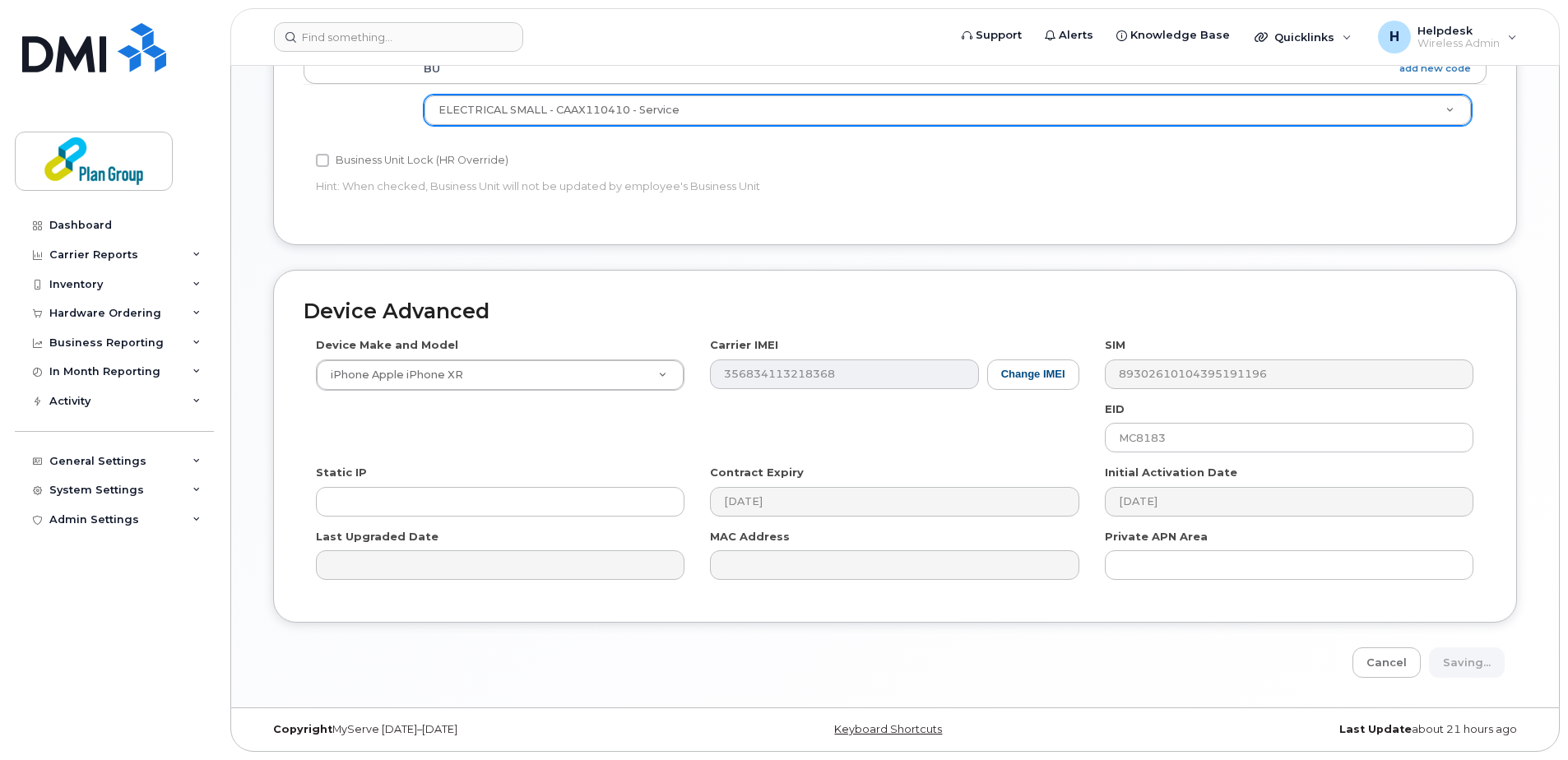
type input "Saving..."
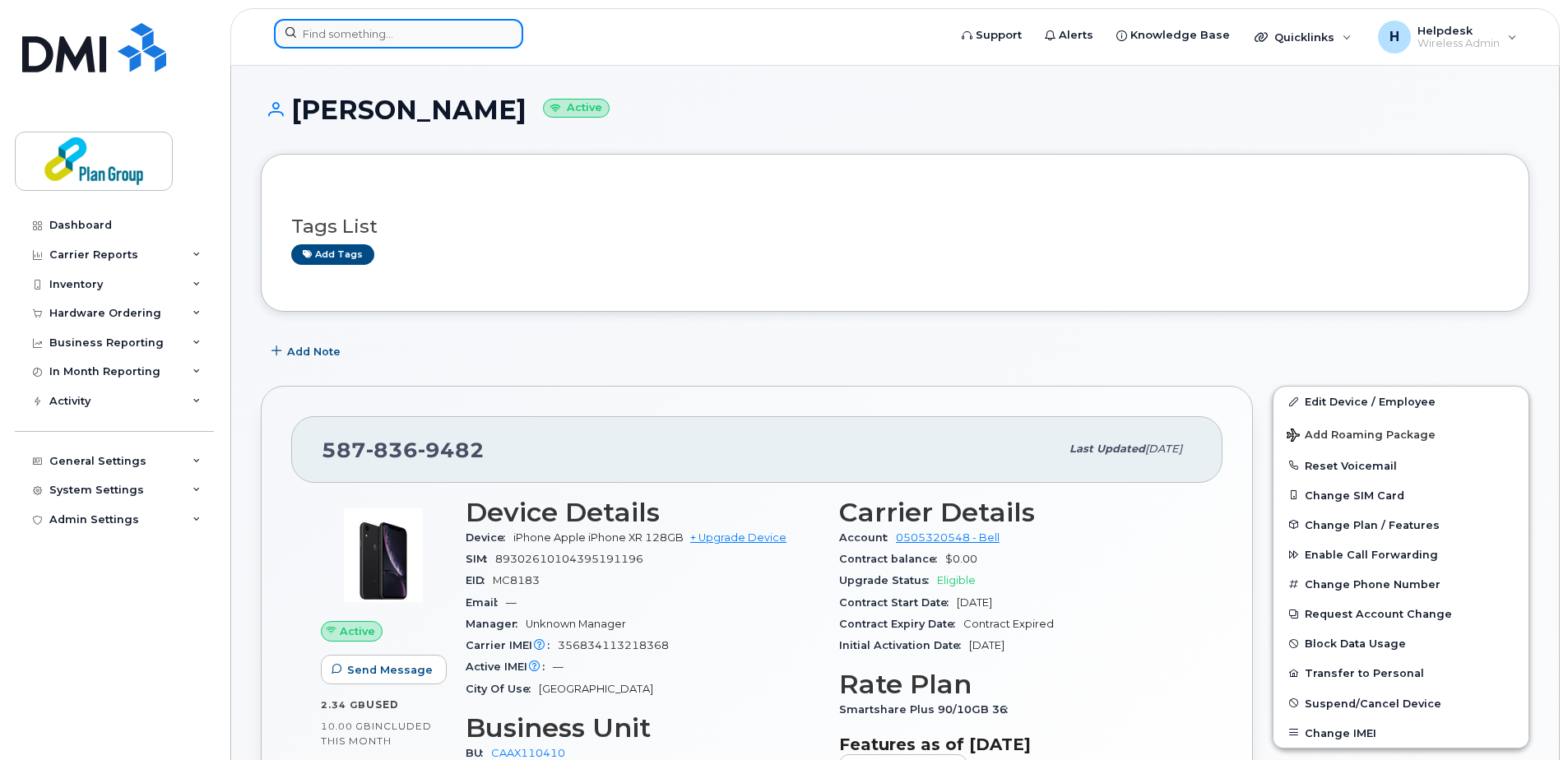
click at [482, 26] on input at bounding box center [398, 33] width 249 height 30
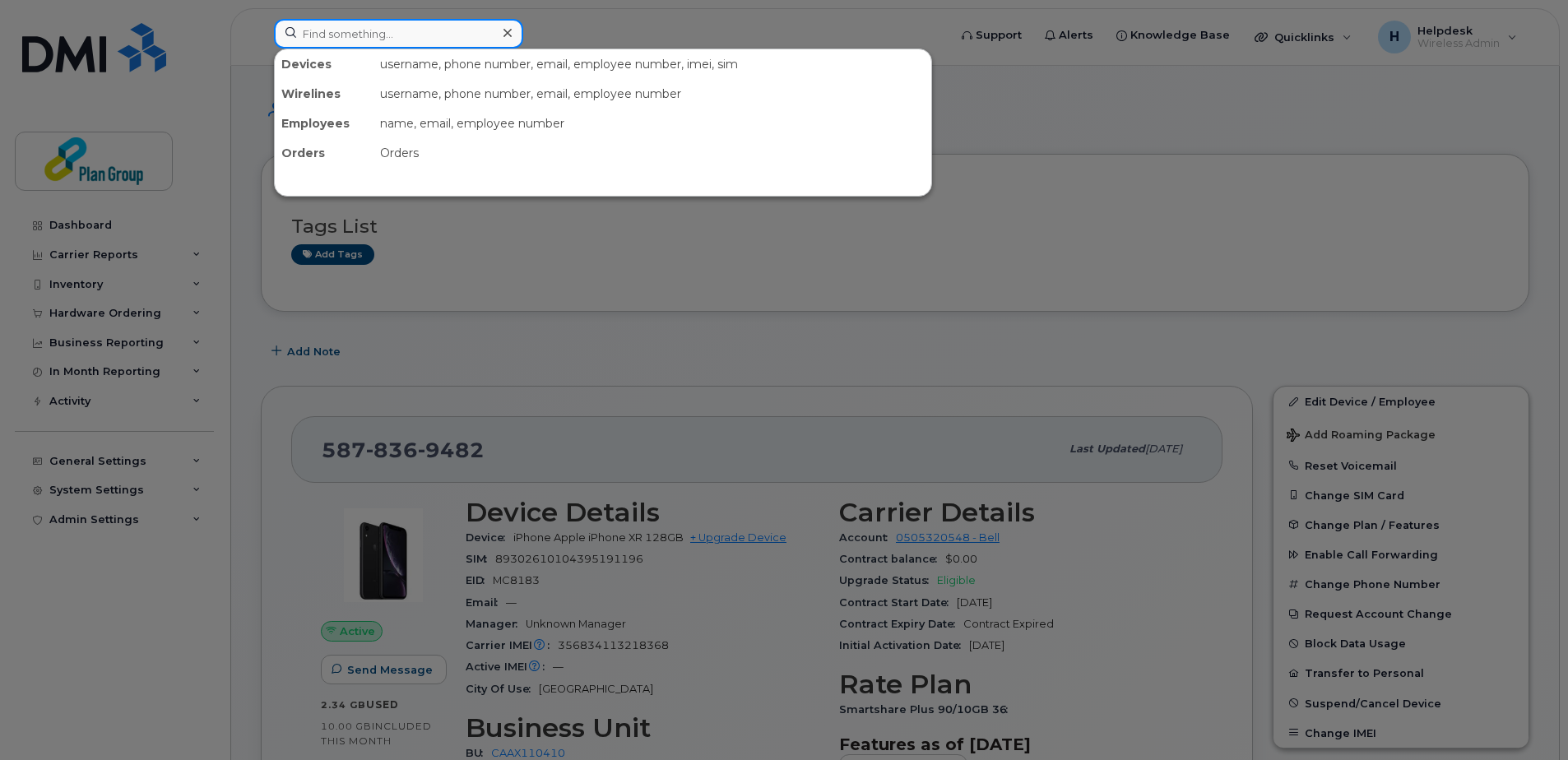
paste input "6474076032"
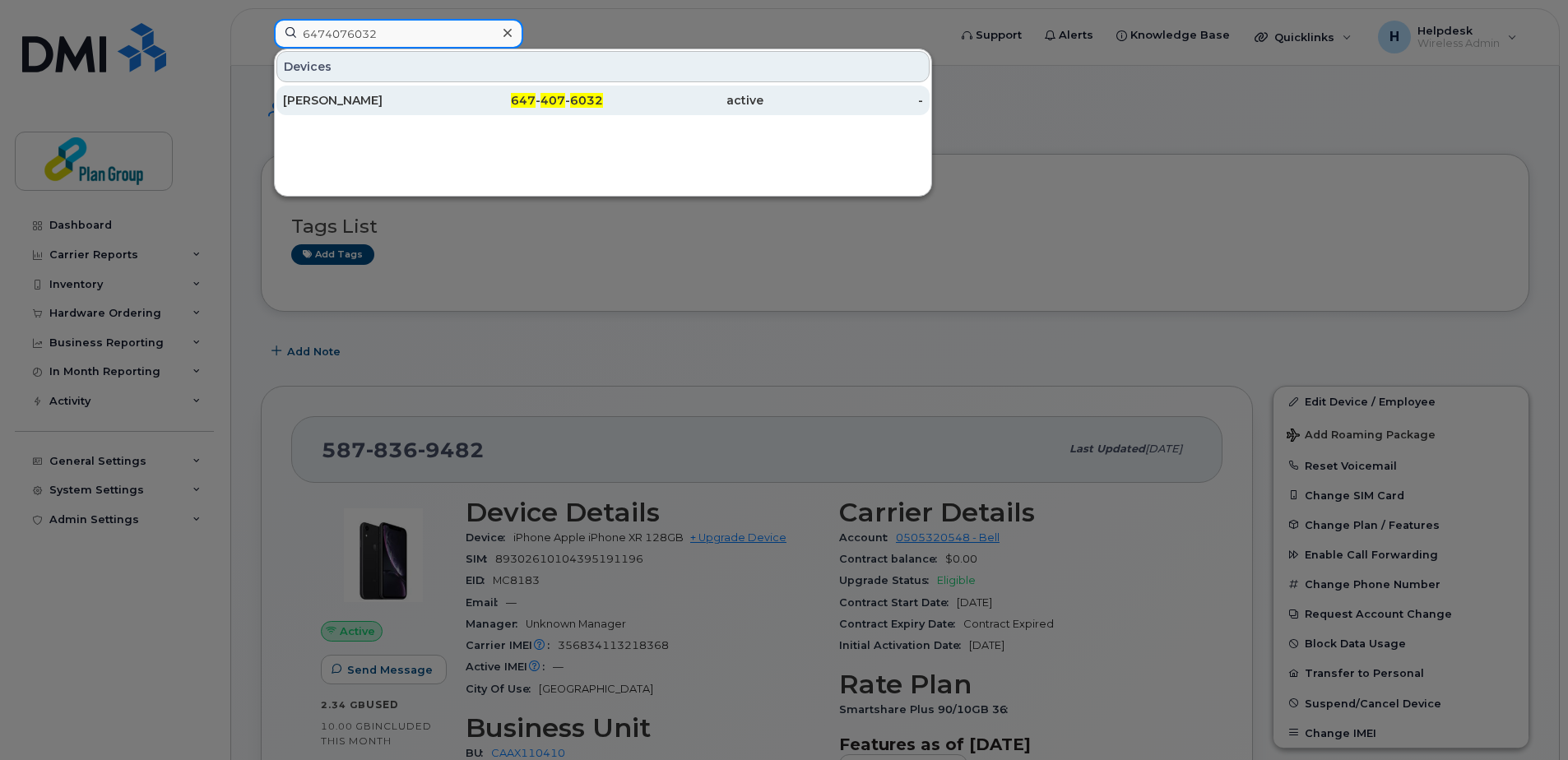
type input "6474076032"
click at [486, 94] on div "647 - 407 - 6032" at bounding box center [523, 100] width 160 height 16
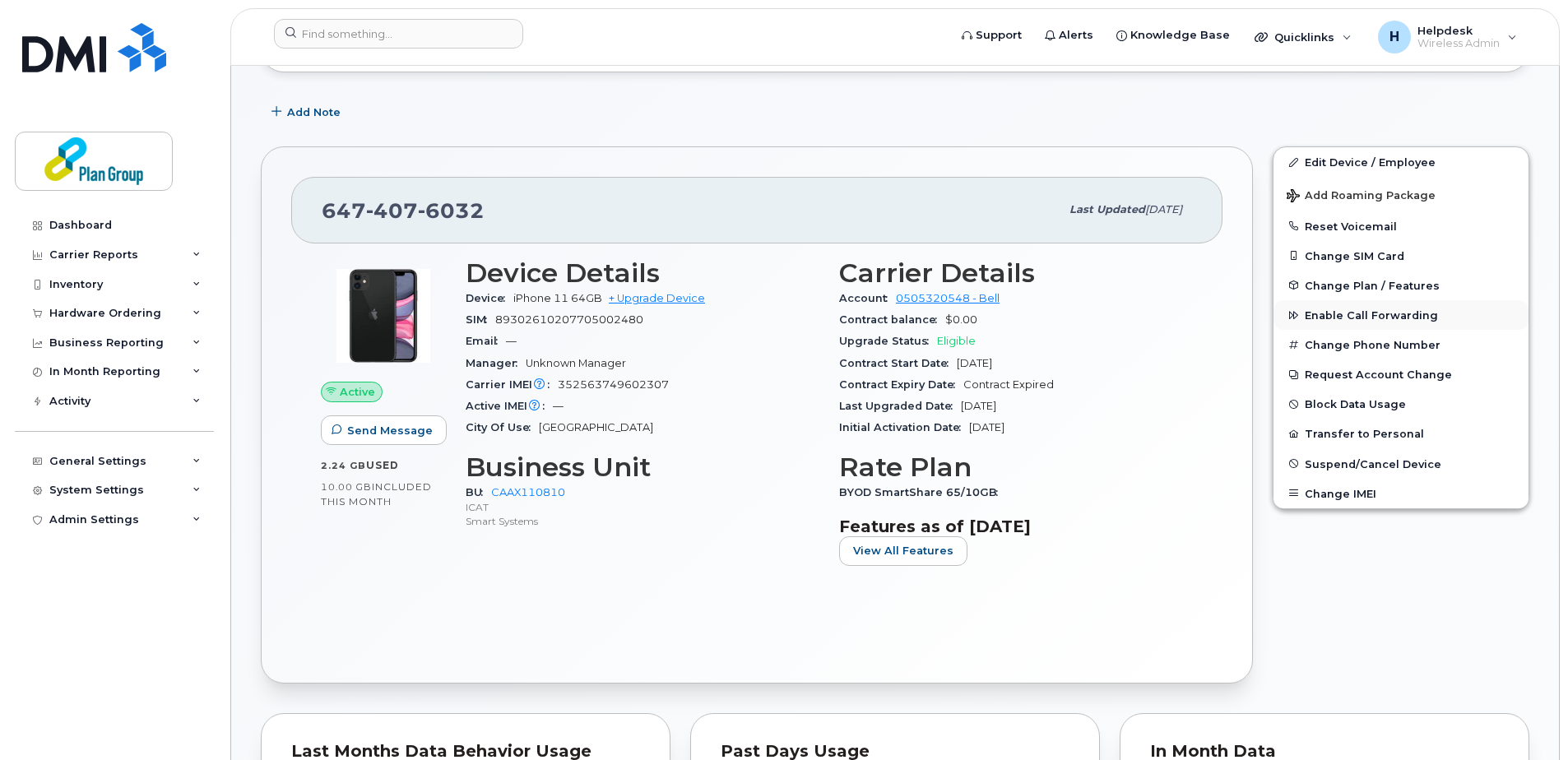
scroll to position [247, 0]
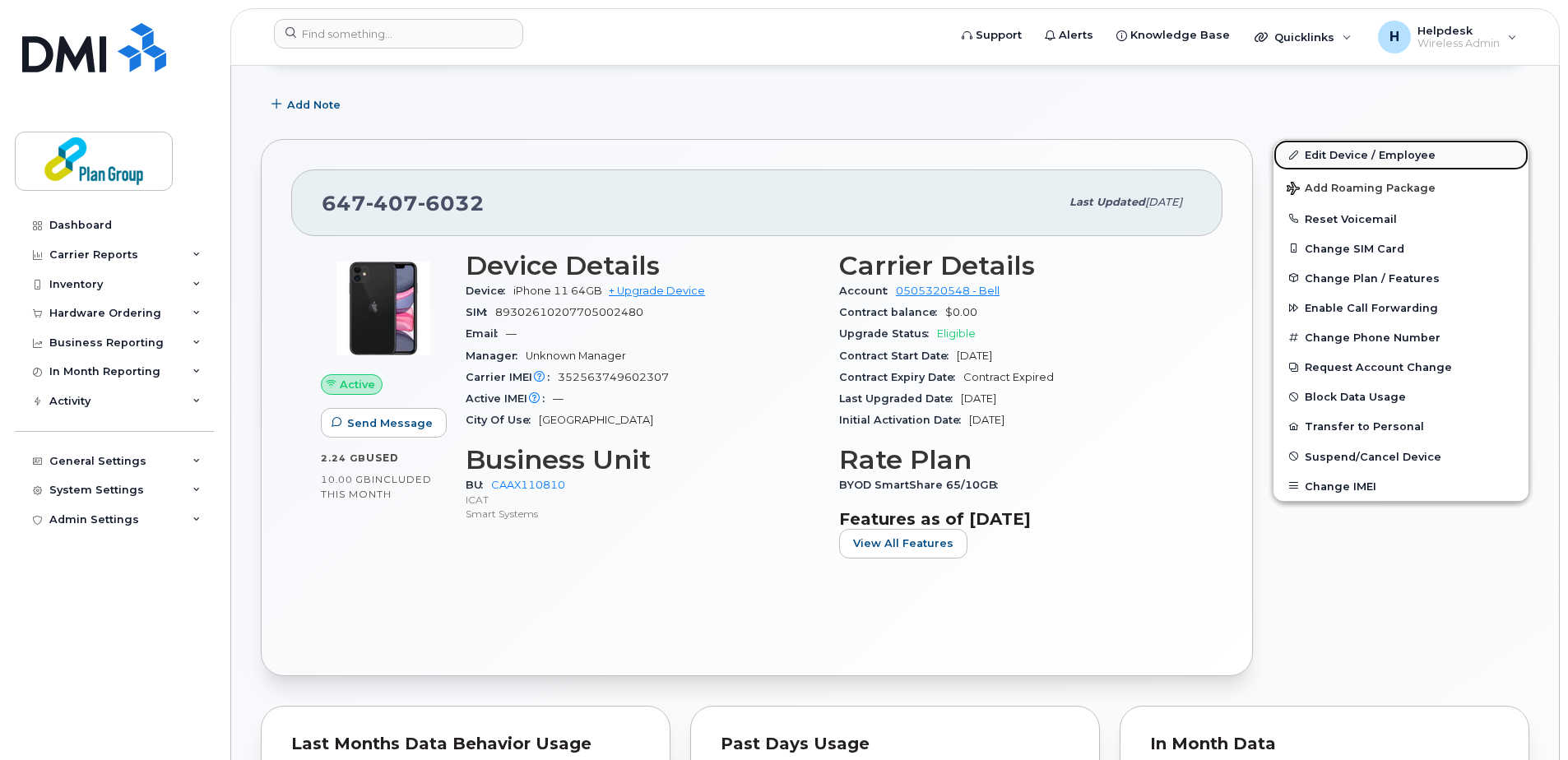
click at [1345, 157] on link "Edit Device / Employee" at bounding box center [1401, 154] width 255 height 30
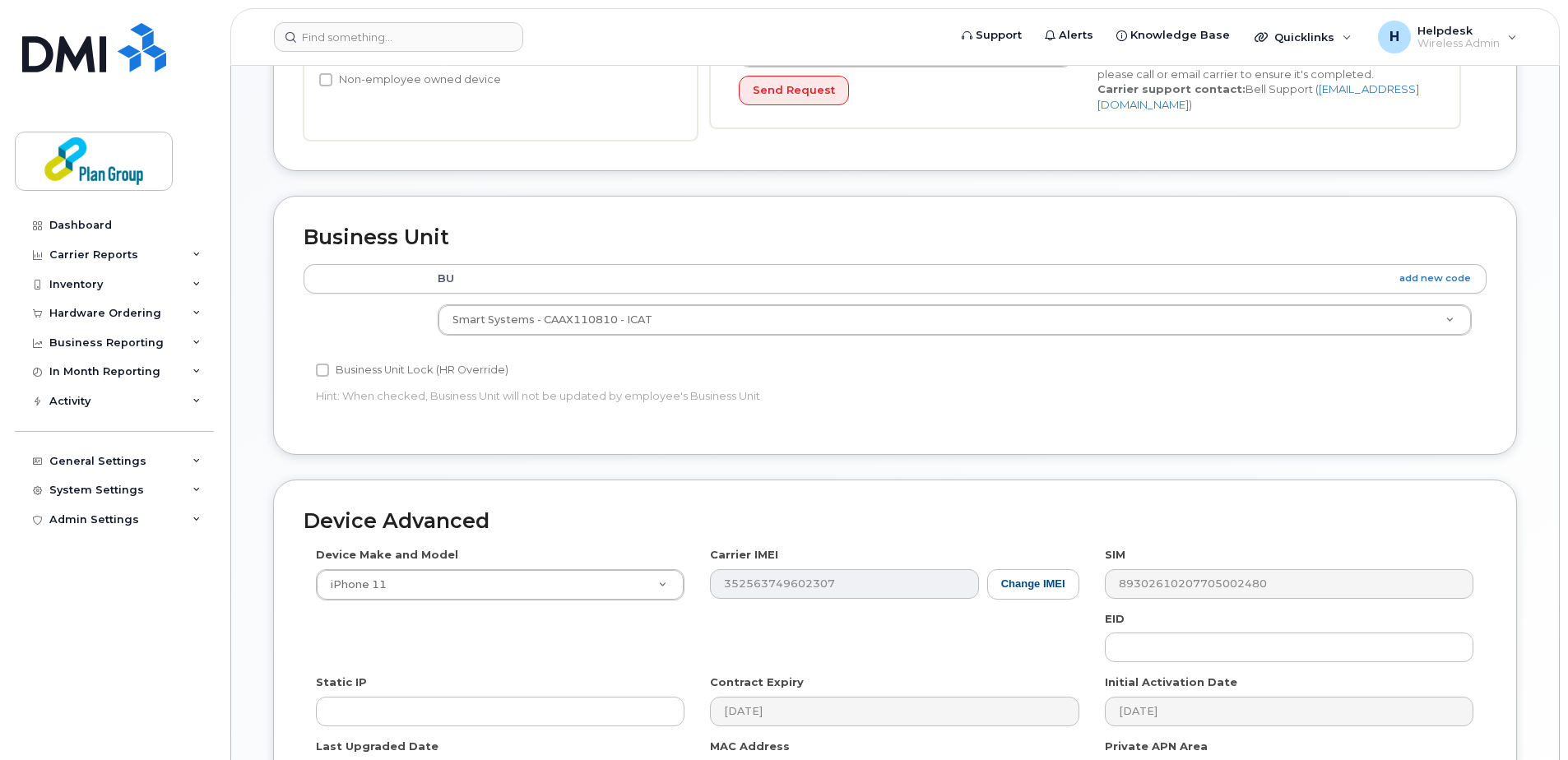
scroll to position [493, 0]
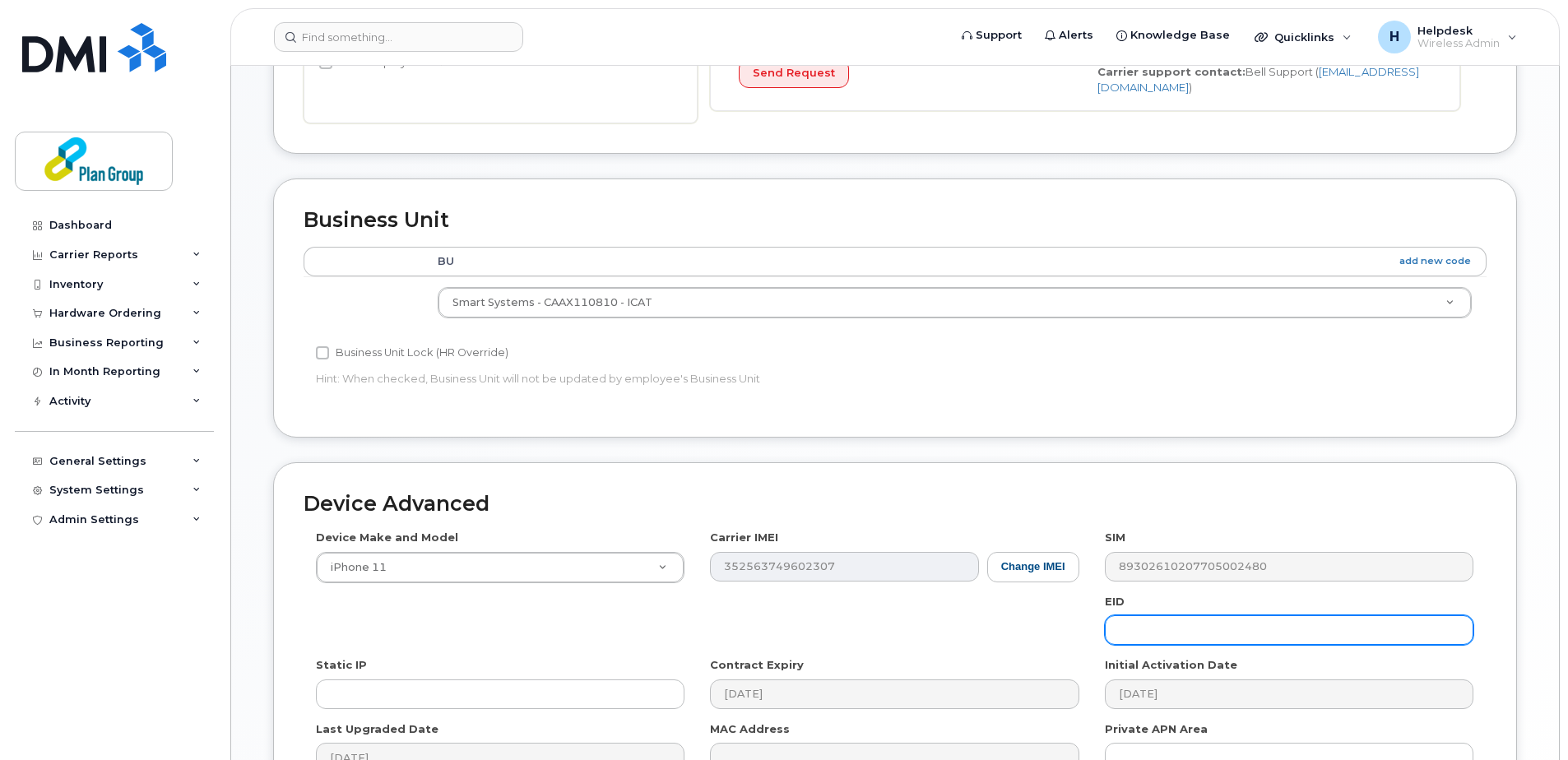
click at [1145, 630] on input "text" at bounding box center [1288, 630] width 368 height 30
paste input "KC8102"
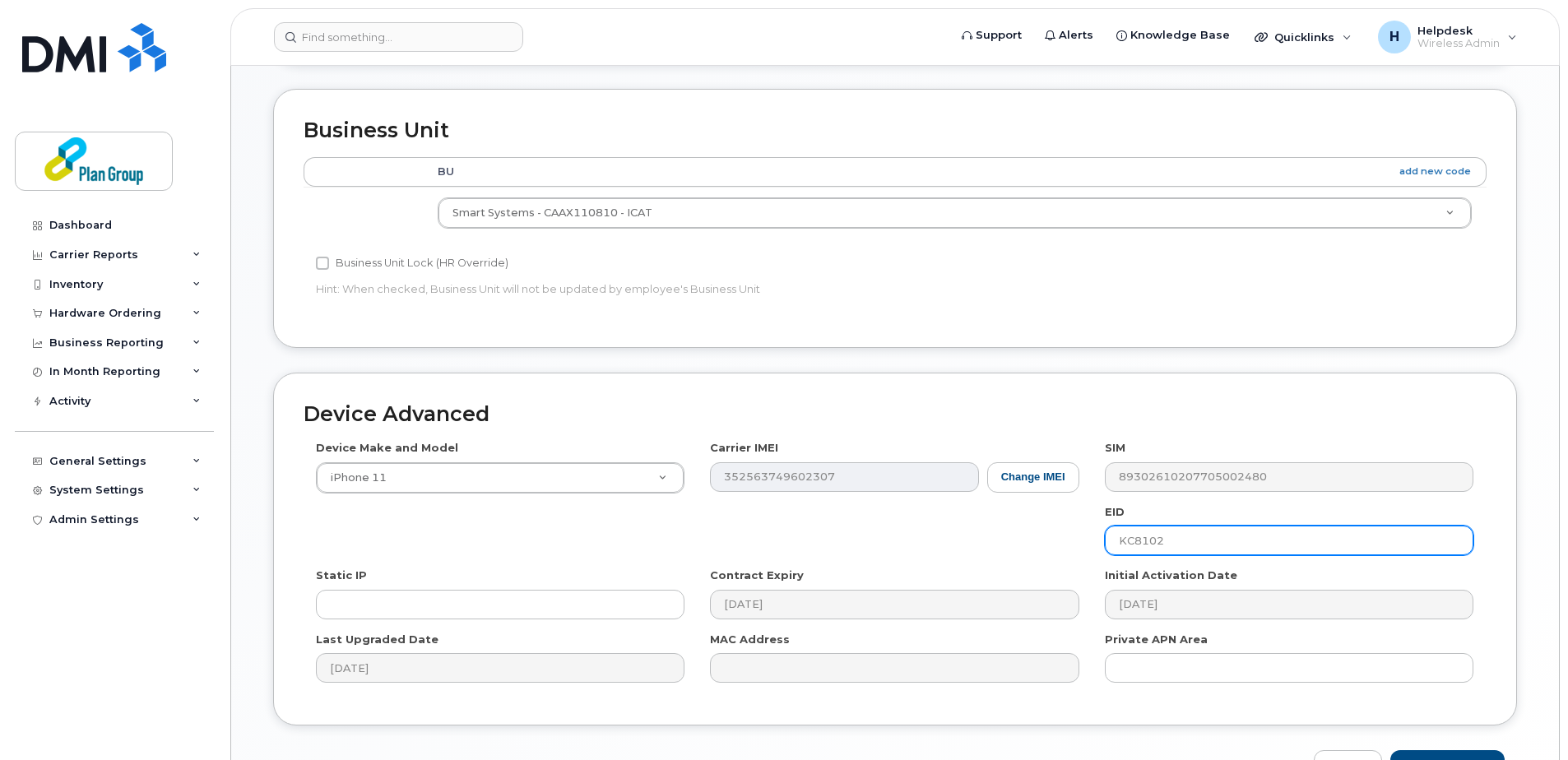
scroll to position [686, 0]
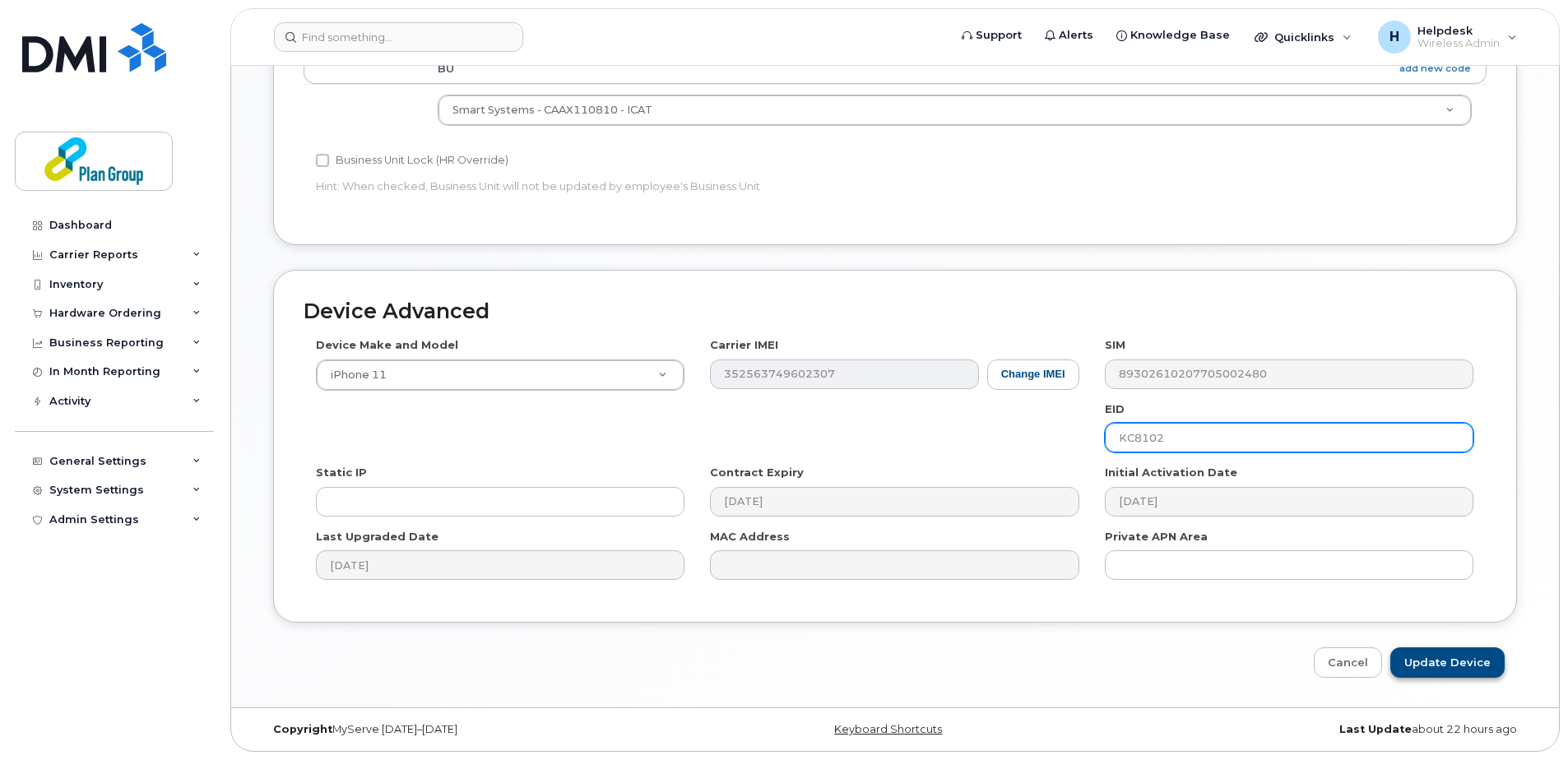
type input "KC8102"
click at [1415, 656] on input "Update Device" at bounding box center [1448, 662] width 114 height 31
type input "Saving..."
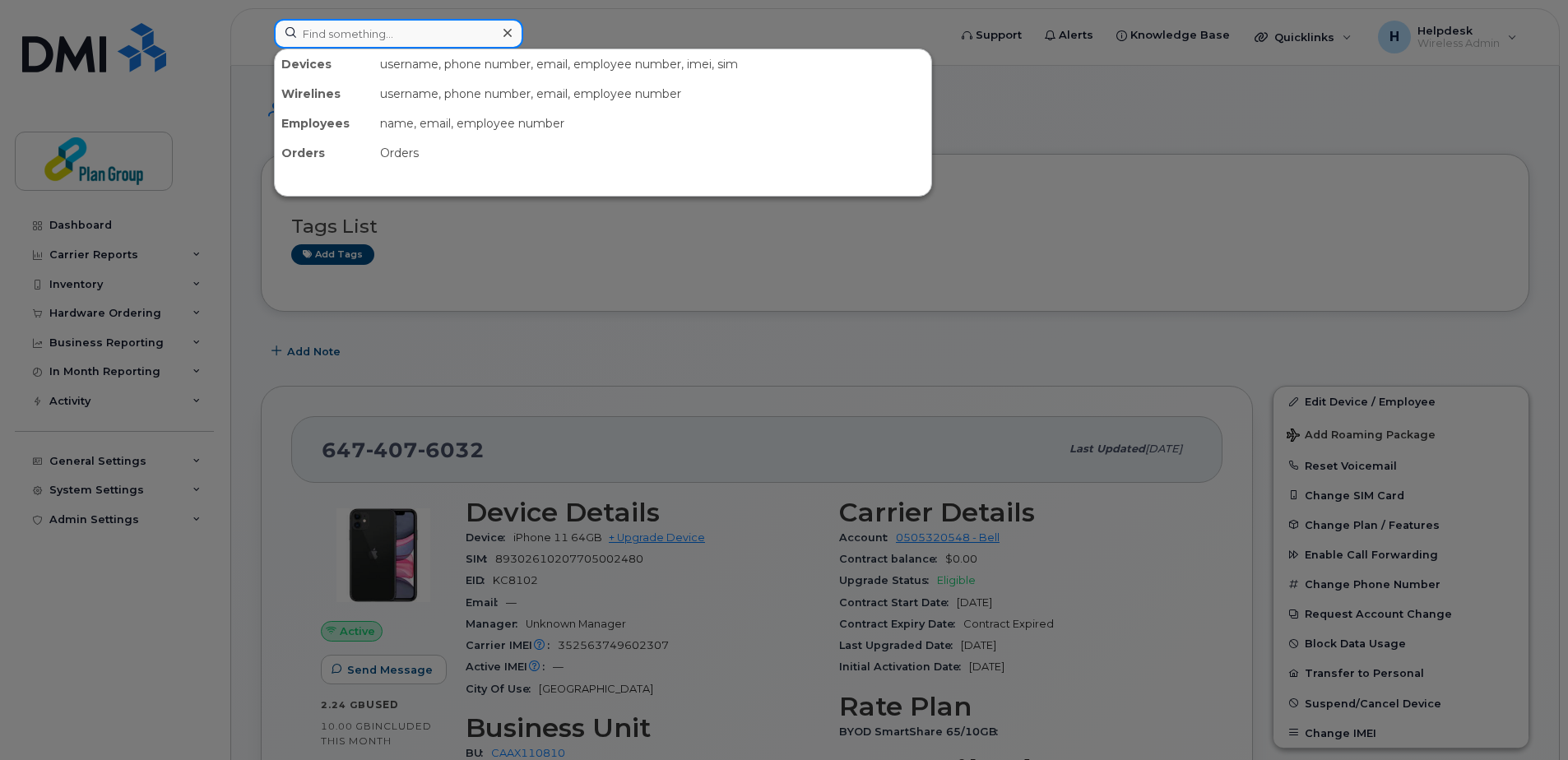
click at [493, 24] on input at bounding box center [398, 33] width 249 height 30
paste input "4374511217"
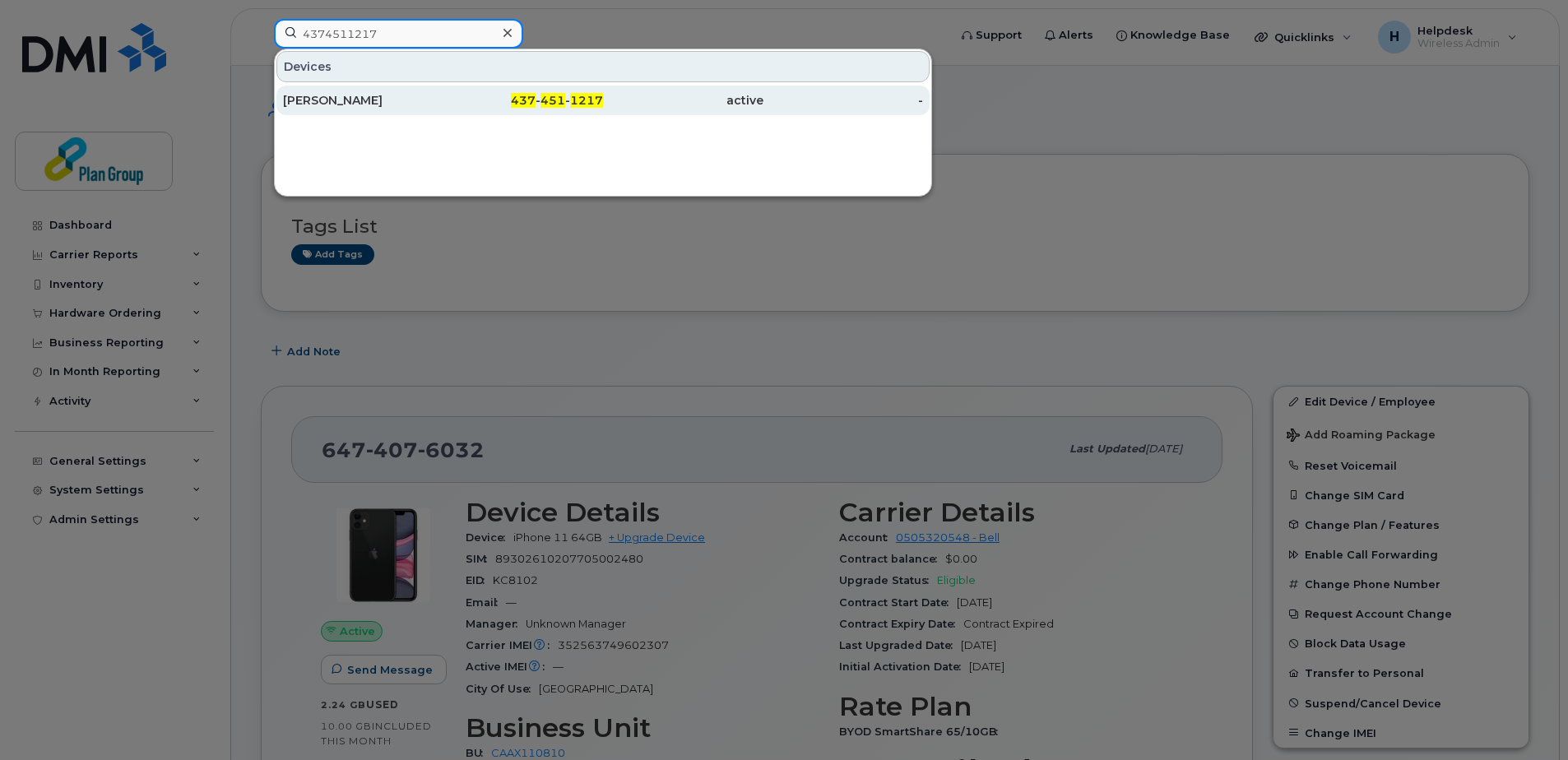
type input "4374511217"
click at [387, 103] on div "[PERSON_NAME]" at bounding box center [363, 100] width 160 height 16
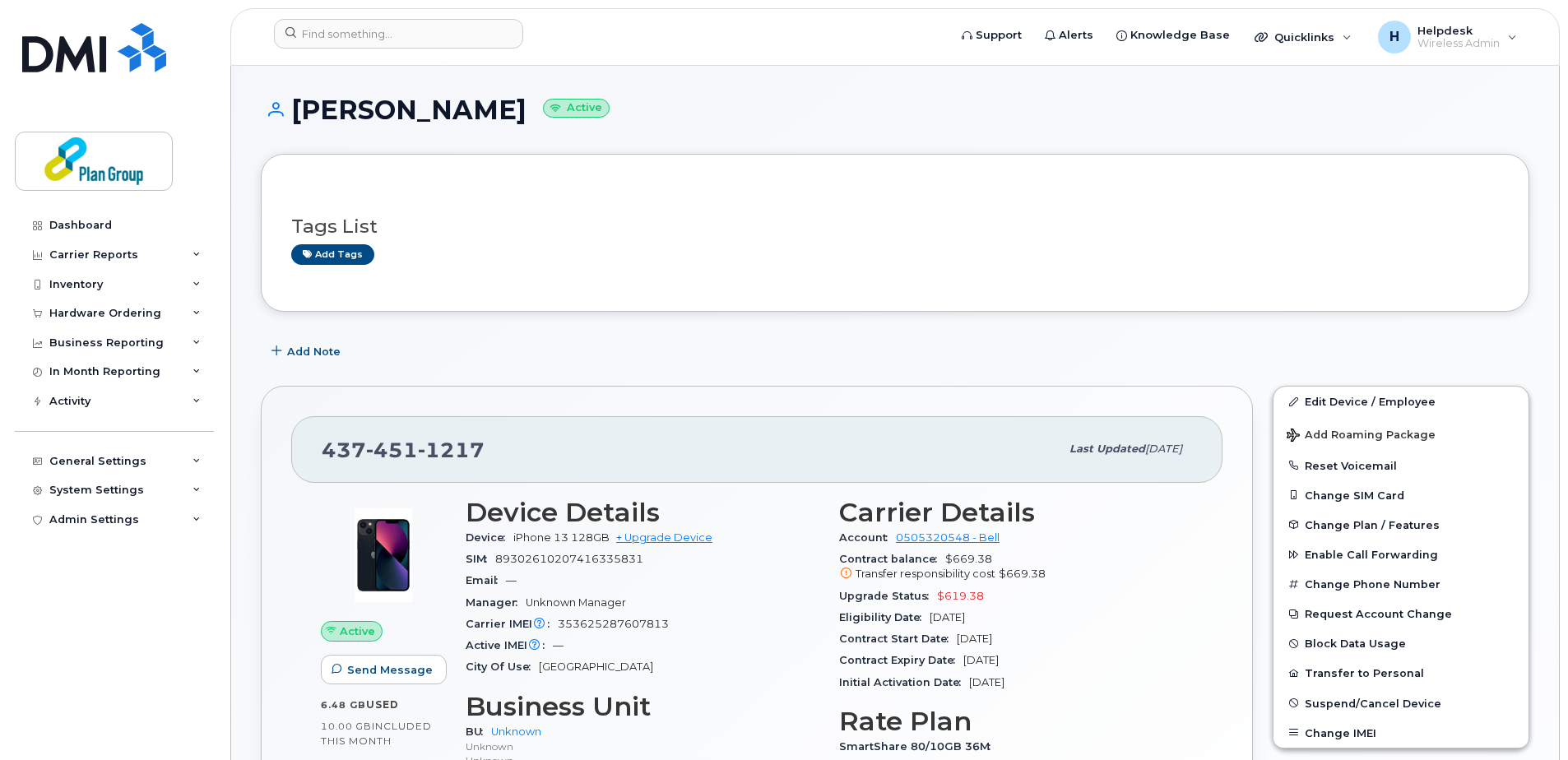
click at [439, 119] on h1 "[PERSON_NAME] Active" at bounding box center [894, 109] width 1268 height 29
copy h1 "[PERSON_NAME]"
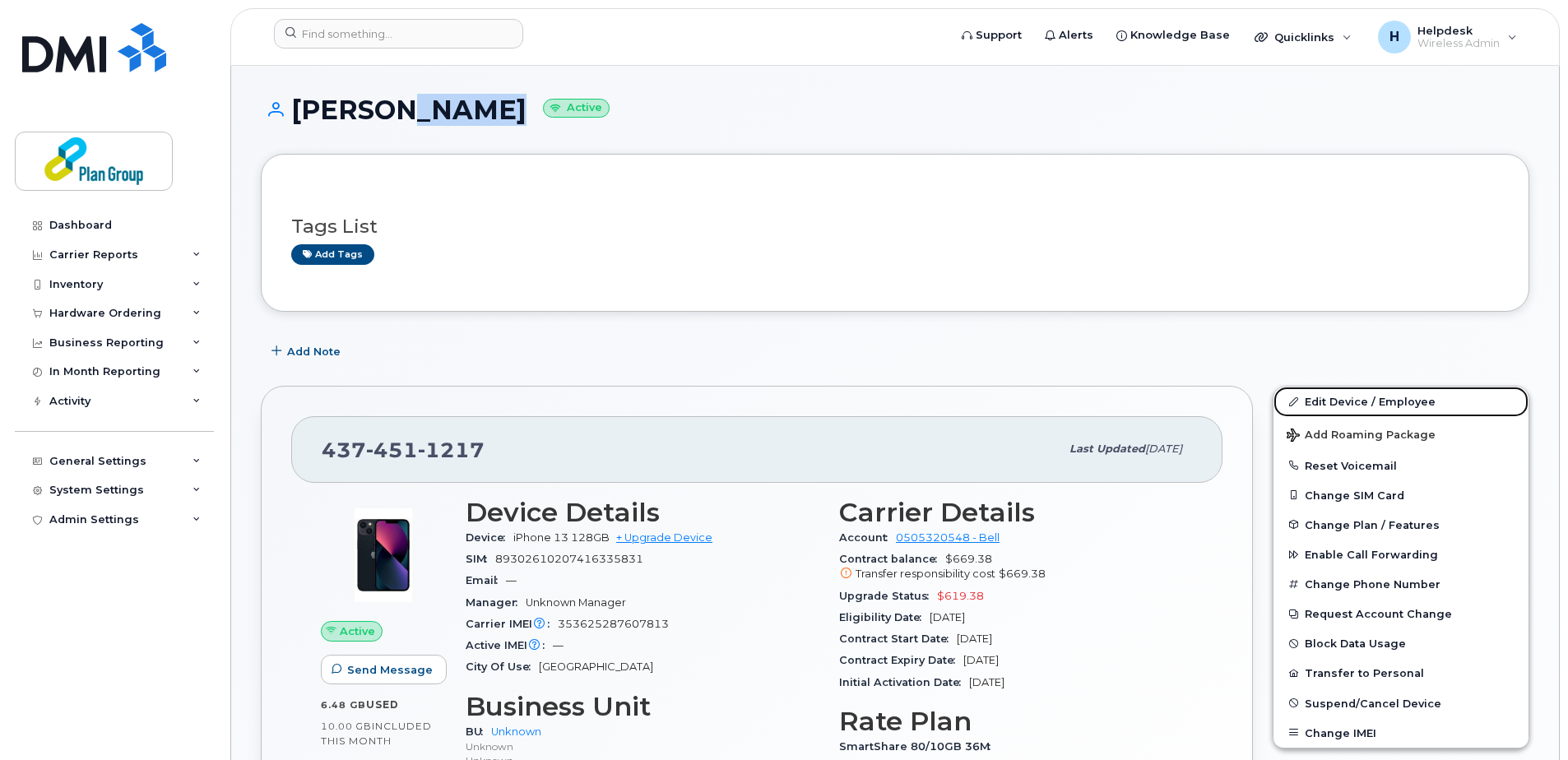
drag, startPoint x: 1296, startPoint y: 401, endPoint x: 1067, endPoint y: 443, distance: 232.8
click at [1296, 401] on icon at bounding box center [1294, 402] width 9 height 9
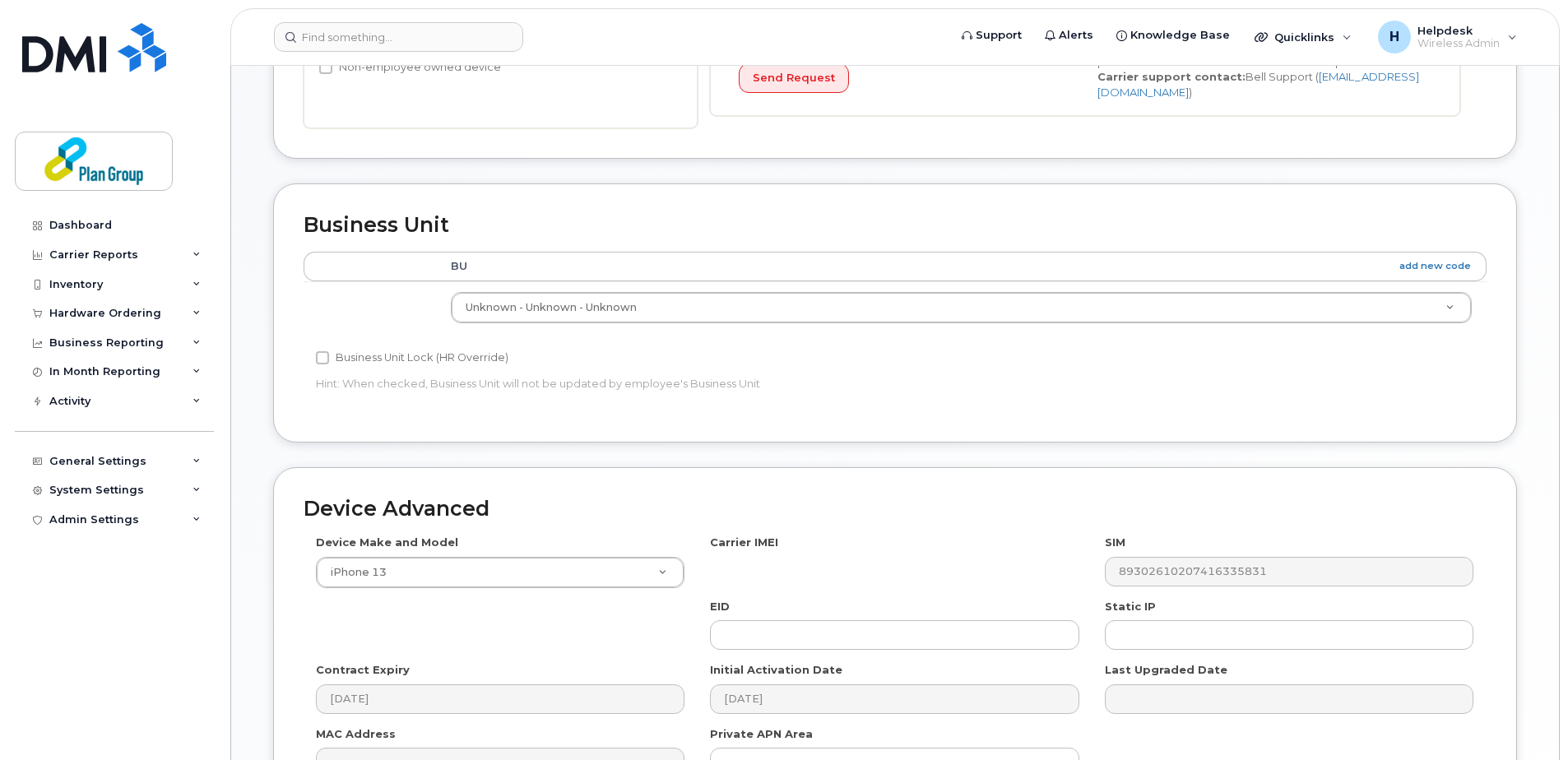
scroll to position [493, 0]
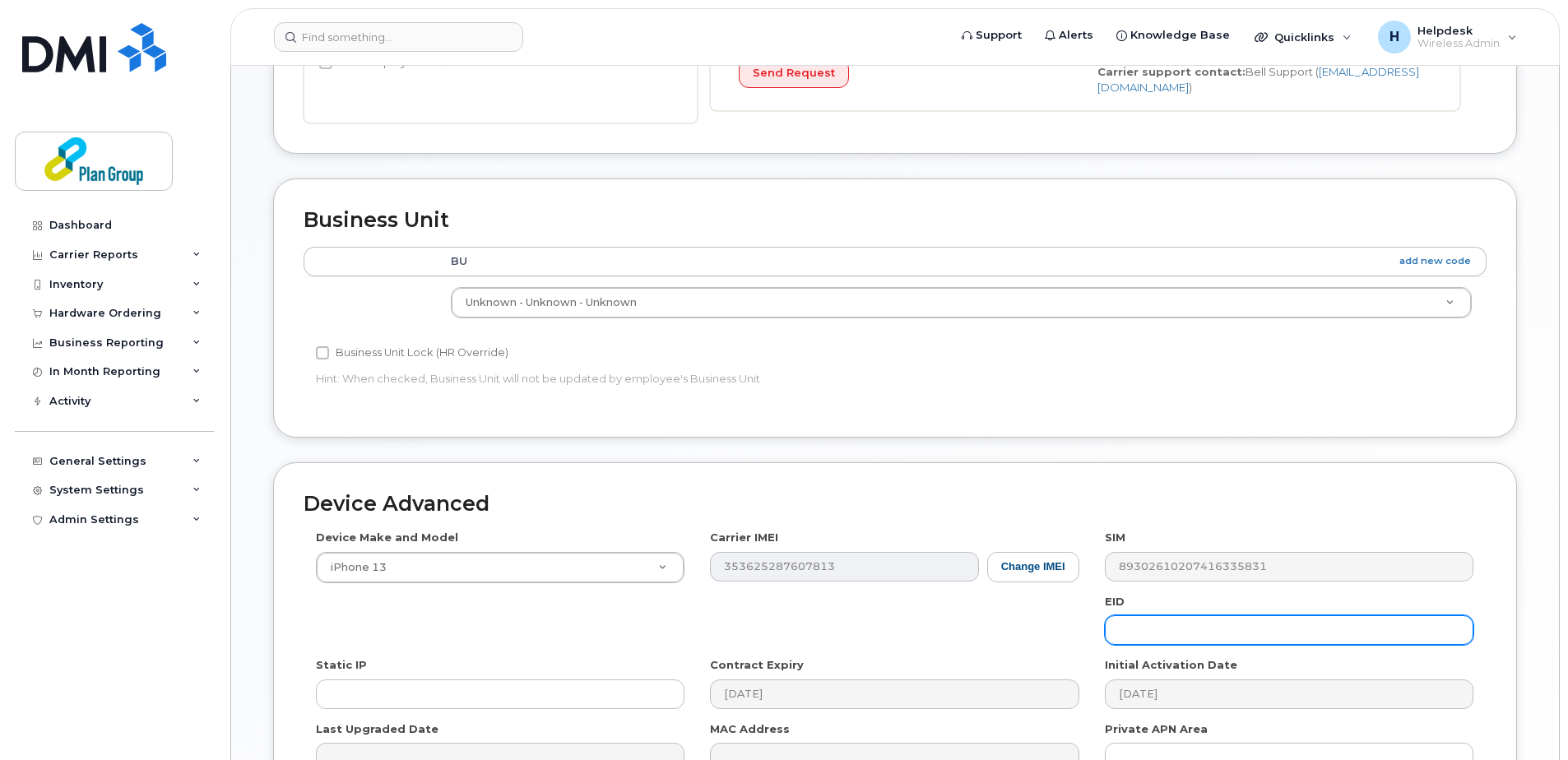
click at [1112, 624] on input "text" at bounding box center [1288, 630] width 368 height 30
paste input "qv8248"
type input "qv8248"
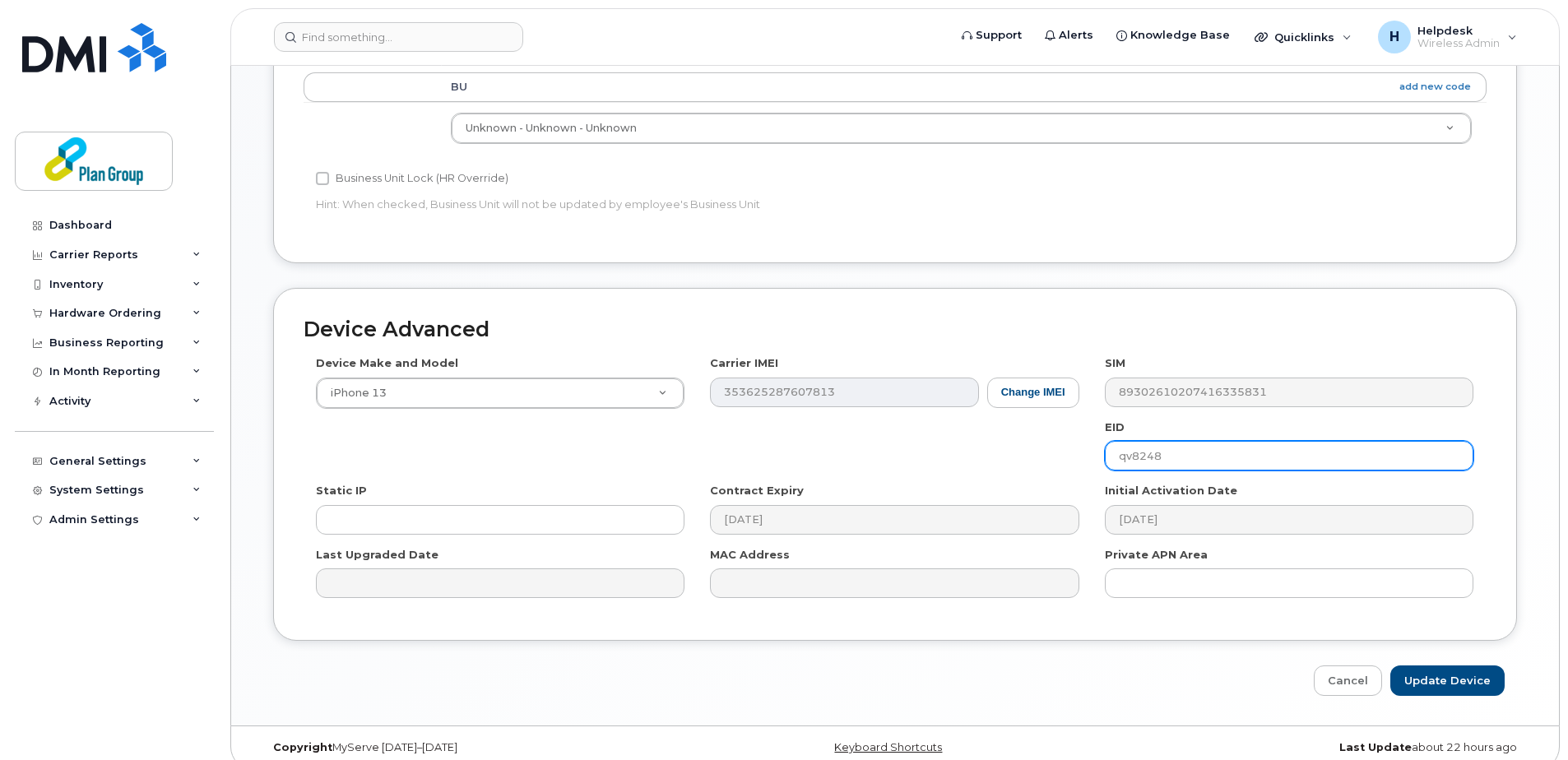
scroll to position [686, 0]
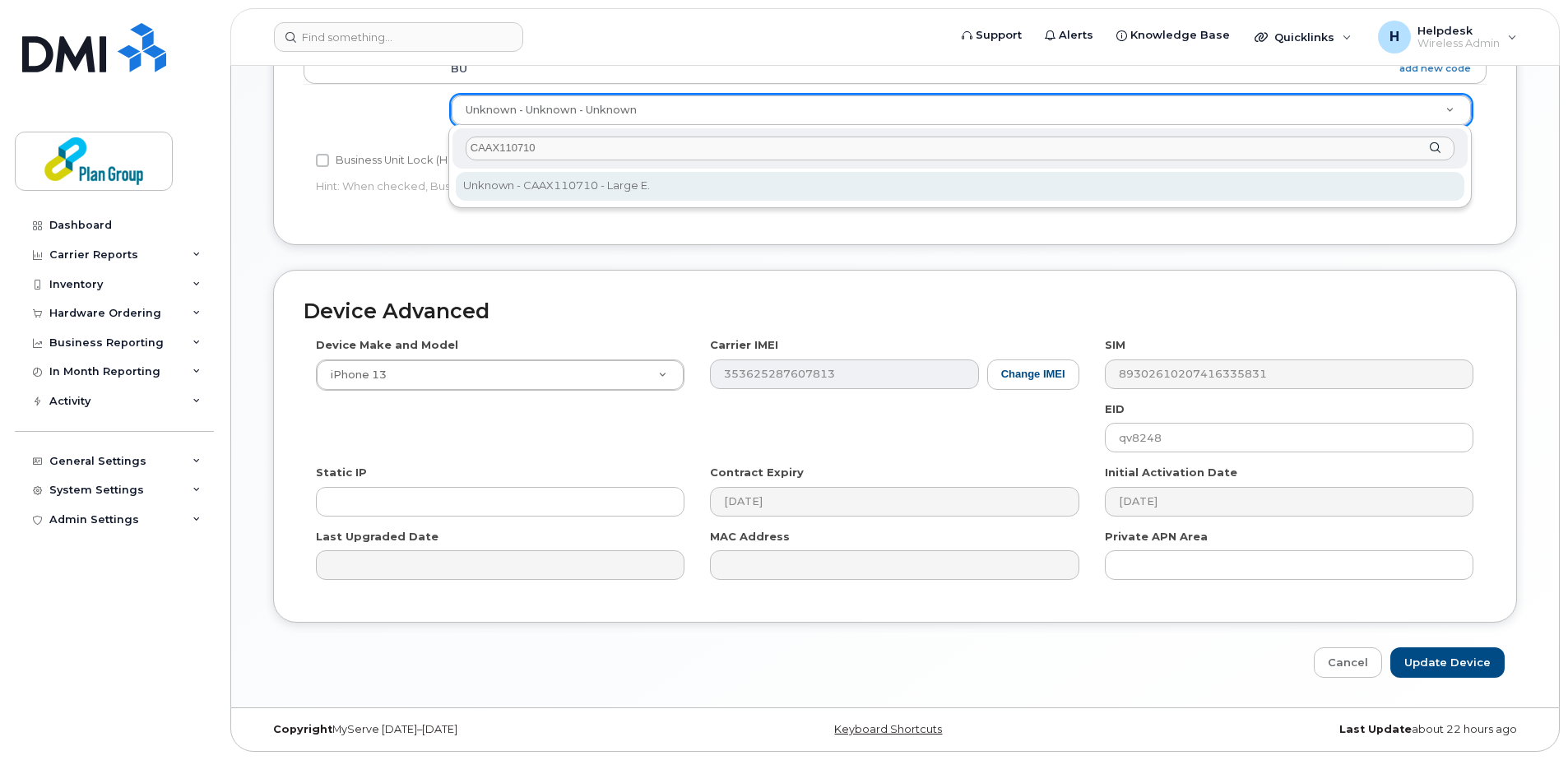
type input "CAAX110710"
type input "1989275"
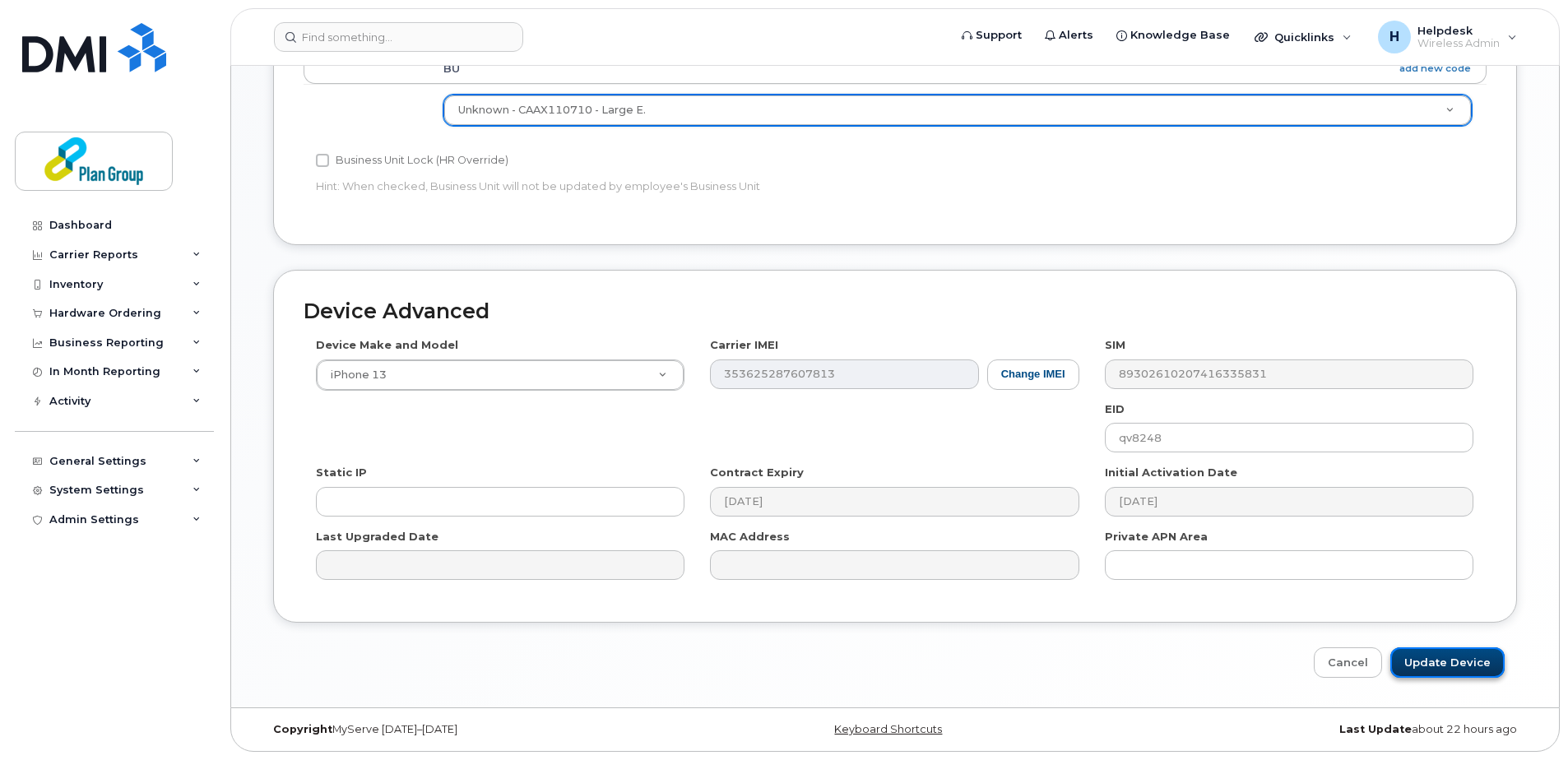
click at [1458, 652] on input "Update Device" at bounding box center [1448, 662] width 114 height 31
type input "Saving..."
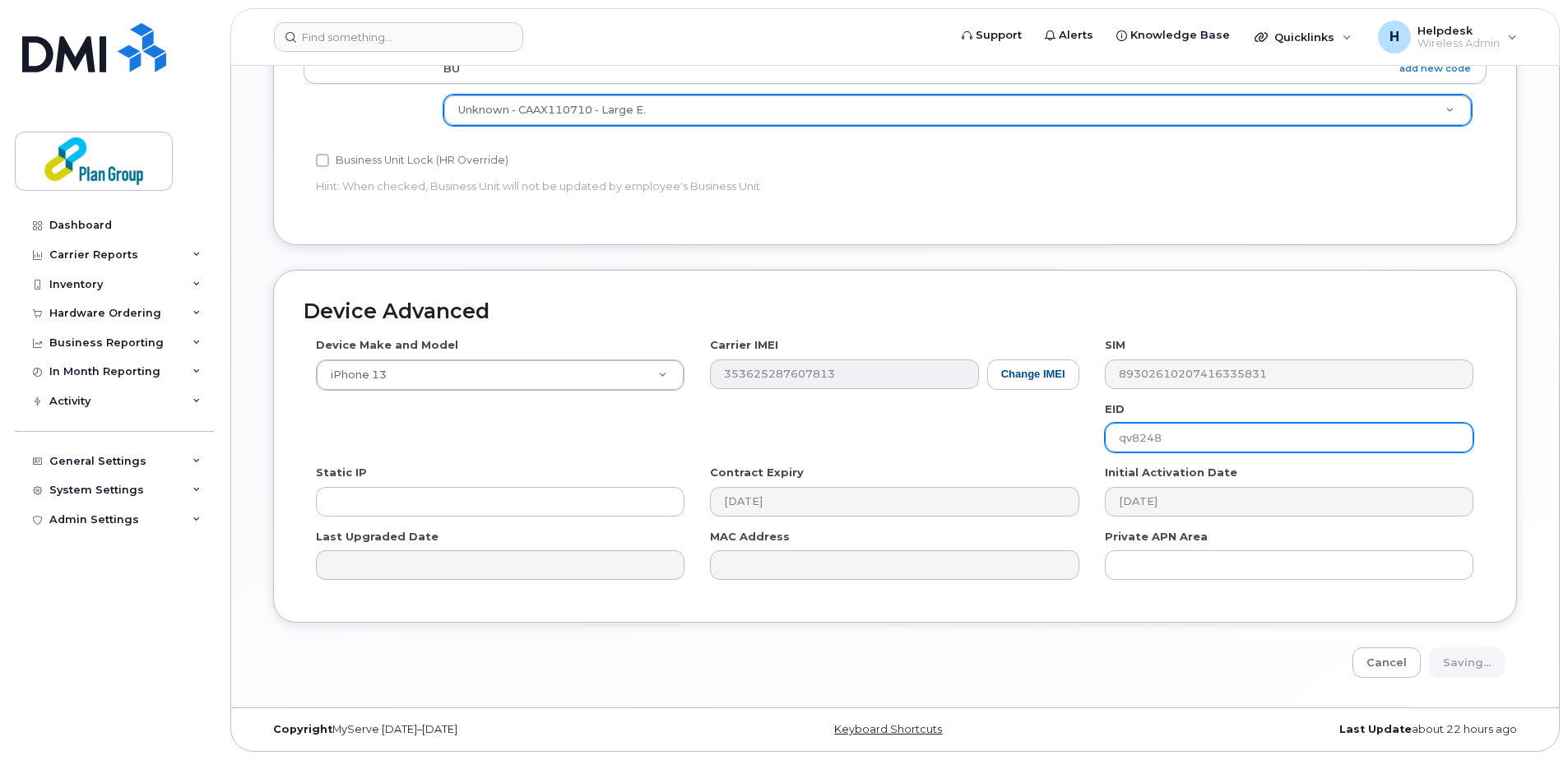
click at [1147, 436] on input "qv8248" at bounding box center [1288, 437] width 368 height 30
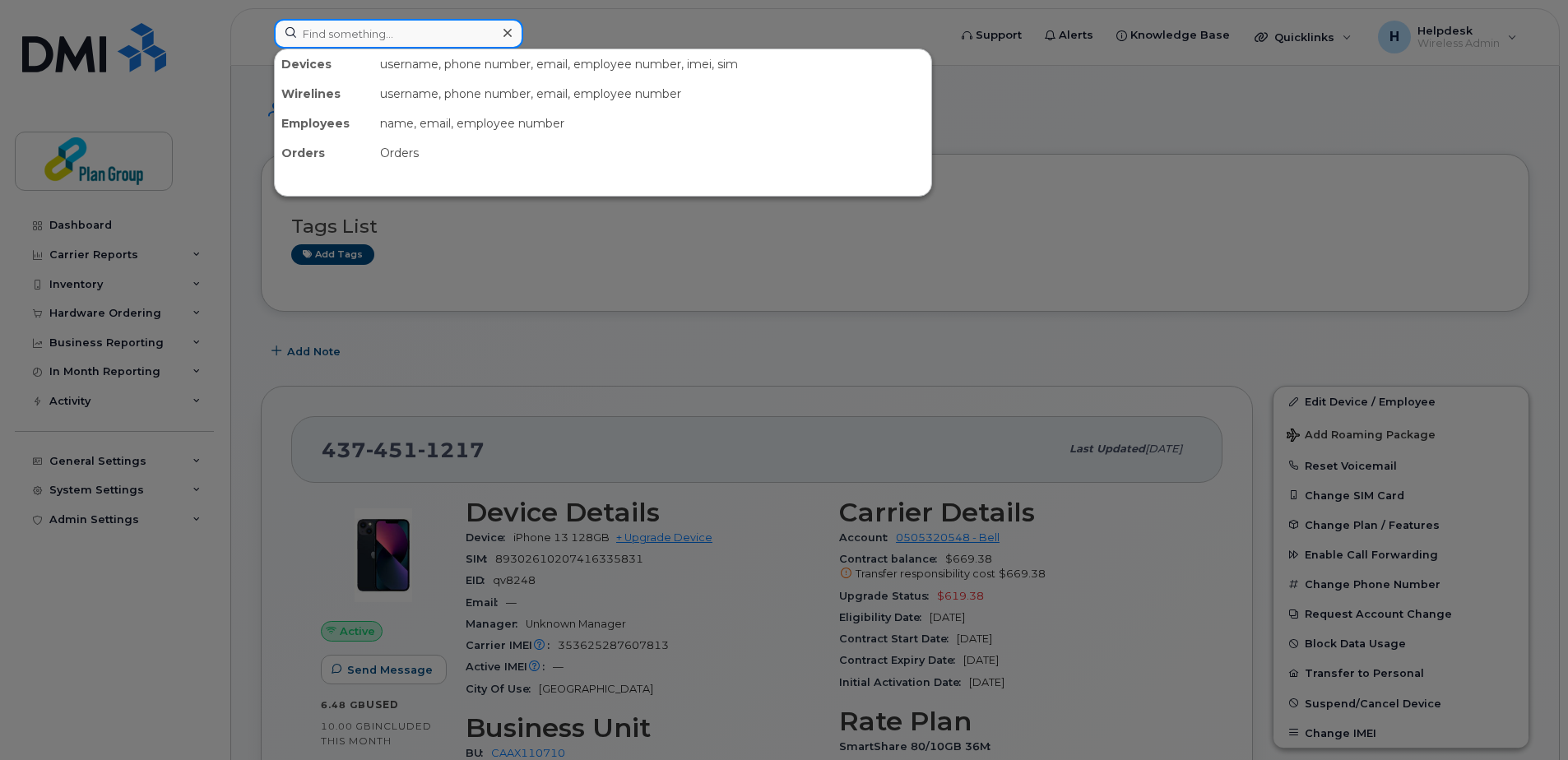
click at [430, 26] on input at bounding box center [398, 33] width 249 height 30
paste input "6472327445"
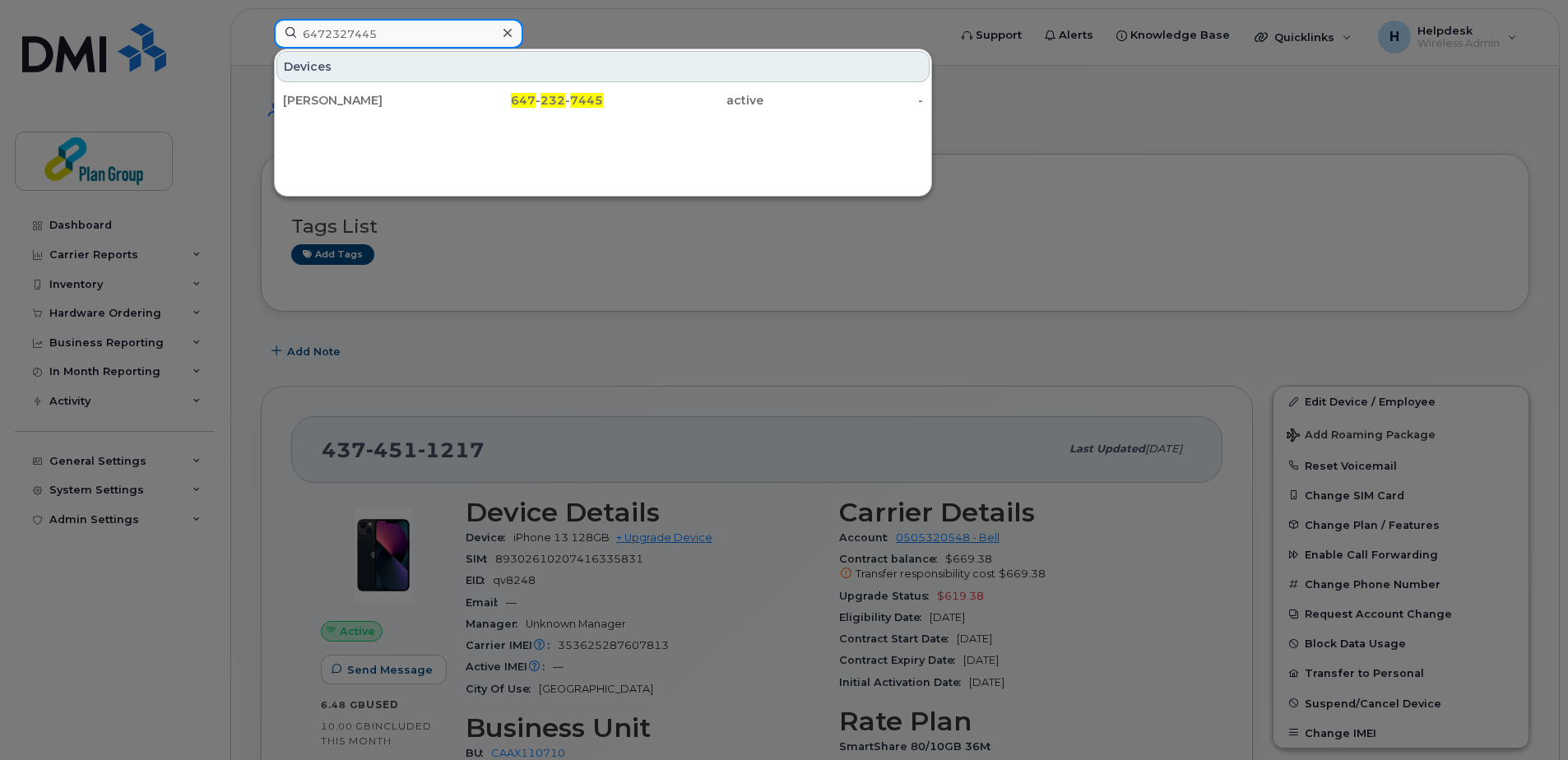
type input "6472327445"
click at [346, 96] on div "[PERSON_NAME]" at bounding box center [363, 100] width 160 height 16
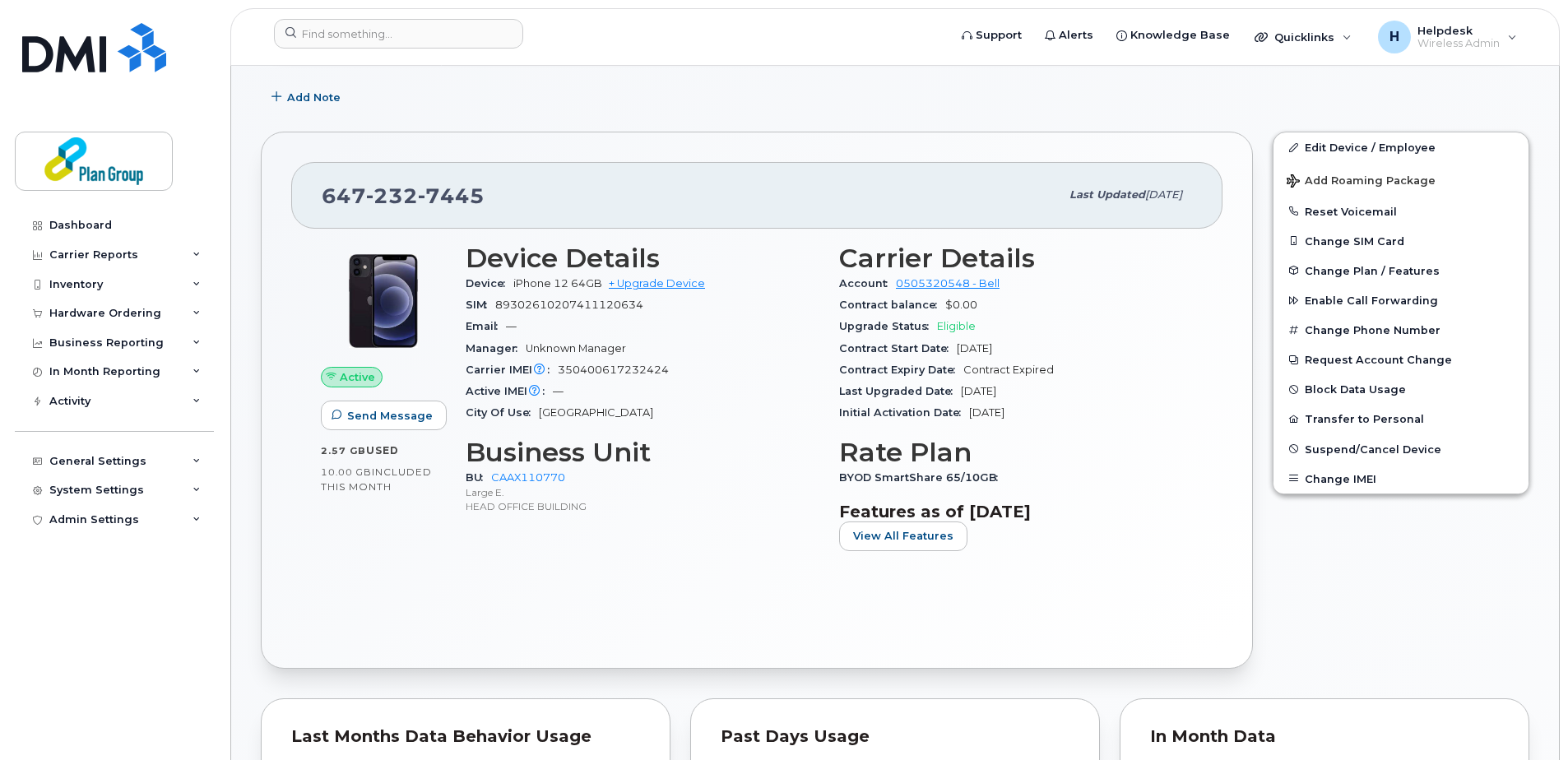
scroll to position [247, 0]
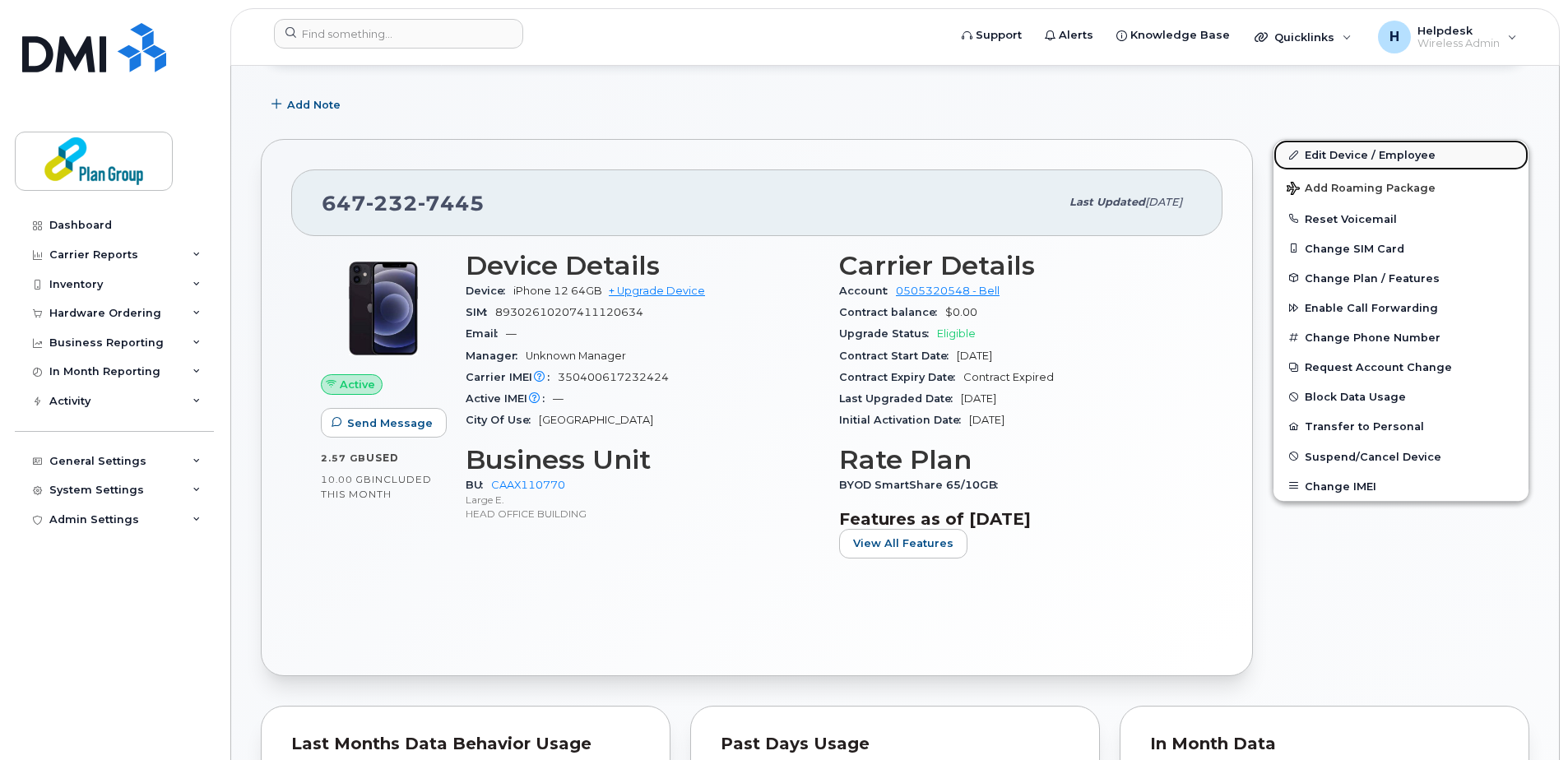
click at [1371, 146] on link "Edit Device / Employee" at bounding box center [1401, 154] width 255 height 30
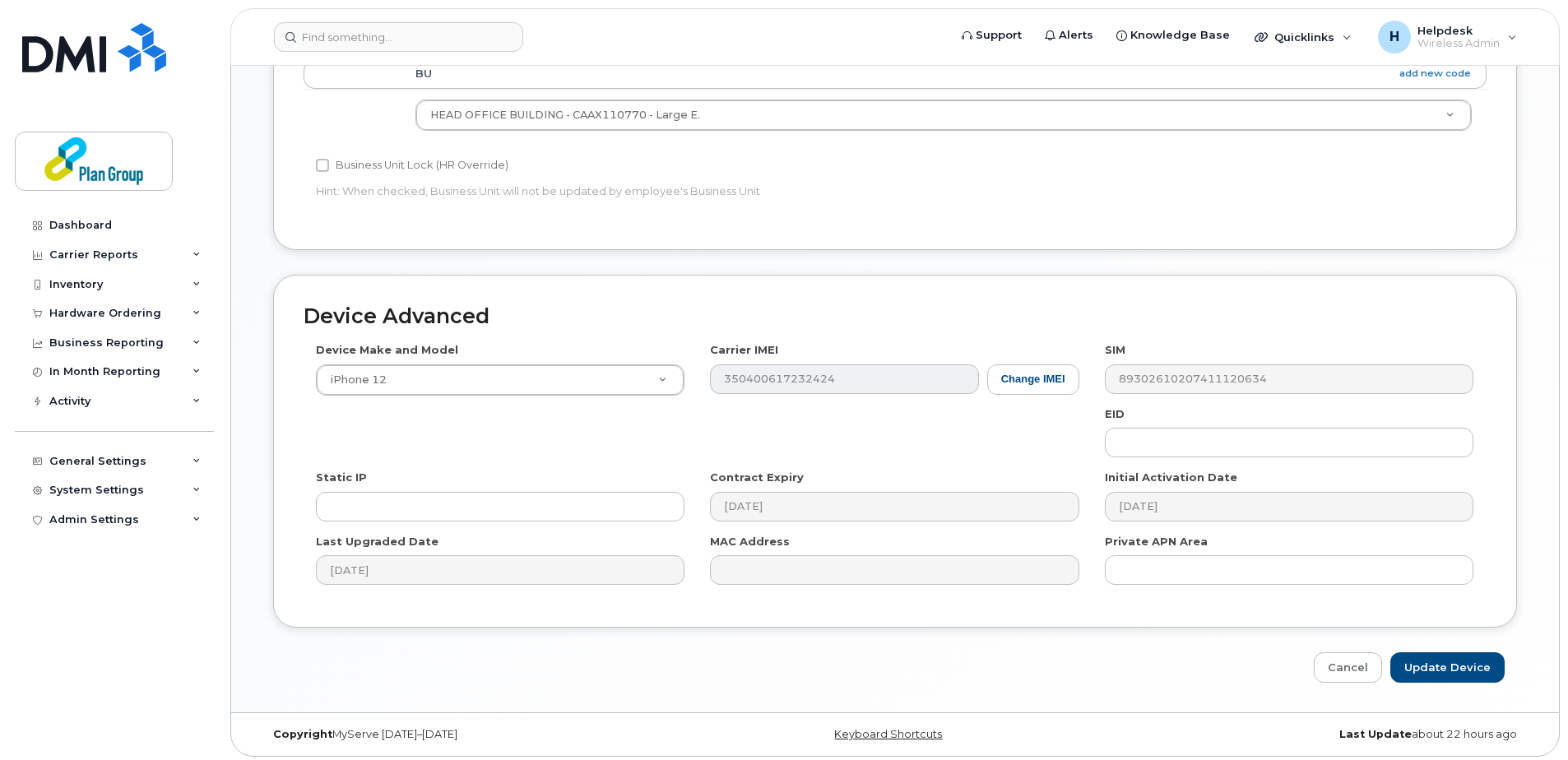
scroll to position [686, 0]
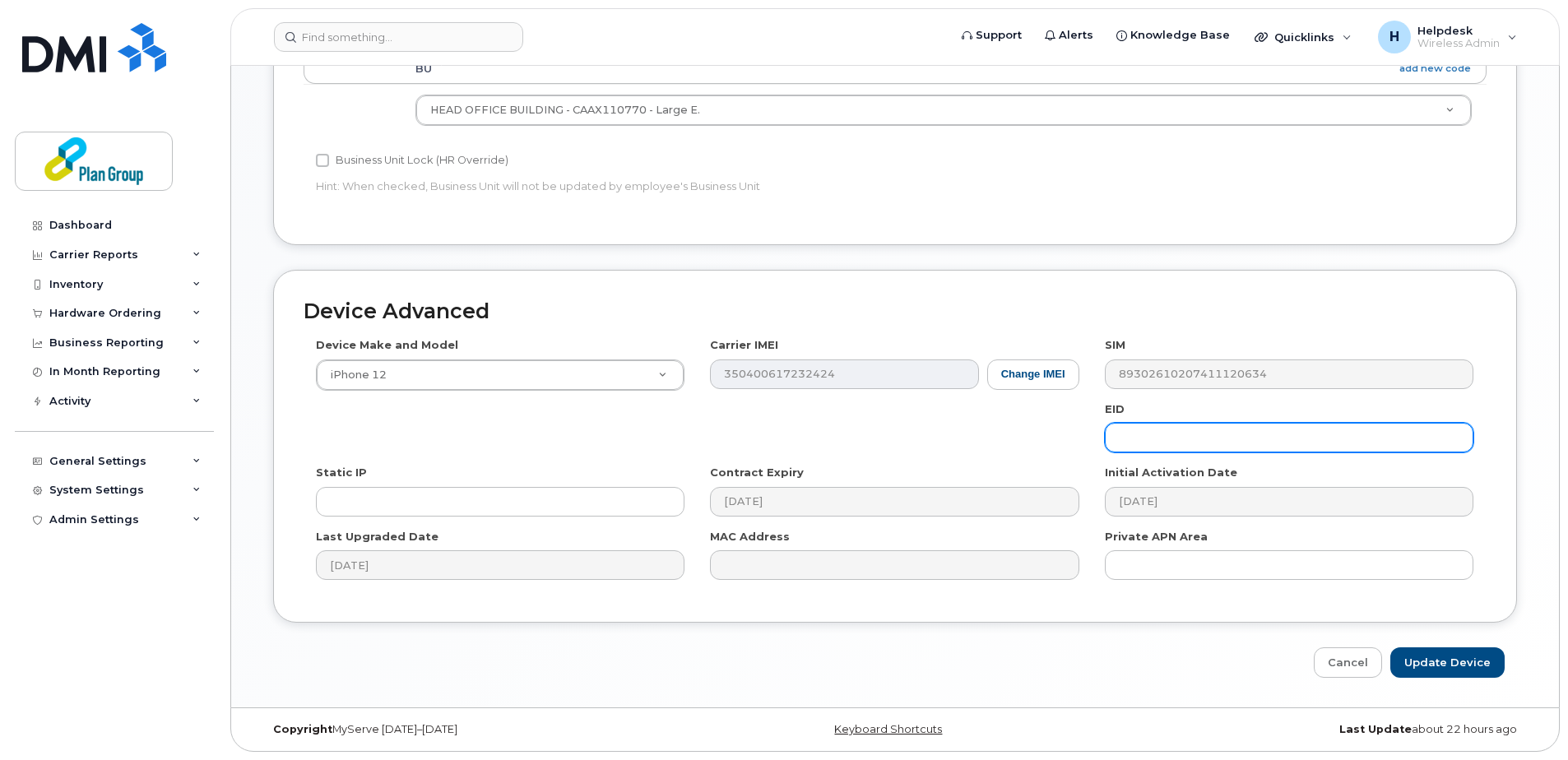
click at [1124, 446] on input "text" at bounding box center [1288, 437] width 368 height 30
paste input "jw8109"
type input "jw8109"
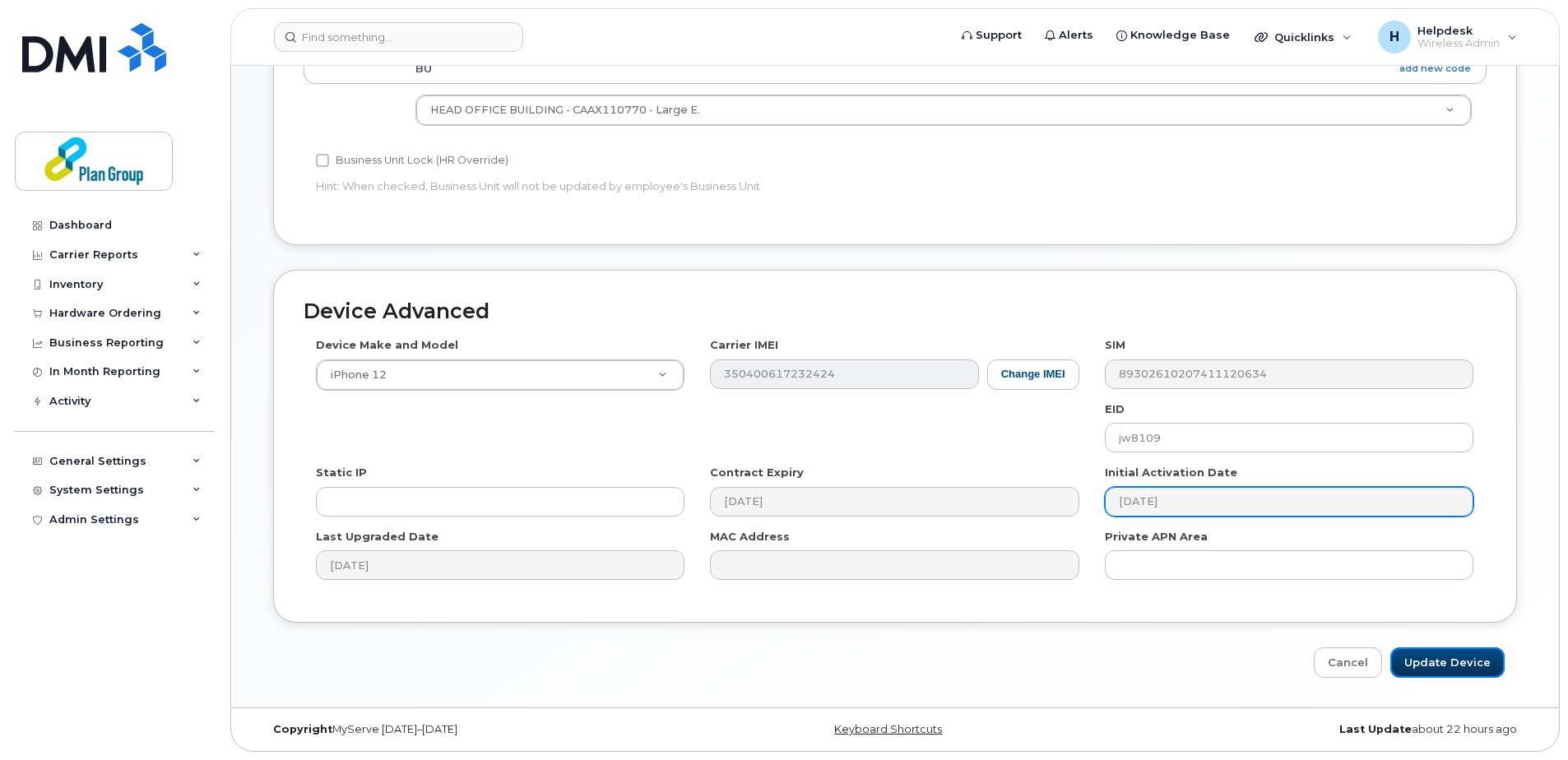
drag, startPoint x: 1463, startPoint y: 668, endPoint x: 1158, endPoint y: 490, distance: 353.1
click at [1463, 667] on input "Update Device" at bounding box center [1448, 662] width 114 height 31
type input "Saving..."
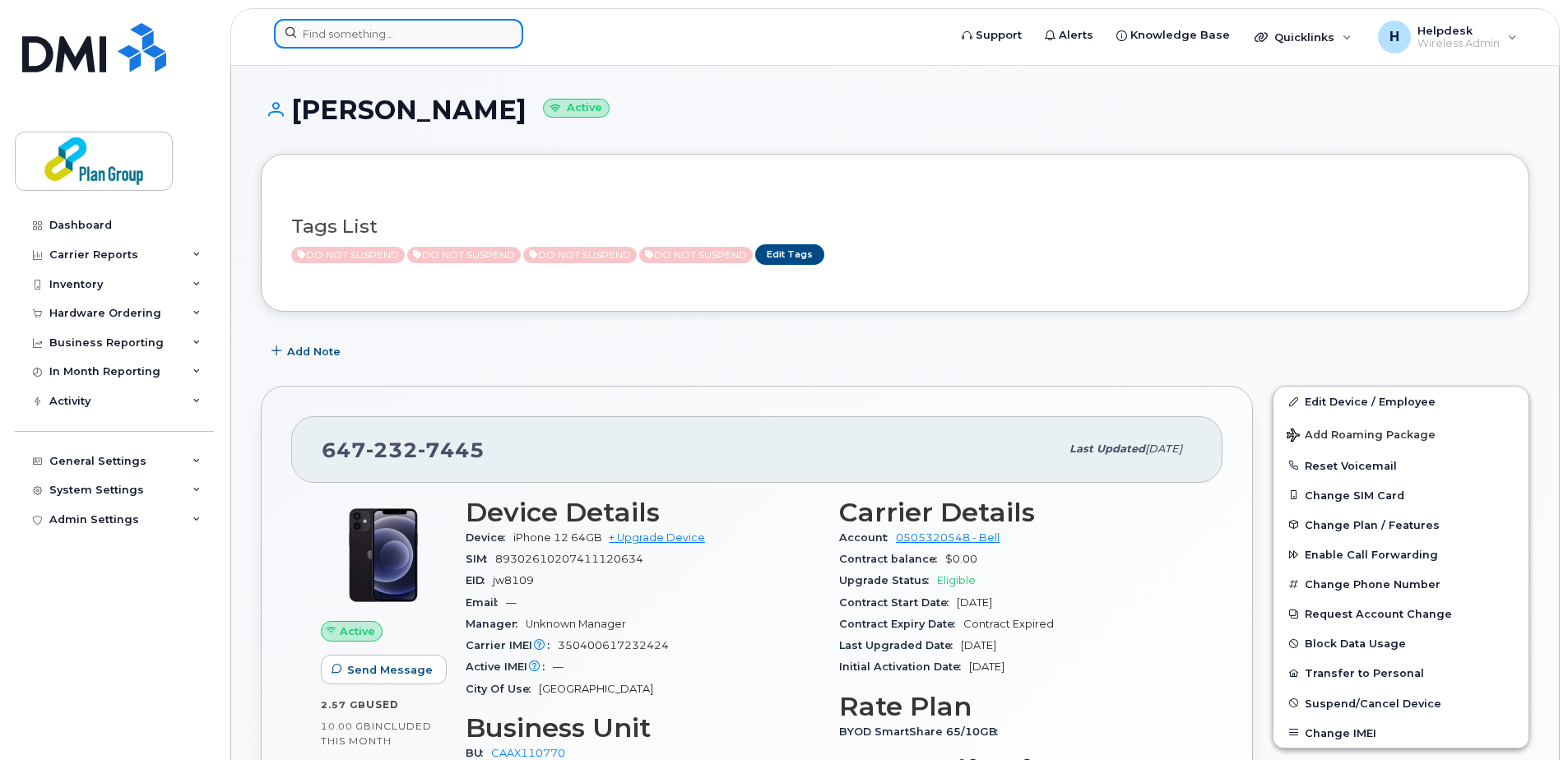
click at [404, 48] on input at bounding box center [398, 33] width 249 height 30
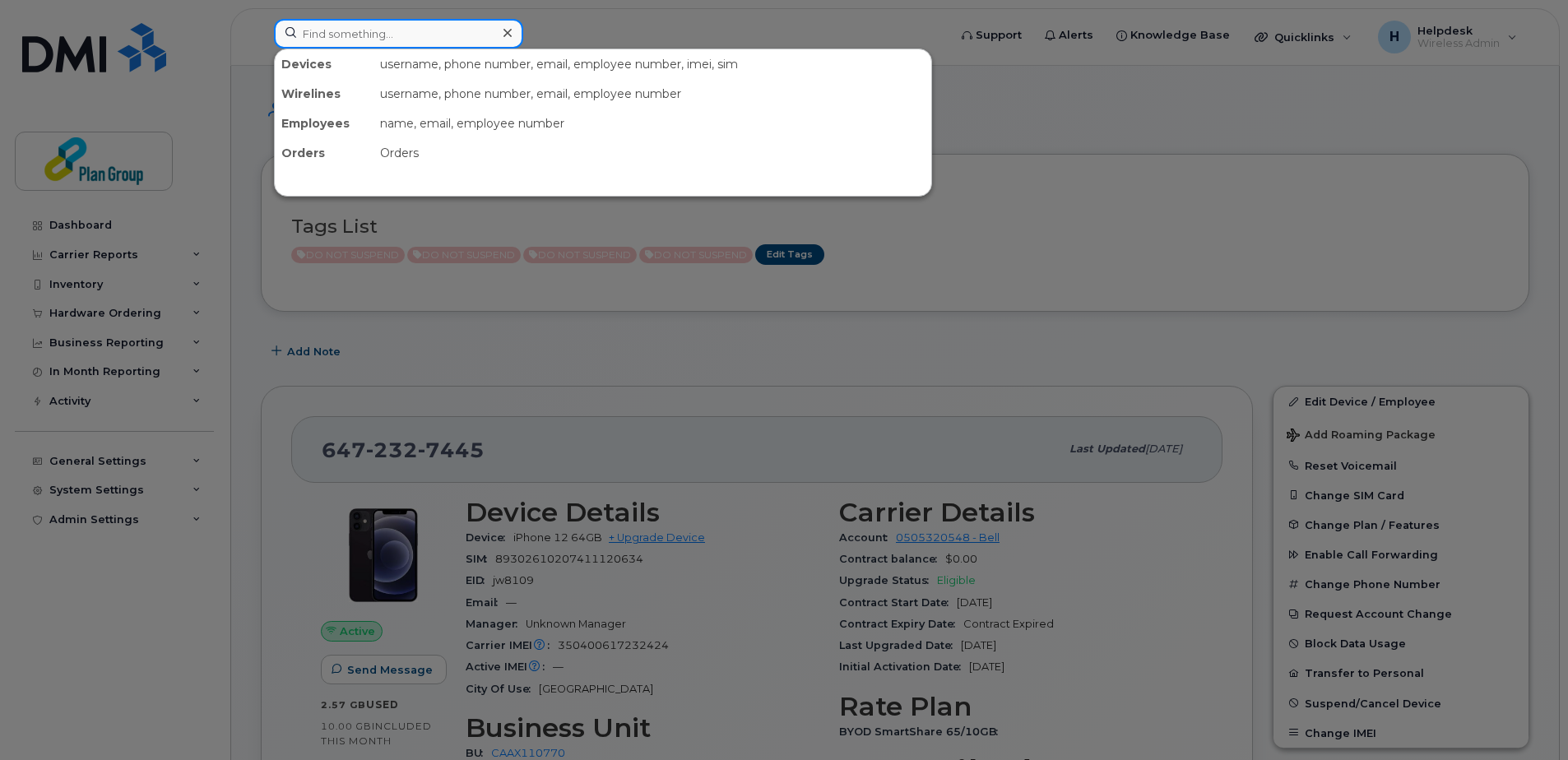
paste input "6473950645"
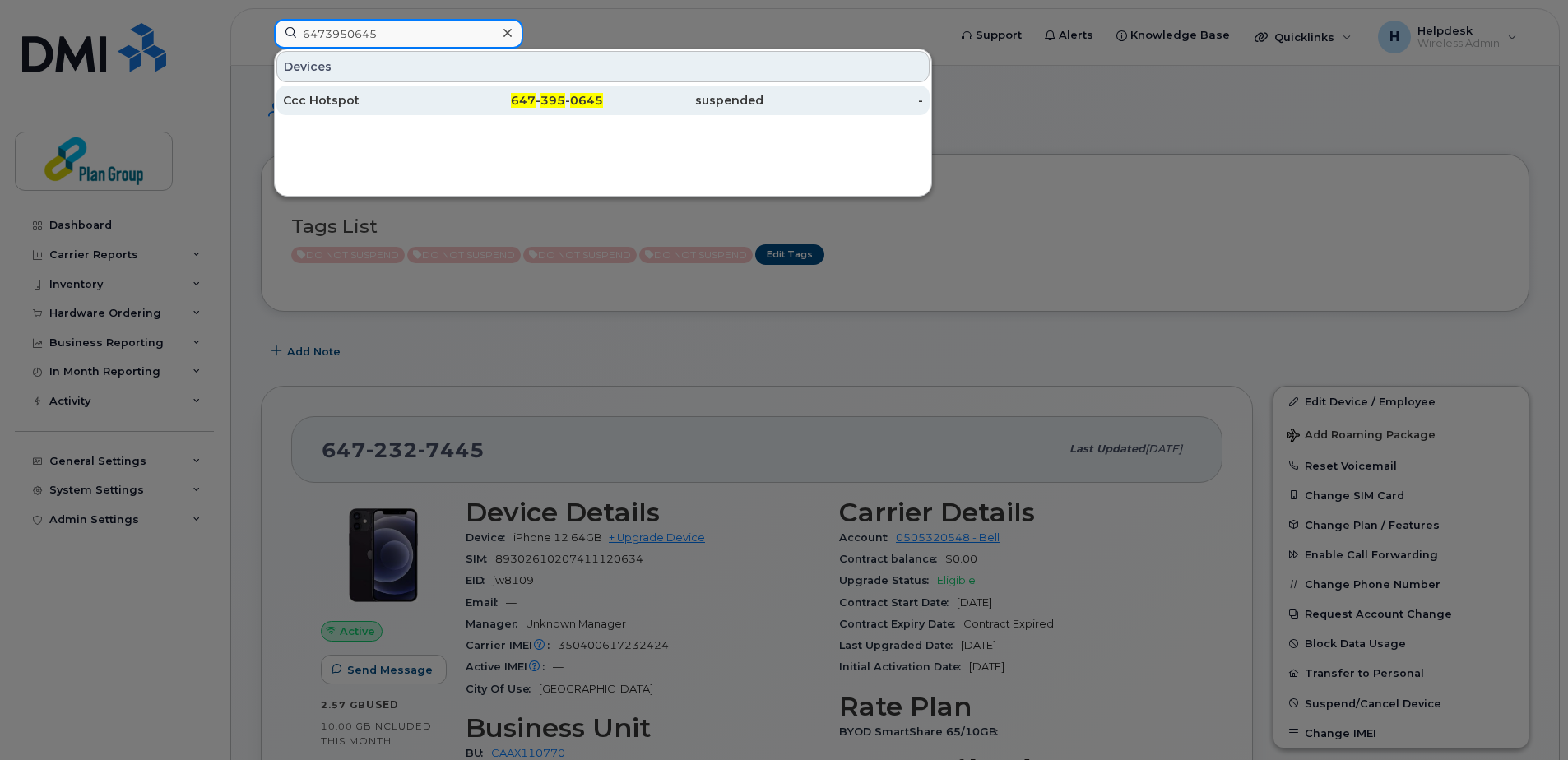
type input "6473950645"
click at [444, 103] on div "647 - 395 - 0645" at bounding box center [523, 100] width 160 height 16
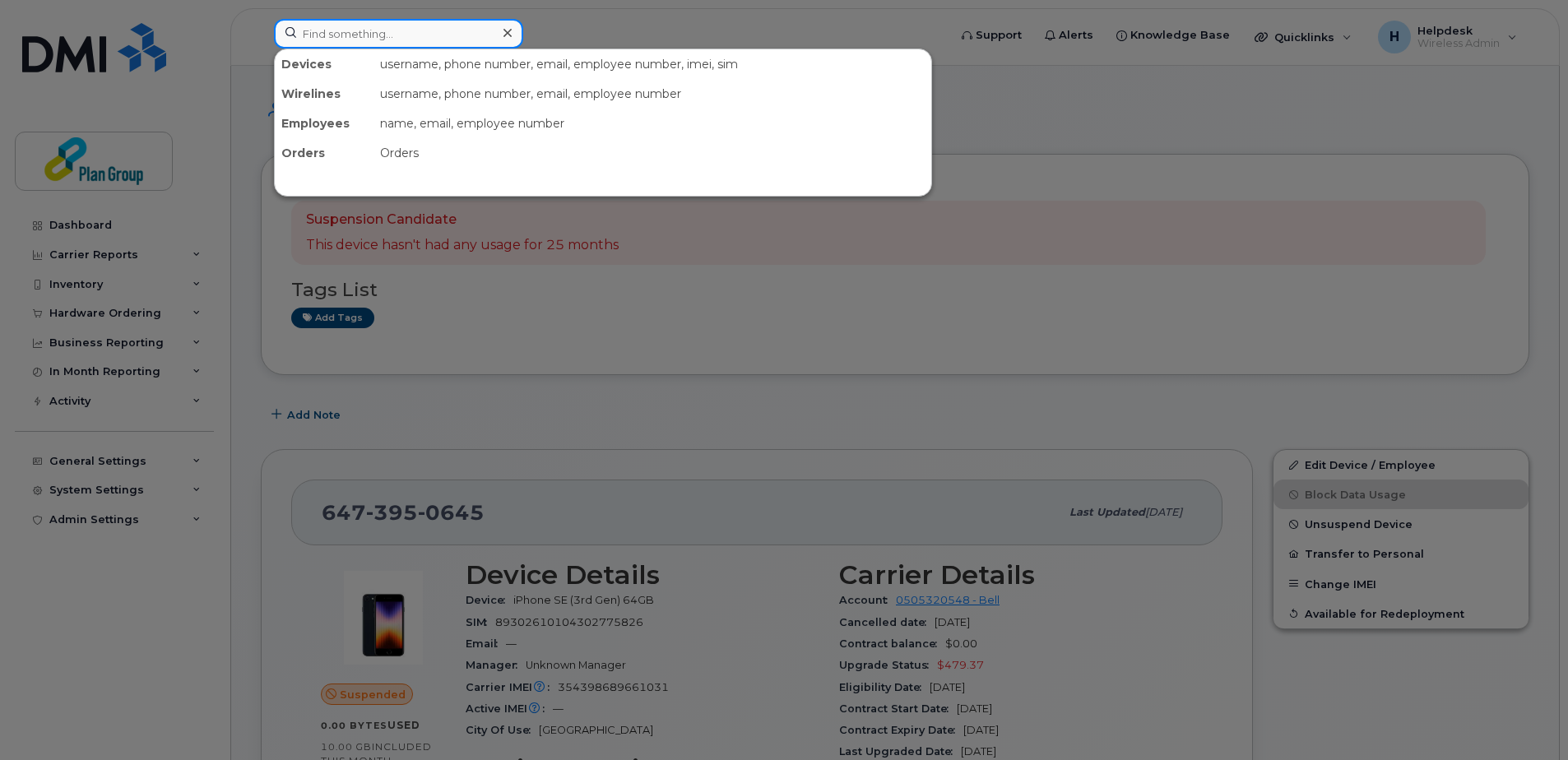
click at [431, 33] on input at bounding box center [398, 33] width 249 height 30
paste input "4372466239"
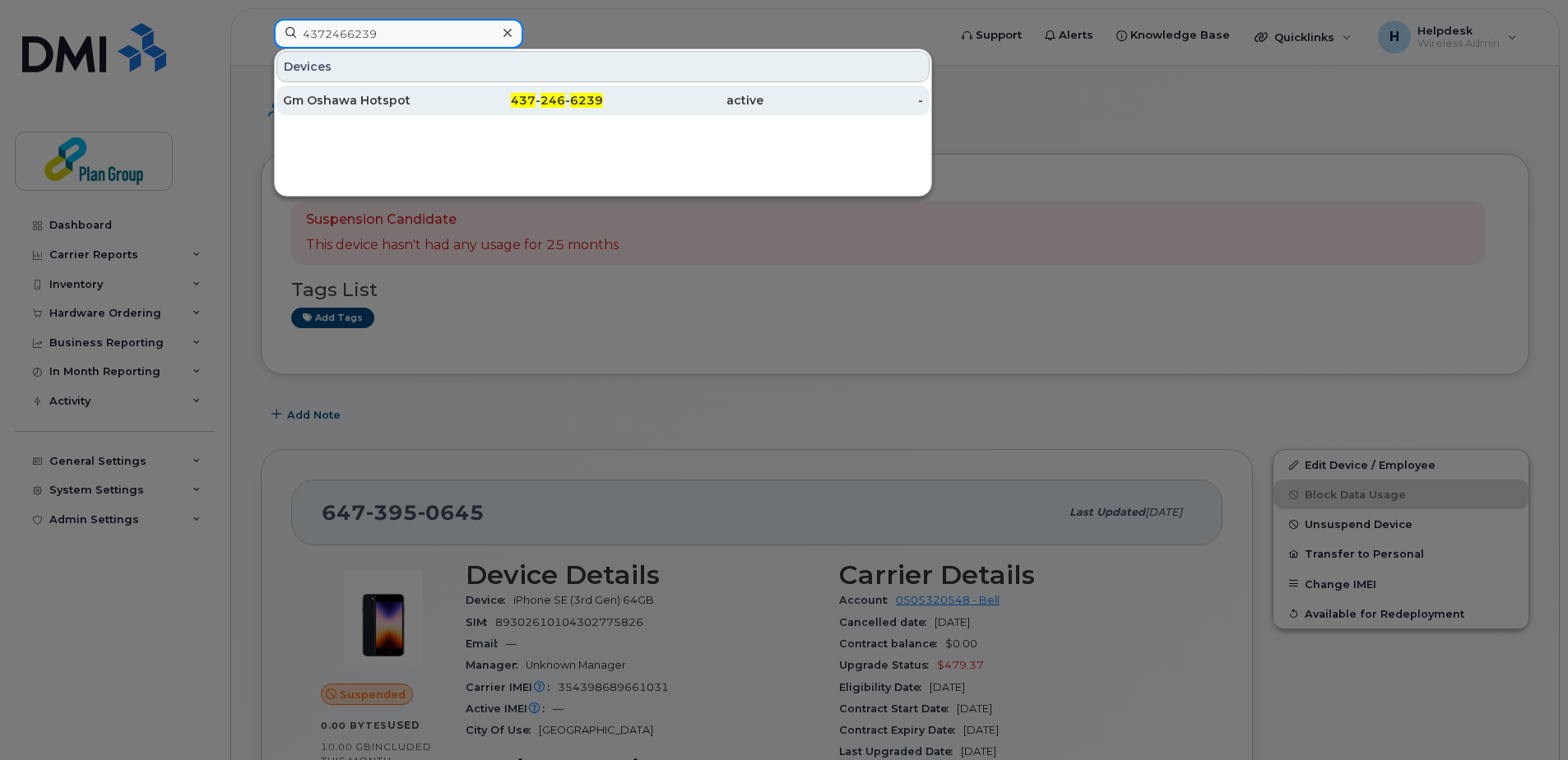
type input "4372466239"
click at [383, 88] on div "Gm Oshawa Hotspot" at bounding box center [363, 100] width 160 height 30
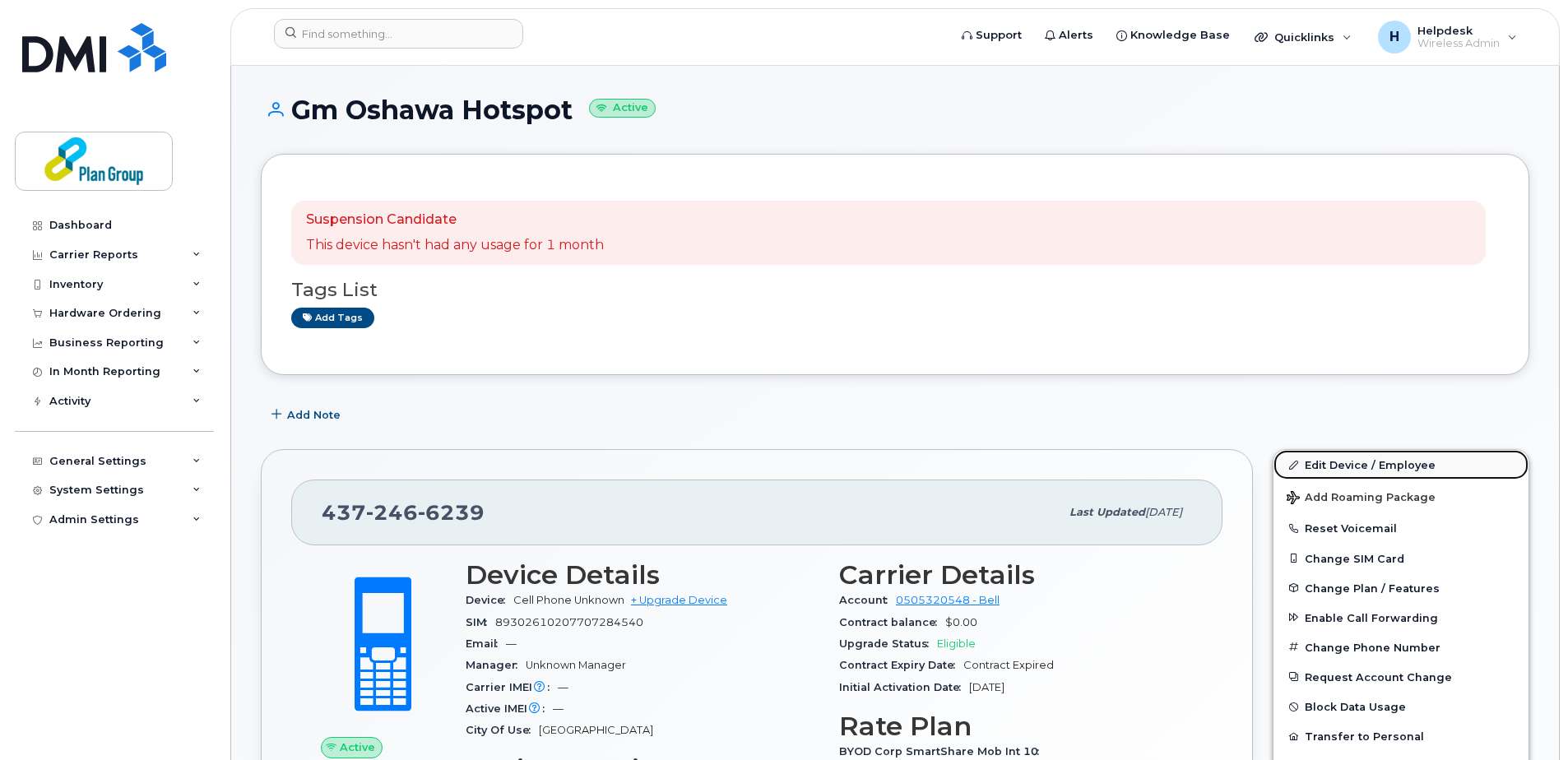
click at [1400, 466] on link "Edit Device / Employee" at bounding box center [1401, 464] width 255 height 30
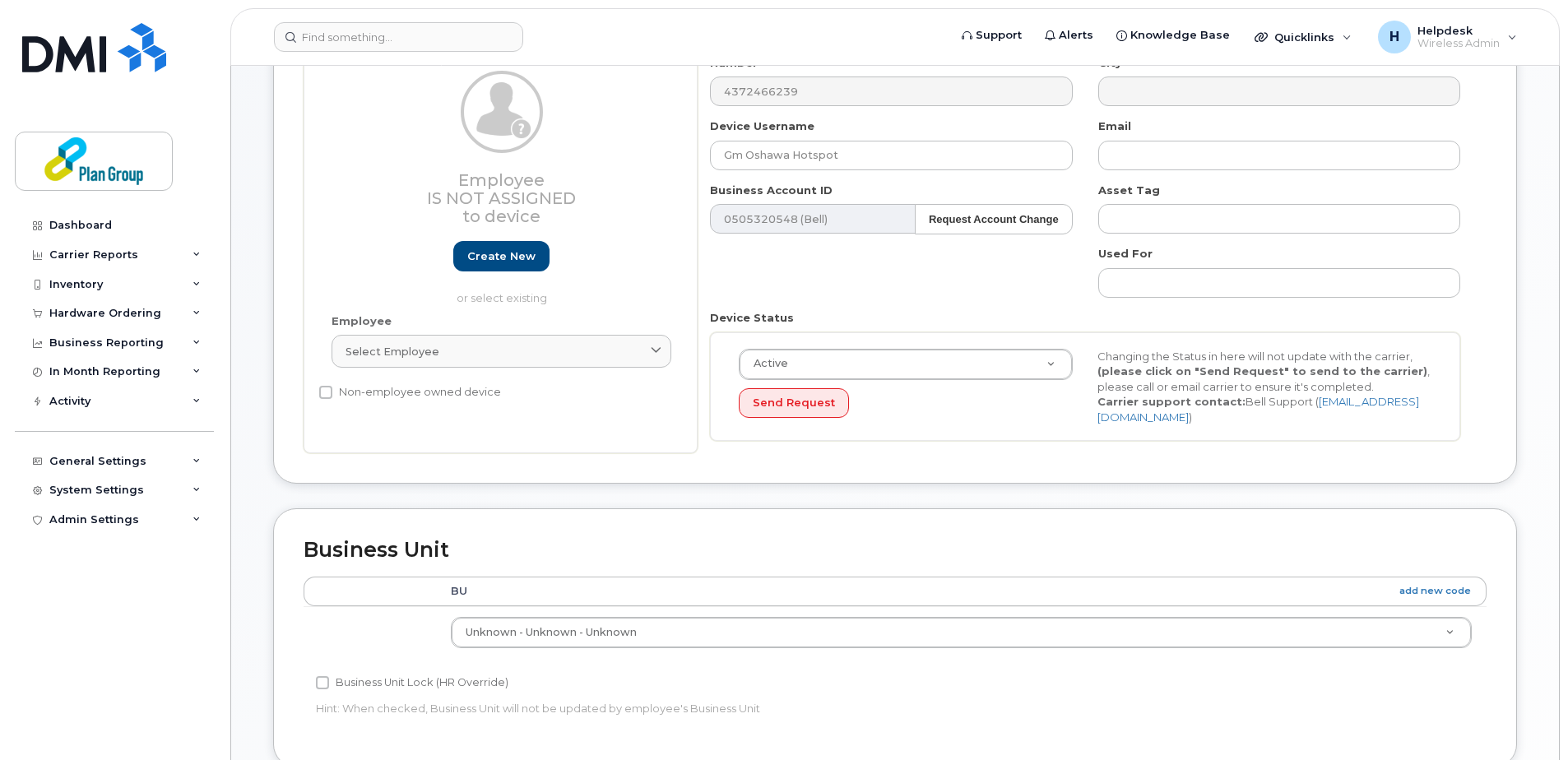
scroll to position [165, 0]
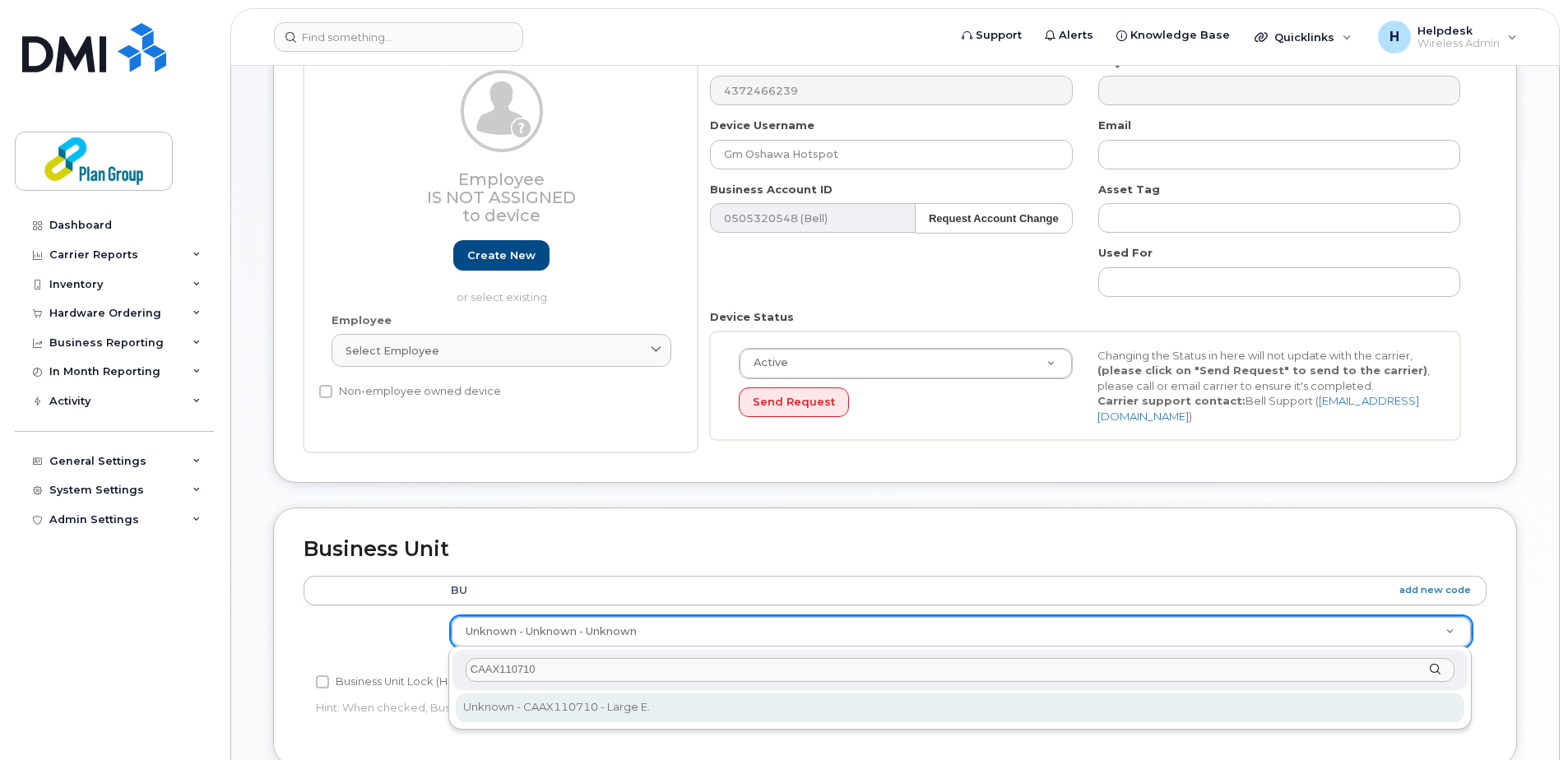
type input "CAAX110710"
type input "1989275"
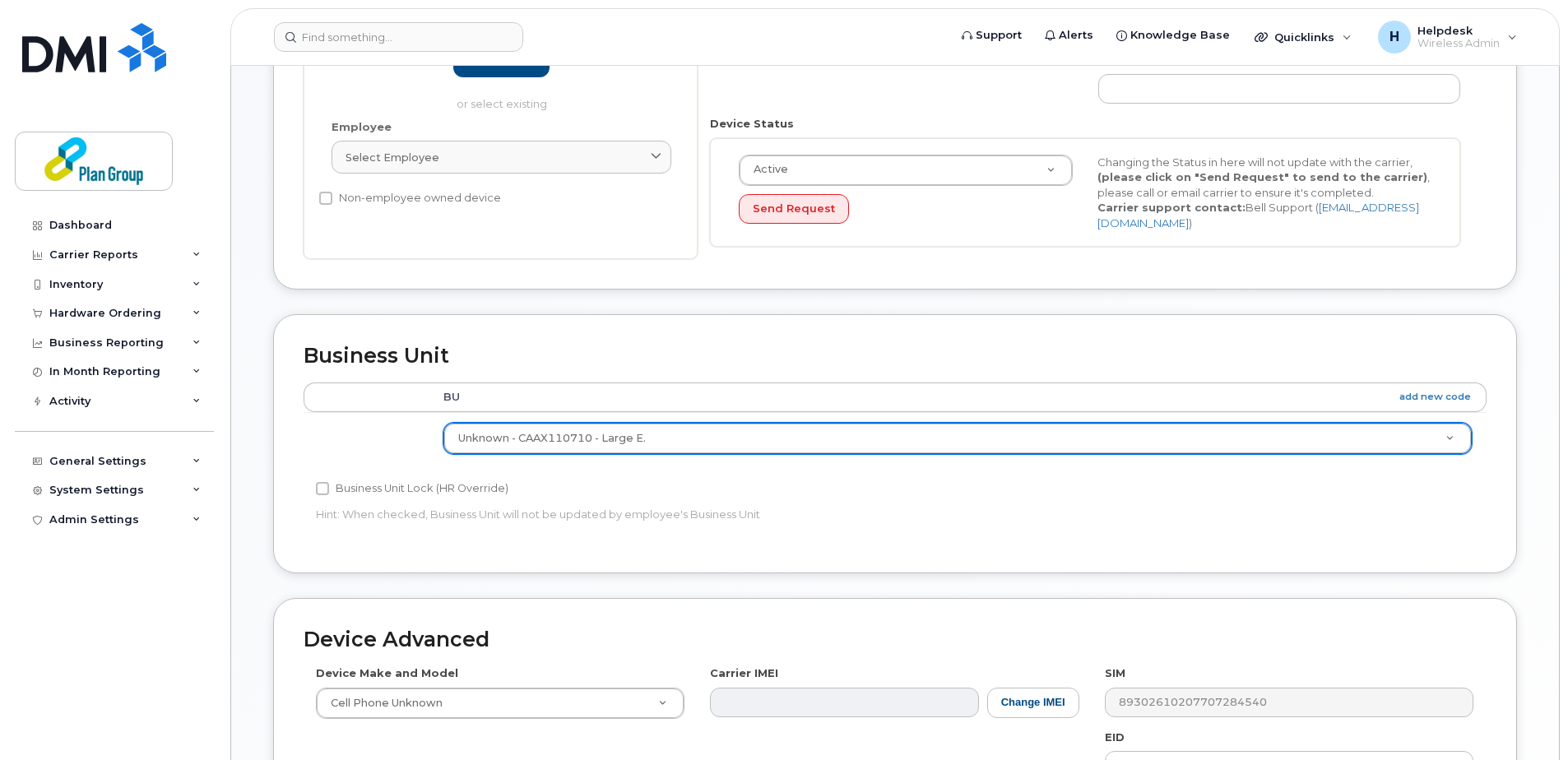
scroll to position [575, 0]
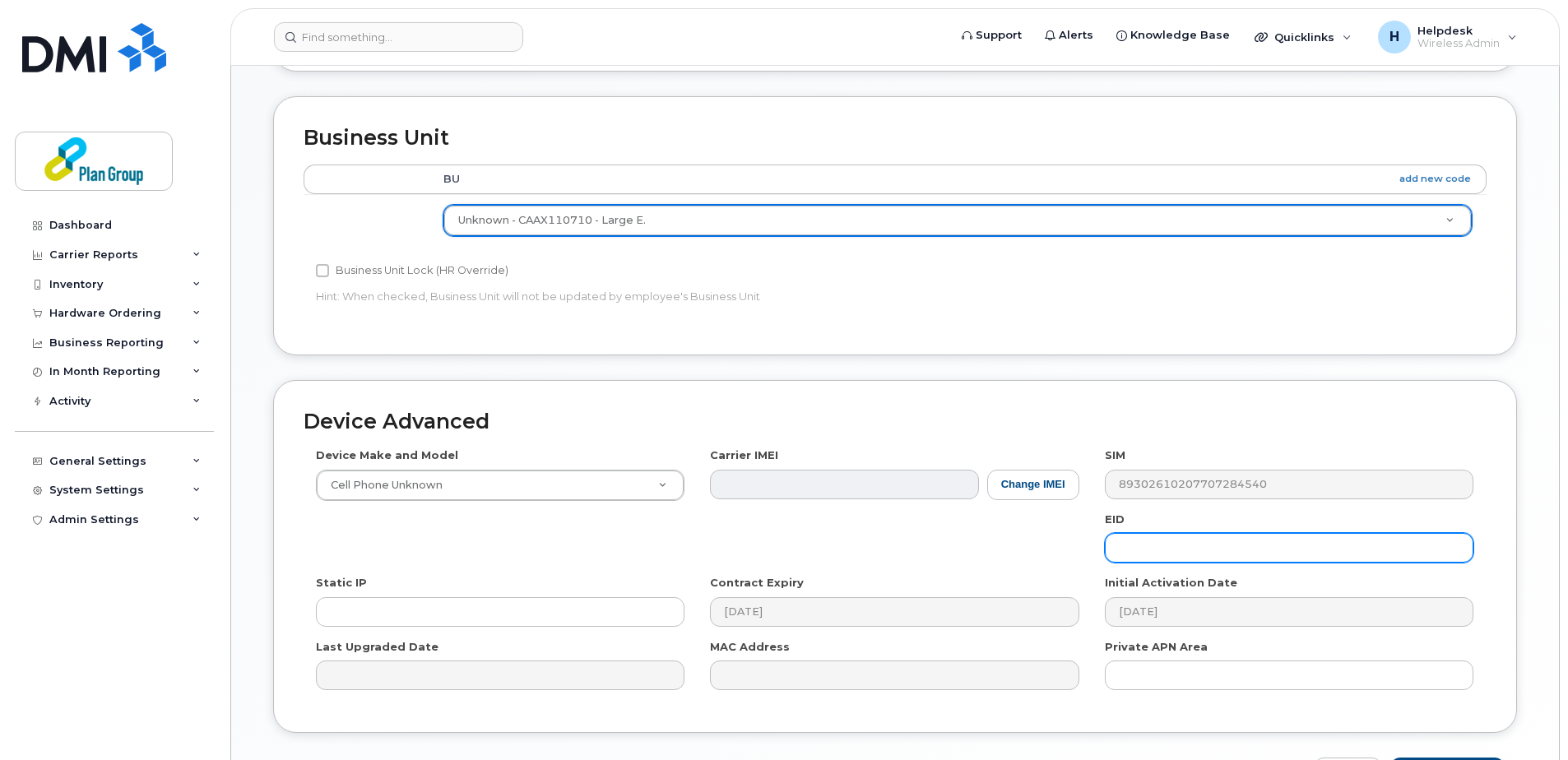
click at [1177, 552] on input "text" at bounding box center [1288, 547] width 368 height 30
type input "No GID"
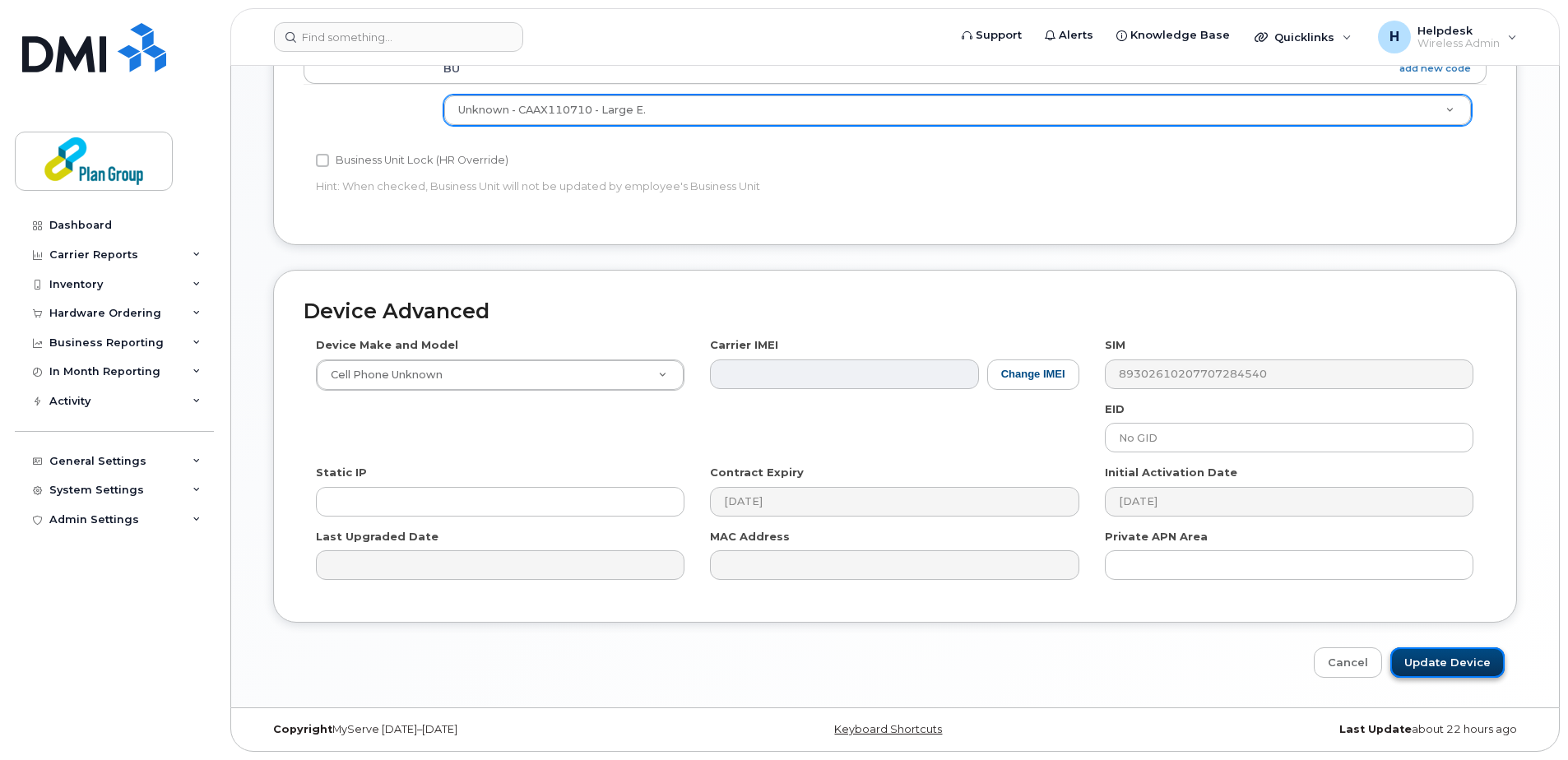
click at [1425, 656] on input "Update Device" at bounding box center [1448, 662] width 114 height 31
type input "Saving..."
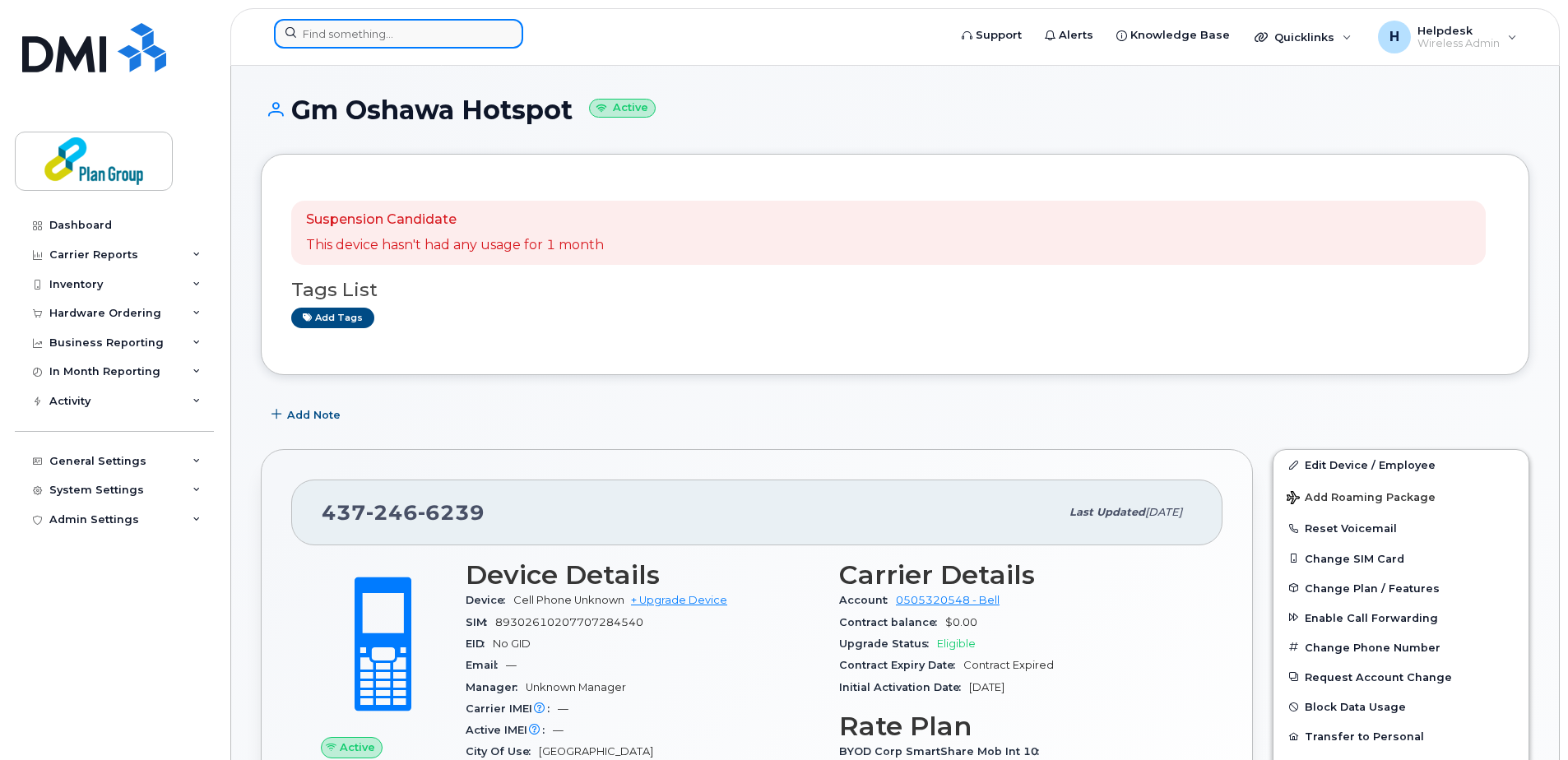
click at [360, 20] on input at bounding box center [398, 33] width 249 height 30
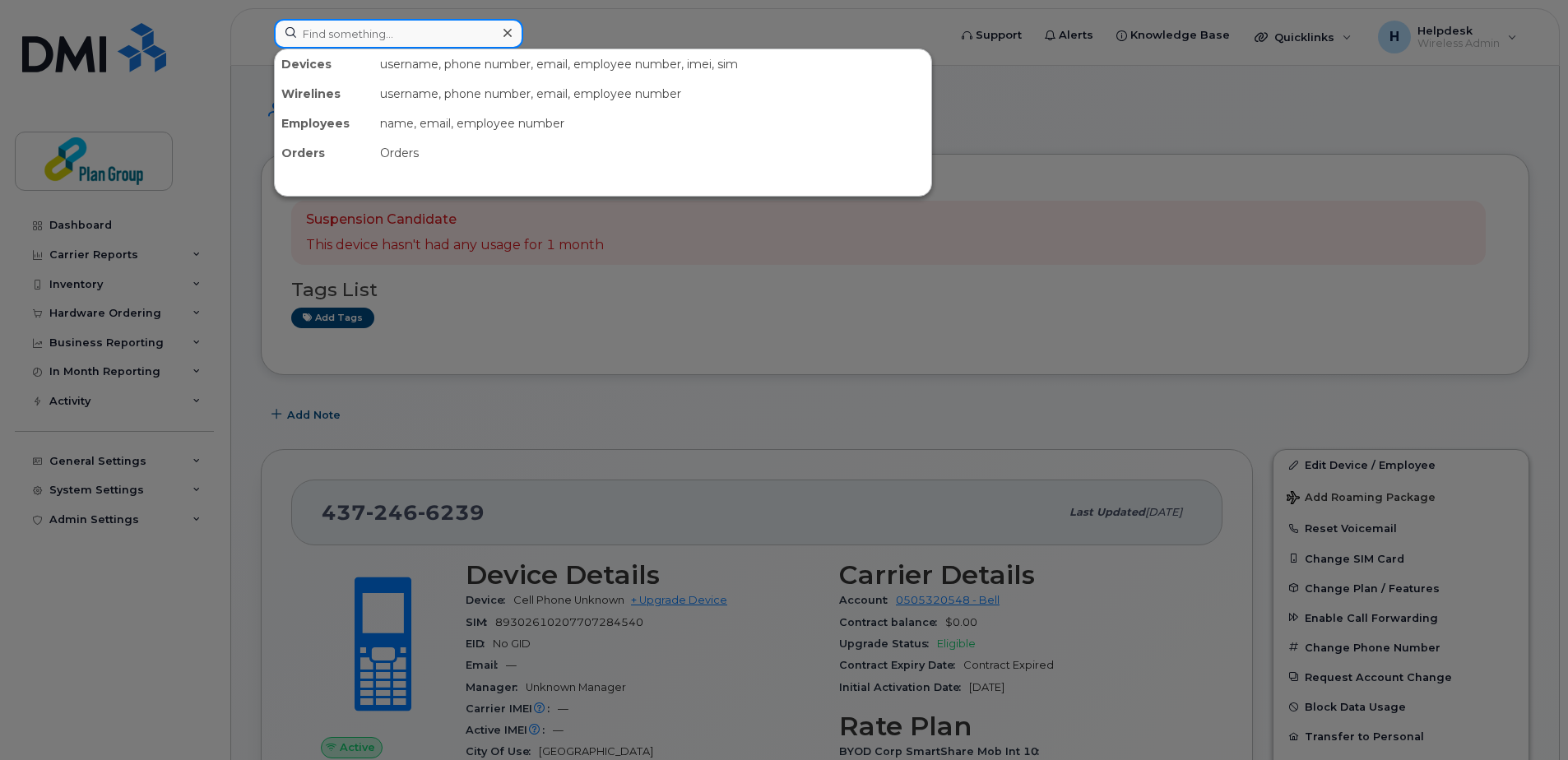
paste input "4164533805"
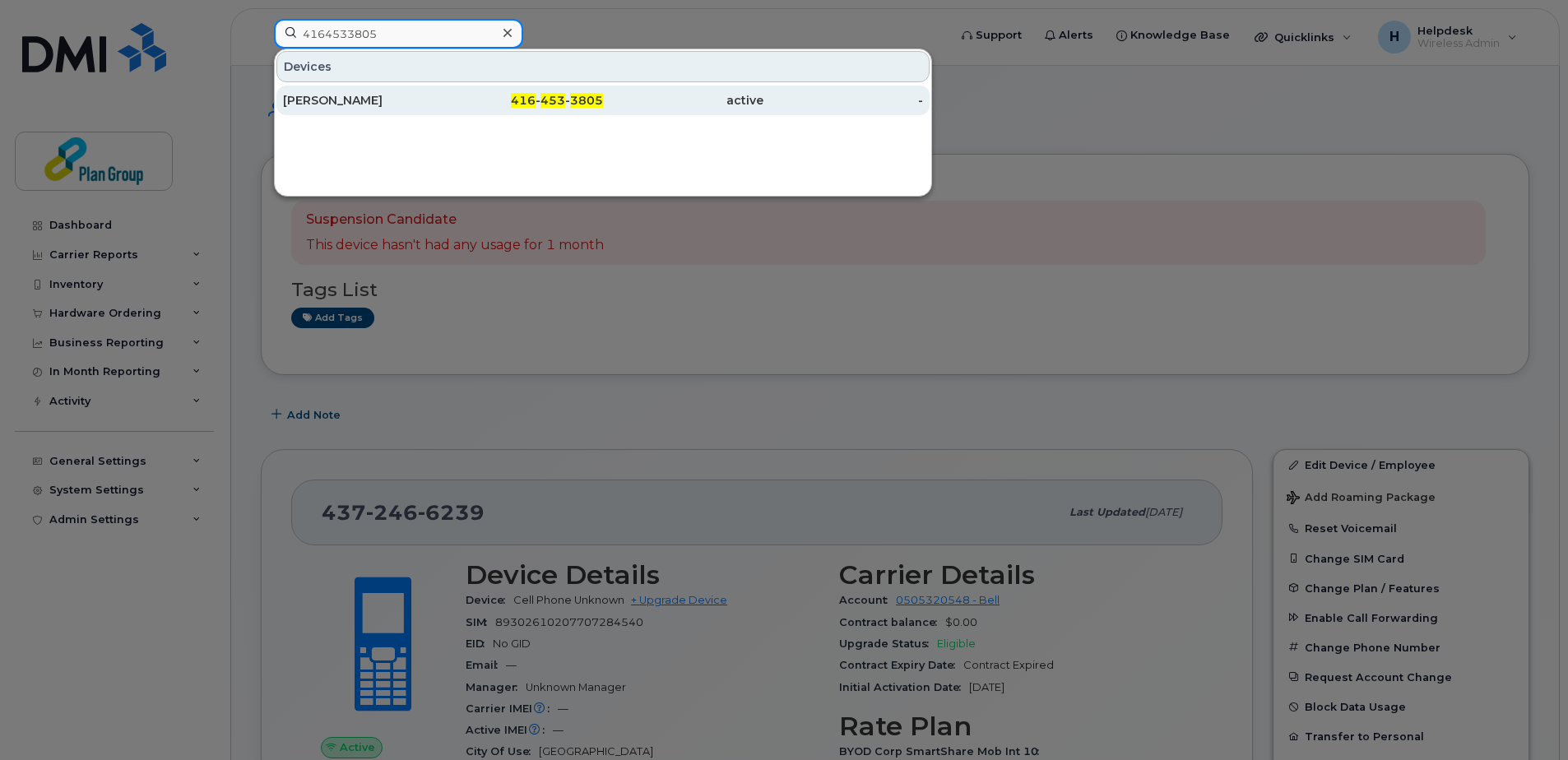
type input "4164533805"
click at [429, 102] on div "[PERSON_NAME]" at bounding box center [363, 100] width 160 height 16
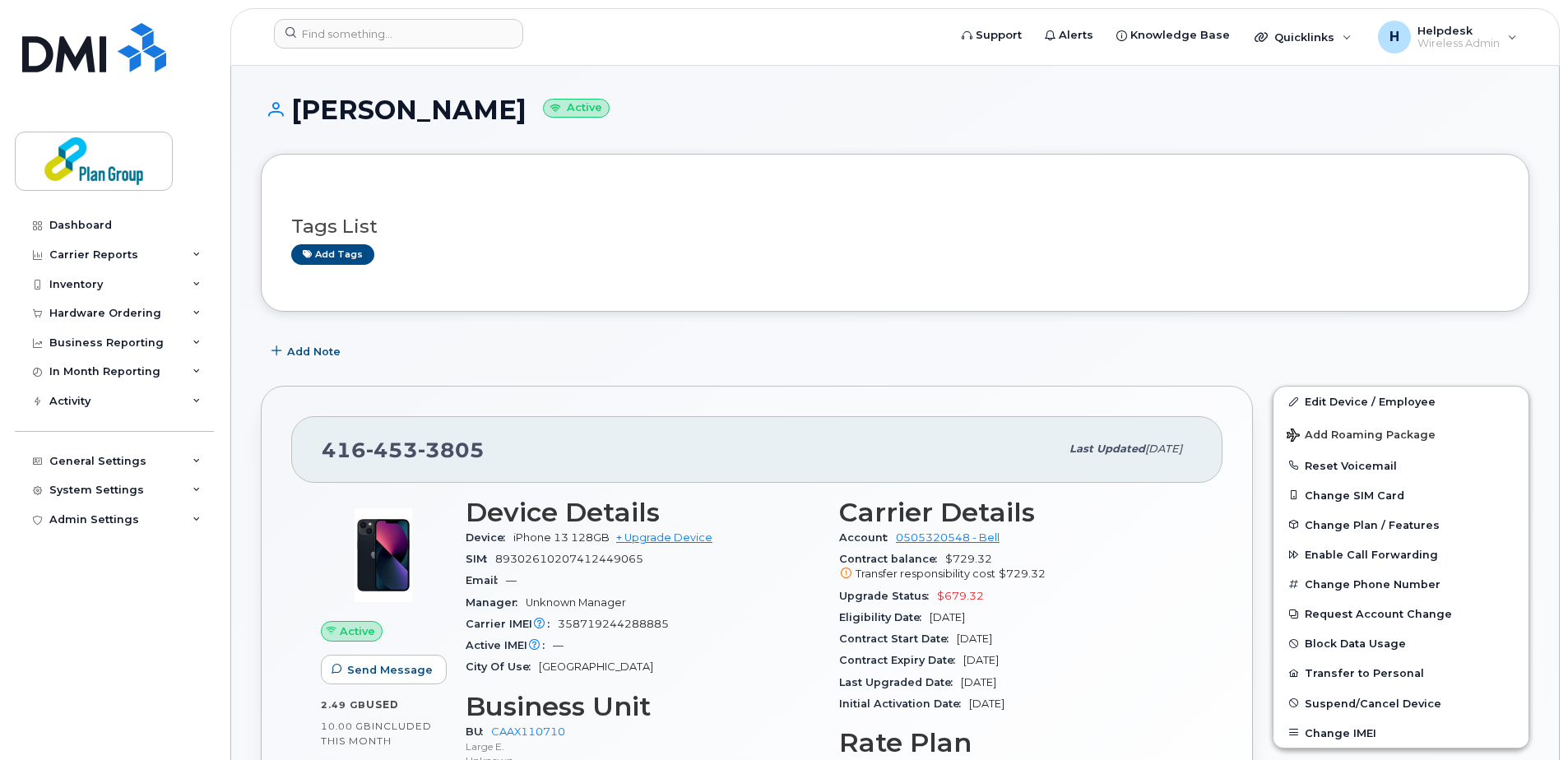
click at [463, 100] on h1 "[PERSON_NAME] Active" at bounding box center [894, 109] width 1268 height 29
click at [436, 113] on h1 "[PERSON_NAME] Active" at bounding box center [894, 109] width 1268 height 29
copy h1 "Hamy"
